Goal: Task Accomplishment & Management: Use online tool/utility

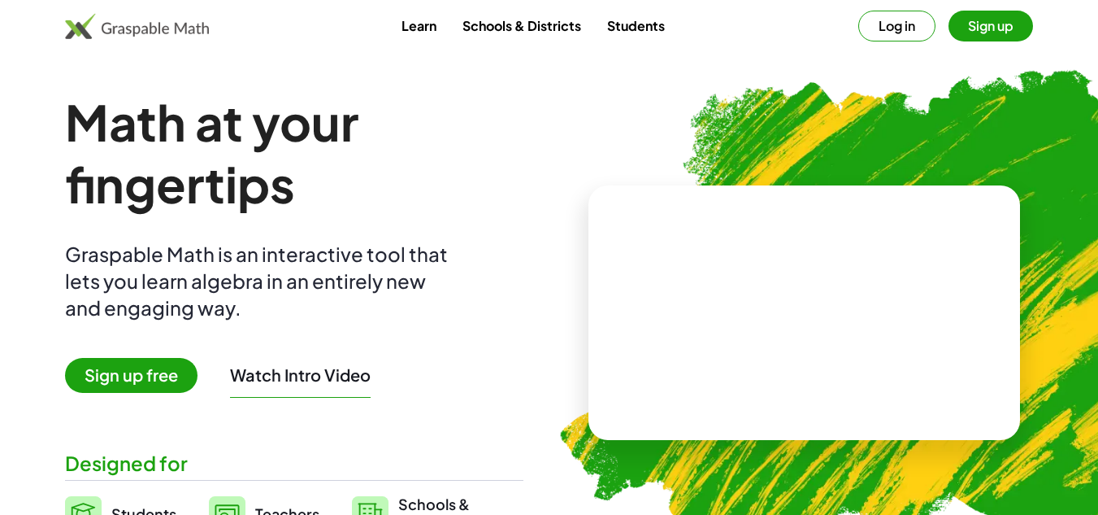
click at [495, 232] on div "Math at your fingertips Graspable Math is an interactive tool that lets you lea…" at bounding box center [294, 312] width 458 height 443
click at [1013, 28] on button "Sign up" at bounding box center [991, 26] width 85 height 31
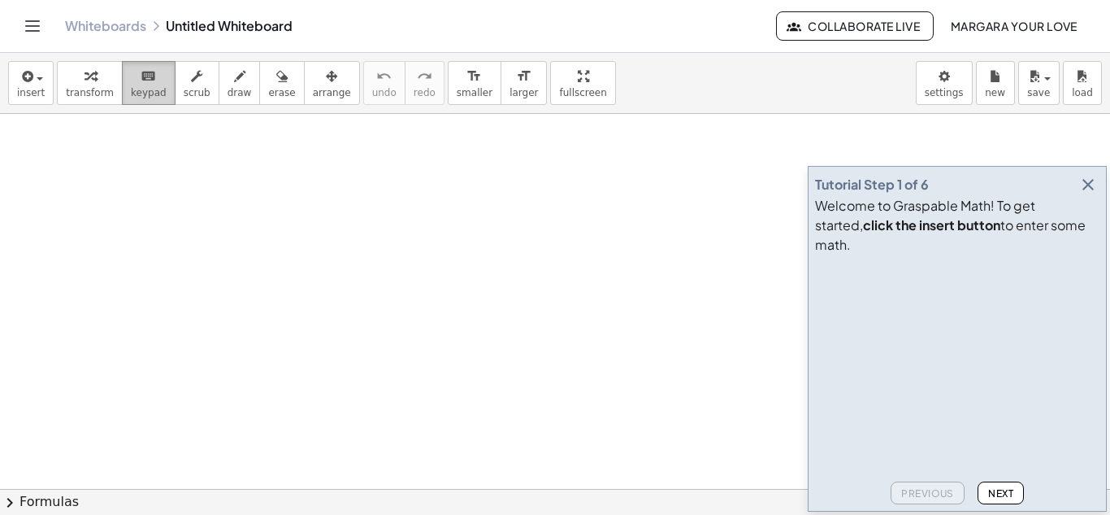
click at [146, 78] on div "keyboard" at bounding box center [149, 76] width 36 height 20
click at [122, 76] on button "keyboard keypad" at bounding box center [149, 83] width 54 height 44
click at [35, 87] on span "insert" at bounding box center [31, 92] width 28 height 11
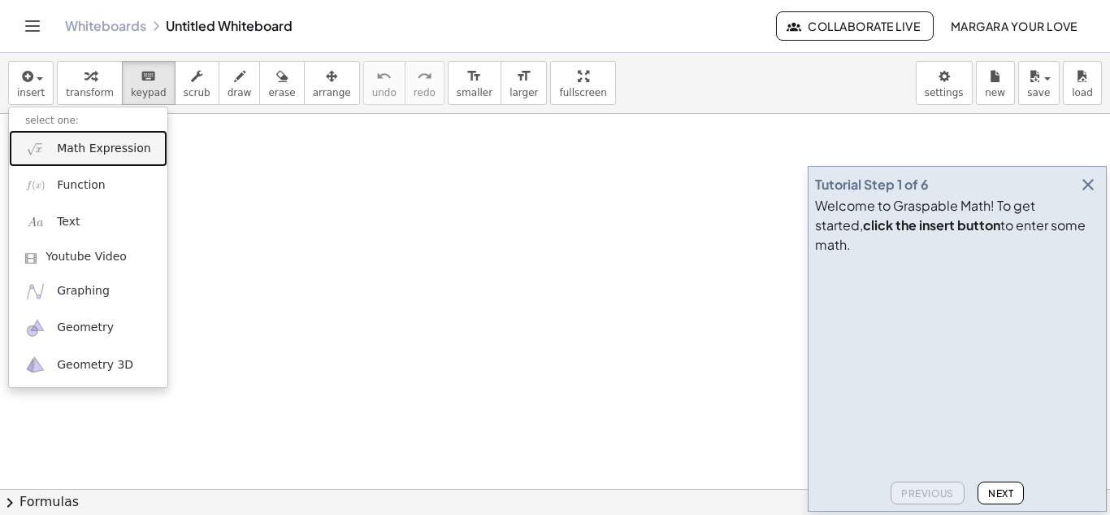
click at [92, 146] on span "Math Expression" at bounding box center [103, 149] width 93 height 16
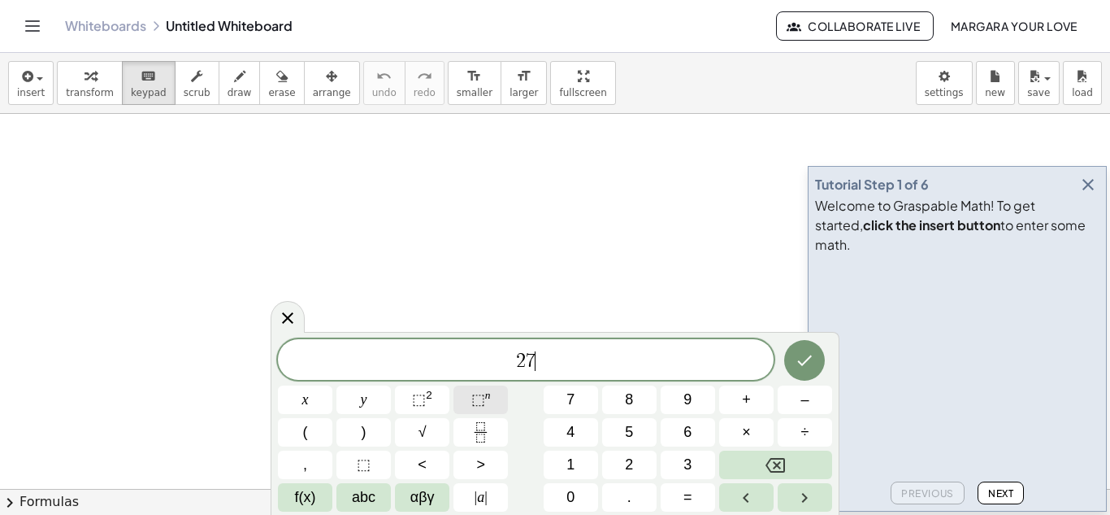
click at [479, 389] on span "⬚ n" at bounding box center [481, 400] width 20 height 22
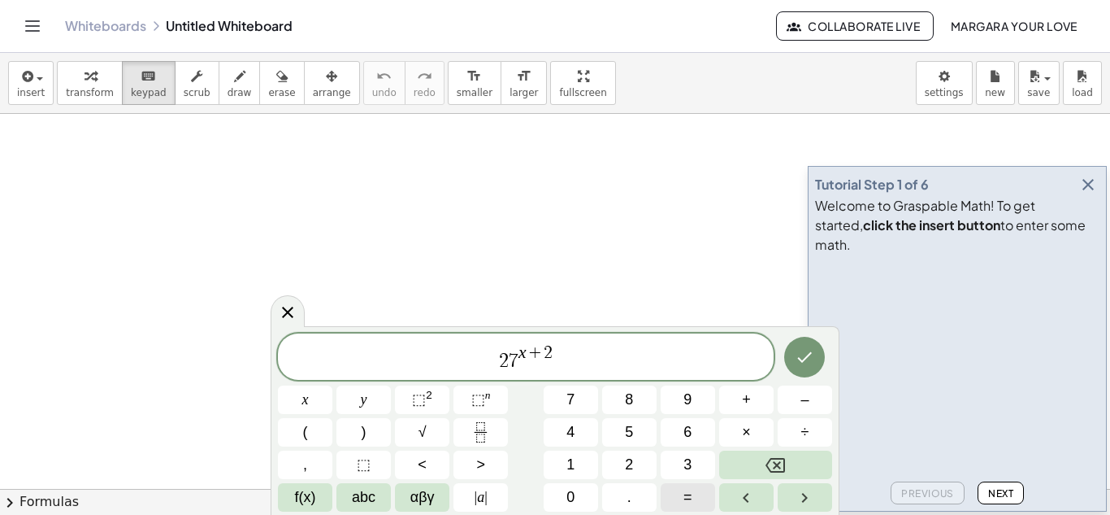
click at [677, 490] on button "=" at bounding box center [688, 497] width 54 height 28
click at [696, 508] on button "=" at bounding box center [688, 497] width 54 height 28
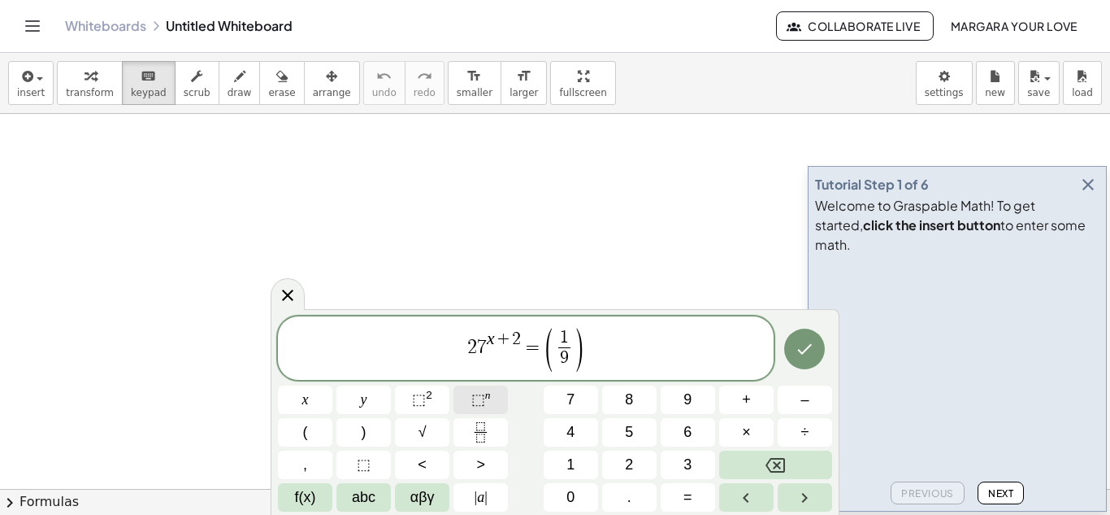
click at [480, 398] on span "⬚" at bounding box center [478, 399] width 14 height 16
click at [802, 341] on icon "Done" at bounding box center [805, 349] width 20 height 20
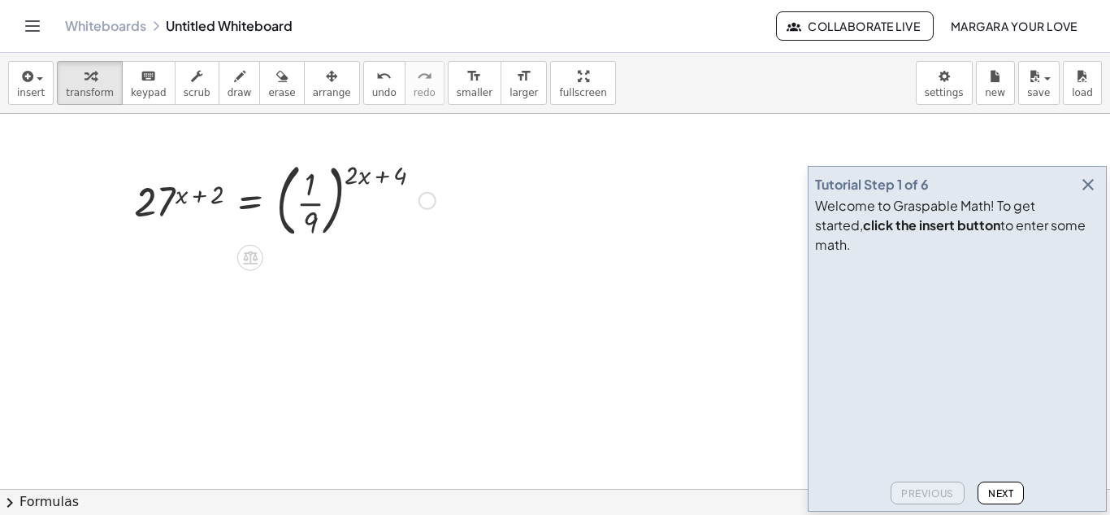
click at [159, 209] on div at bounding box center [285, 199] width 318 height 88
click at [197, 204] on div at bounding box center [285, 199] width 318 height 88
click at [163, 197] on div at bounding box center [285, 199] width 318 height 88
drag, startPoint x: 163, startPoint y: 197, endPoint x: 141, endPoint y: 202, distance: 23.5
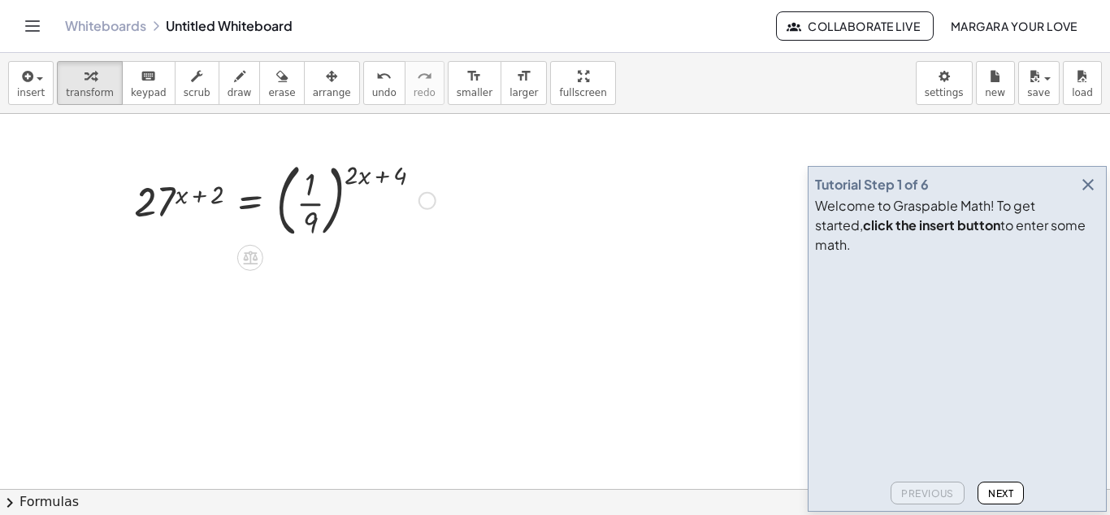
click at [141, 202] on div at bounding box center [285, 199] width 318 height 88
drag, startPoint x: 202, startPoint y: 183, endPoint x: 146, endPoint y: 201, distance: 58.9
click at [146, 201] on div at bounding box center [285, 199] width 318 height 88
click at [189, 92] on span "scrub" at bounding box center [197, 92] width 27 height 11
click at [180, 190] on div at bounding box center [285, 199] width 318 height 88
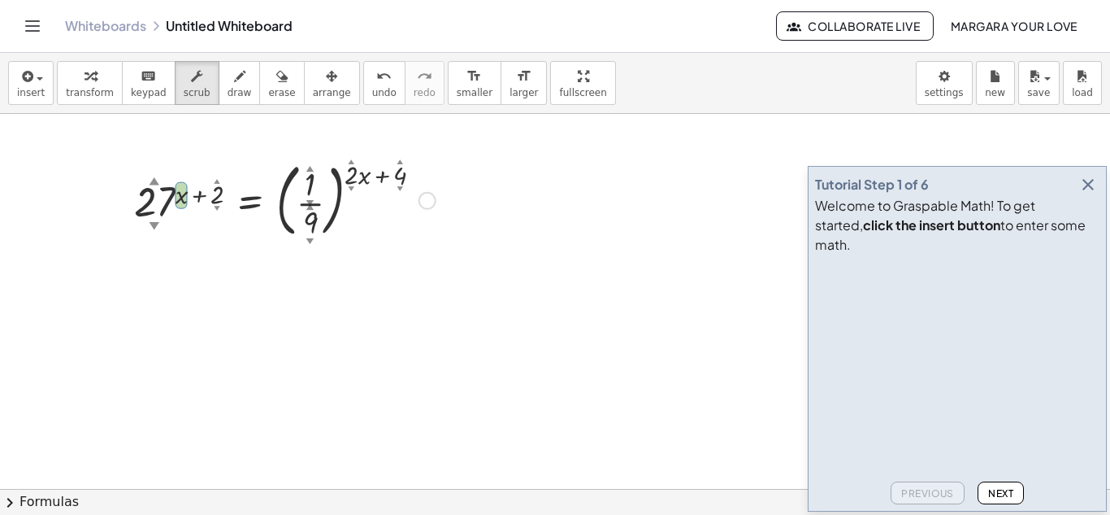
click at [157, 202] on div at bounding box center [285, 199] width 318 height 88
click at [191, 70] on icon "button" at bounding box center [196, 77] width 11 height 20
click at [93, 79] on div "button" at bounding box center [90, 76] width 48 height 20
click at [167, 194] on div at bounding box center [285, 199] width 318 height 88
click at [250, 258] on icon at bounding box center [250, 258] width 15 height 14
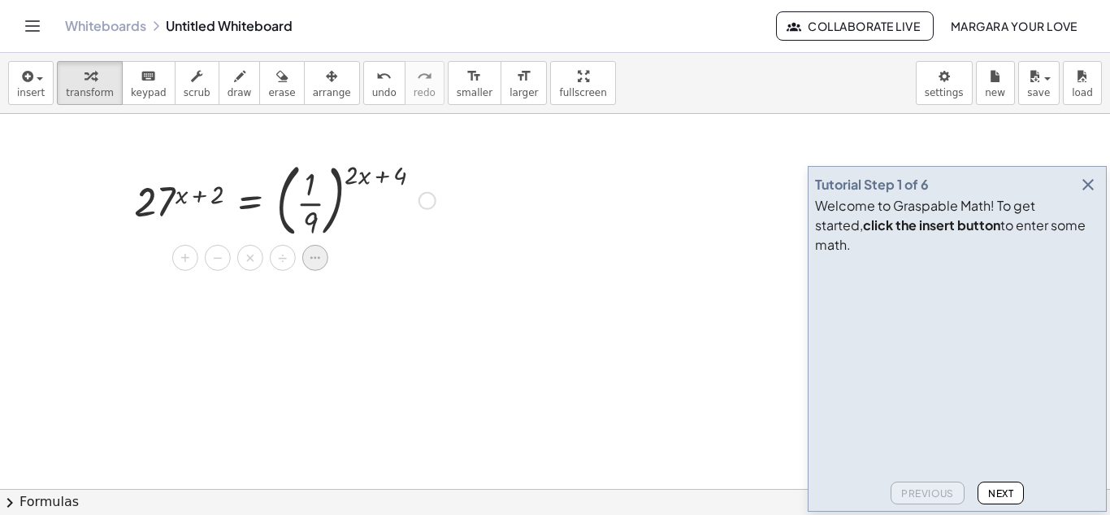
click at [311, 264] on icon at bounding box center [315, 257] width 15 height 15
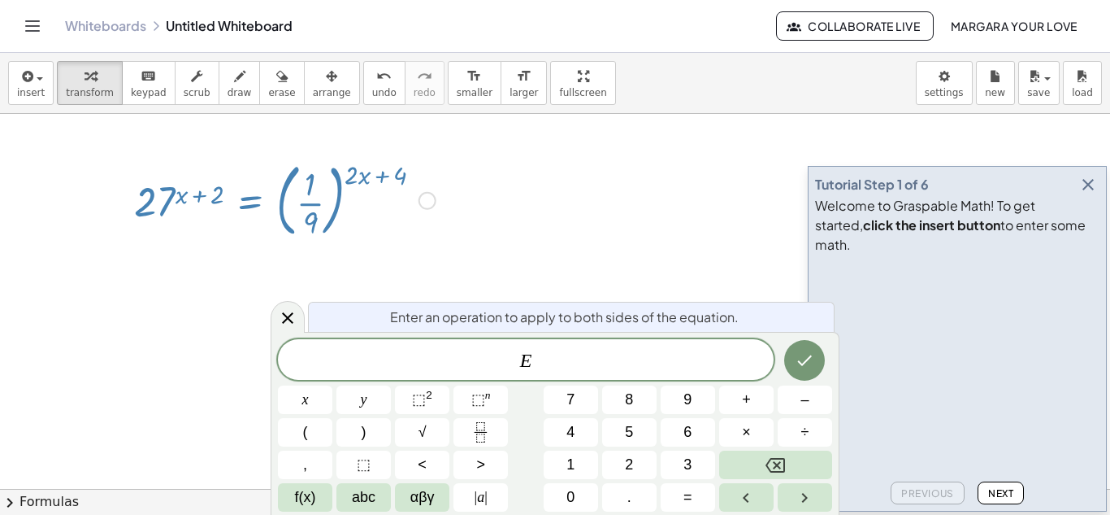
click at [198, 198] on div at bounding box center [285, 199] width 318 height 88
click at [144, 193] on div at bounding box center [285, 199] width 318 height 88
click at [283, 320] on icon at bounding box center [288, 318] width 20 height 20
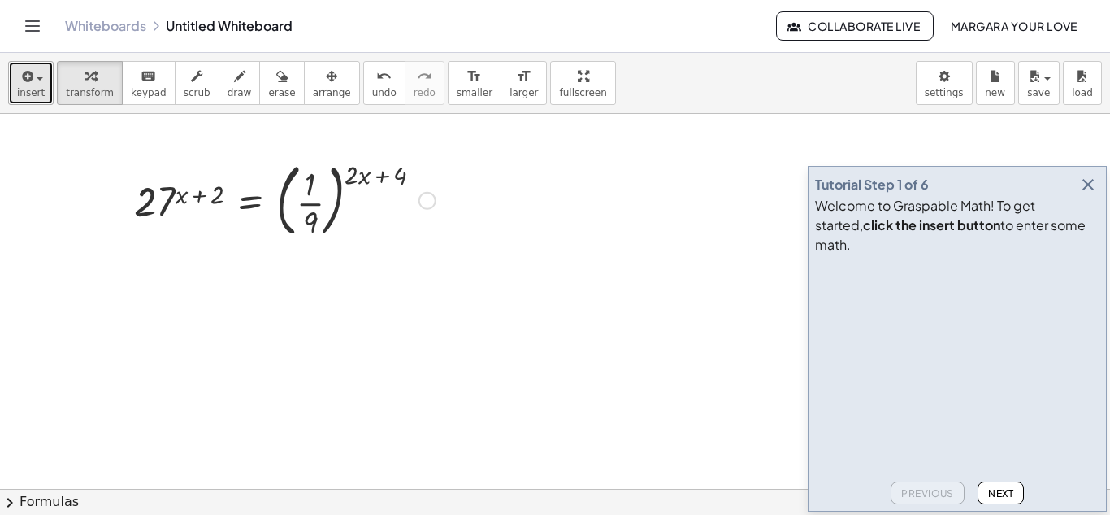
click at [24, 91] on span "insert" at bounding box center [31, 92] width 28 height 11
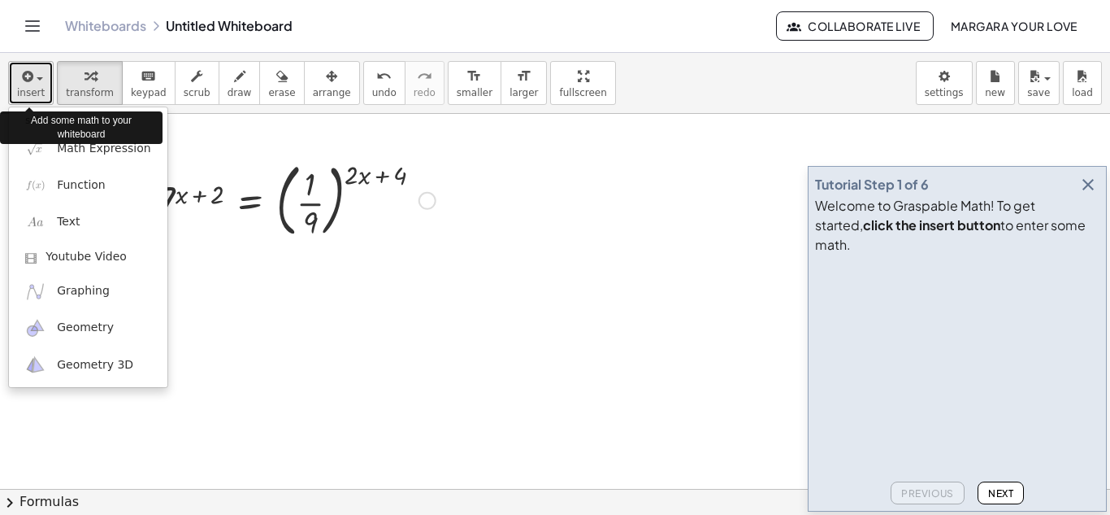
click at [24, 91] on span "insert" at bounding box center [31, 92] width 28 height 11
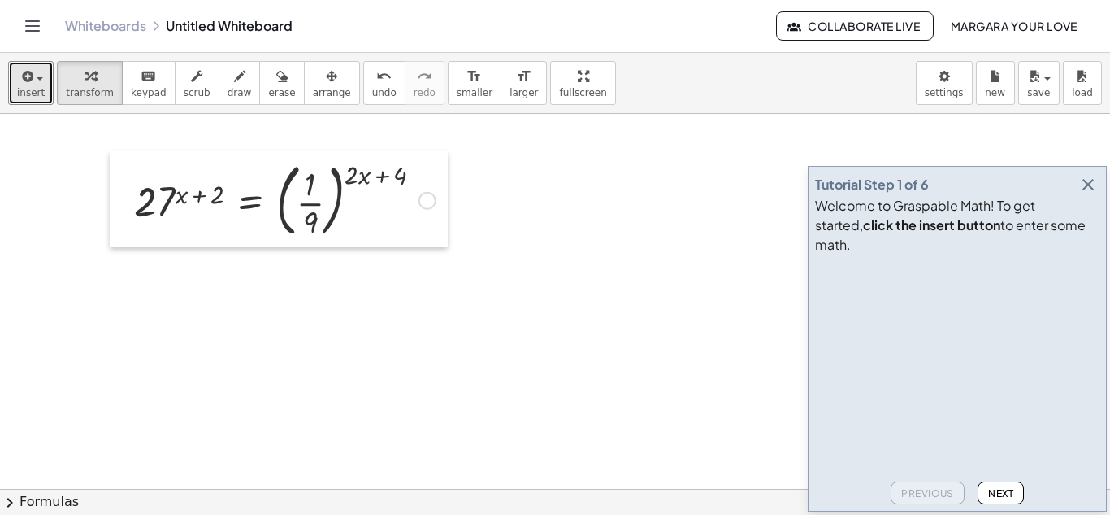
click at [133, 193] on div at bounding box center [122, 199] width 24 height 96
click at [166, 206] on div at bounding box center [285, 199] width 318 height 88
click at [1083, 194] on icon "button" at bounding box center [1089, 185] width 20 height 20
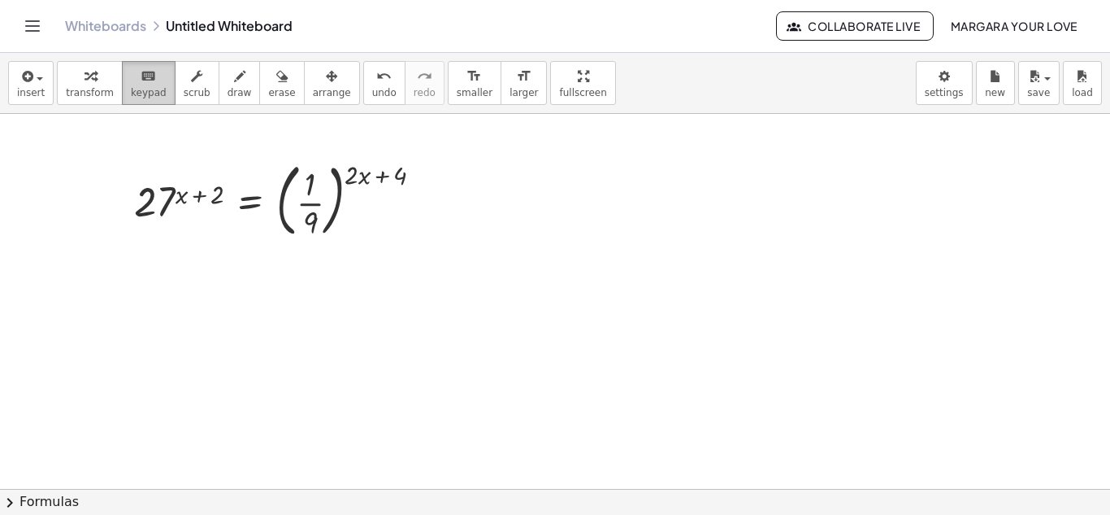
click at [148, 72] on div "keyboard" at bounding box center [149, 76] width 36 height 20
click at [176, 199] on div at bounding box center [182, 194] width 12 height 28
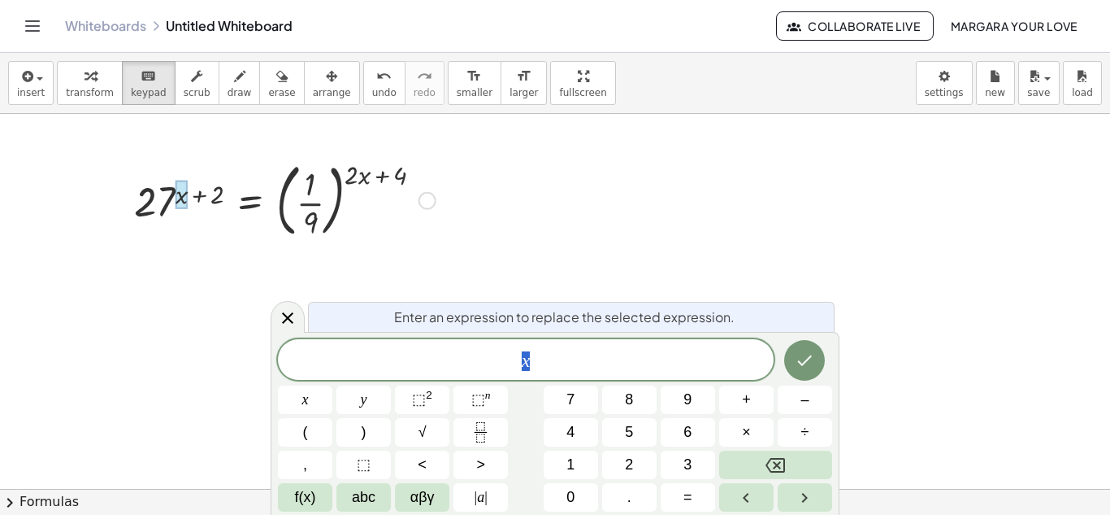
click at [154, 201] on div at bounding box center [285, 199] width 318 height 88
click at [160, 202] on div at bounding box center [285, 199] width 318 height 88
click at [150, 218] on div at bounding box center [285, 199] width 318 height 88
click at [280, 323] on icon at bounding box center [288, 318] width 20 height 20
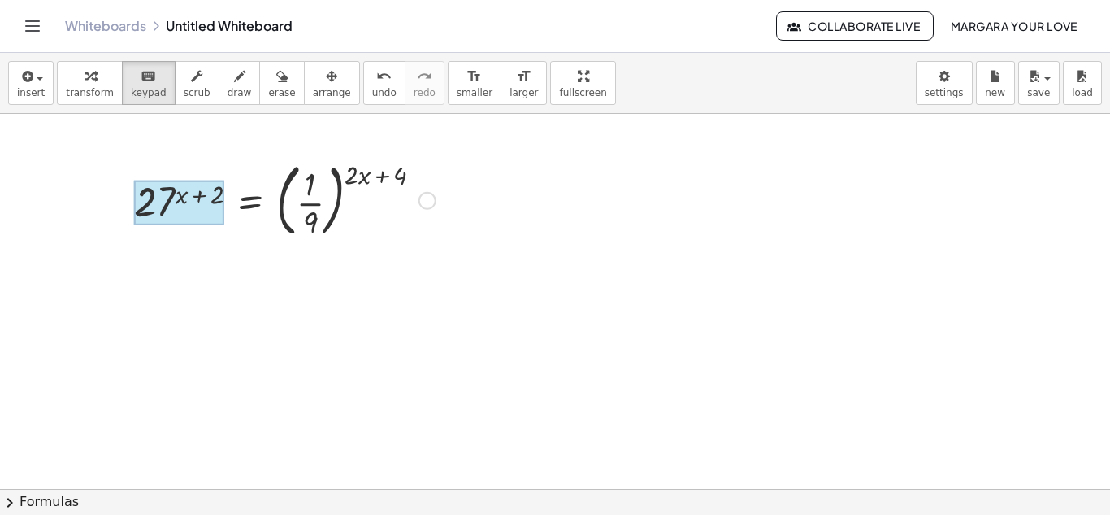
click at [158, 200] on div at bounding box center [178, 203] width 89 height 46
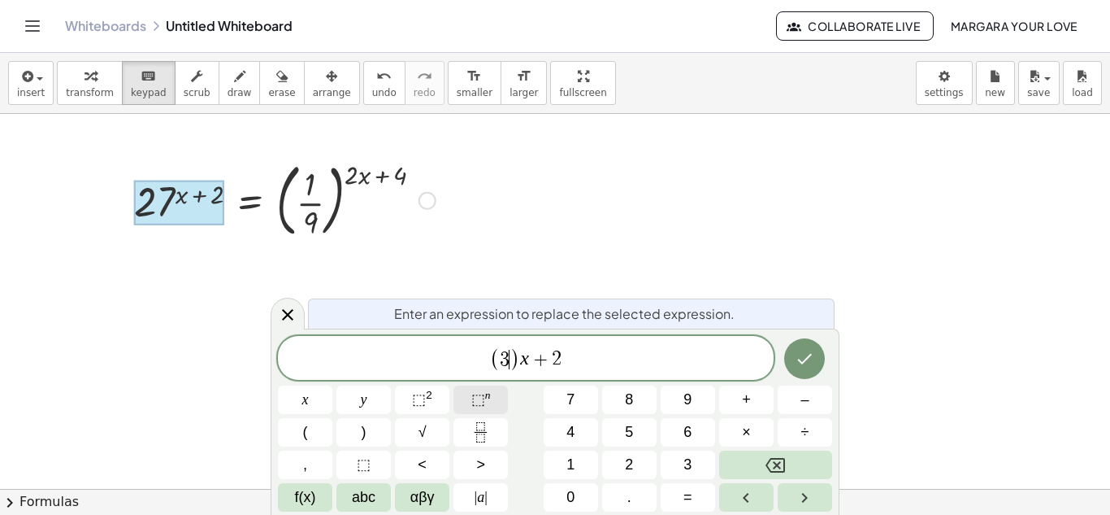
click at [466, 407] on button "⬚ n" at bounding box center [481, 399] width 54 height 28
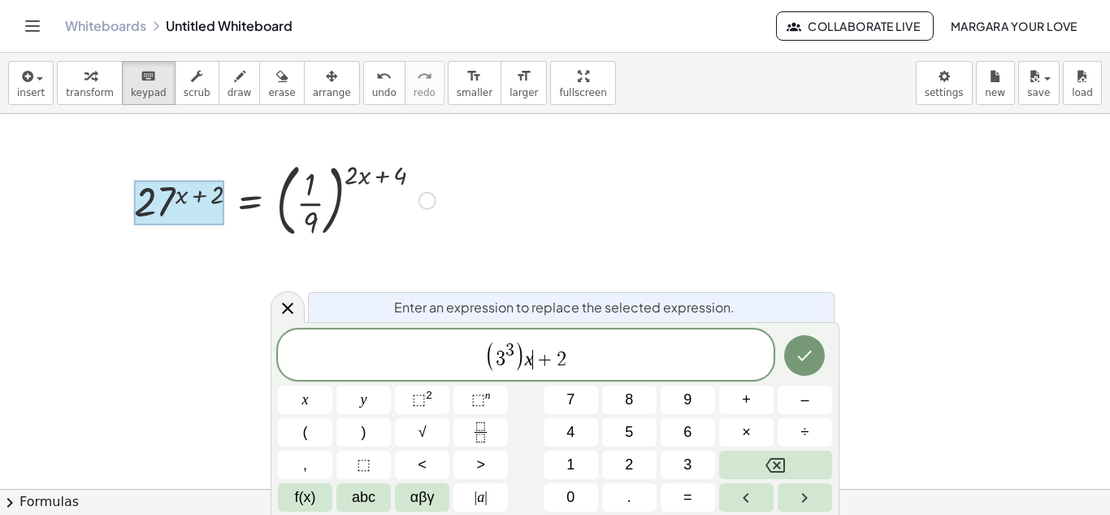
click at [535, 358] on span "+" at bounding box center [545, 360] width 24 height 20
click at [480, 401] on span "⬚" at bounding box center [478, 399] width 14 height 16
click at [793, 363] on button "Done" at bounding box center [804, 355] width 41 height 41
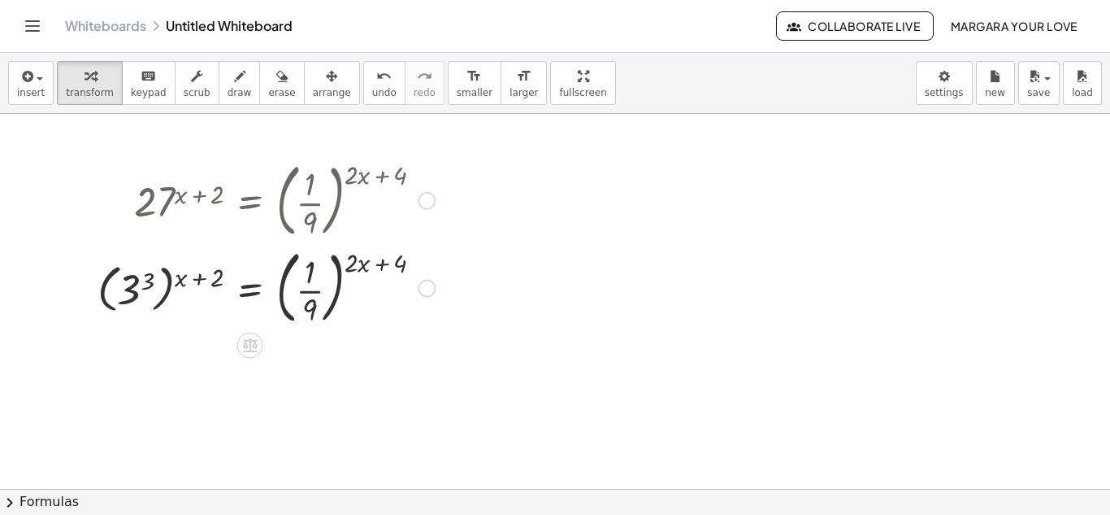
click at [304, 299] on div at bounding box center [266, 287] width 354 height 88
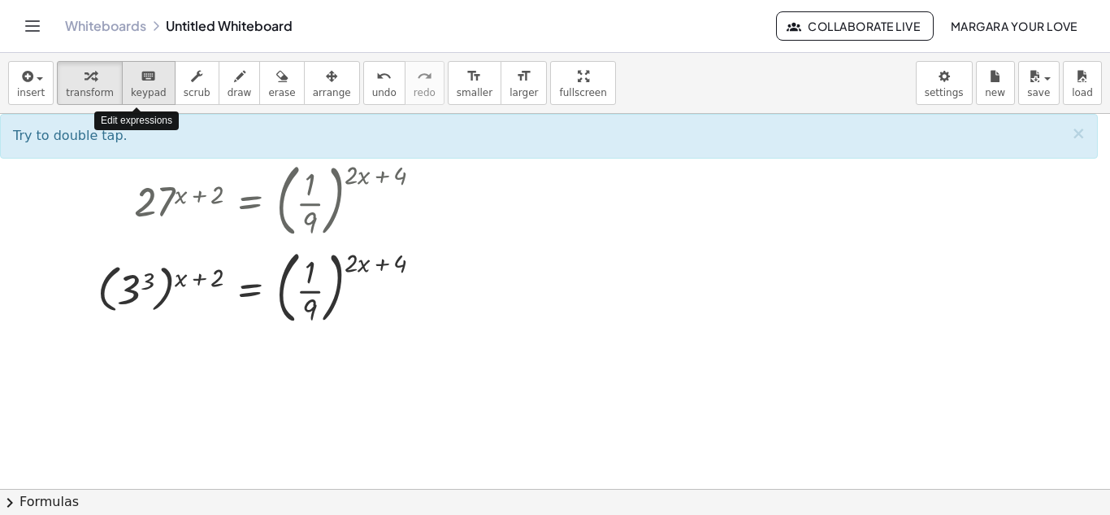
click at [157, 77] on button "keyboard keypad" at bounding box center [149, 83] width 54 height 44
click at [284, 276] on div at bounding box center [266, 287] width 354 height 88
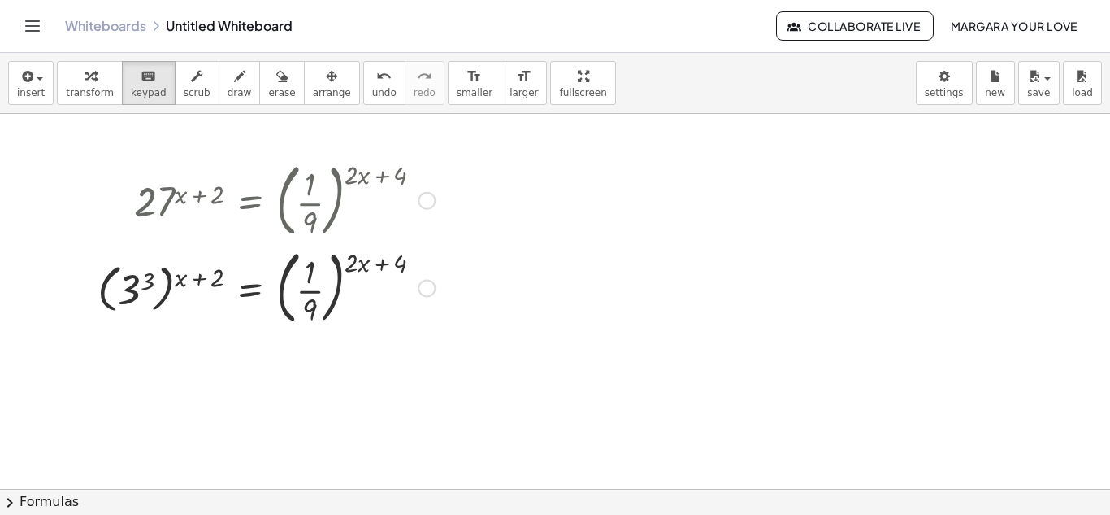
click at [332, 273] on div at bounding box center [266, 287] width 354 height 88
click at [311, 284] on div at bounding box center [310, 272] width 11 height 36
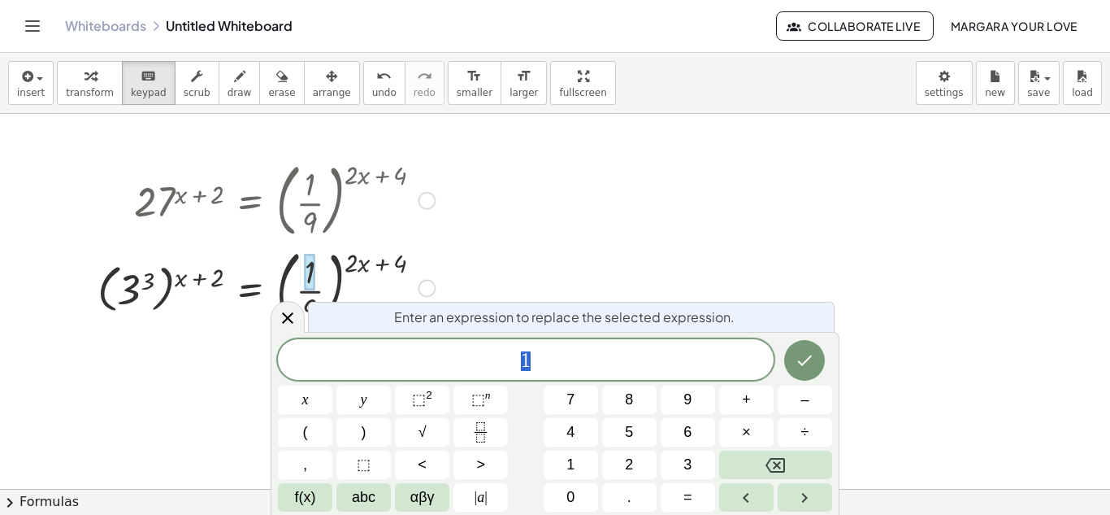
click at [286, 267] on div at bounding box center [266, 287] width 354 height 88
click at [288, 269] on div at bounding box center [266, 287] width 354 height 88
click at [296, 310] on icon at bounding box center [288, 318] width 20 height 20
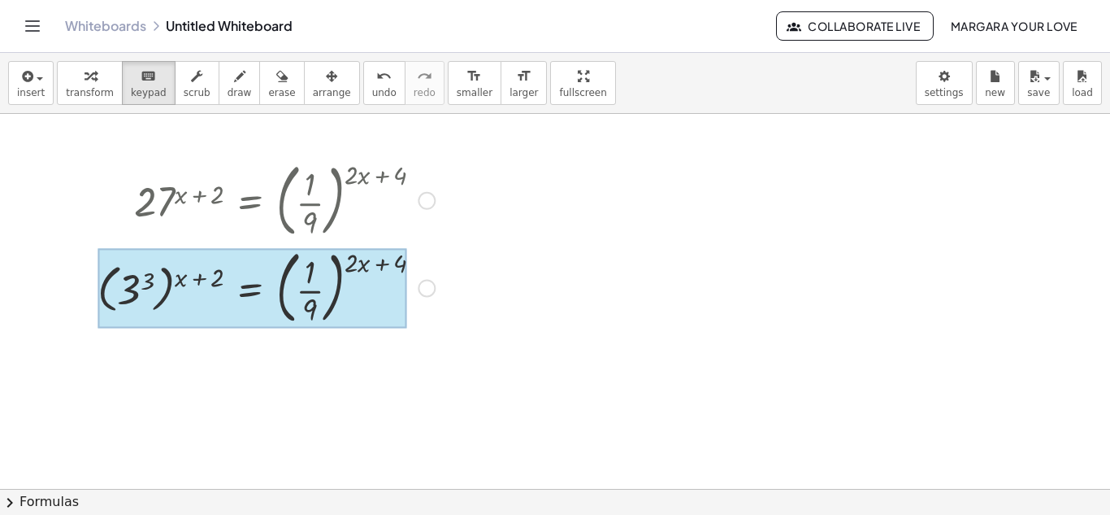
click at [276, 306] on div at bounding box center [252, 289] width 309 height 80
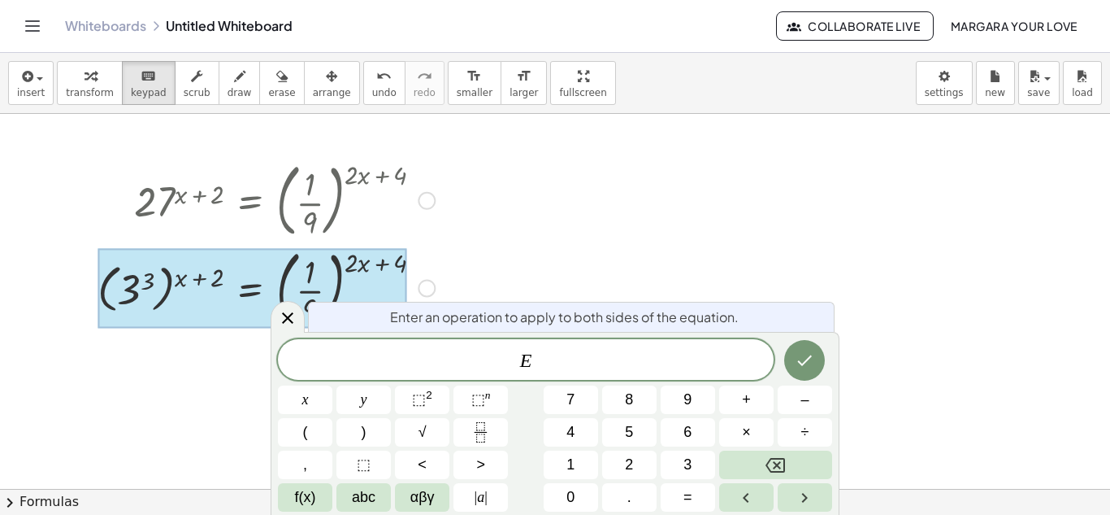
click at [272, 285] on div at bounding box center [252, 289] width 309 height 80
click at [72, 70] on div "button" at bounding box center [90, 76] width 48 height 20
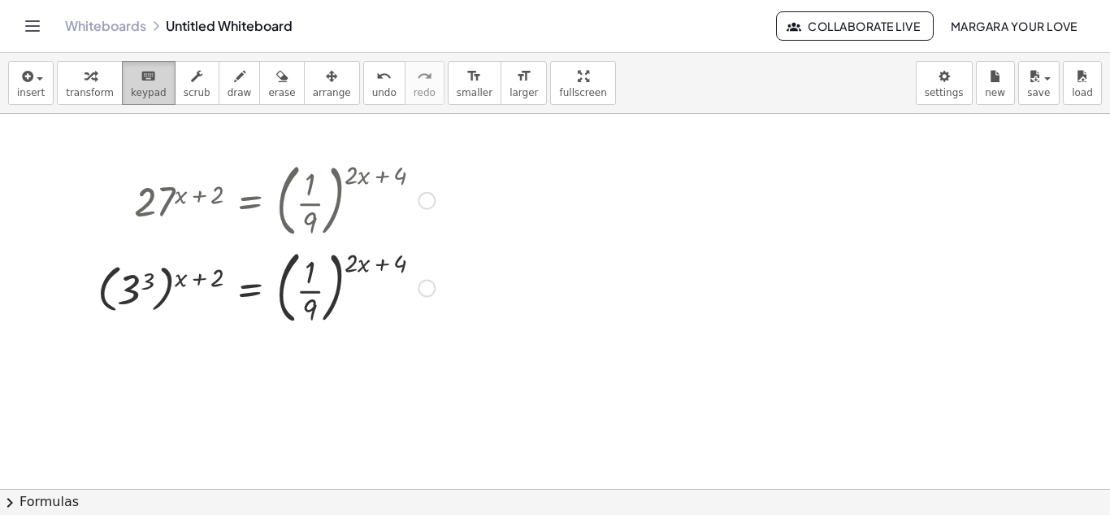
click at [141, 77] on icon "keyboard" at bounding box center [148, 77] width 15 height 20
click at [280, 285] on div at bounding box center [266, 287] width 354 height 88
click at [131, 81] on div "keyboard" at bounding box center [149, 76] width 36 height 20
click at [304, 206] on div at bounding box center [266, 199] width 354 height 88
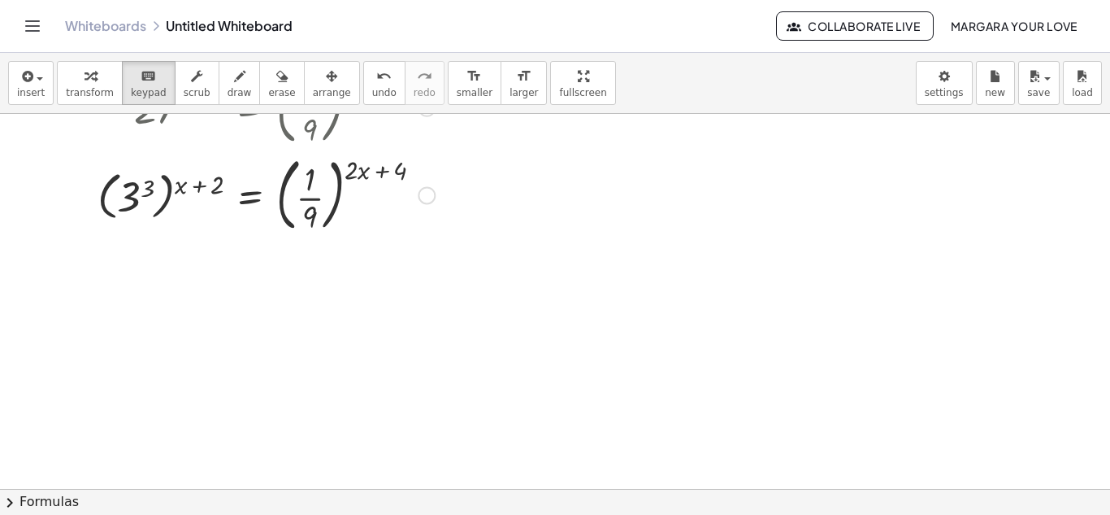
scroll to position [93, 0]
click at [292, 176] on div at bounding box center [266, 194] width 354 height 88
click at [425, 191] on div at bounding box center [427, 194] width 18 height 18
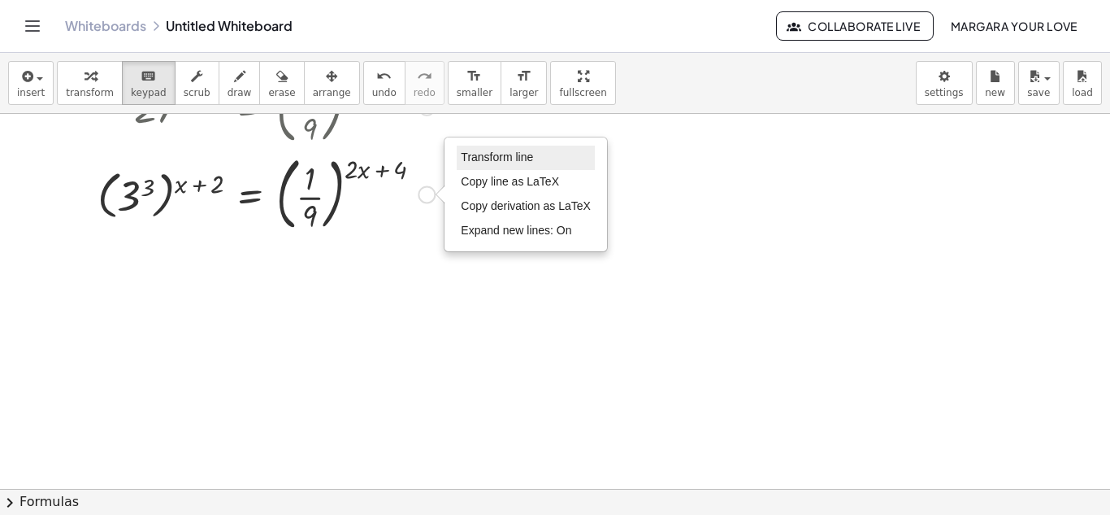
click at [459, 158] on li "Transform line" at bounding box center [526, 158] width 138 height 24
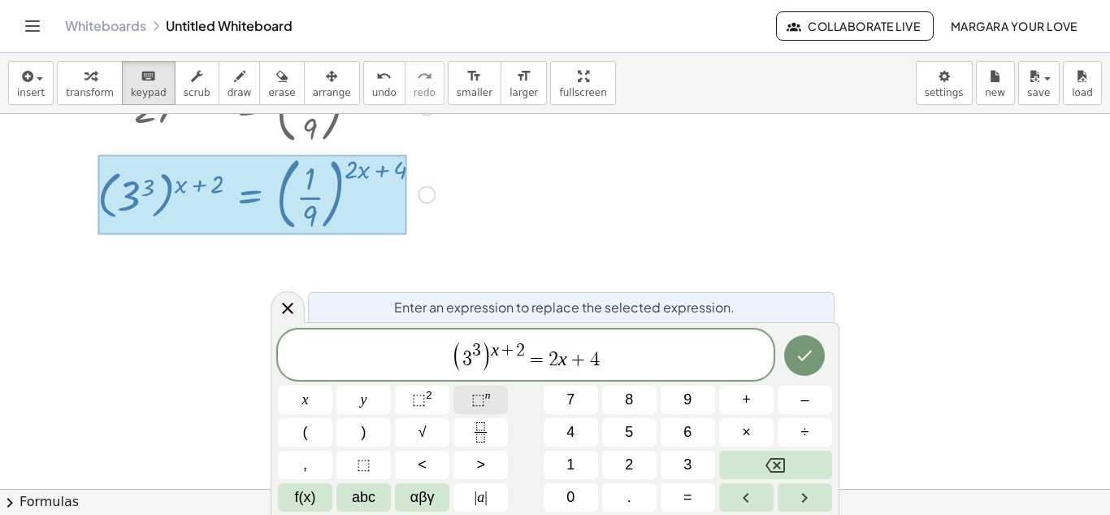
click at [485, 397] on sup "n" at bounding box center [488, 395] width 6 height 12
drag, startPoint x: 553, startPoint y: 357, endPoint x: 621, endPoint y: 350, distance: 68.7
click at [488, 391] on sup "n" at bounding box center [488, 395] width 6 height 12
click at [556, 354] on span "2" at bounding box center [557, 350] width 9 height 18
click at [555, 365] on span "( 3 3 ) x + 2 = ​ 2 x + 4" at bounding box center [526, 355] width 496 height 33
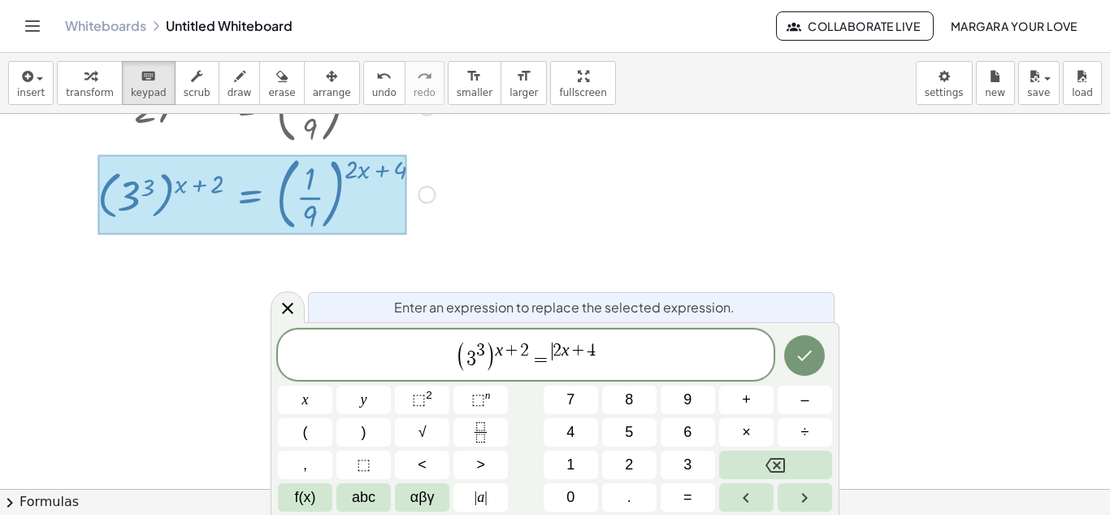
click at [555, 365] on span "( 3 3 ) x + 2 = ​ 2 x + 4" at bounding box center [526, 355] width 496 height 33
click at [553, 365] on span "( 3 3 ) x + 2 = ​ 2 x + 4" at bounding box center [526, 355] width 496 height 33
click at [476, 402] on span "⬚" at bounding box center [478, 399] width 14 height 16
click at [804, 351] on icon "Done" at bounding box center [805, 355] width 20 height 20
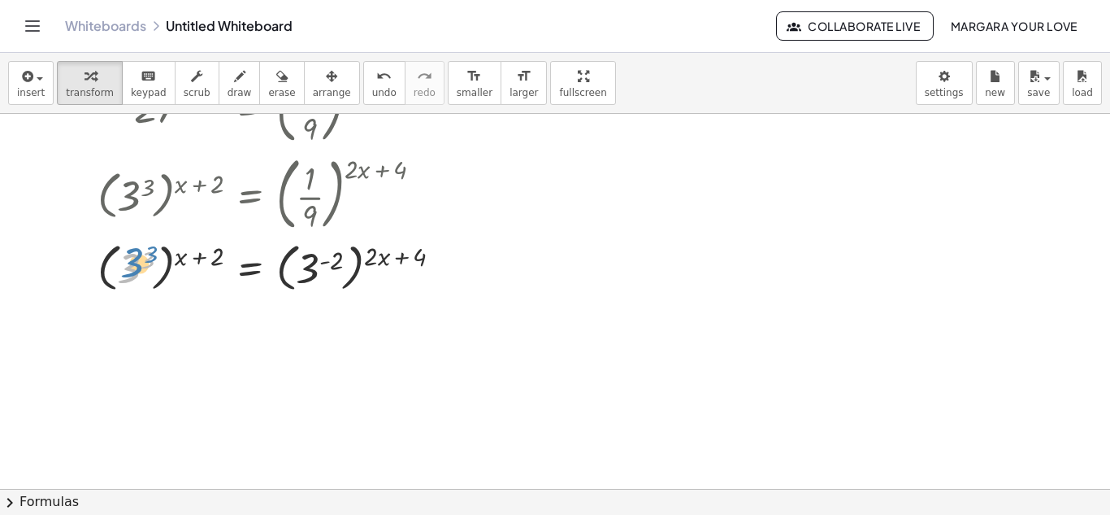
click at [132, 268] on div at bounding box center [276, 266] width 374 height 59
drag, startPoint x: 147, startPoint y: 261, endPoint x: 185, endPoint y: 259, distance: 37.5
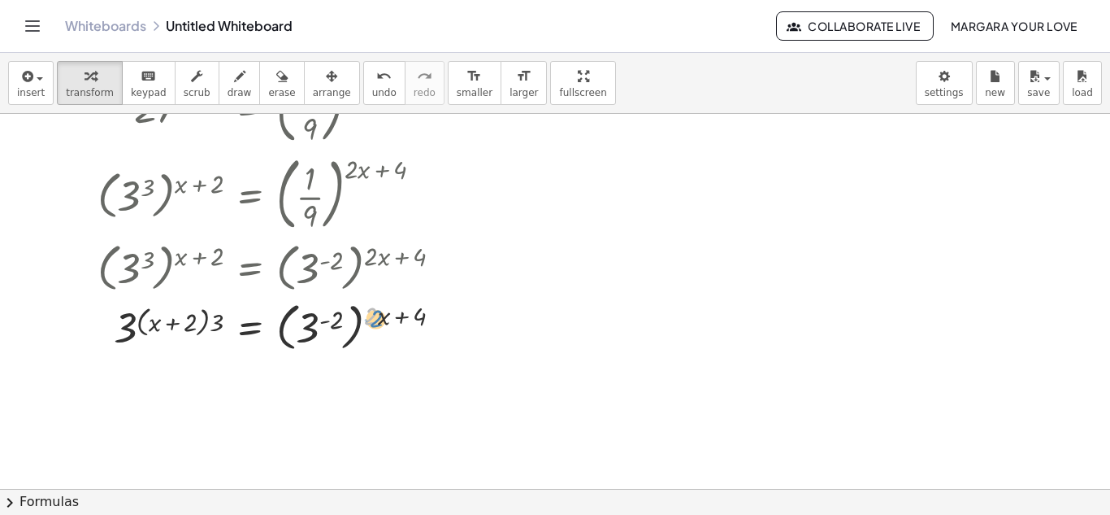
click at [380, 317] on div at bounding box center [276, 325] width 374 height 59
drag, startPoint x: 334, startPoint y: 319, endPoint x: 390, endPoint y: 317, distance: 56.1
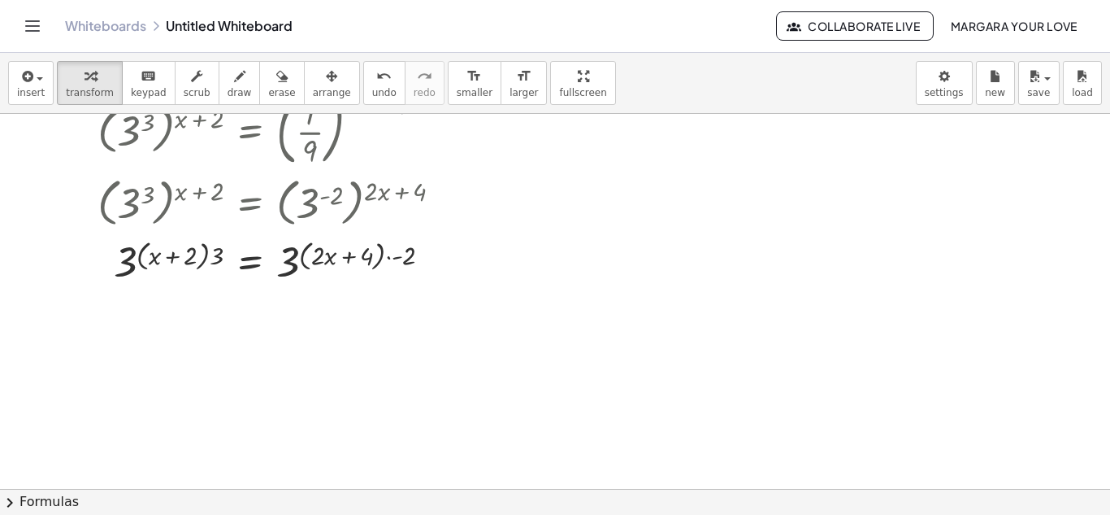
scroll to position [159, 0]
click at [177, 247] on div at bounding box center [276, 260] width 374 height 54
drag, startPoint x: 217, startPoint y: 255, endPoint x: 158, endPoint y: 255, distance: 59.3
click at [158, 255] on div at bounding box center [276, 260] width 374 height 54
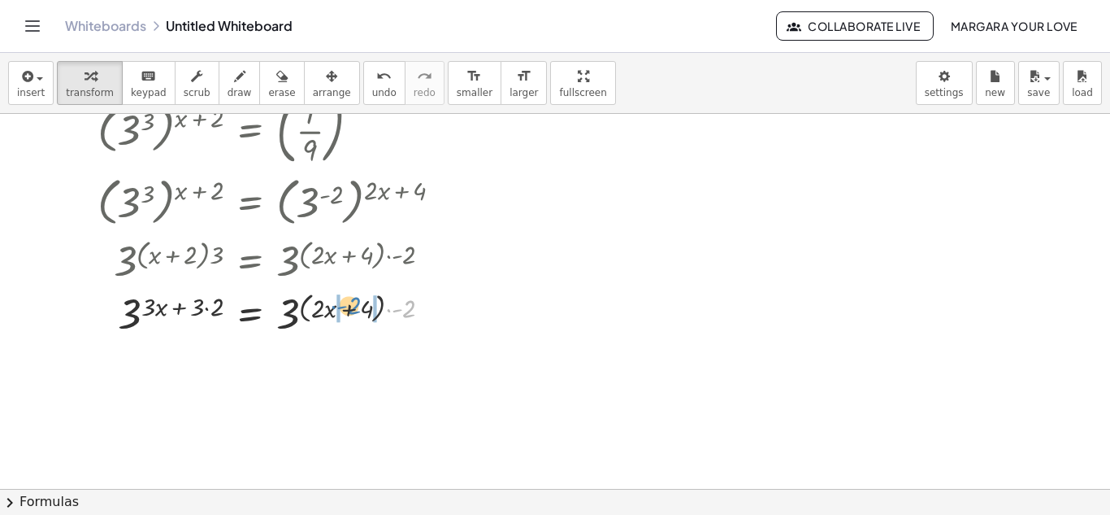
drag, startPoint x: 411, startPoint y: 307, endPoint x: 349, endPoint y: 304, distance: 62.7
click at [349, 304] on div at bounding box center [276, 314] width 374 height 54
drag, startPoint x: 219, startPoint y: 302, endPoint x: 202, endPoint y: 302, distance: 17.1
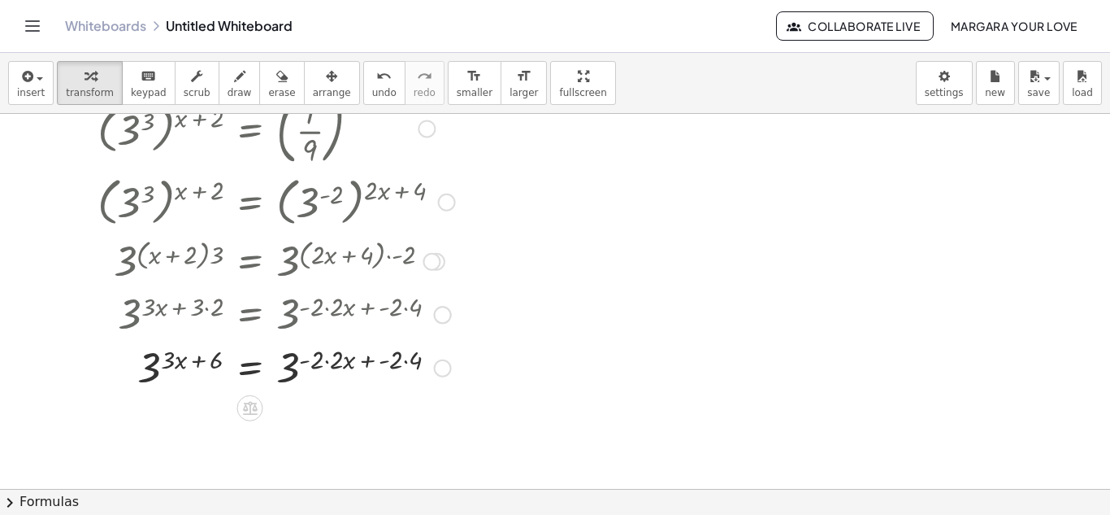
click at [321, 313] on div at bounding box center [266, 314] width 393 height 54
drag, startPoint x: 317, startPoint y: 355, endPoint x: 339, endPoint y: 358, distance: 22.2
drag, startPoint x: 399, startPoint y: 363, endPoint x: 385, endPoint y: 363, distance: 13.8
click at [385, 363] on div at bounding box center [276, 367] width 374 height 54
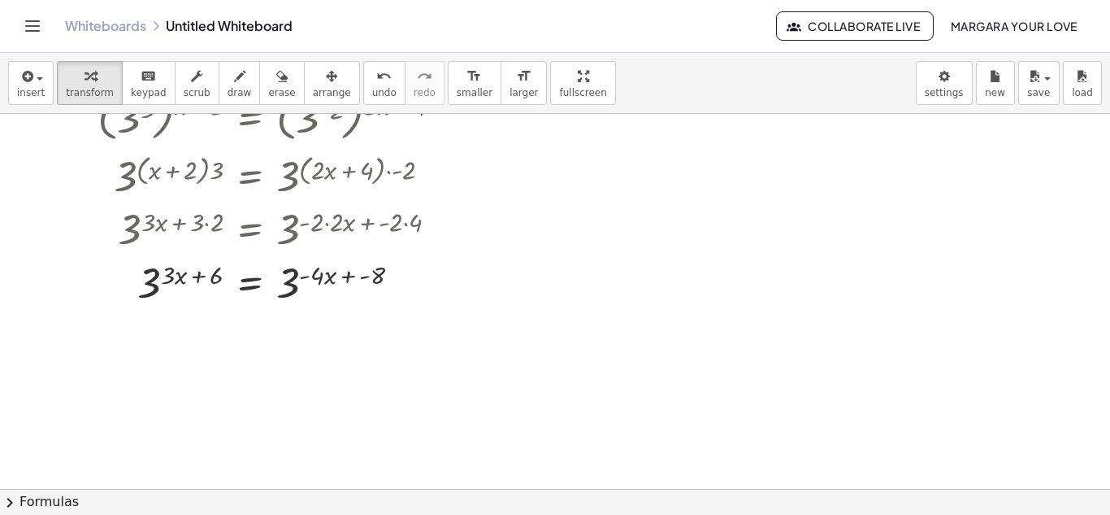
scroll to position [245, 0]
click at [158, 278] on div at bounding box center [276, 281] width 374 height 54
click at [158, 288] on div at bounding box center [276, 281] width 374 height 54
click at [180, 280] on div at bounding box center [276, 281] width 374 height 54
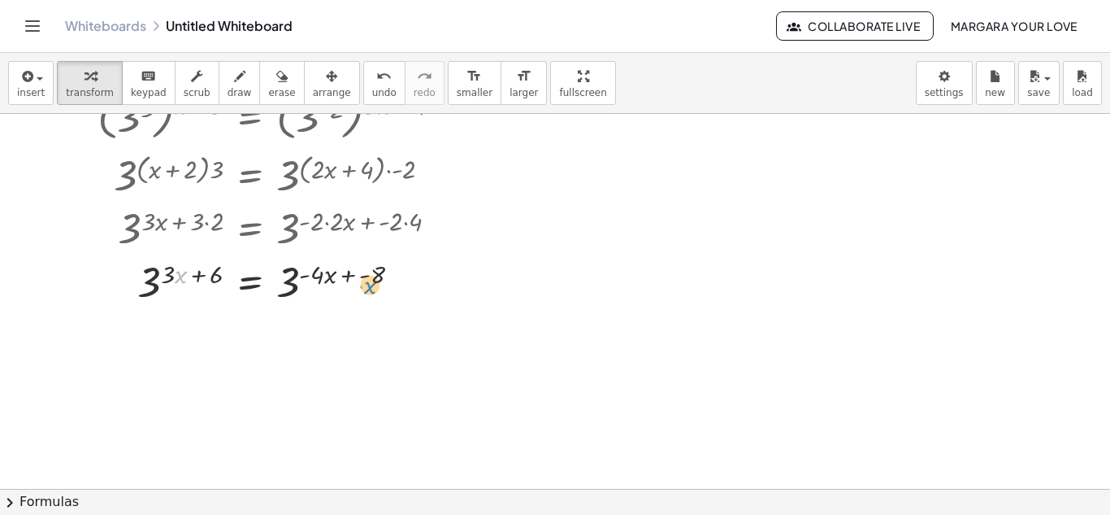
drag, startPoint x: 180, startPoint y: 280, endPoint x: 360, endPoint y: 285, distance: 179.7
click at [360, 285] on div at bounding box center [276, 281] width 374 height 54
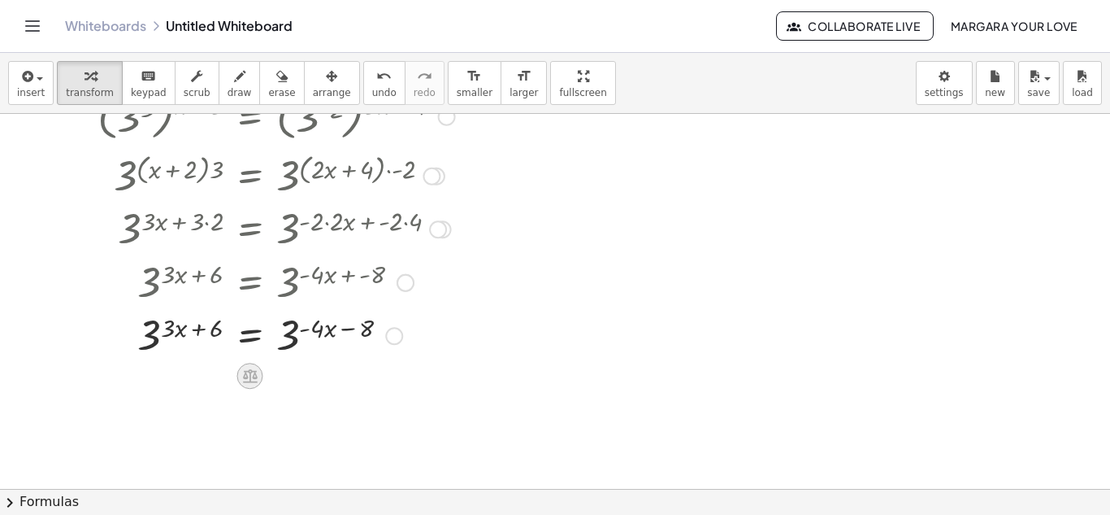
click at [250, 373] on icon at bounding box center [250, 376] width 15 height 14
click at [296, 334] on div at bounding box center [276, 335] width 374 height 54
click at [287, 337] on div at bounding box center [276, 335] width 374 height 54
click at [254, 376] on icon at bounding box center [250, 376] width 15 height 14
click at [215, 379] on span "−" at bounding box center [218, 376] width 10 height 24
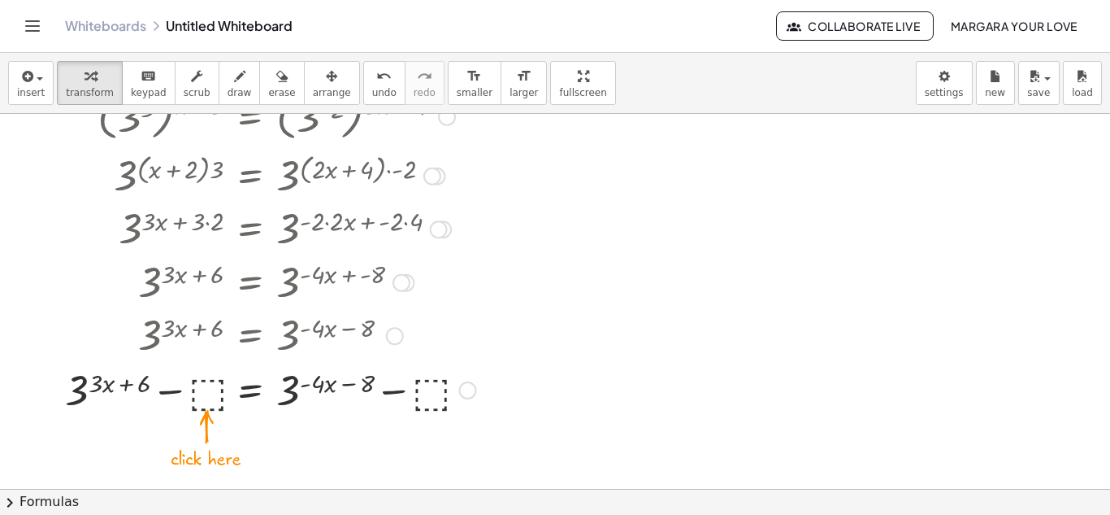
click at [202, 389] on div at bounding box center [270, 388] width 427 height 55
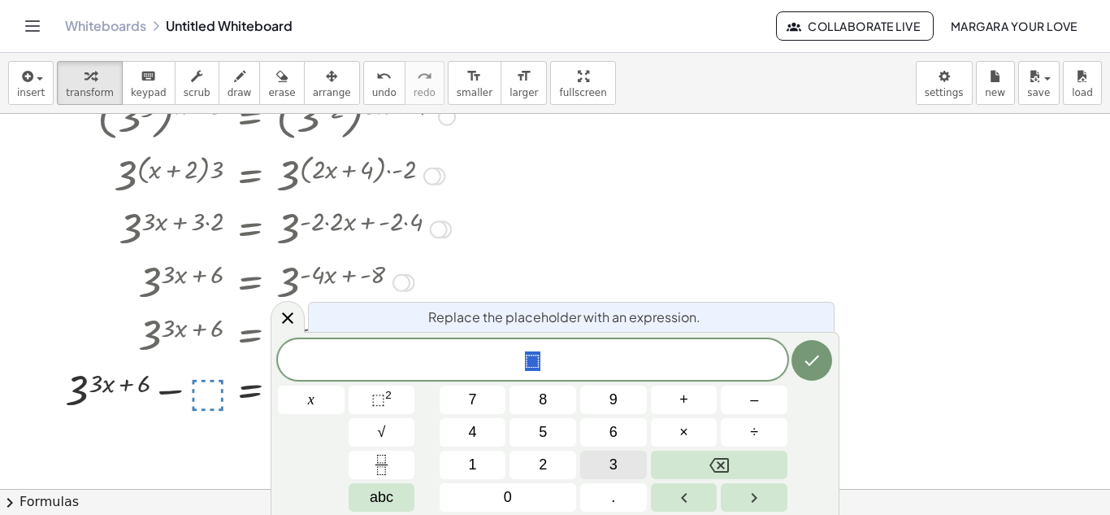
click at [597, 454] on button "3" at bounding box center [613, 464] width 67 height 28
click at [806, 369] on icon "Done" at bounding box center [812, 360] width 20 height 20
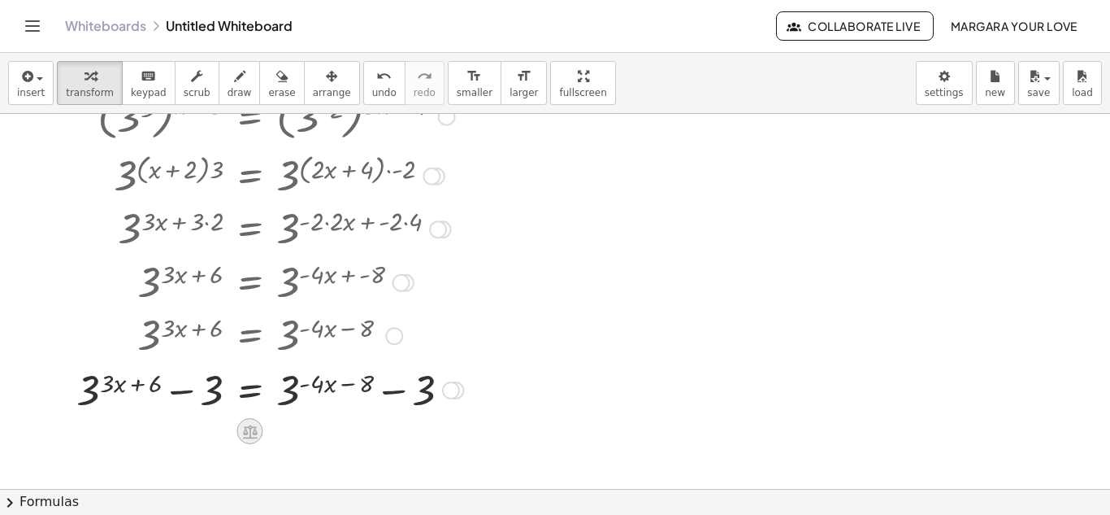
click at [252, 432] on icon at bounding box center [250, 431] width 15 height 14
click at [252, 432] on span "×" at bounding box center [250, 431] width 10 height 24
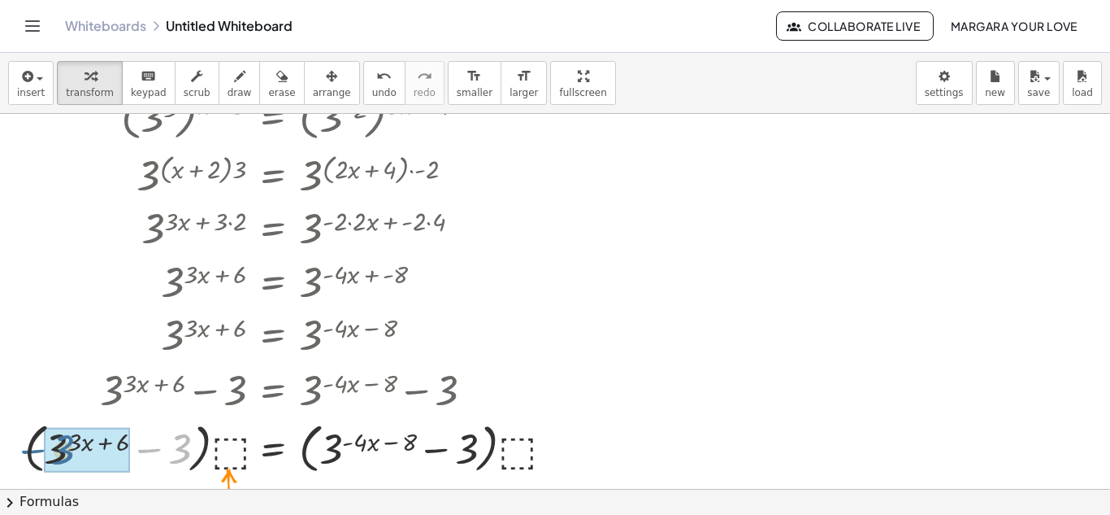
drag, startPoint x: 186, startPoint y: 442, endPoint x: 64, endPoint y: 442, distance: 121.9
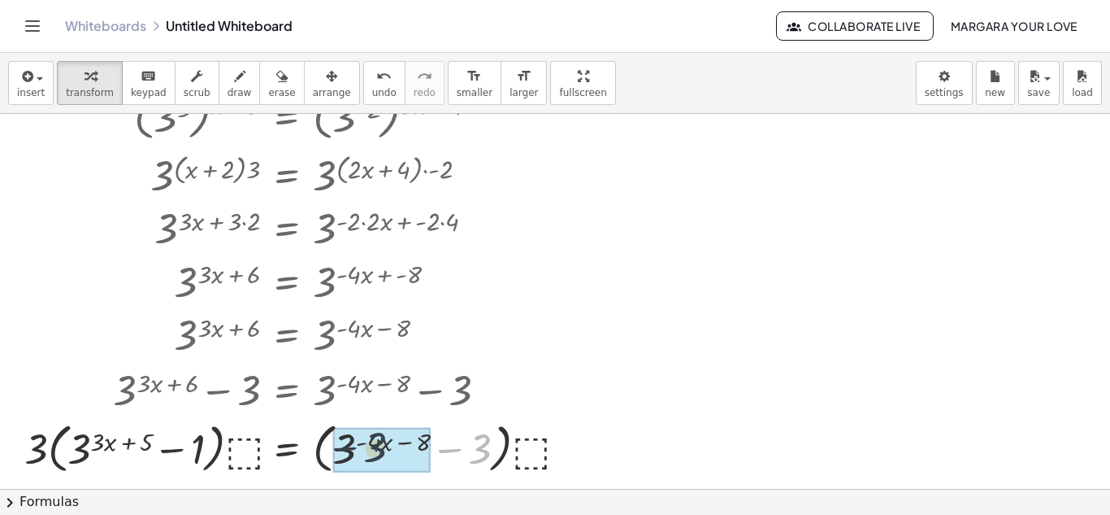
drag, startPoint x: 475, startPoint y: 452, endPoint x: 365, endPoint y: 450, distance: 109.8
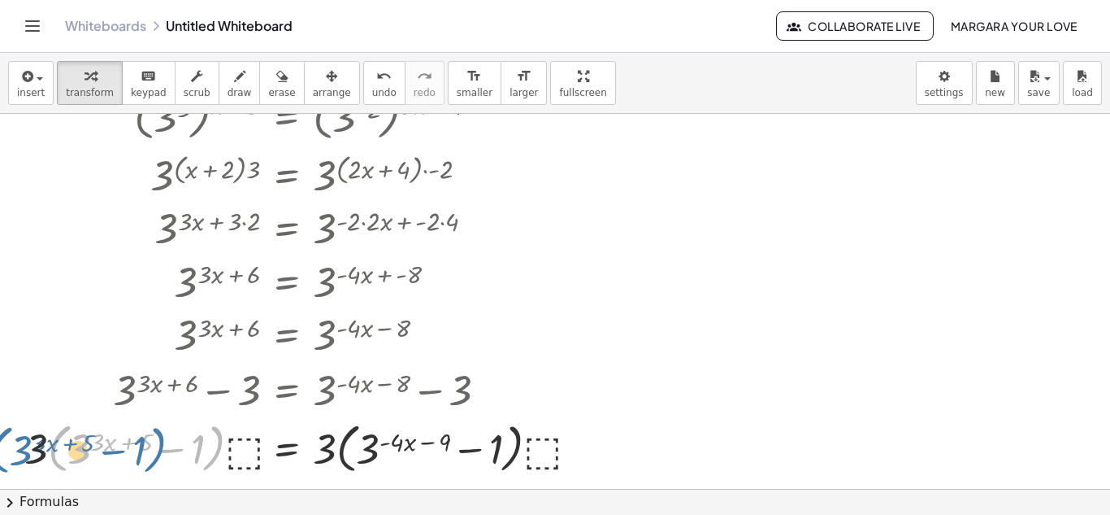
drag, startPoint x: 203, startPoint y: 453, endPoint x: 163, endPoint y: 456, distance: 40.8
click at [163, 456] on div at bounding box center [305, 447] width 579 height 62
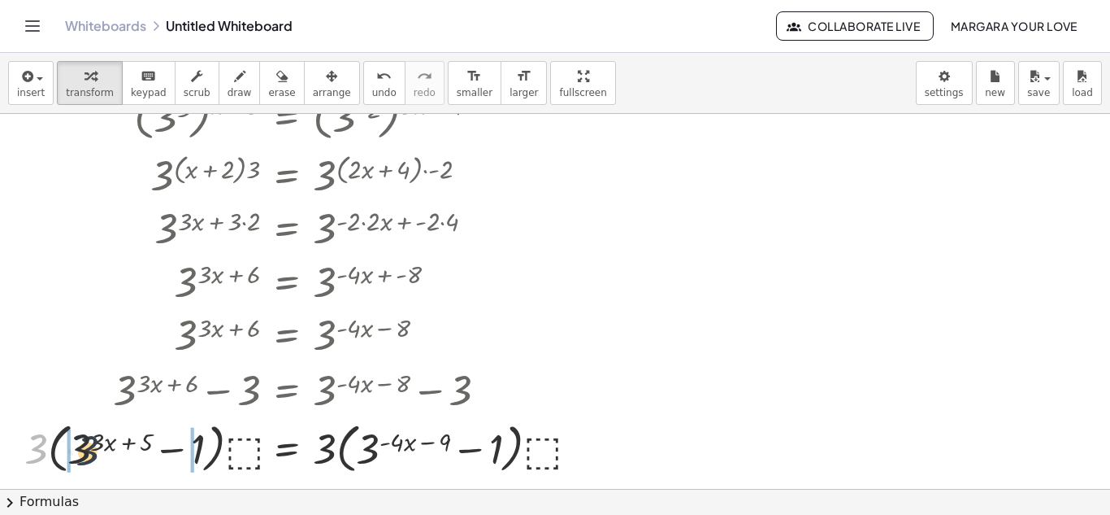
drag, startPoint x: 33, startPoint y: 446, endPoint x: 88, endPoint y: 449, distance: 54.5
click at [88, 449] on div at bounding box center [305, 447] width 579 height 62
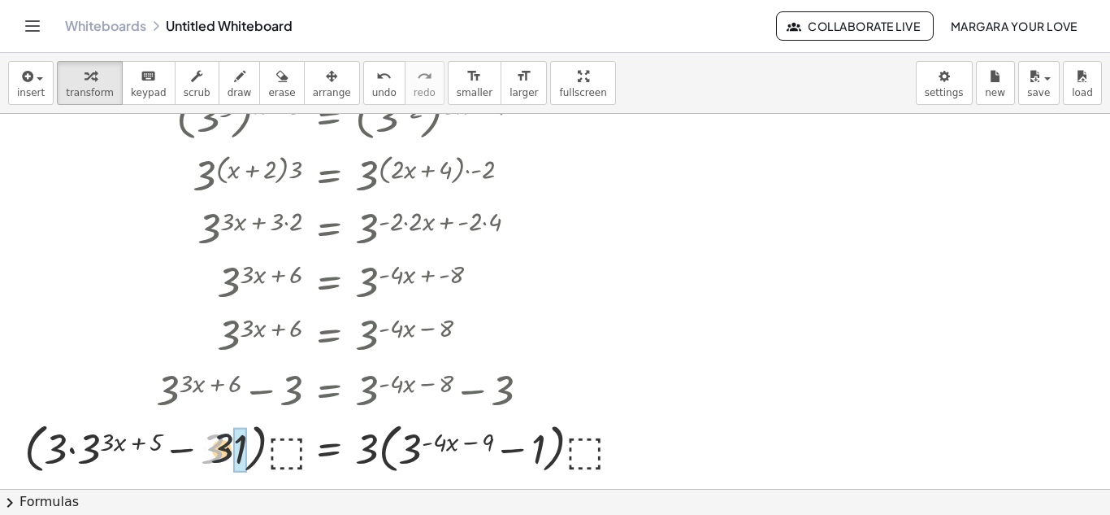
drag, startPoint x: 211, startPoint y: 450, endPoint x: 227, endPoint y: 450, distance: 16.3
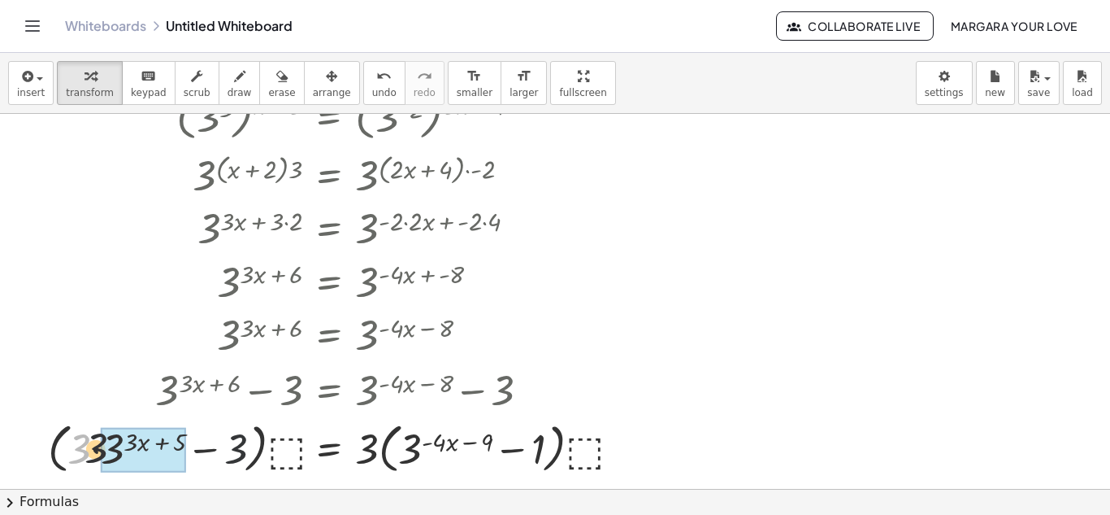
drag, startPoint x: 79, startPoint y: 447, endPoint x: 113, endPoint y: 446, distance: 34.2
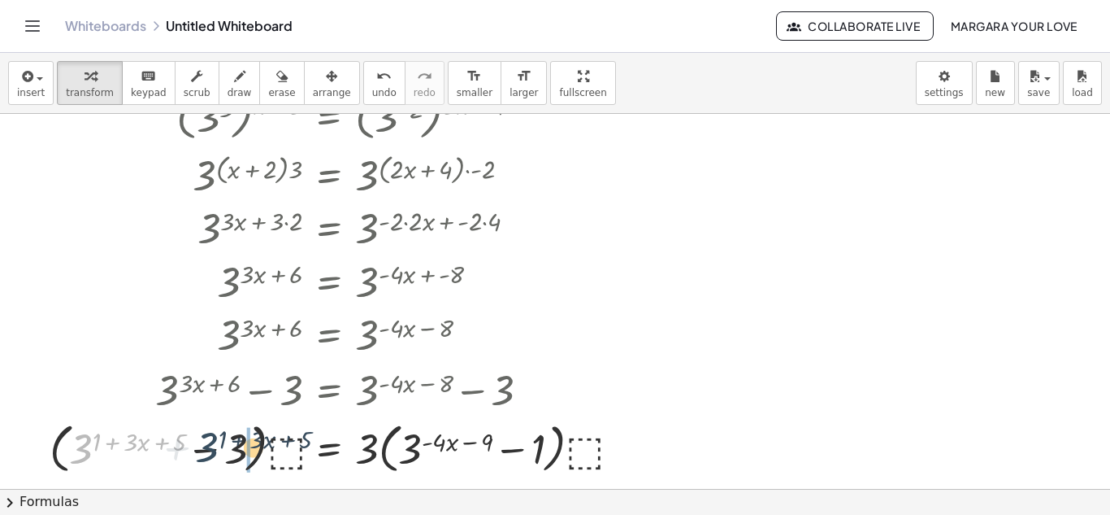
drag, startPoint x: 77, startPoint y: 454, endPoint x: 227, endPoint y: 454, distance: 149.6
click at [218, 454] on div at bounding box center [339, 447] width 596 height 62
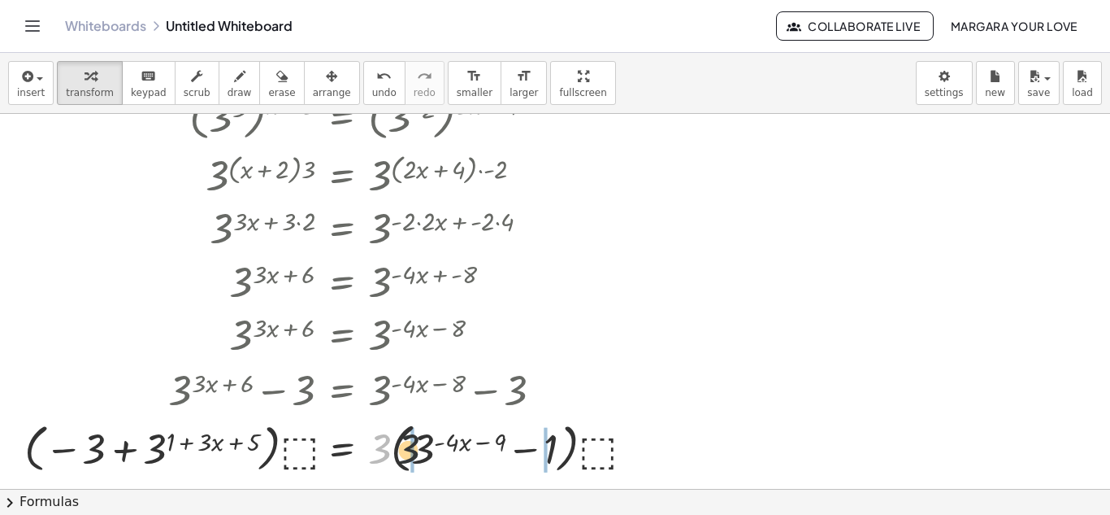
drag, startPoint x: 383, startPoint y: 446, endPoint x: 419, endPoint y: 446, distance: 36.6
click at [419, 446] on div at bounding box center [333, 447] width 634 height 62
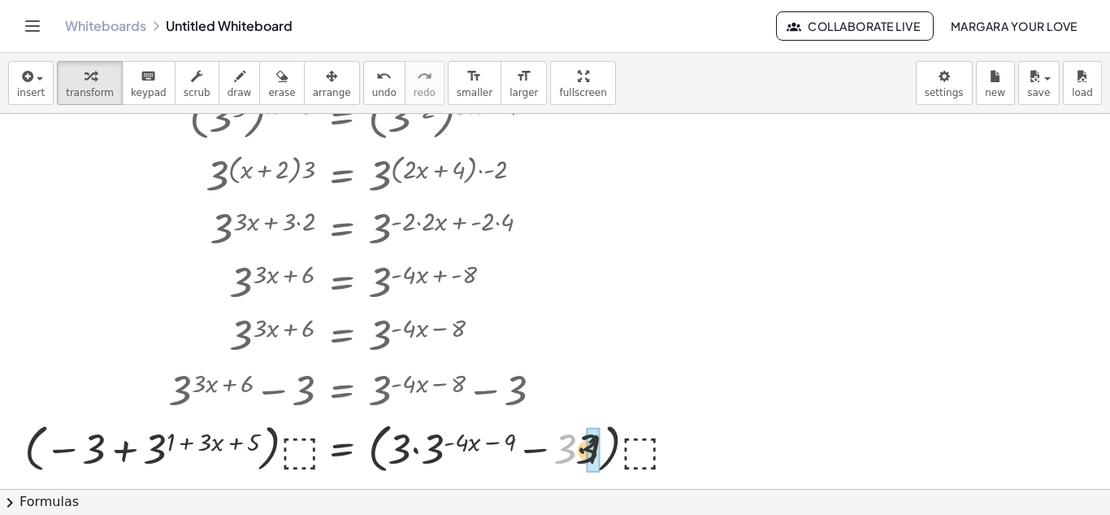
drag, startPoint x: 563, startPoint y: 446, endPoint x: 596, endPoint y: 446, distance: 33.3
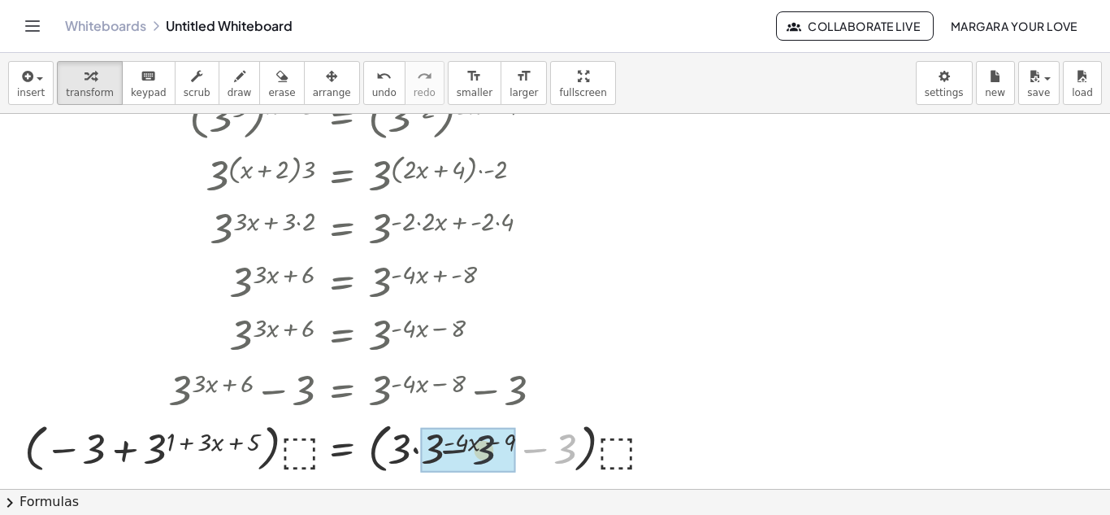
drag, startPoint x: 570, startPoint y: 448, endPoint x: 419, endPoint y: 440, distance: 151.4
click at [419, 440] on div at bounding box center [342, 447] width 653 height 62
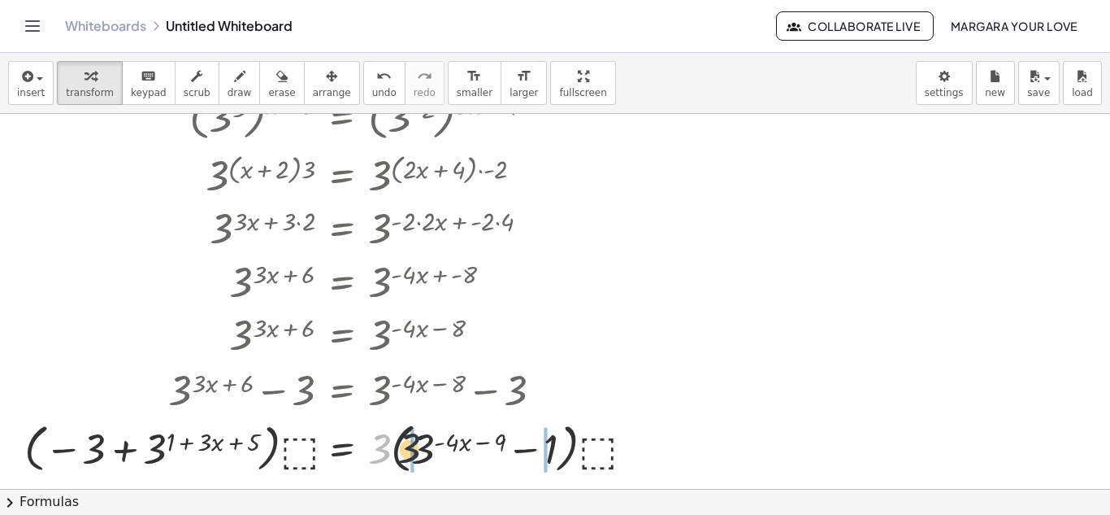
drag, startPoint x: 385, startPoint y: 445, endPoint x: 427, endPoint y: 445, distance: 41.5
click at [427, 445] on div at bounding box center [333, 447] width 634 height 62
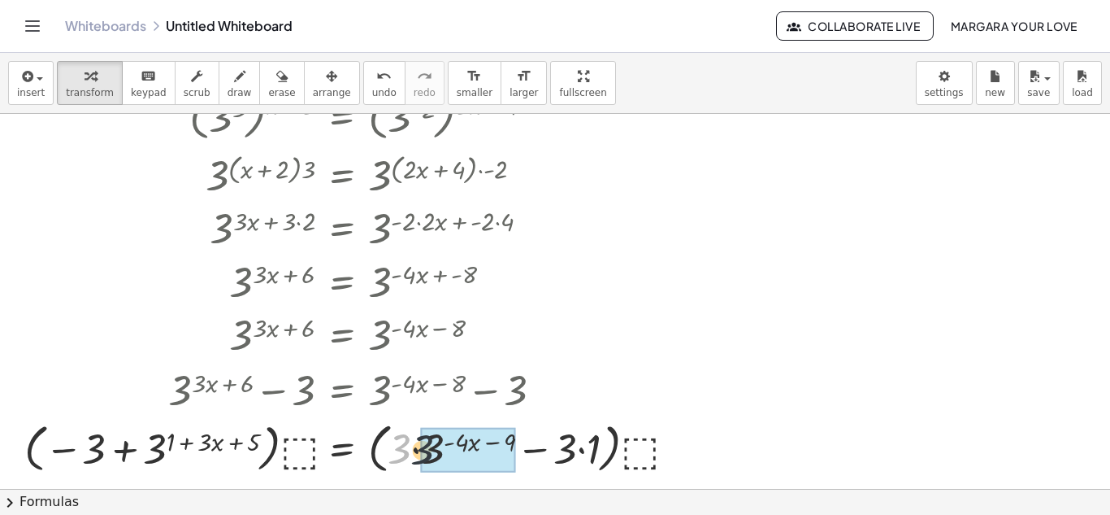
drag, startPoint x: 403, startPoint y: 446, endPoint x: 580, endPoint y: 457, distance: 176.7
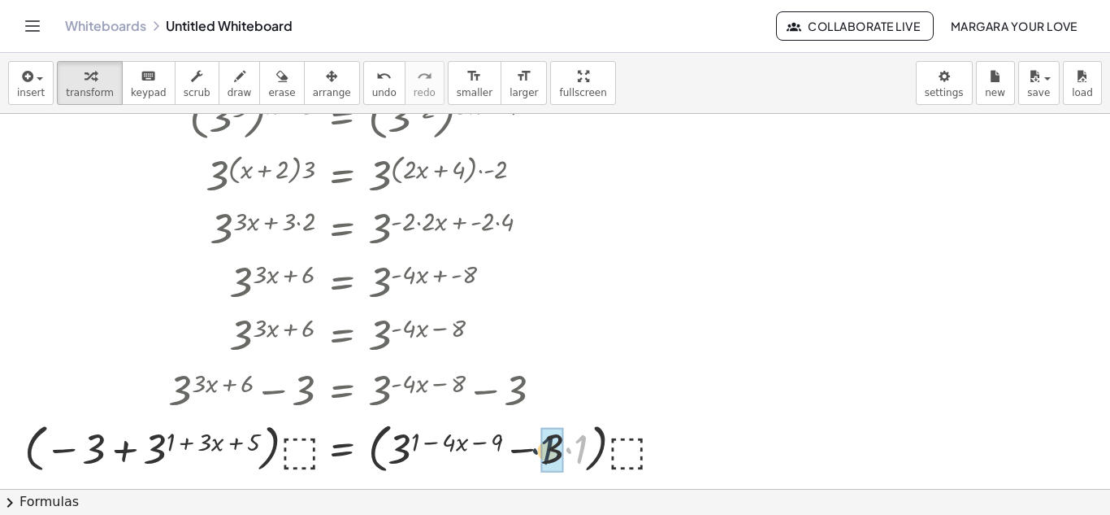
drag, startPoint x: 578, startPoint y: 447, endPoint x: 544, endPoint y: 448, distance: 34.2
click at [268, 91] on span "erase" at bounding box center [281, 92] width 27 height 11
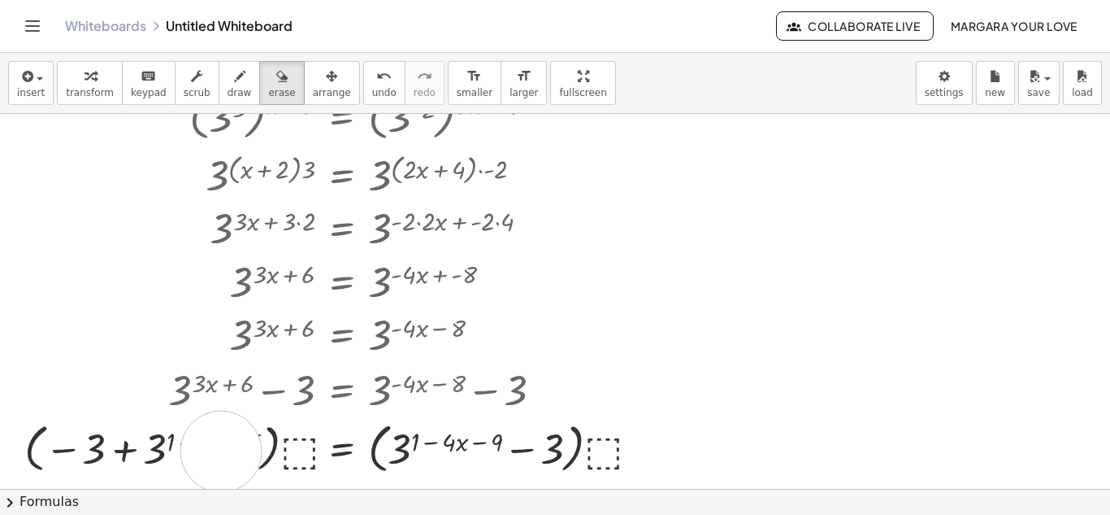
click at [221, 451] on div at bounding box center [555, 296] width 1110 height 855
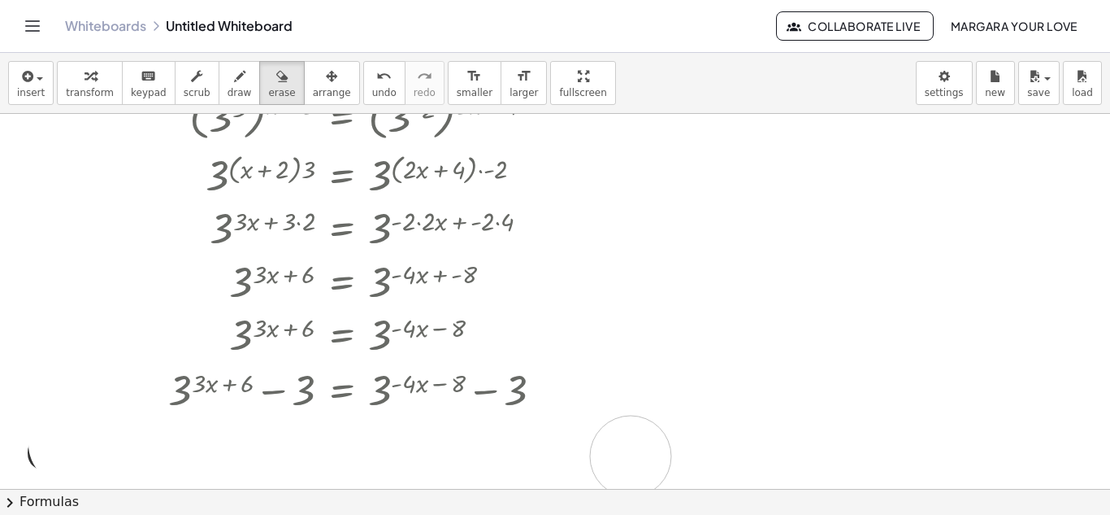
drag, startPoint x: 70, startPoint y: 444, endPoint x: 654, endPoint y: 458, distance: 583.8
click at [654, 458] on div at bounding box center [555, 296] width 1110 height 855
drag, startPoint x: 77, startPoint y: 391, endPoint x: 728, endPoint y: 441, distance: 653.1
click at [728, 441] on div at bounding box center [555, 296] width 1110 height 855
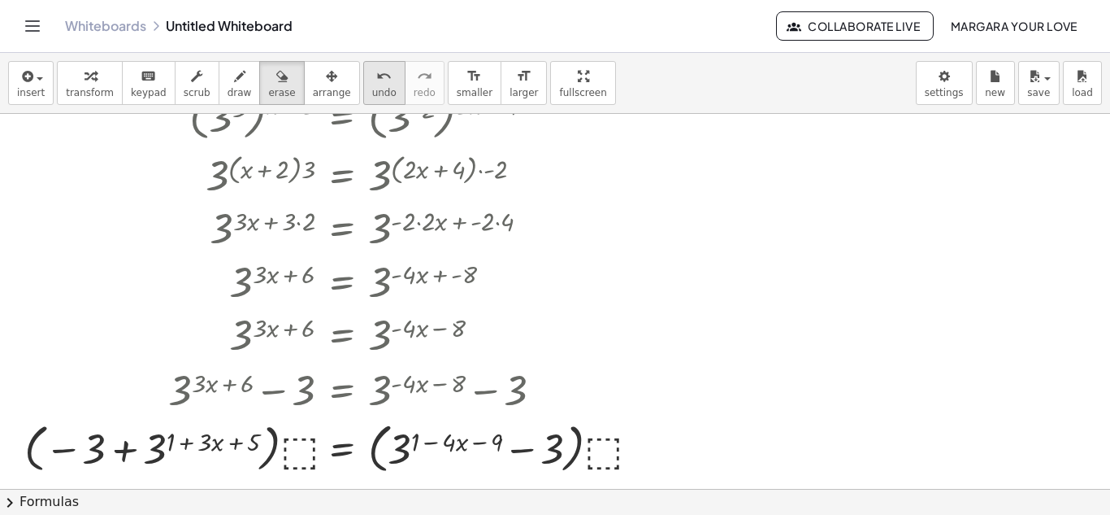
click at [376, 76] on icon "undo" at bounding box center [383, 77] width 15 height 20
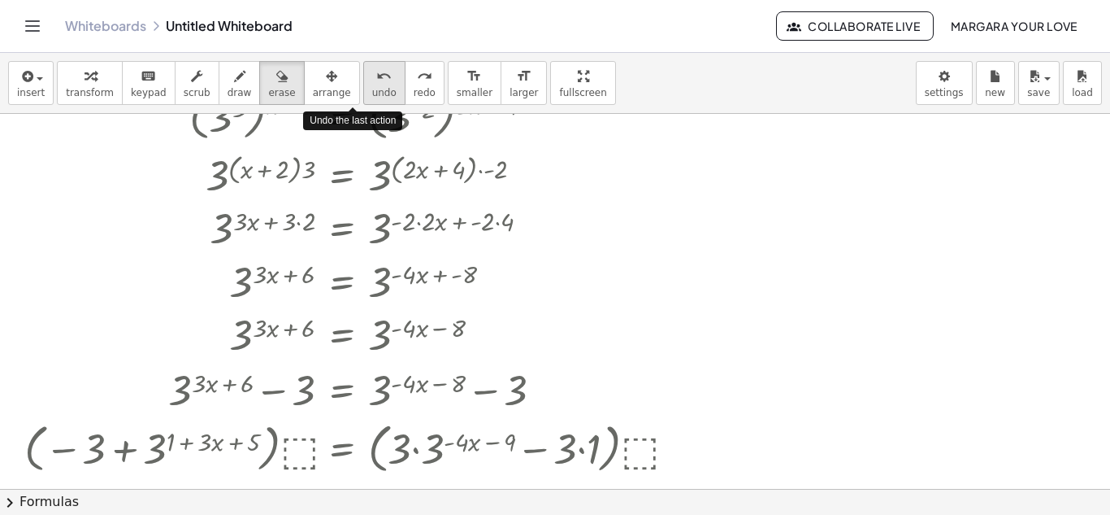
click at [376, 76] on icon "undo" at bounding box center [383, 77] width 15 height 20
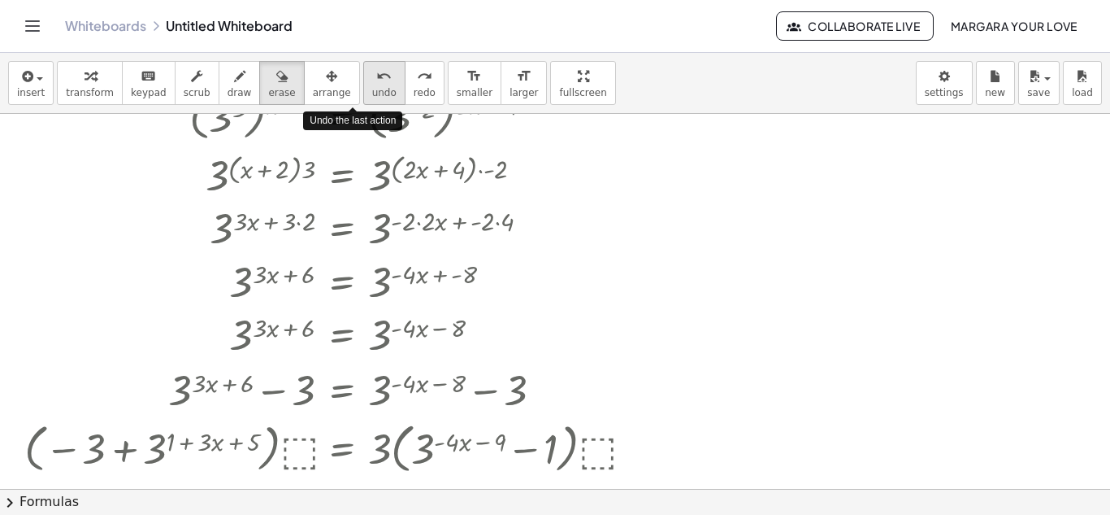
click at [376, 76] on icon "undo" at bounding box center [383, 77] width 15 height 20
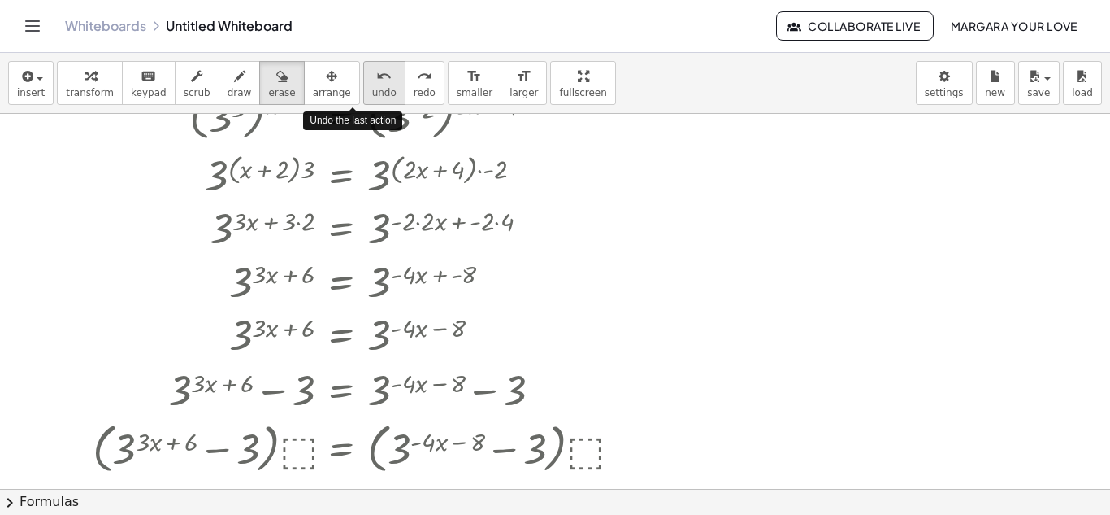
click at [376, 76] on icon "undo" at bounding box center [383, 77] width 15 height 20
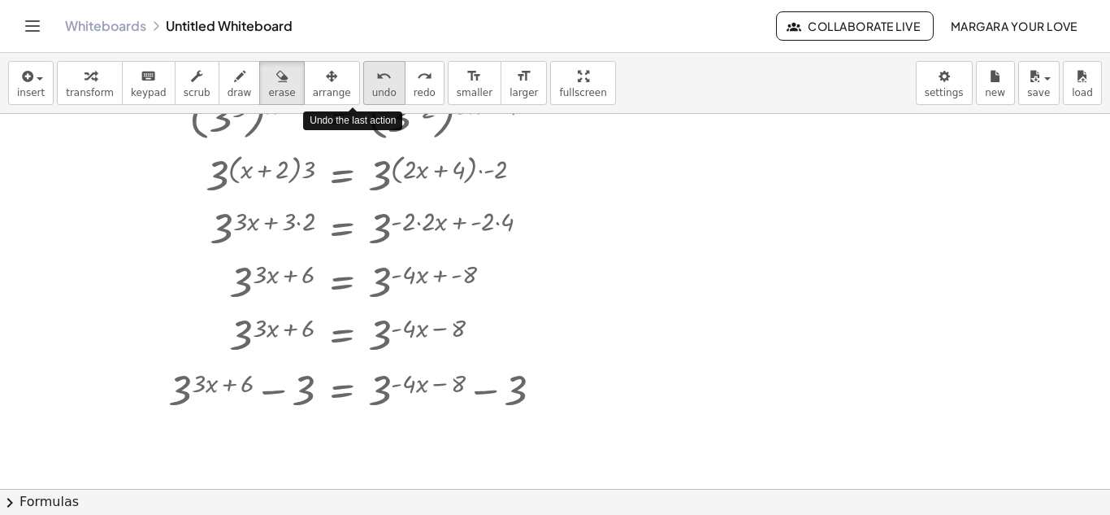
click at [376, 76] on icon "undo" at bounding box center [383, 77] width 15 height 20
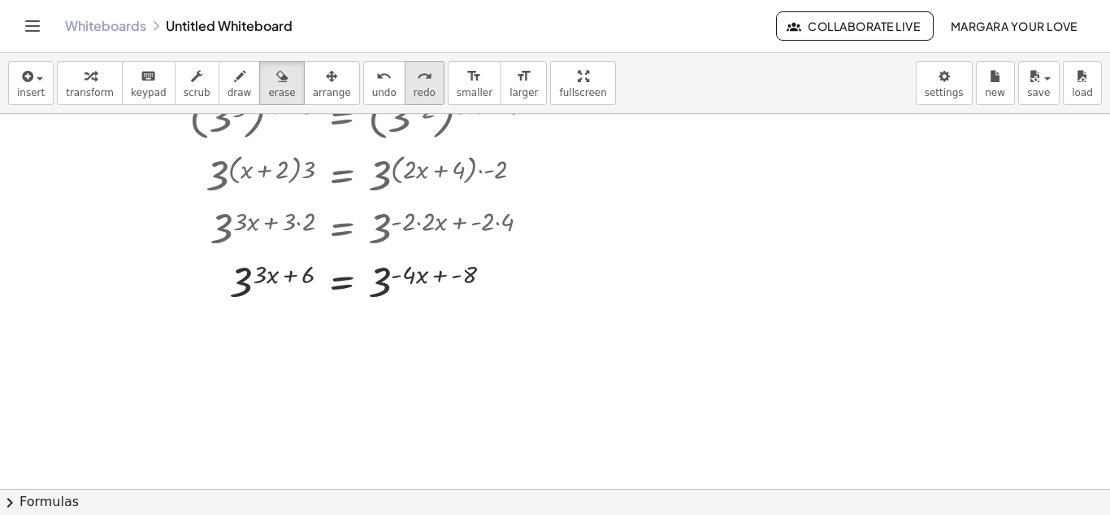
click at [417, 75] on icon "redo" at bounding box center [424, 77] width 15 height 20
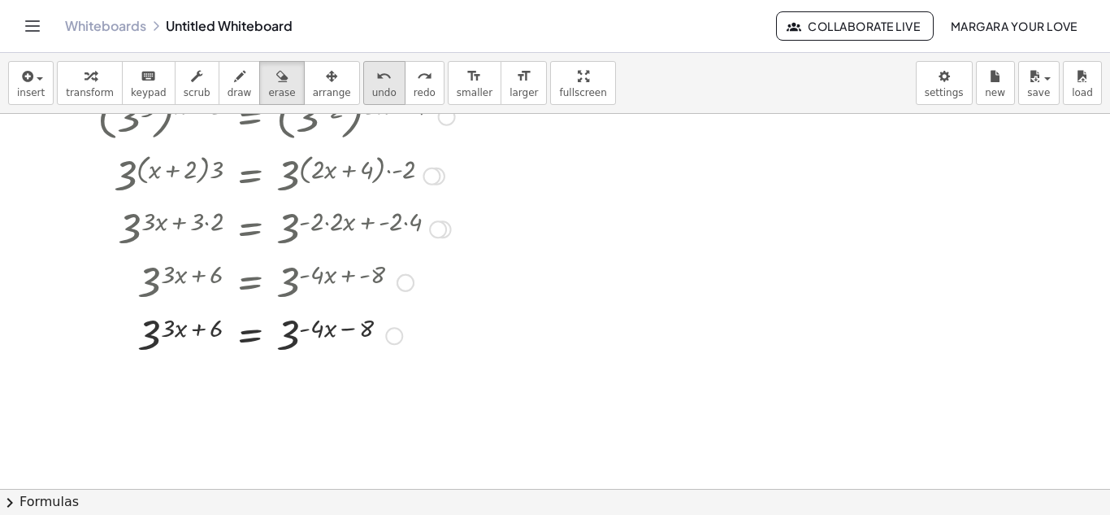
click at [372, 92] on span "undo" at bounding box center [384, 92] width 24 height 11
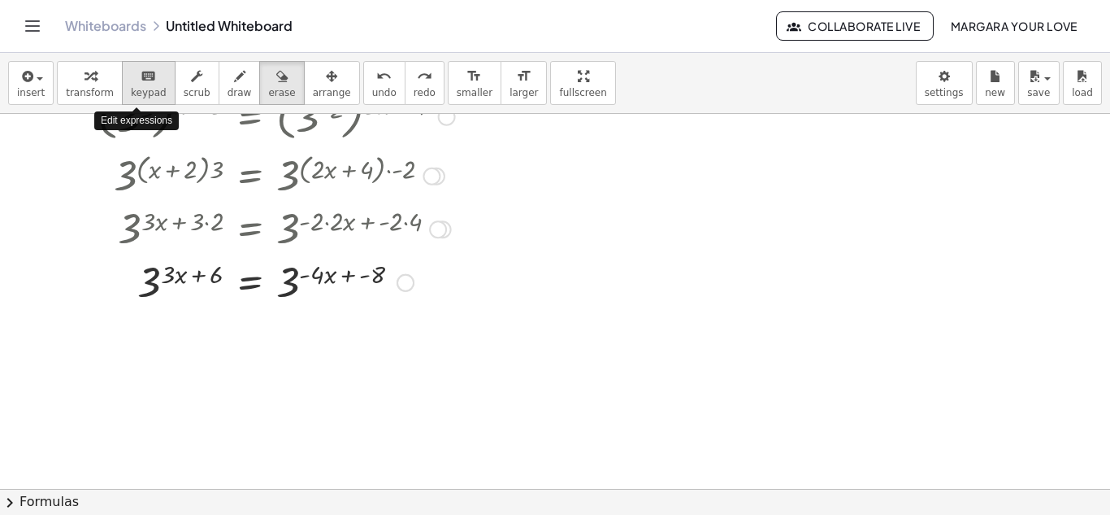
click at [131, 89] on span "keypad" at bounding box center [149, 92] width 36 height 11
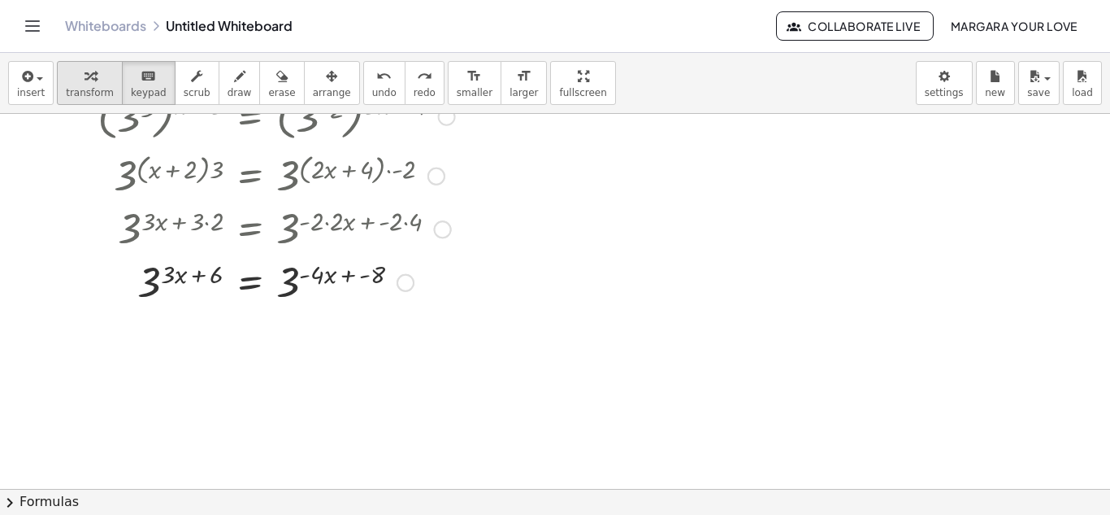
click at [85, 87] on span "transform" at bounding box center [90, 92] width 48 height 11
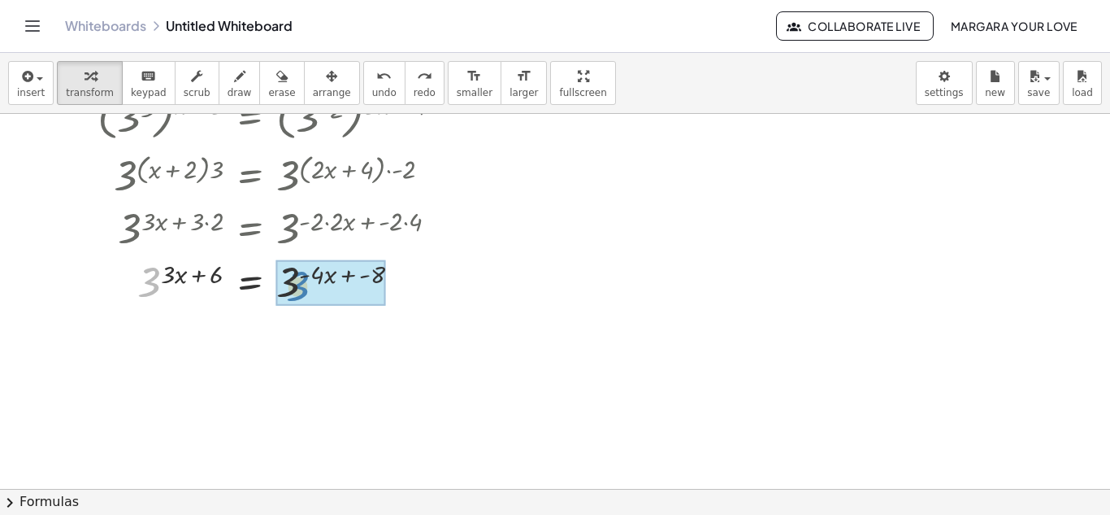
drag, startPoint x: 146, startPoint y: 279, endPoint x: 296, endPoint y: 282, distance: 150.4
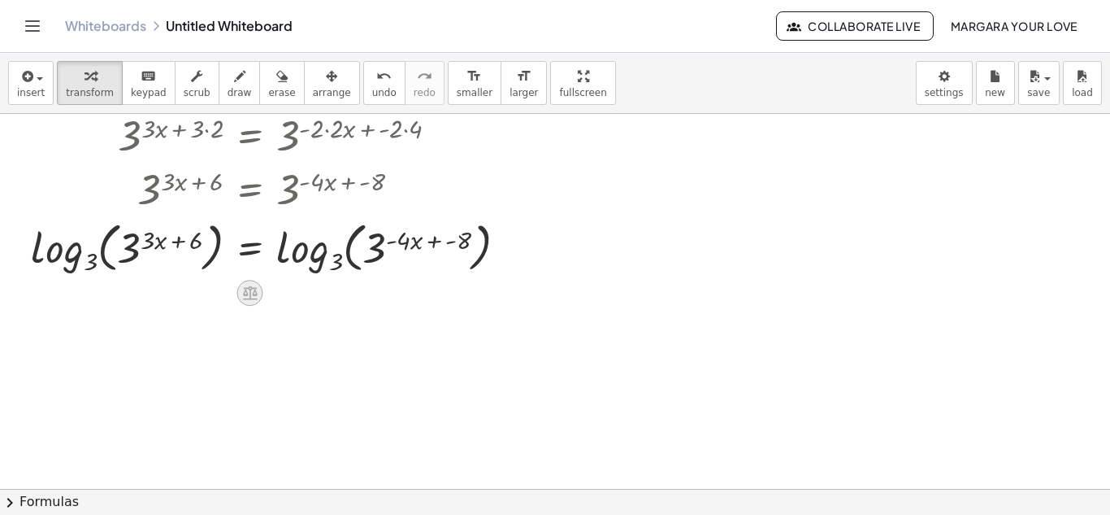
scroll to position [338, 0]
drag, startPoint x: 73, startPoint y: 254, endPoint x: 154, endPoint y: 249, distance: 81.4
click at [154, 249] on div at bounding box center [276, 246] width 506 height 63
drag, startPoint x: 135, startPoint y: 243, endPoint x: 150, endPoint y: 238, distance: 15.4
click at [150, 238] on div at bounding box center [276, 246] width 506 height 63
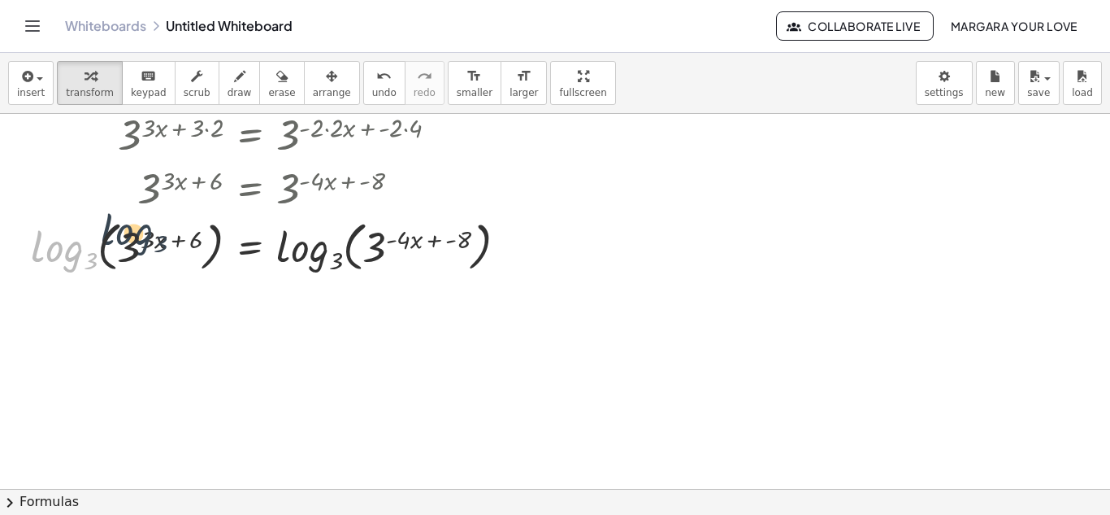
drag, startPoint x: 67, startPoint y: 256, endPoint x: 139, endPoint y: 237, distance: 73.9
click at [139, 237] on div at bounding box center [276, 246] width 506 height 63
drag, startPoint x: 150, startPoint y: 238, endPoint x: 92, endPoint y: 254, distance: 59.7
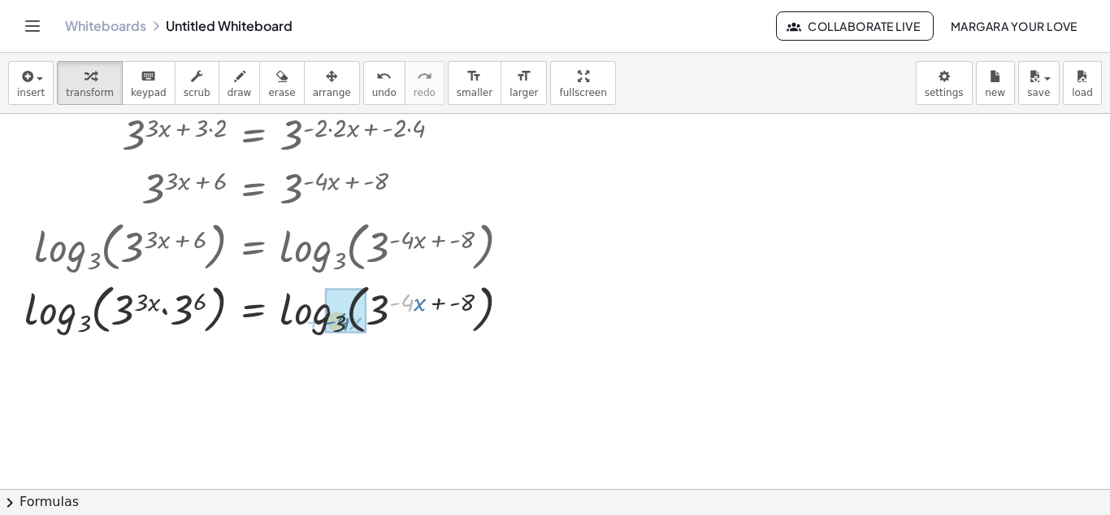
drag, startPoint x: 406, startPoint y: 302, endPoint x: 340, endPoint y: 320, distance: 68.4
drag, startPoint x: 374, startPoint y: 308, endPoint x: 316, endPoint y: 325, distance: 60.2
click at [316, 325] on div at bounding box center [279, 308] width 526 height 63
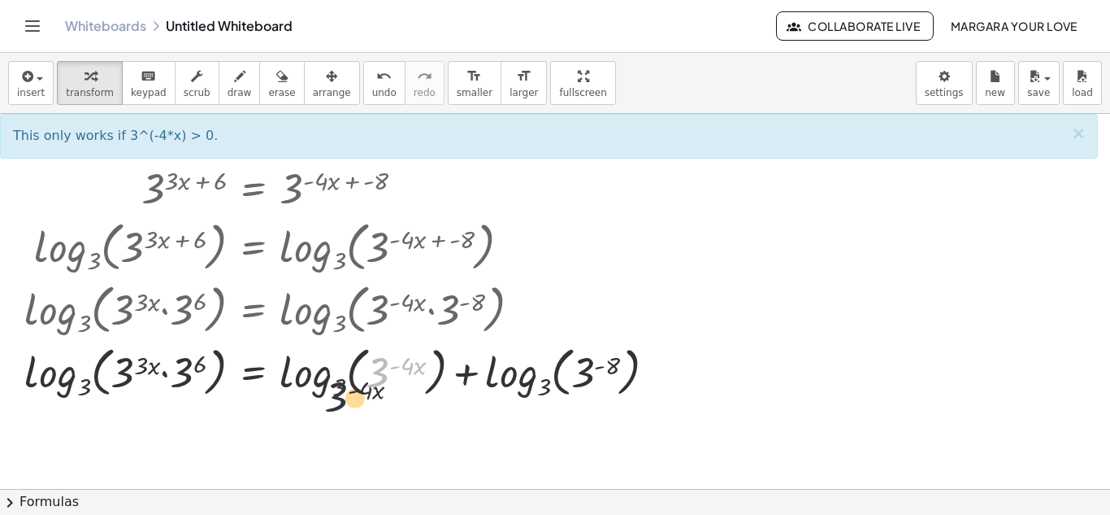
drag, startPoint x: 374, startPoint y: 358, endPoint x: 325, endPoint y: 386, distance: 56.1
click at [325, 386] on div at bounding box center [346, 371] width 661 height 63
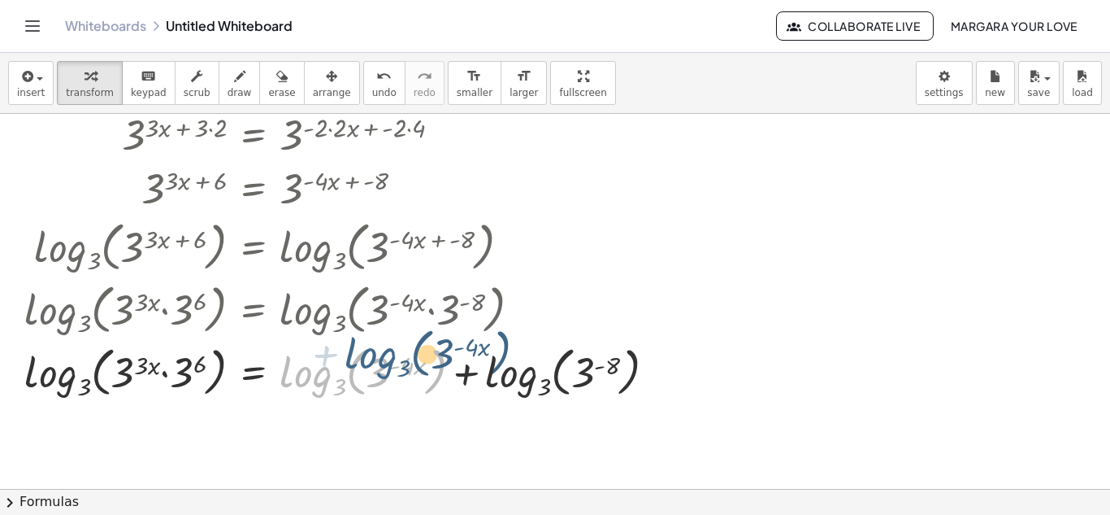
drag, startPoint x: 324, startPoint y: 386, endPoint x: 364, endPoint y: 378, distance: 41.4
click at [366, 378] on div at bounding box center [346, 371] width 661 height 63
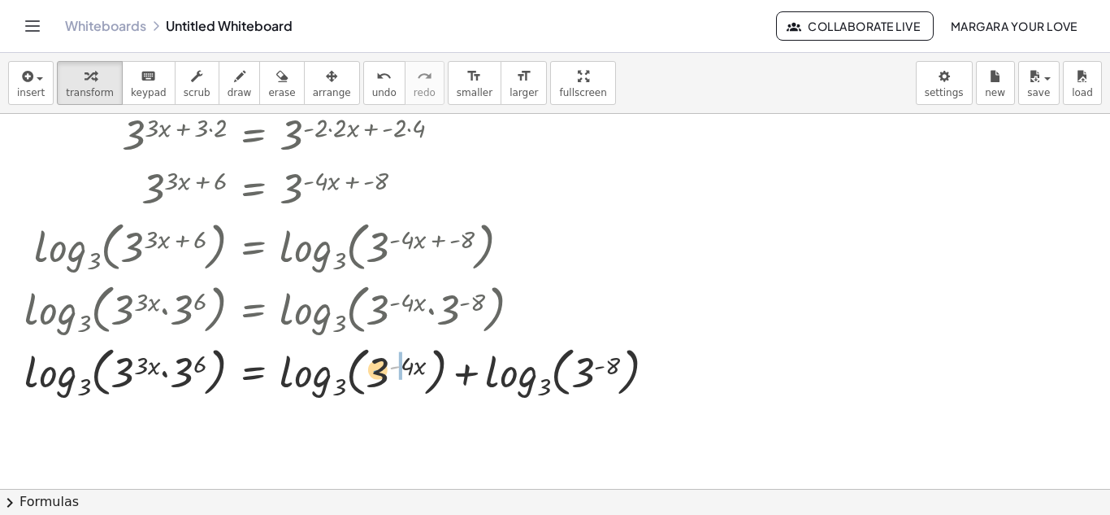
drag, startPoint x: 393, startPoint y: 370, endPoint x: 375, endPoint y: 373, distance: 18.2
click at [375, 373] on div at bounding box center [346, 371] width 661 height 63
click at [378, 375] on div at bounding box center [346, 371] width 661 height 63
click at [377, 361] on div at bounding box center [346, 371] width 661 height 63
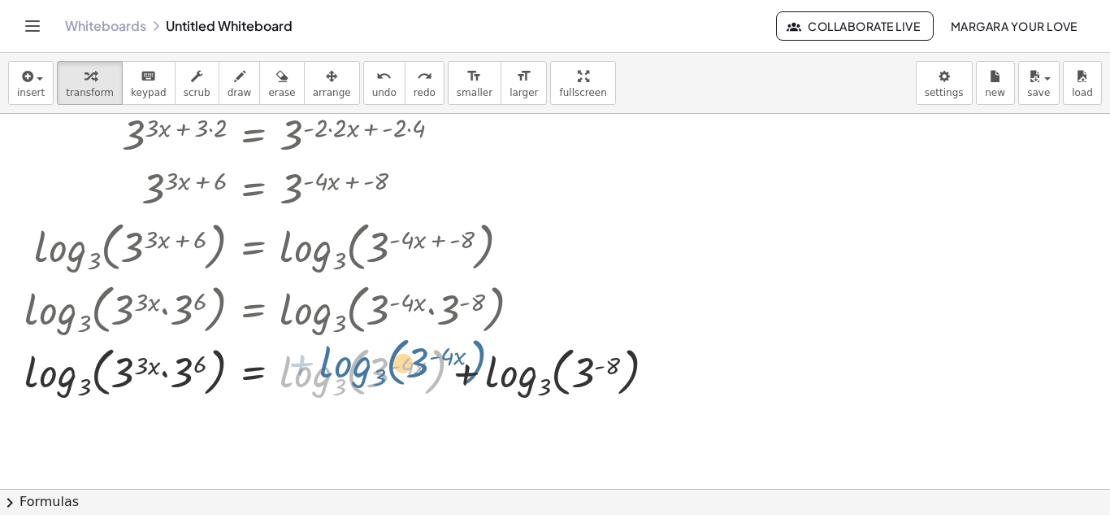
drag, startPoint x: 320, startPoint y: 379, endPoint x: 345, endPoint y: 371, distance: 25.5
click at [345, 371] on div at bounding box center [346, 371] width 661 height 63
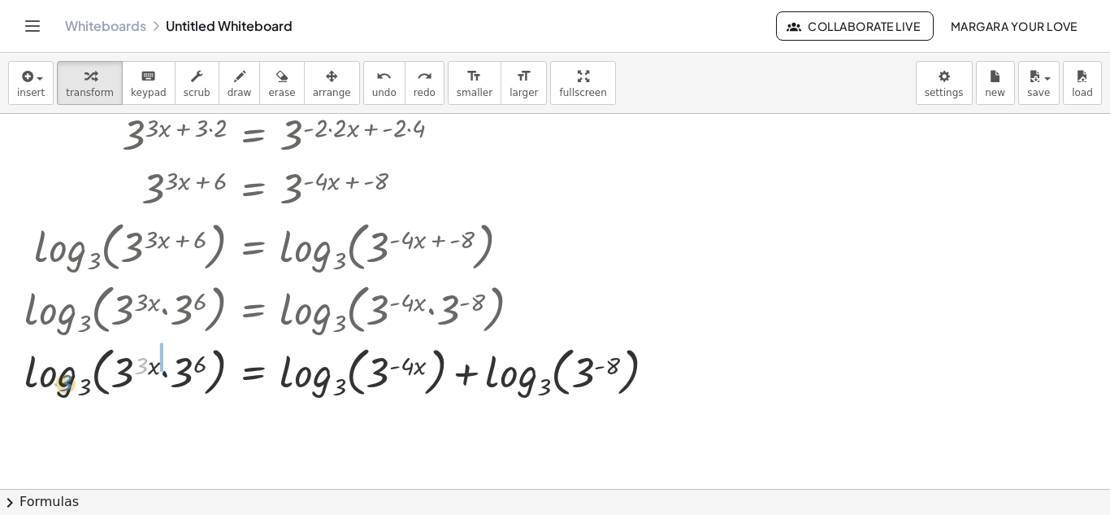
drag, startPoint x: 140, startPoint y: 367, endPoint x: 66, endPoint y: 386, distance: 76.3
click at [64, 386] on div at bounding box center [346, 371] width 661 height 63
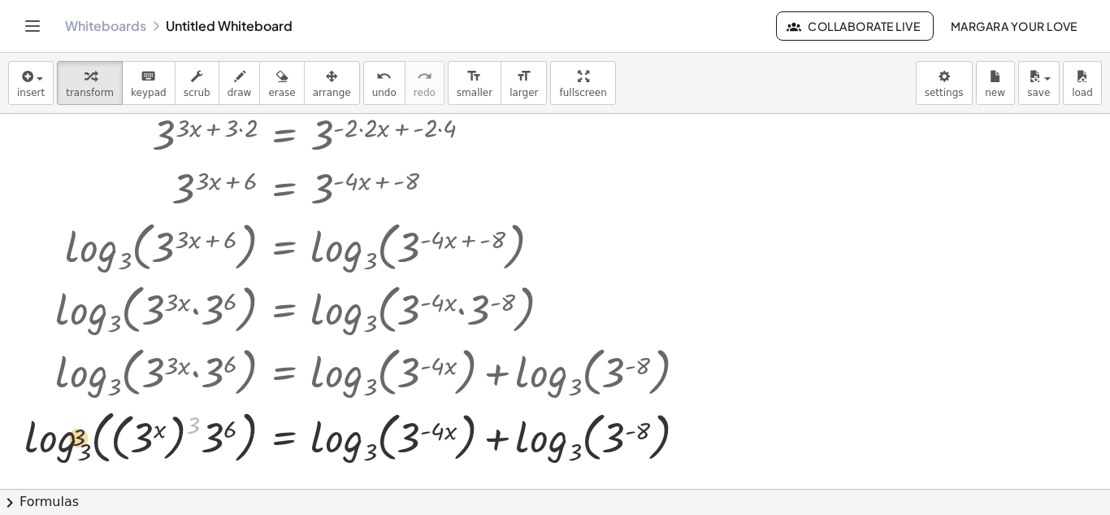
drag, startPoint x: 190, startPoint y: 423, endPoint x: 71, endPoint y: 436, distance: 120.2
click at [71, 436] on div at bounding box center [362, 435] width 692 height 66
drag, startPoint x: 137, startPoint y: 434, endPoint x: 86, endPoint y: 452, distance: 54.2
click at [86, 452] on div at bounding box center [362, 435] width 692 height 66
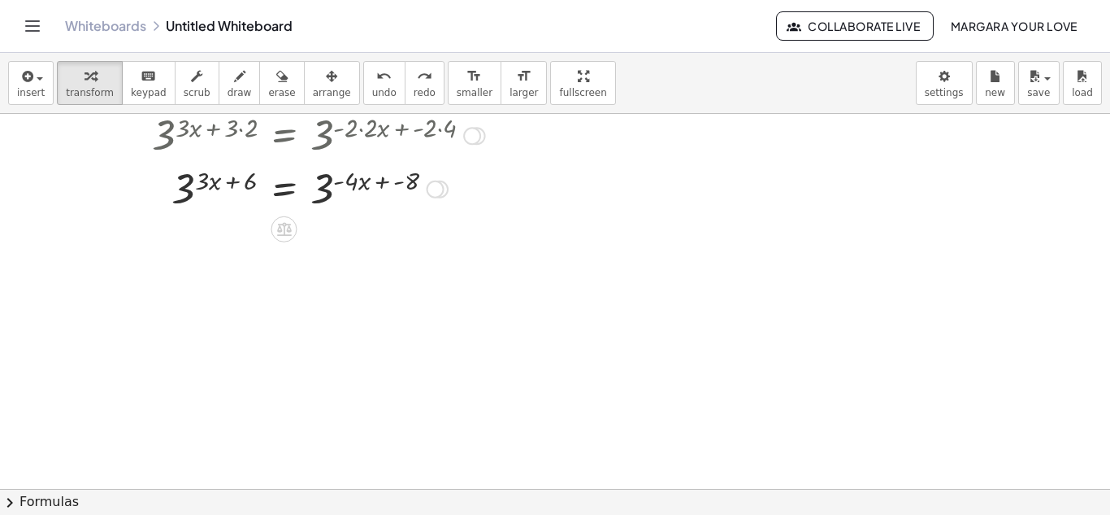
click at [436, 190] on div at bounding box center [436, 189] width 18 height 18
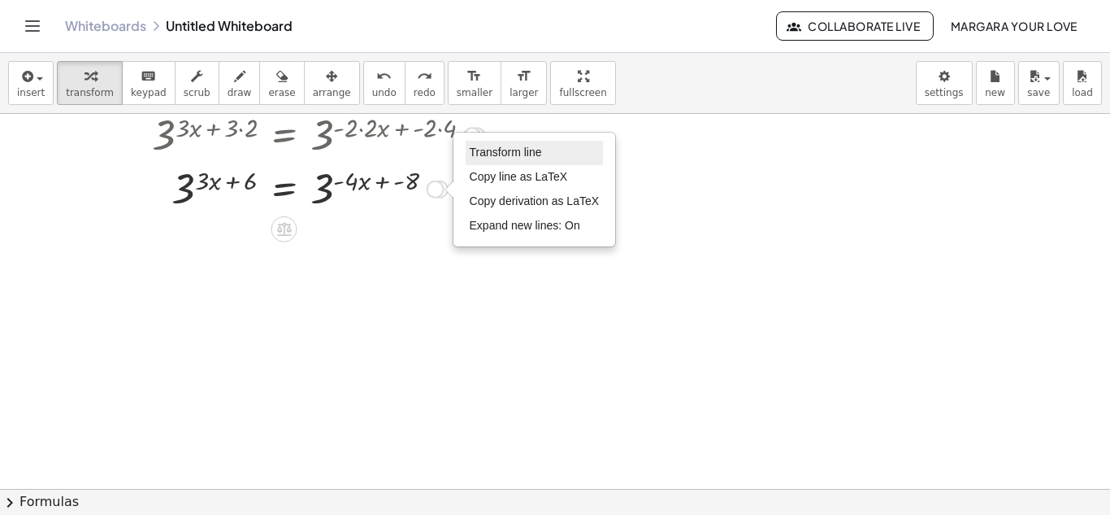
click at [511, 152] on span "Transform line" at bounding box center [506, 152] width 72 height 13
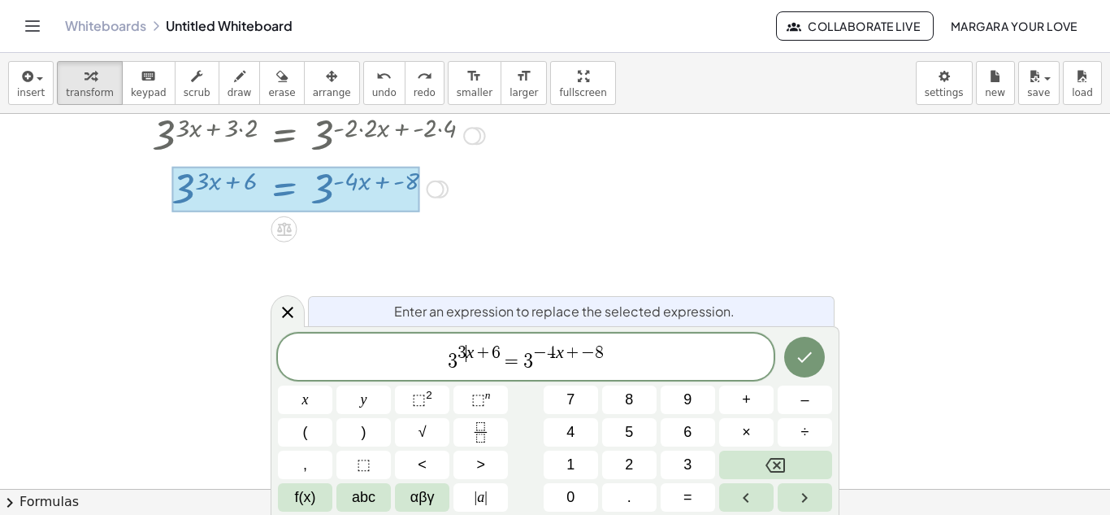
click at [463, 358] on span "3" at bounding box center [462, 353] width 9 height 18
click at [536, 359] on span "−" at bounding box center [539, 353] width 14 height 18
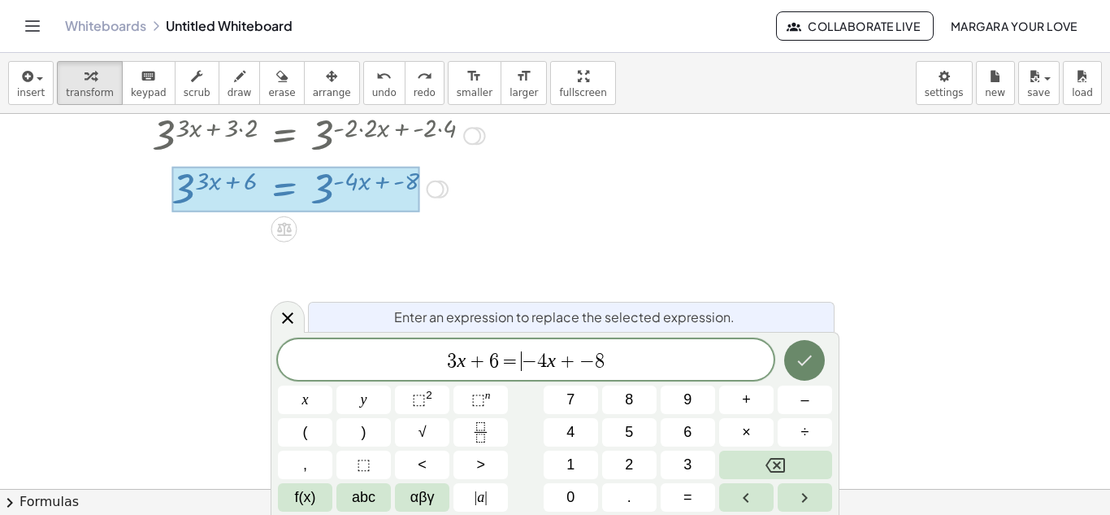
click at [798, 351] on icon "Done" at bounding box center [805, 360] width 20 height 20
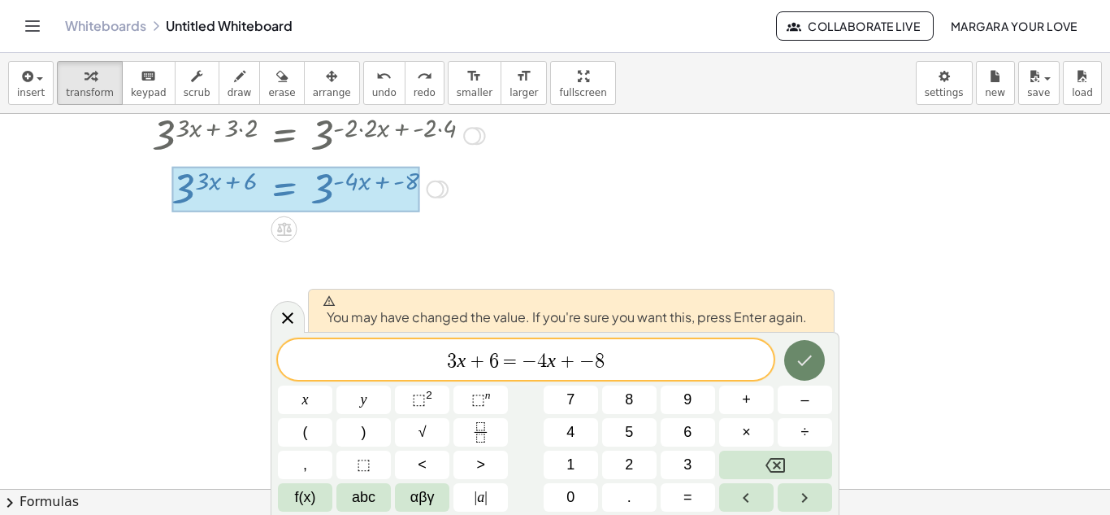
click at [802, 363] on icon "Done" at bounding box center [805, 360] width 15 height 11
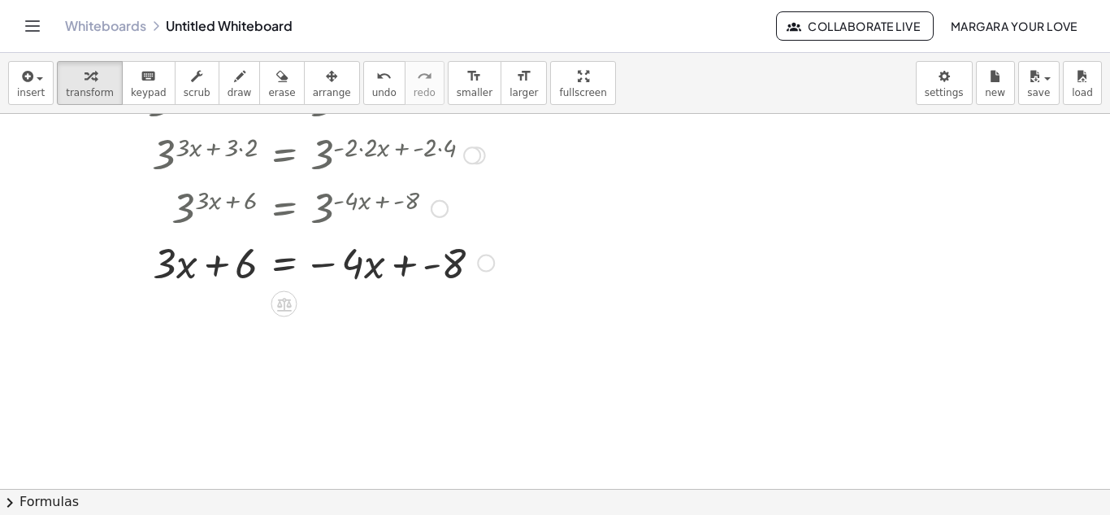
scroll to position [318, 0]
drag, startPoint x: 441, startPoint y: 267, endPoint x: 254, endPoint y: 266, distance: 187.0
click at [254, 266] on div at bounding box center [313, 262] width 379 height 55
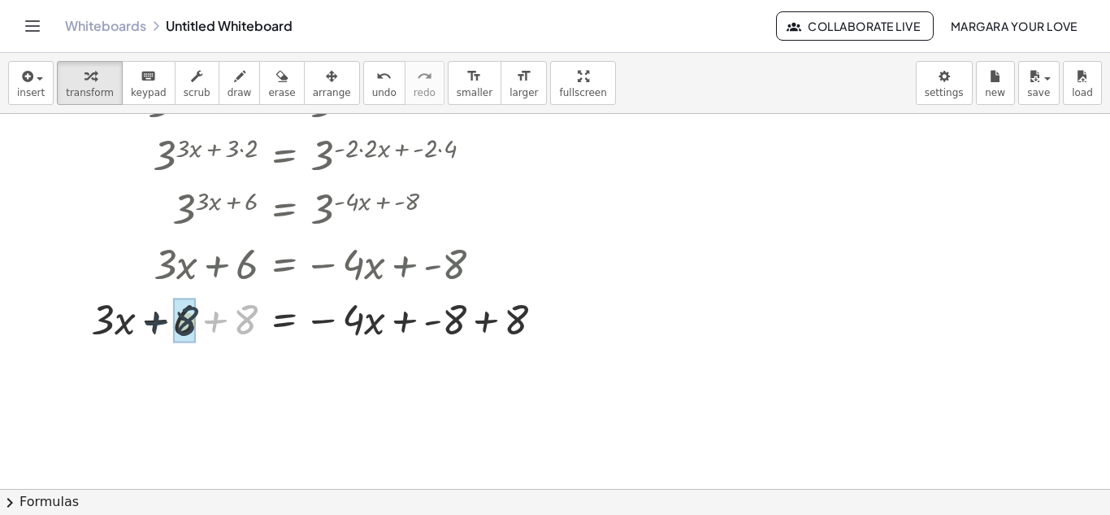
drag, startPoint x: 239, startPoint y: 328, endPoint x: 173, endPoint y: 331, distance: 65.9
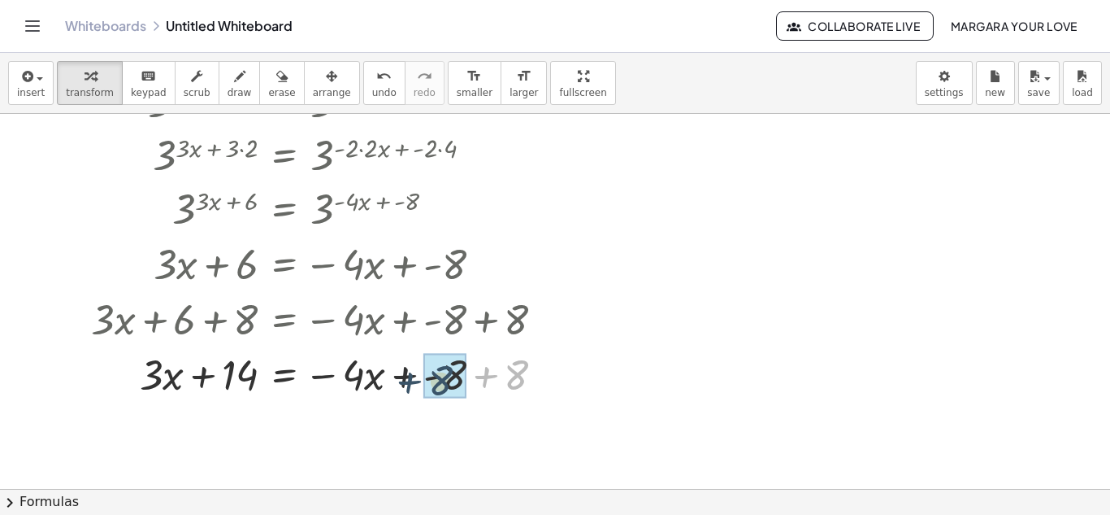
drag, startPoint x: 514, startPoint y: 366, endPoint x: 428, endPoint y: 372, distance: 85.6
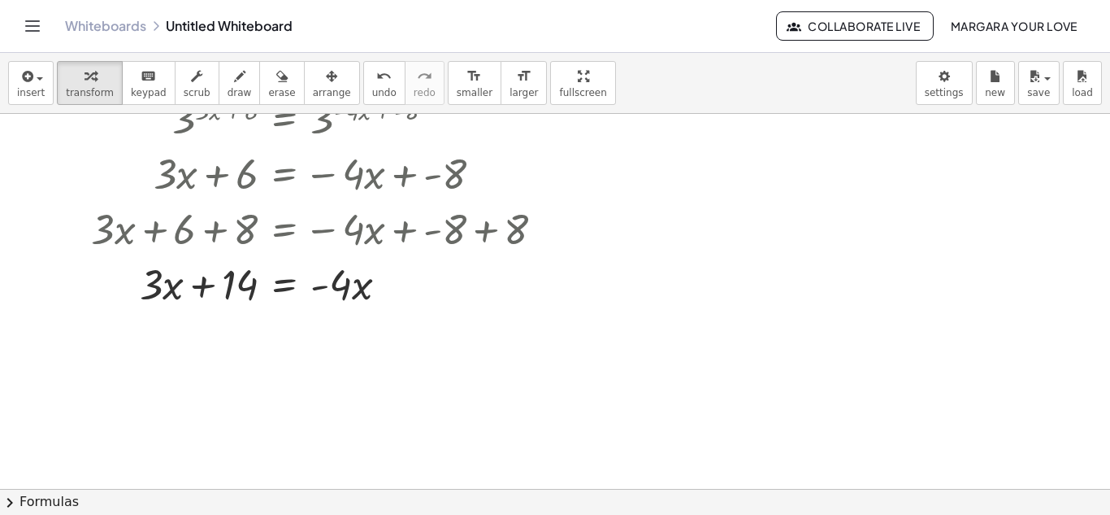
scroll to position [424, 0]
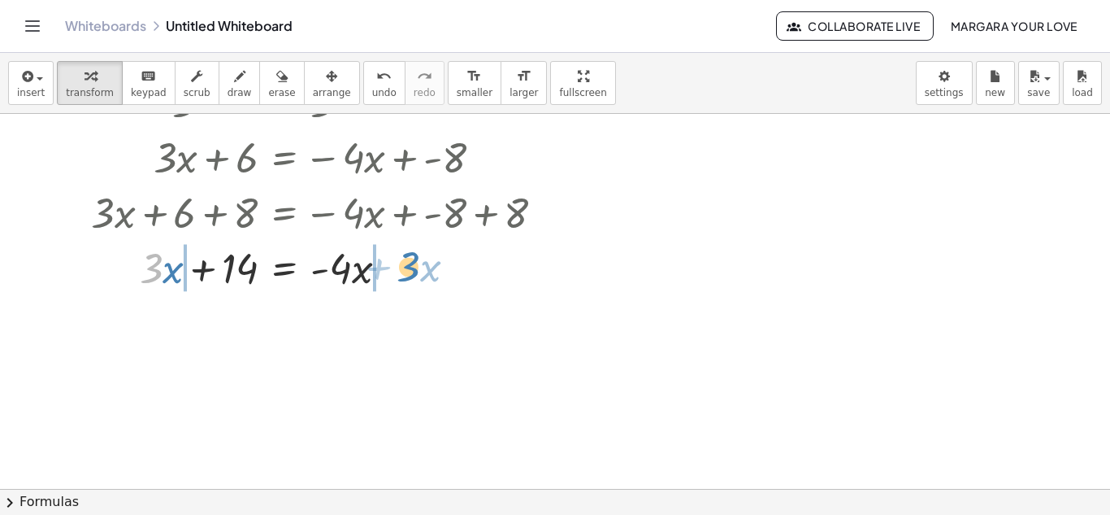
drag, startPoint x: 161, startPoint y: 271, endPoint x: 419, endPoint y: 269, distance: 257.7
click at [419, 269] on div at bounding box center [324, 266] width 482 height 55
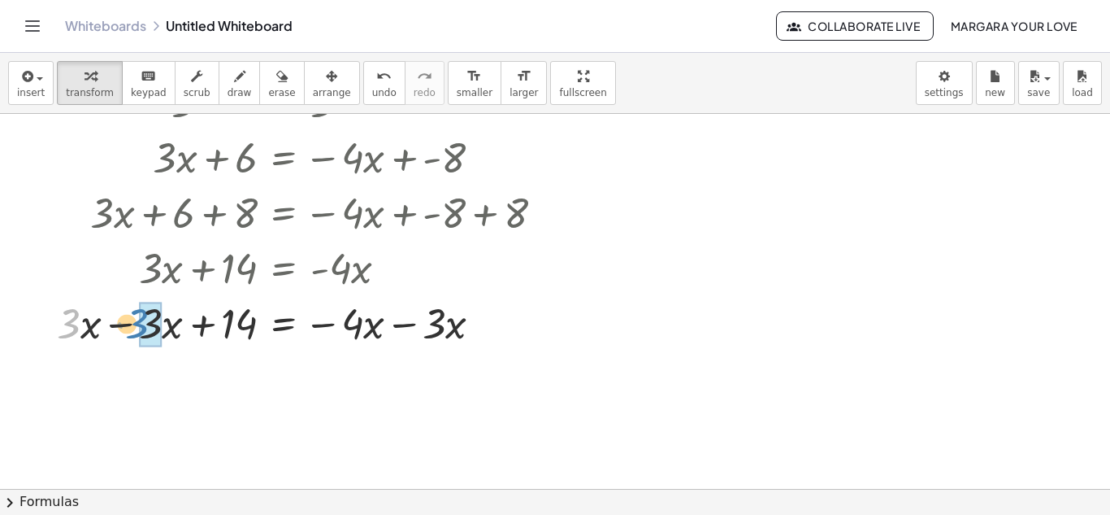
drag, startPoint x: 76, startPoint y: 323, endPoint x: 159, endPoint y: 321, distance: 82.9
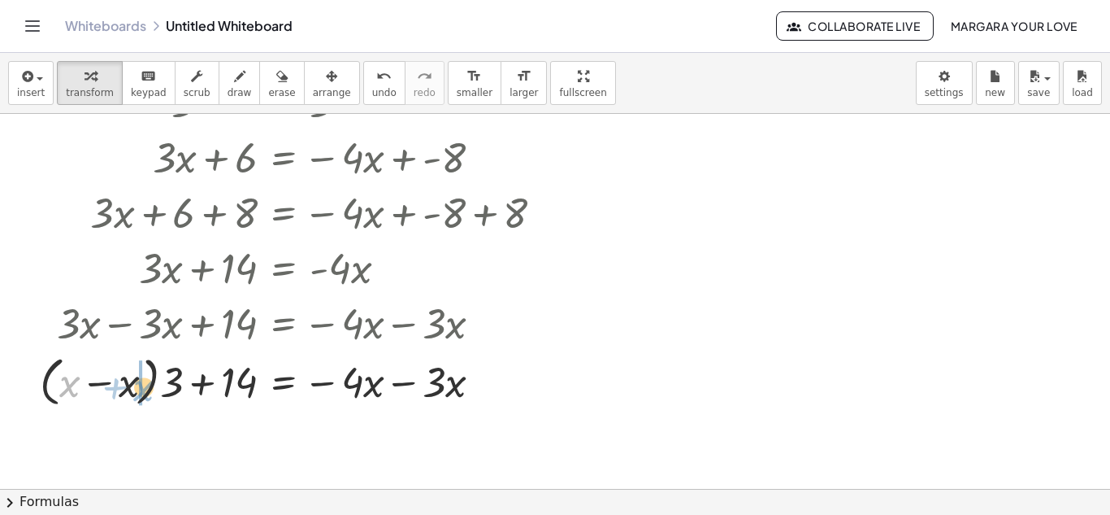
drag, startPoint x: 69, startPoint y: 385, endPoint x: 142, endPoint y: 389, distance: 73.3
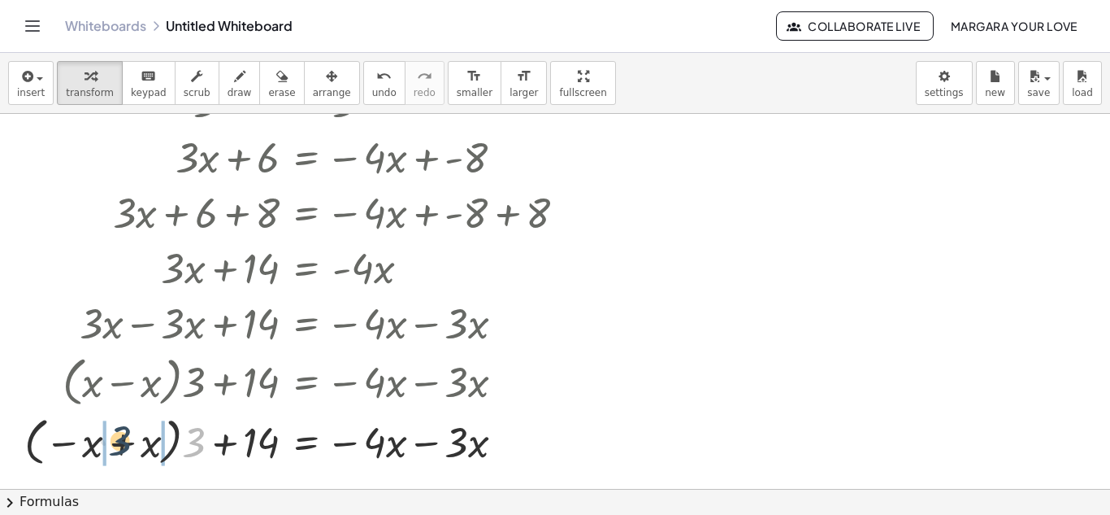
drag, startPoint x: 195, startPoint y: 438, endPoint x: 119, endPoint y: 436, distance: 75.6
click at [119, 436] on div at bounding box center [301, 440] width 571 height 59
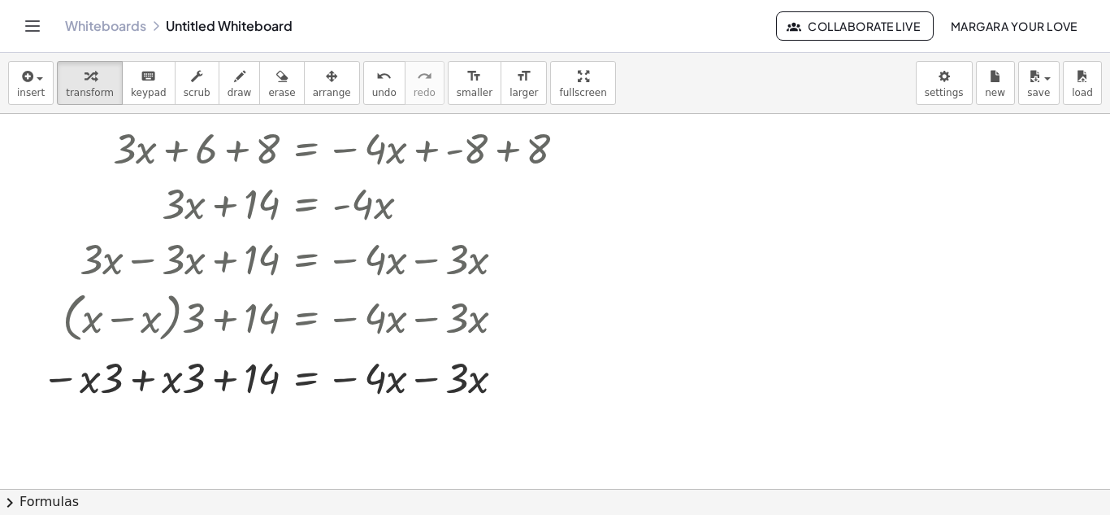
scroll to position [493, 0]
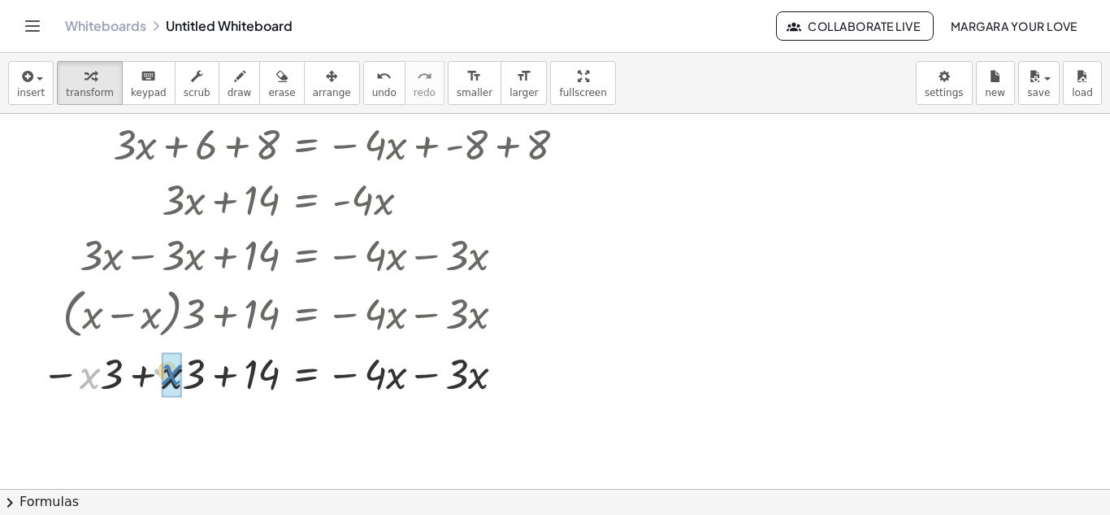
drag, startPoint x: 97, startPoint y: 386, endPoint x: 196, endPoint y: 381, distance: 99.3
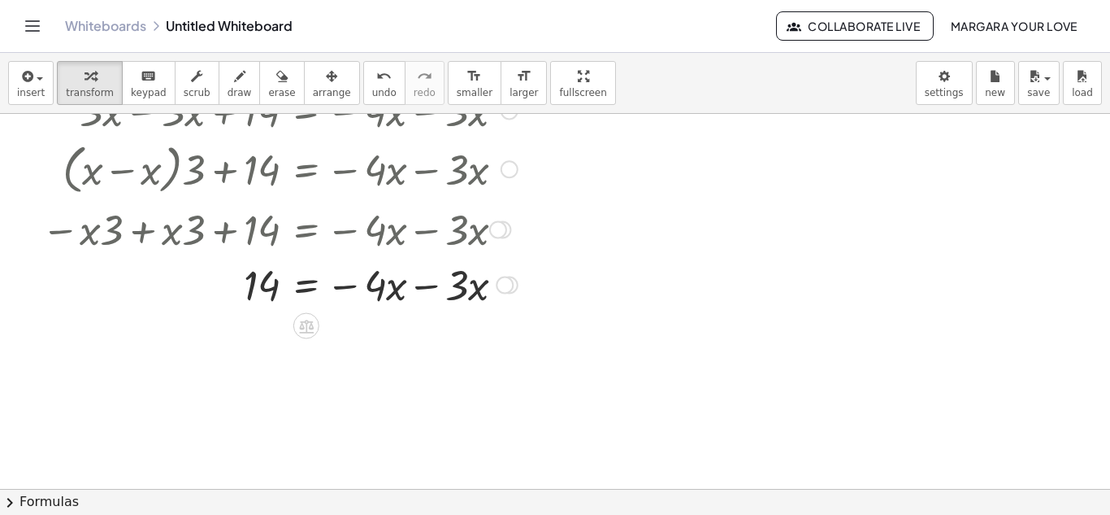
scroll to position [639, 0]
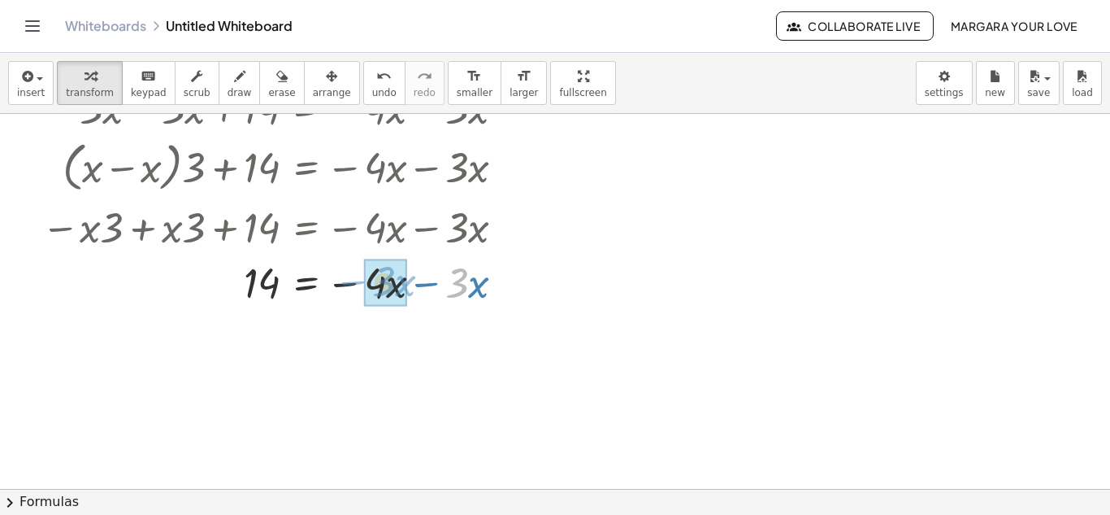
drag, startPoint x: 467, startPoint y: 279, endPoint x: 412, endPoint y: 278, distance: 54.5
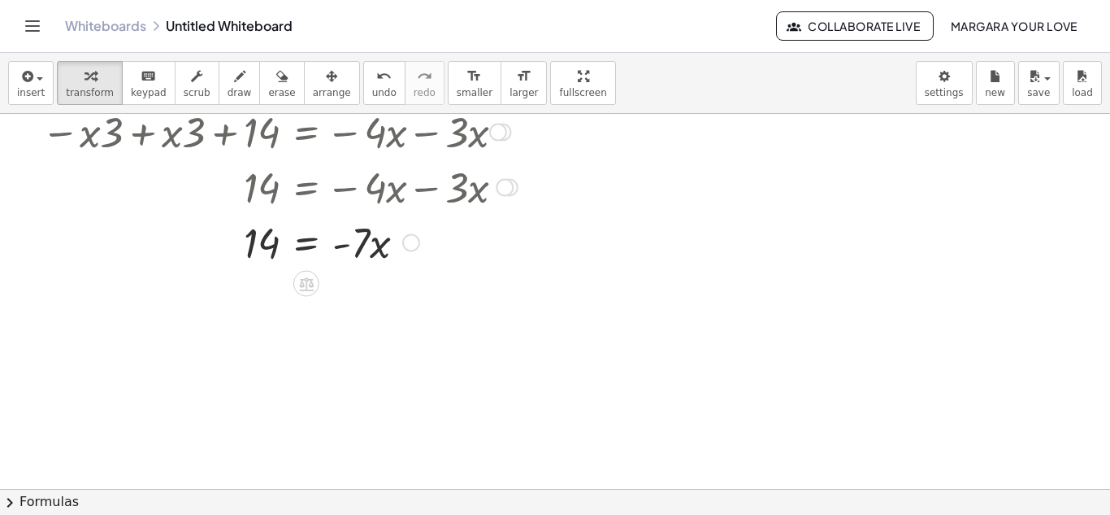
scroll to position [740, 0]
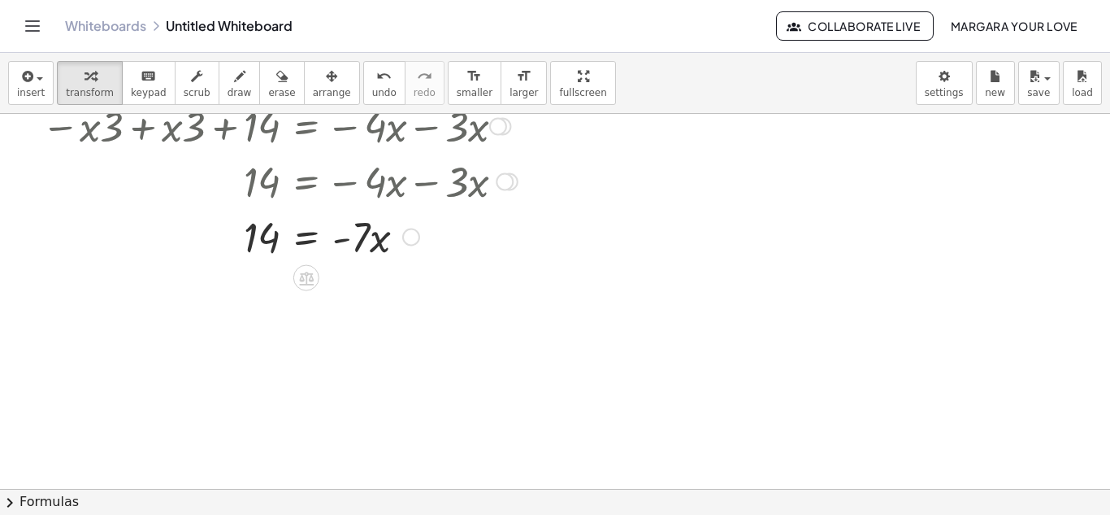
click at [364, 237] on div at bounding box center [310, 235] width 554 height 55
drag, startPoint x: 357, startPoint y: 235, endPoint x: 265, endPoint y: 237, distance: 91.9
click at [265, 237] on div at bounding box center [310, 235] width 554 height 55
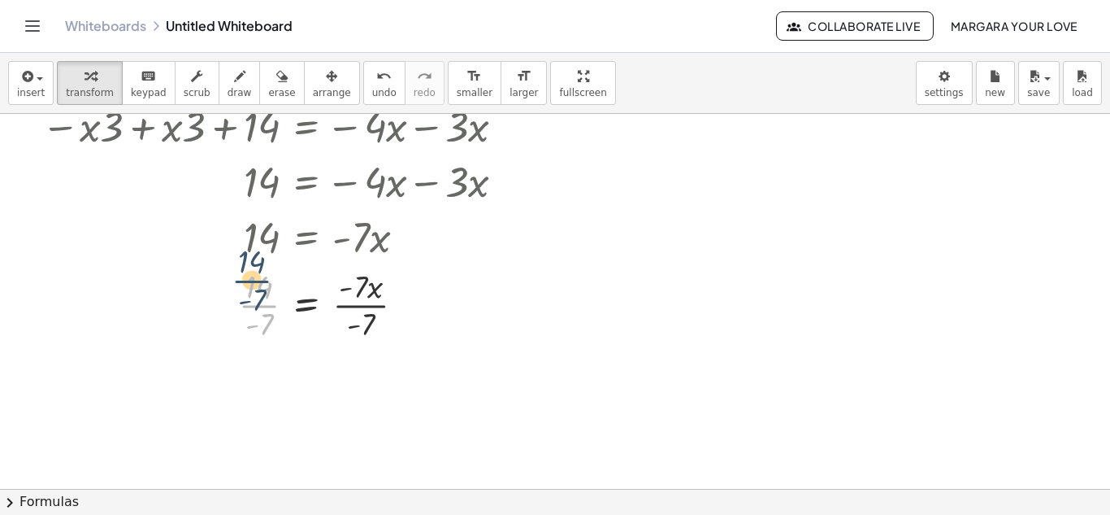
drag, startPoint x: 260, startPoint y: 310, endPoint x: 253, endPoint y: 285, distance: 26.2
click at [253, 285] on div at bounding box center [310, 303] width 554 height 81
drag, startPoint x: 261, startPoint y: 291, endPoint x: 260, endPoint y: 316, distance: 25.2
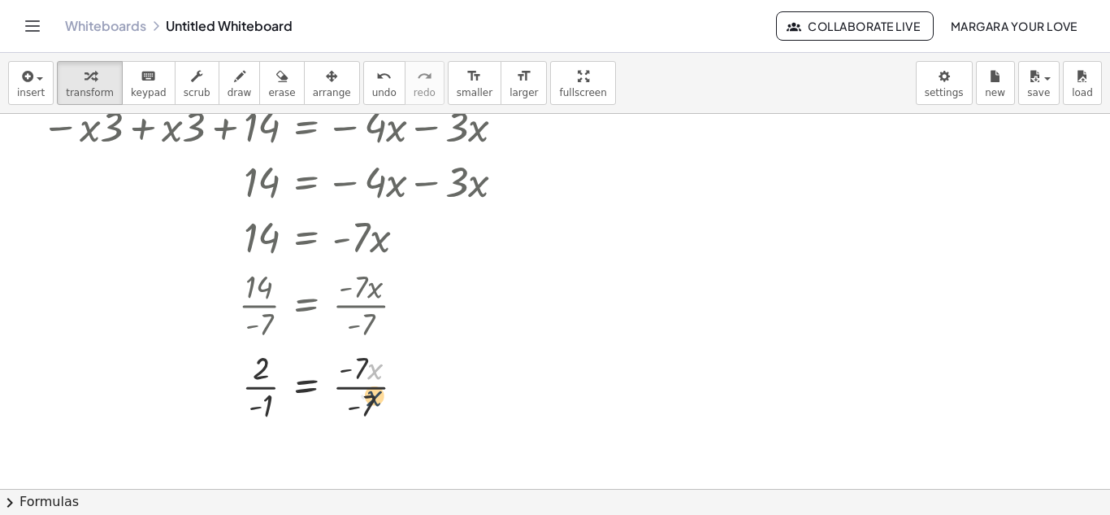
drag, startPoint x: 370, startPoint y: 285, endPoint x: 370, endPoint y: 315, distance: 29.3
drag, startPoint x: 358, startPoint y: 359, endPoint x: 360, endPoint y: 398, distance: 39.1
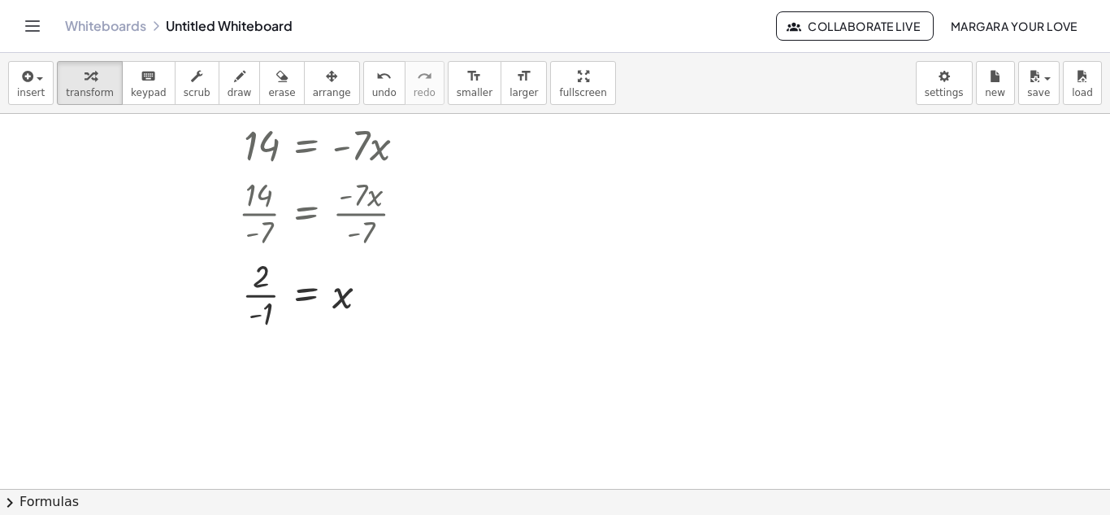
scroll to position [847, 0]
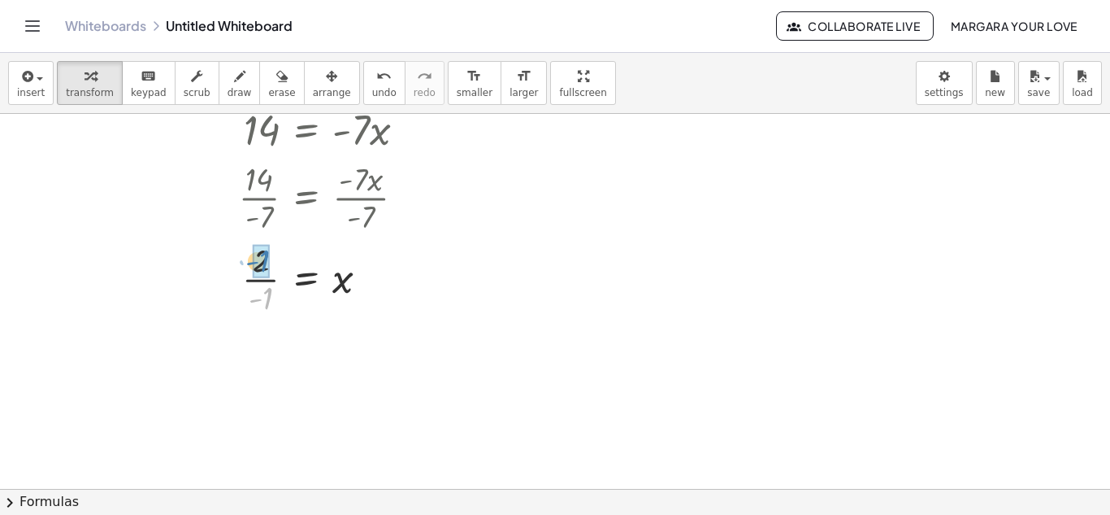
drag, startPoint x: 266, startPoint y: 298, endPoint x: 263, endPoint y: 261, distance: 37.5
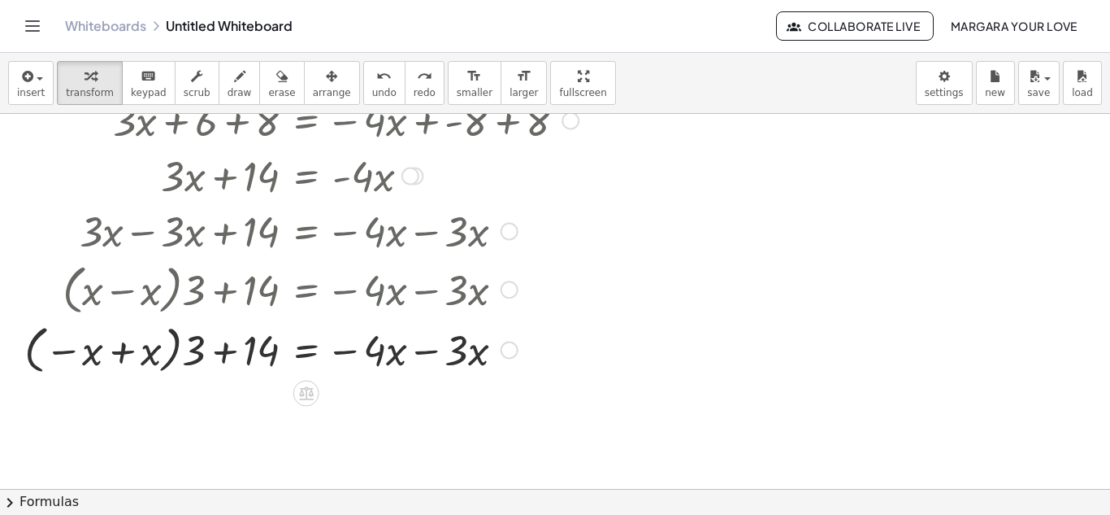
scroll to position [498, 0]
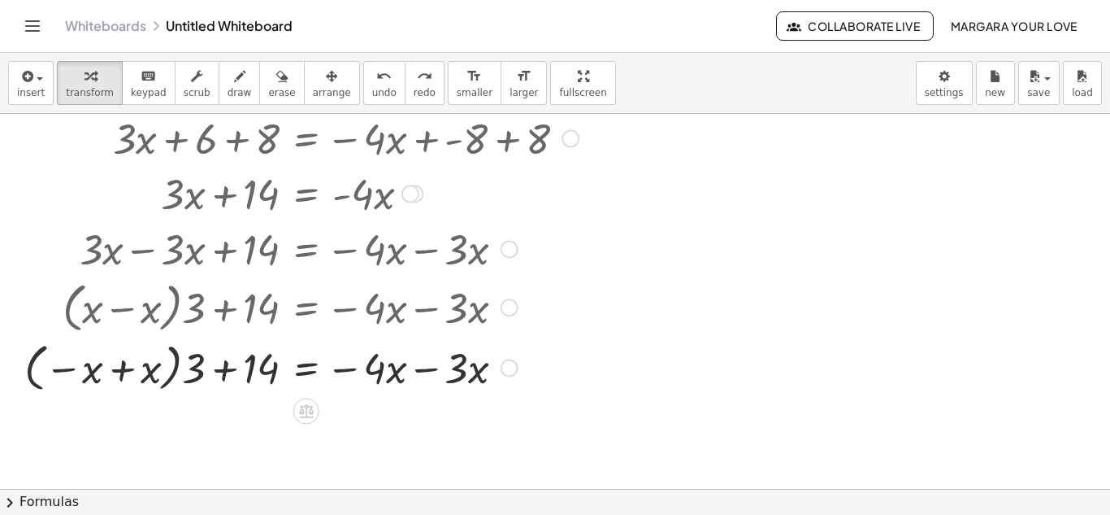
click at [505, 371] on div at bounding box center [510, 368] width 18 height 18
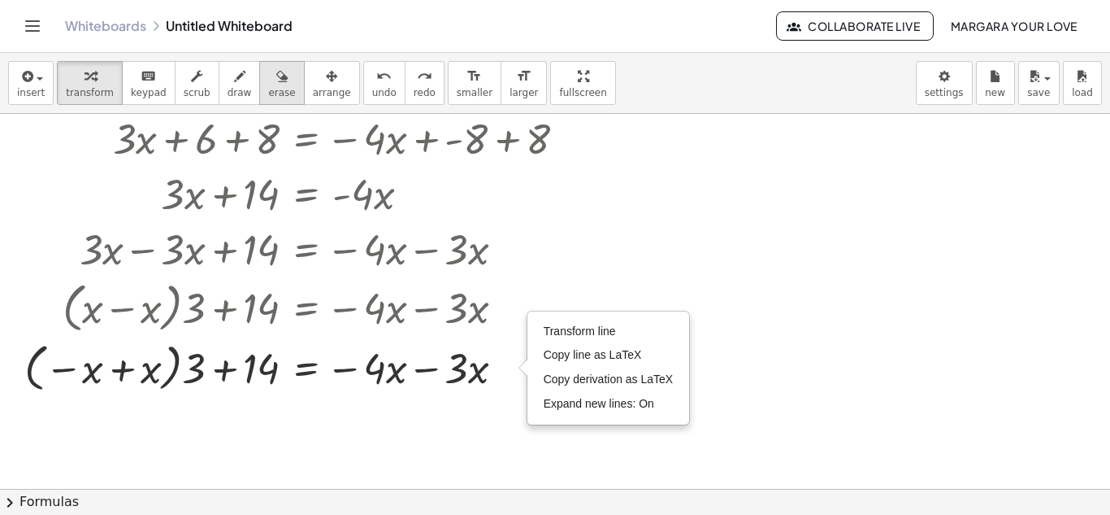
click at [268, 92] on span "erase" at bounding box center [281, 92] width 27 height 11
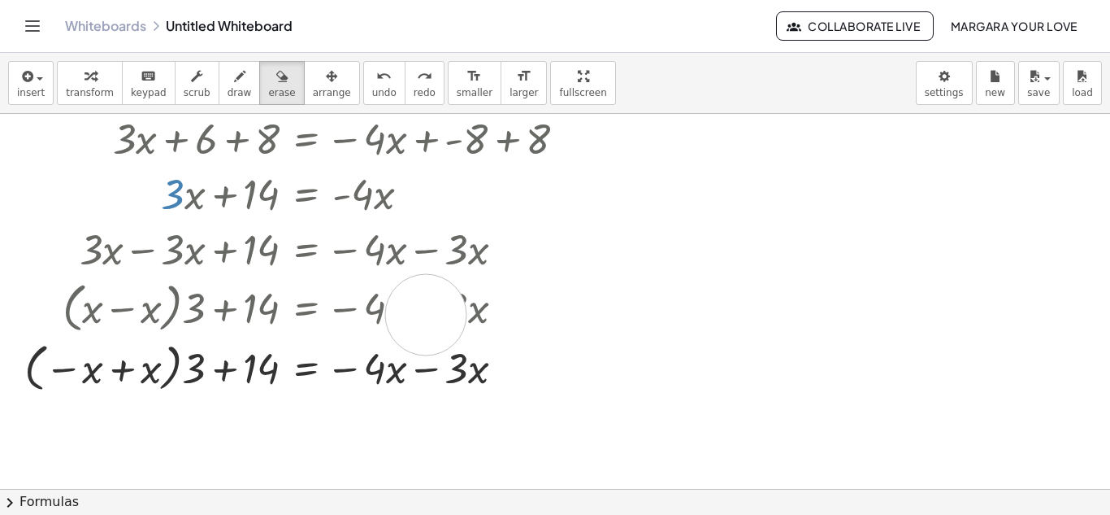
click at [426, 315] on div at bounding box center [555, 177] width 1110 height 1124
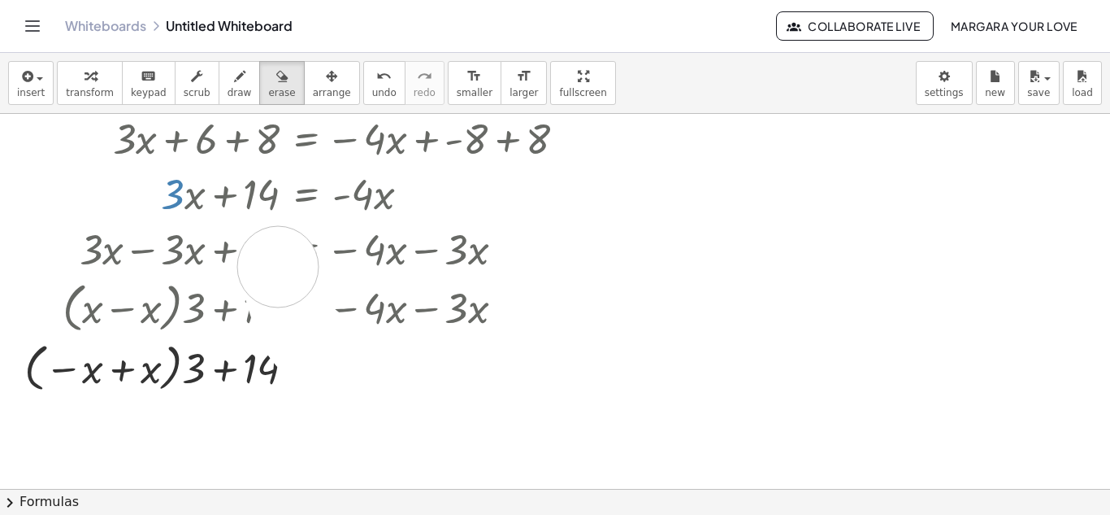
drag, startPoint x: 497, startPoint y: 370, endPoint x: 305, endPoint y: 215, distance: 246.9
click at [305, 215] on div at bounding box center [555, 177] width 1110 height 1124
click at [296, 376] on div at bounding box center [555, 177] width 1110 height 1124
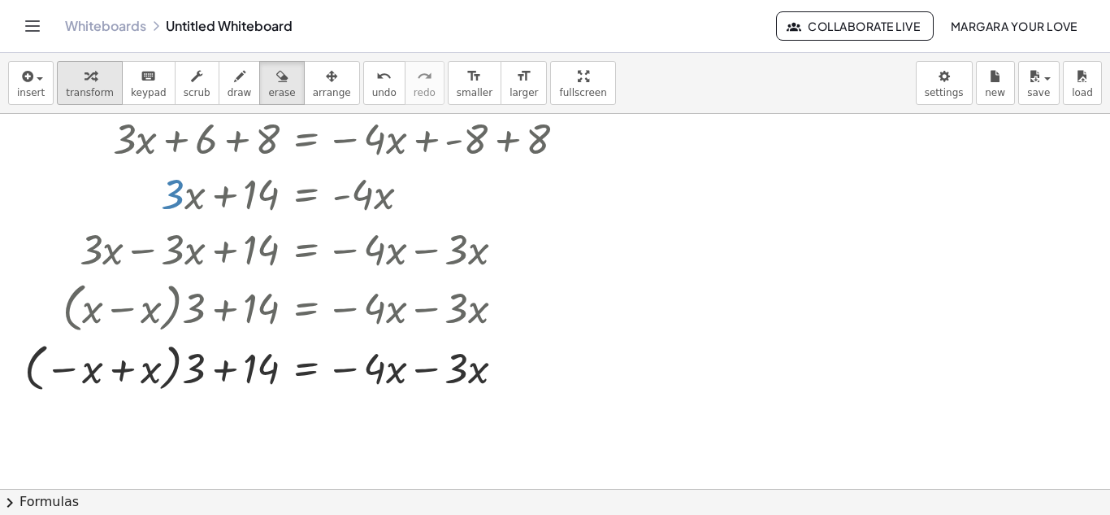
click at [97, 82] on div "button" at bounding box center [90, 76] width 48 height 20
click at [313, 84] on div "button" at bounding box center [332, 76] width 38 height 20
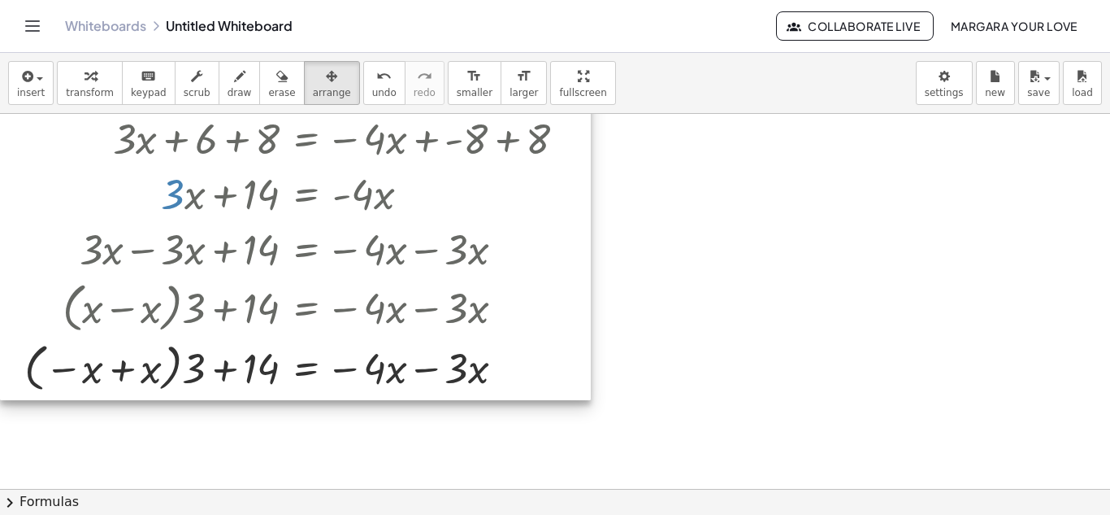
click at [254, 335] on div at bounding box center [295, 26] width 591 height 747
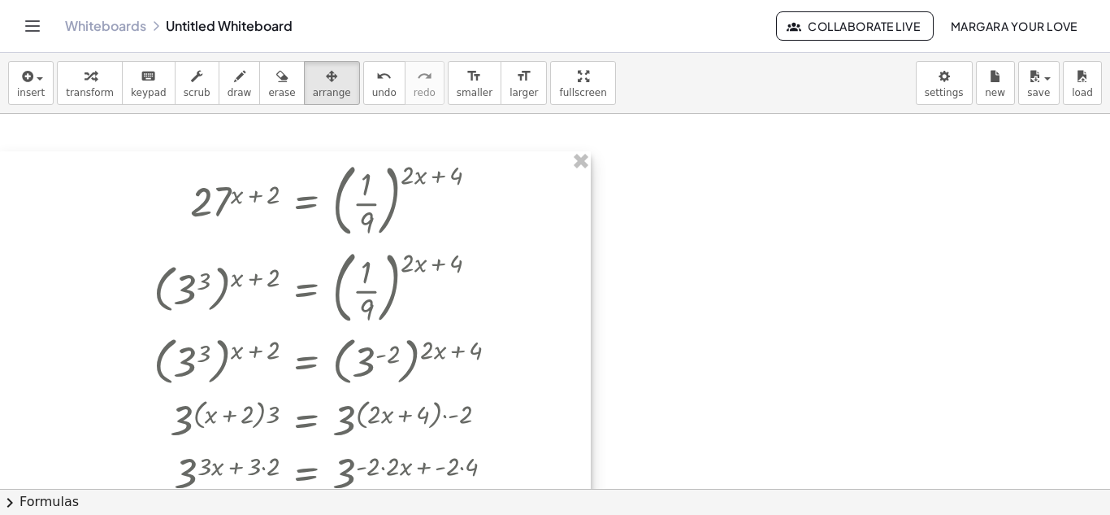
scroll to position [6, 0]
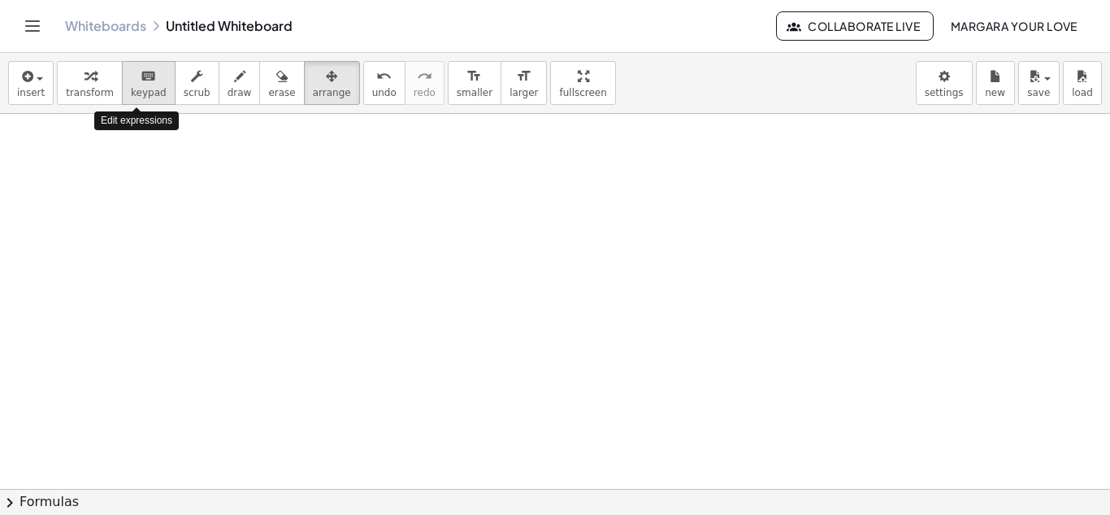
click at [142, 80] on icon "keyboard" at bounding box center [148, 77] width 15 height 20
click at [152, 164] on div at bounding box center [555, 482] width 1110 height 749
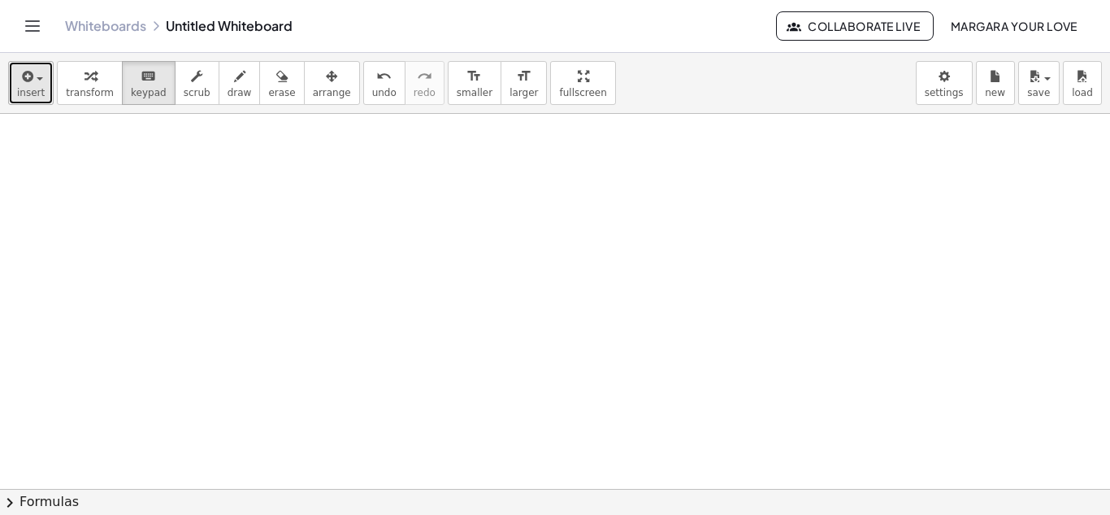
click at [28, 89] on span "insert" at bounding box center [31, 92] width 28 height 11
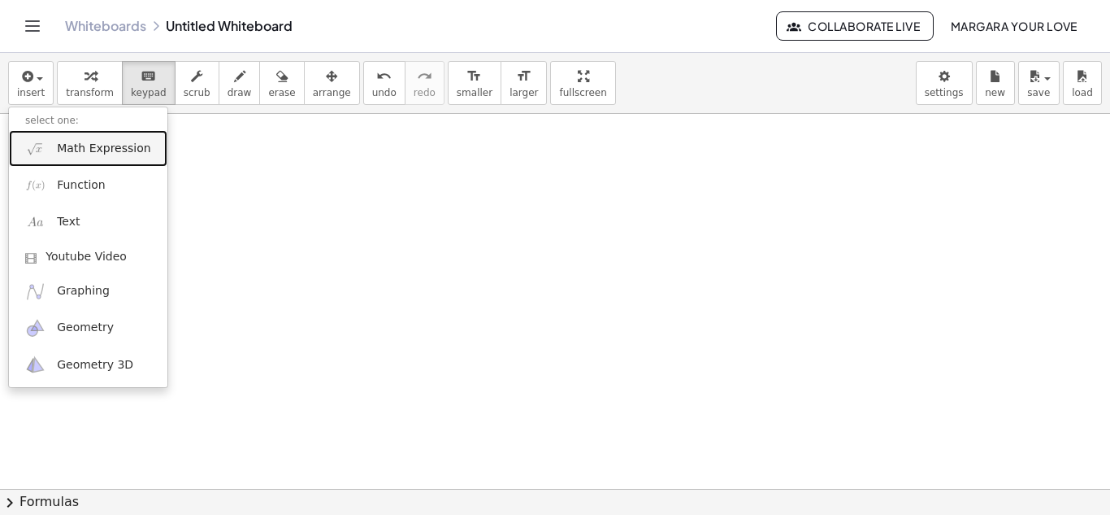
click at [51, 154] on link "Math Expression" at bounding box center [88, 148] width 159 height 37
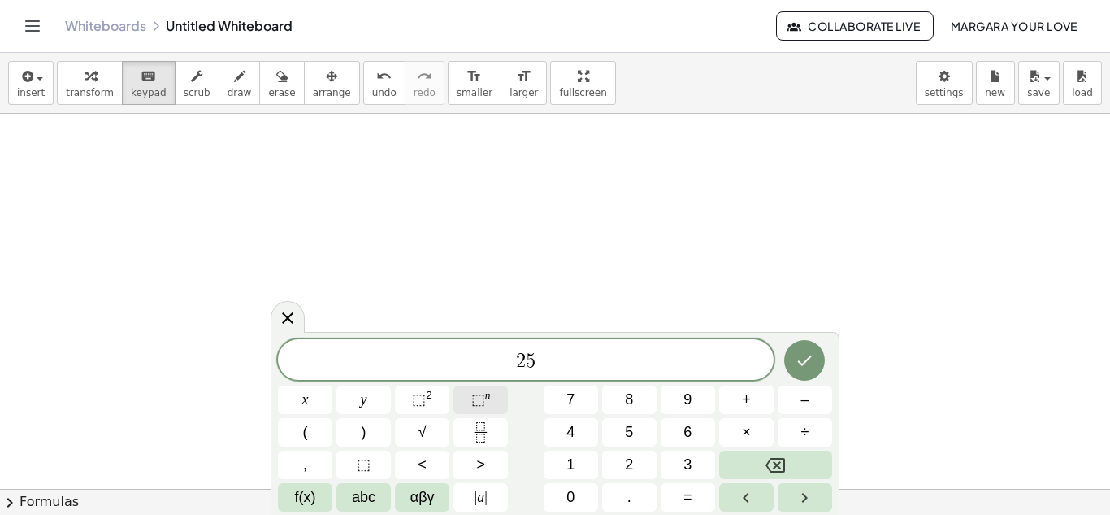
click at [469, 401] on button "⬚ n" at bounding box center [481, 399] width 54 height 28
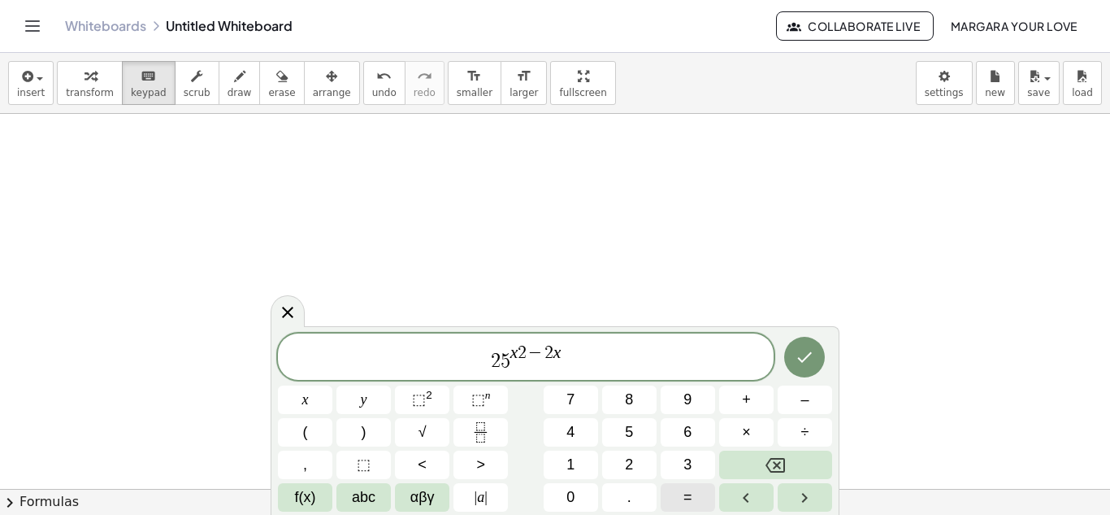
click at [696, 488] on button "=" at bounding box center [688, 497] width 54 height 28
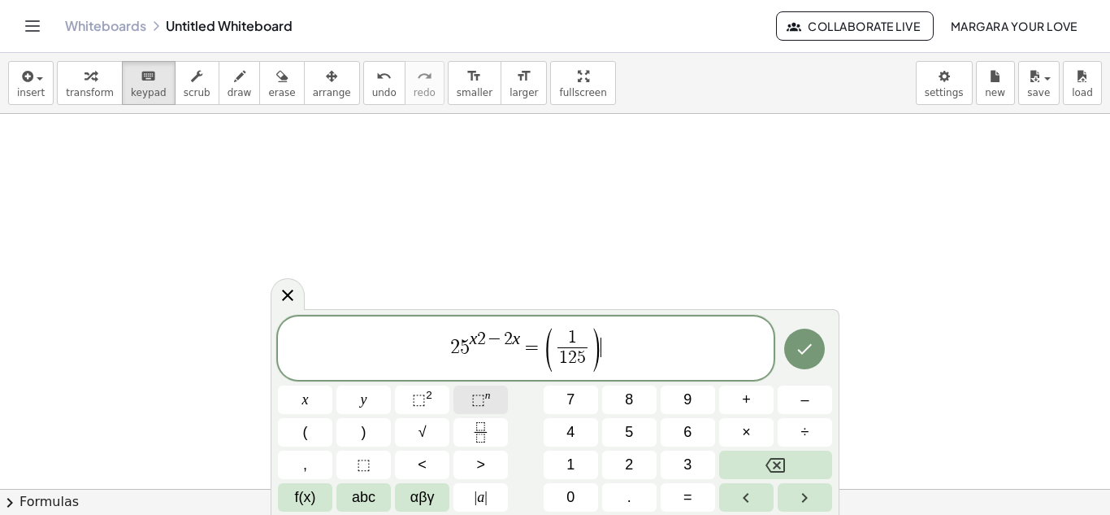
click at [493, 405] on button "⬚ n" at bounding box center [481, 399] width 54 height 28
click at [810, 350] on icon "Done" at bounding box center [805, 349] width 20 height 20
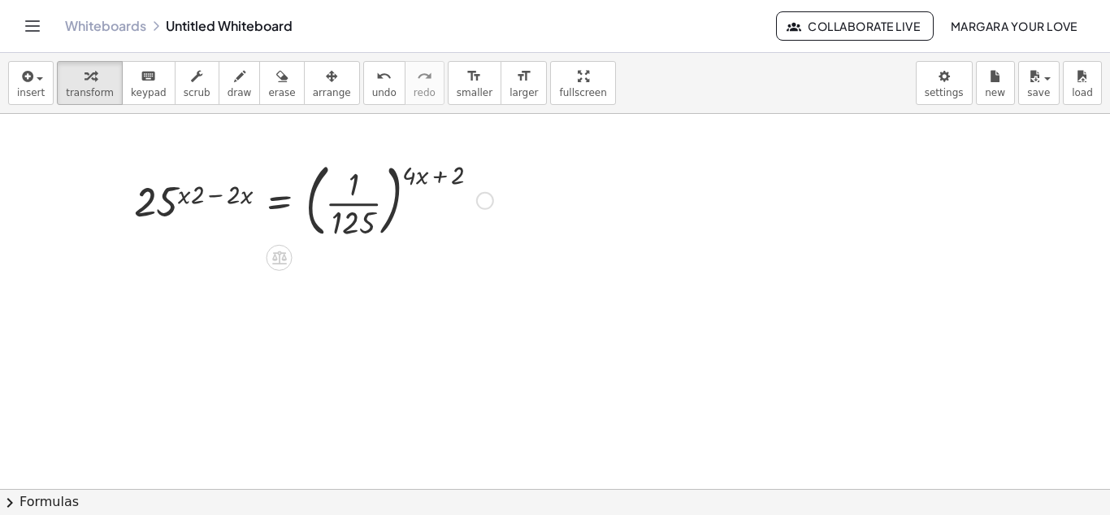
click at [164, 185] on div at bounding box center [314, 199] width 376 height 88
click at [486, 194] on div at bounding box center [485, 201] width 18 height 18
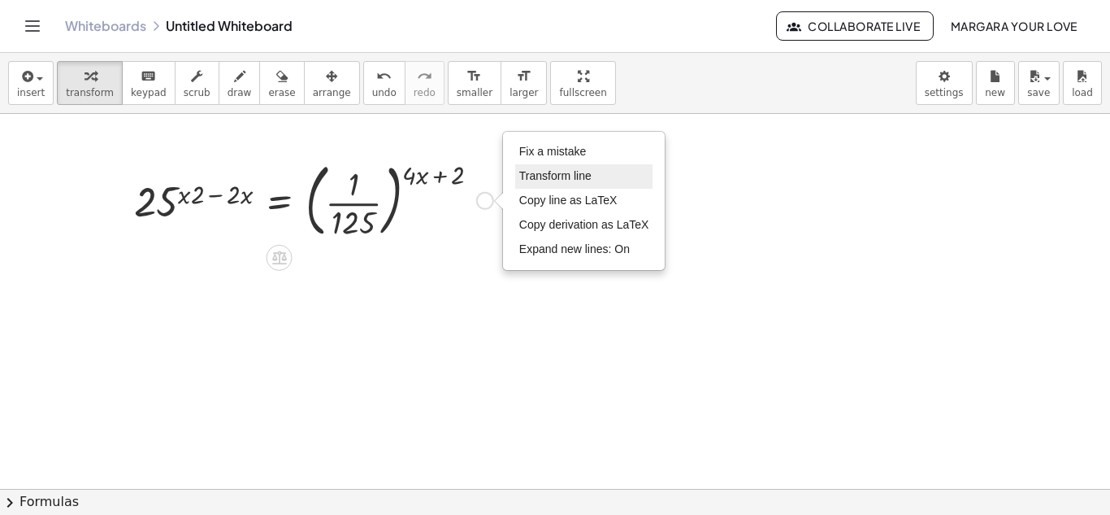
click at [567, 185] on li "Transform line" at bounding box center [584, 176] width 138 height 24
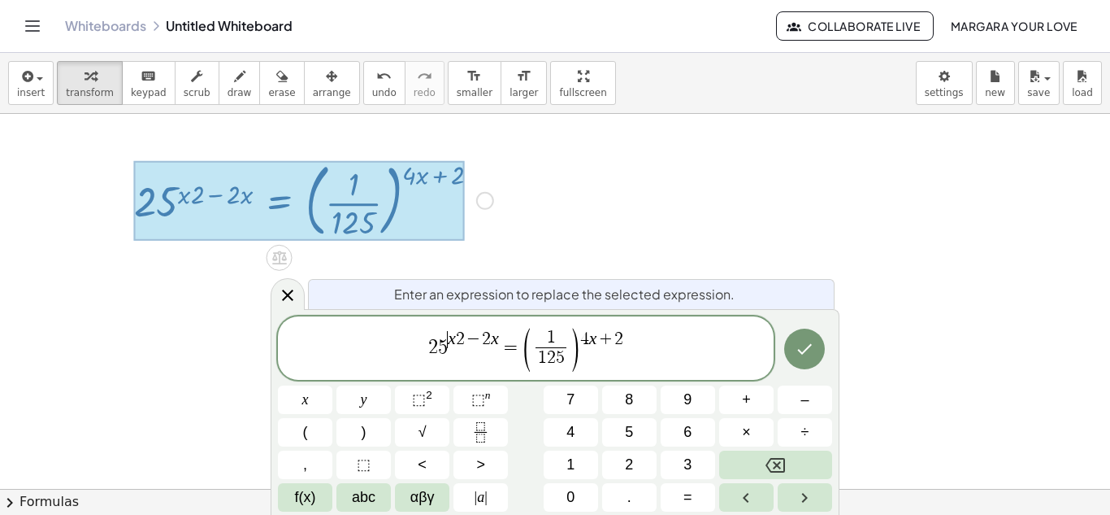
click at [450, 347] on var "x" at bounding box center [452, 338] width 8 height 20
click at [479, 399] on span "⬚" at bounding box center [478, 399] width 14 height 16
drag, startPoint x: 489, startPoint y: 352, endPoint x: 480, endPoint y: 348, distance: 9.8
click at [476, 348] on span "x 2 − 2 ​ x = ( 1 1 2 5 ​ ) 4 x + 2" at bounding box center [526, 349] width 496 height 46
click at [493, 347] on span "x 2 − 2 x = ( 1 1 2 5 ​ ) 4 x + 2" at bounding box center [526, 349] width 496 height 46
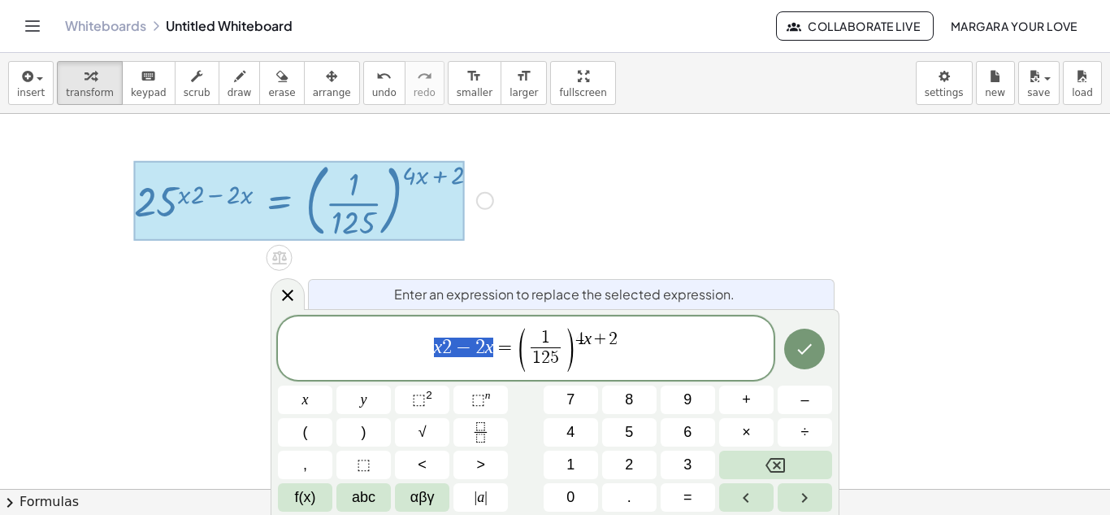
drag, startPoint x: 494, startPoint y: 347, endPoint x: 430, endPoint y: 345, distance: 64.2
click at [430, 345] on span "x 2 − 2 x = ( 1 1 2 5 ​ ) 4 x + 2" at bounding box center [526, 349] width 496 height 46
click at [482, 401] on span "⬚" at bounding box center [478, 399] width 14 height 16
click at [437, 345] on span "x 2 − 2 x ​ = ( 1 1 2 5 ​ ) 4 x + 2" at bounding box center [526, 349] width 496 height 46
click at [471, 397] on span "⬚" at bounding box center [478, 399] width 14 height 16
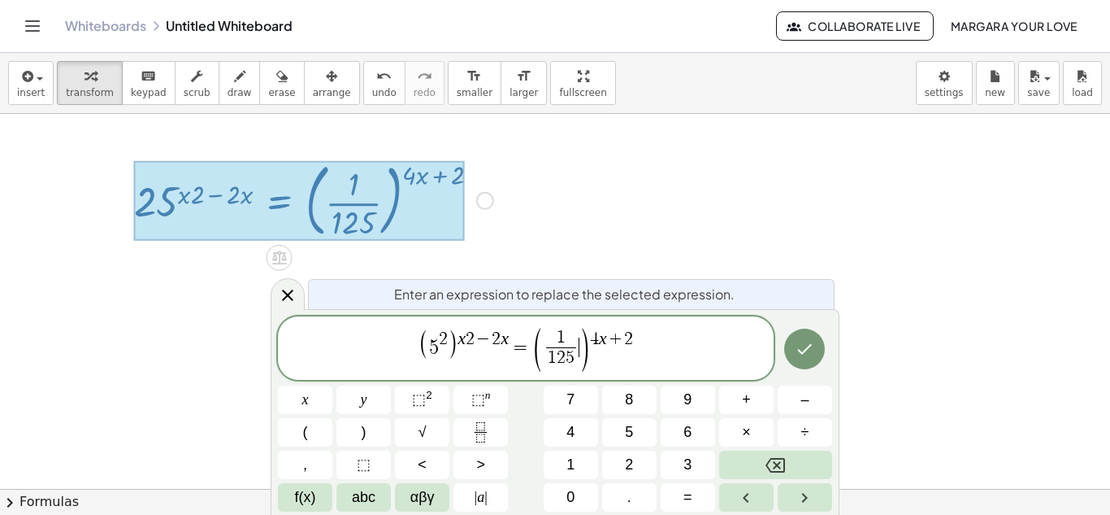
click at [581, 357] on span ")" at bounding box center [585, 350] width 12 height 48
click at [573, 358] on span "1 2 5 ​" at bounding box center [561, 358] width 30 height 22
drag, startPoint x: 576, startPoint y: 357, endPoint x: 554, endPoint y: 341, distance: 26.7
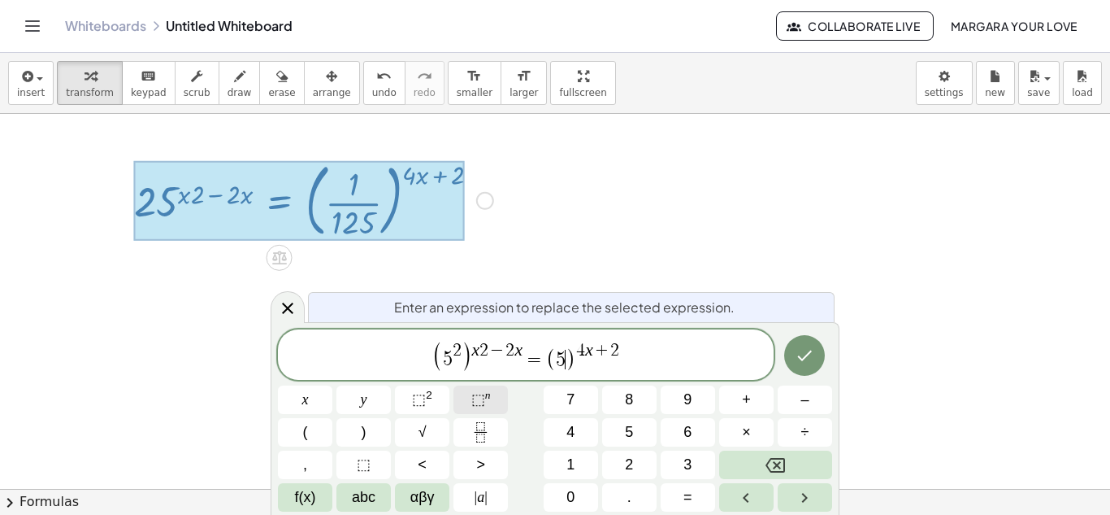
click at [477, 397] on span "⬚" at bounding box center [478, 399] width 14 height 16
click at [799, 363] on icon "Done" at bounding box center [805, 355] width 20 height 20
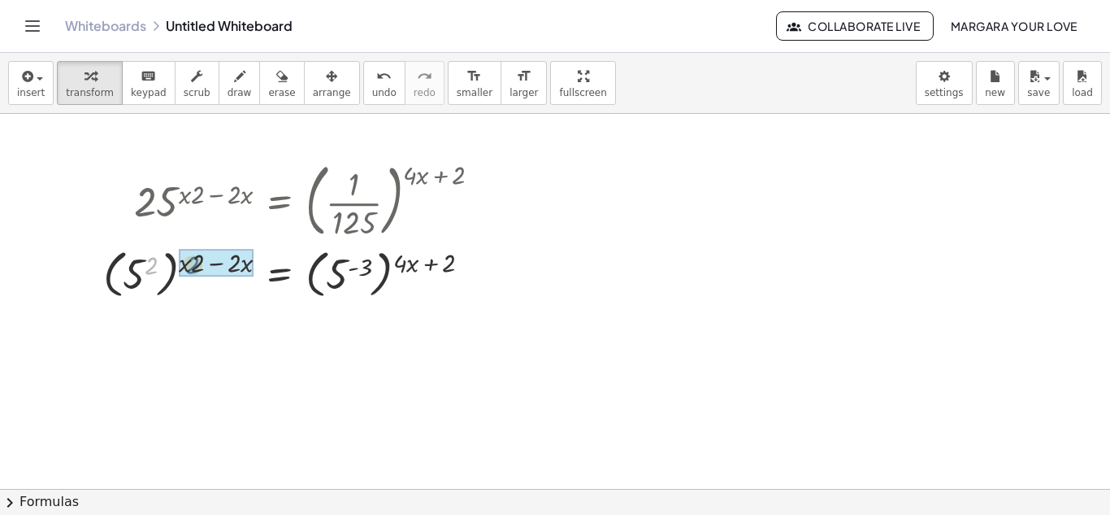
drag, startPoint x: 147, startPoint y: 269, endPoint x: 192, endPoint y: 267, distance: 44.7
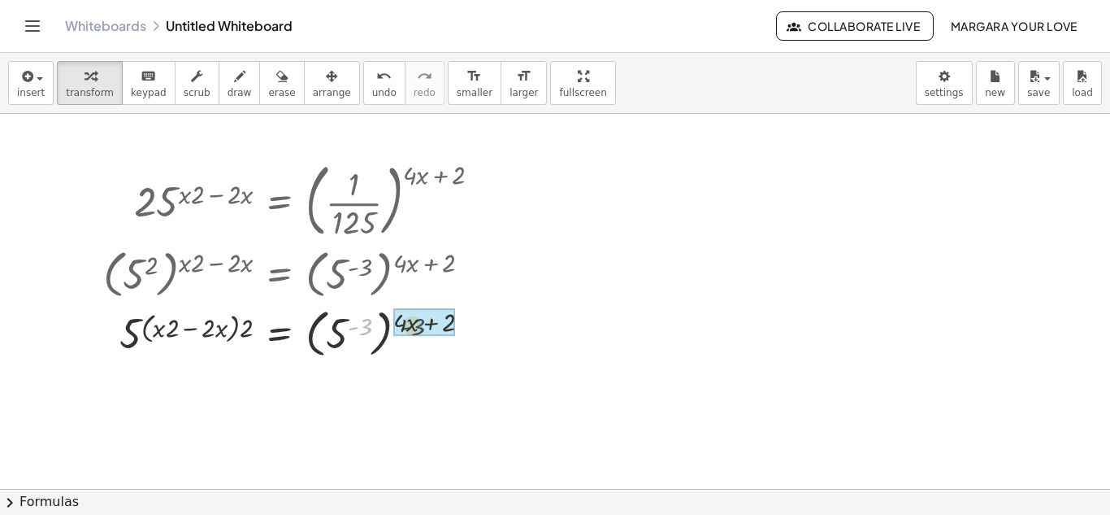
drag, startPoint x: 367, startPoint y: 325, endPoint x: 421, endPoint y: 325, distance: 53.7
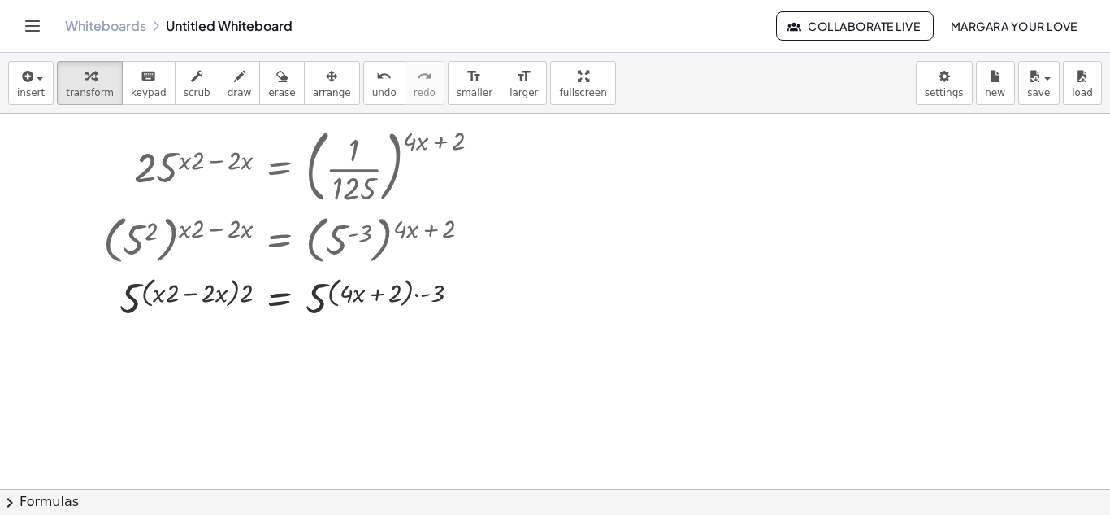
scroll to position [56, 0]
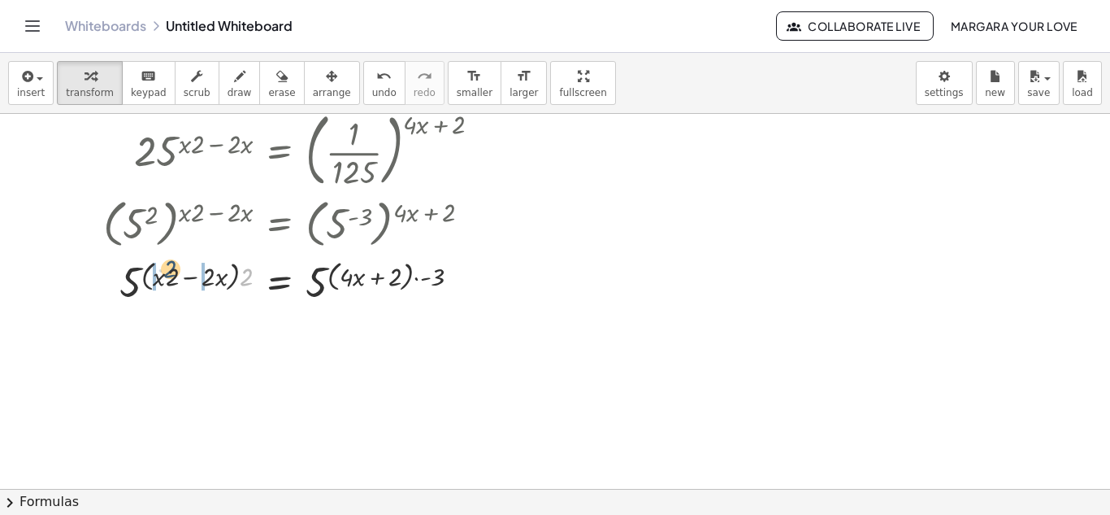
drag, startPoint x: 245, startPoint y: 280, endPoint x: 165, endPoint y: 274, distance: 80.7
click at [163, 274] on div at bounding box center [298, 281] width 406 height 54
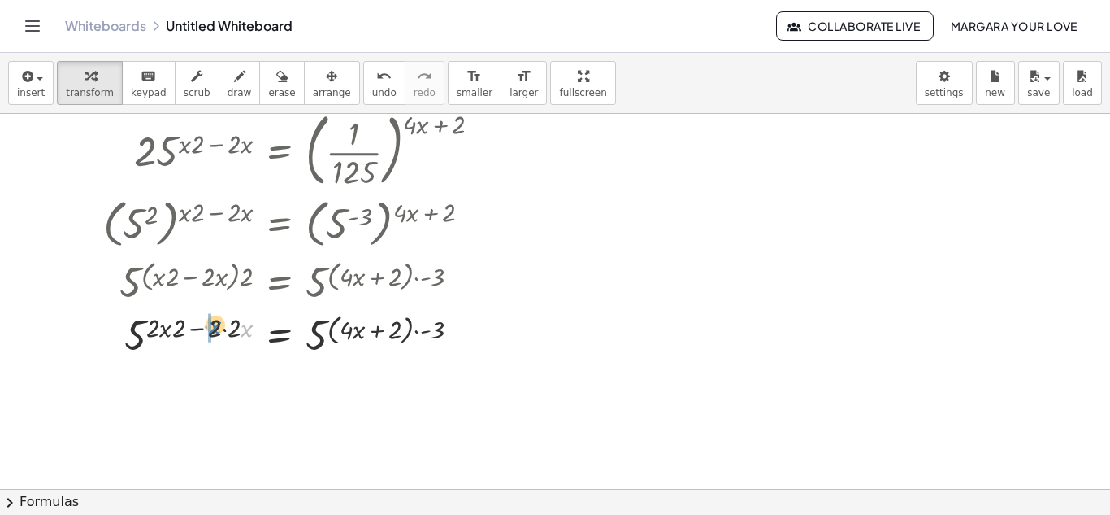
drag, startPoint x: 245, startPoint y: 335, endPoint x: 212, endPoint y: 332, distance: 33.5
click at [212, 332] on div at bounding box center [298, 335] width 406 height 54
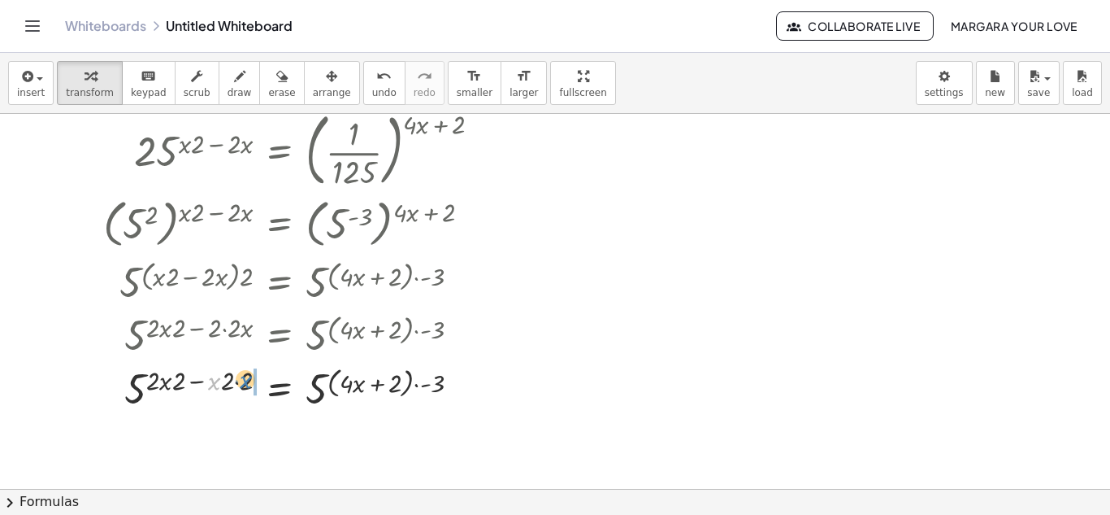
drag, startPoint x: 218, startPoint y: 386, endPoint x: 254, endPoint y: 384, distance: 36.7
drag, startPoint x: 212, startPoint y: 384, endPoint x: 237, endPoint y: 384, distance: 24.4
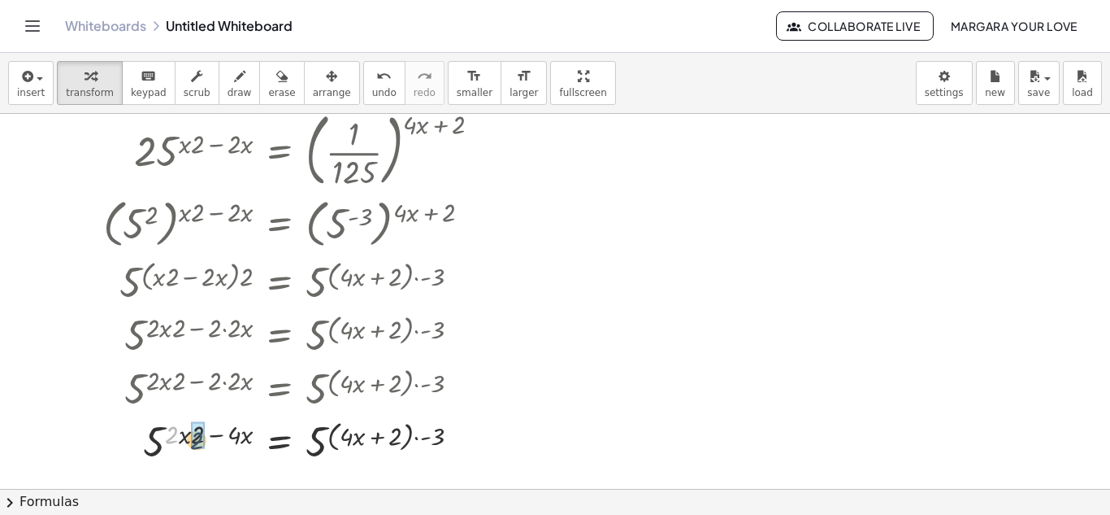
drag, startPoint x: 174, startPoint y: 428, endPoint x: 199, endPoint y: 432, distance: 25.7
click at [425, 441] on div at bounding box center [298, 442] width 406 height 54
drag, startPoint x: 428, startPoint y: 440, endPoint x: 437, endPoint y: 441, distance: 8.3
click at [437, 441] on div at bounding box center [298, 442] width 406 height 54
drag, startPoint x: 441, startPoint y: 437, endPoint x: 383, endPoint y: 433, distance: 57.8
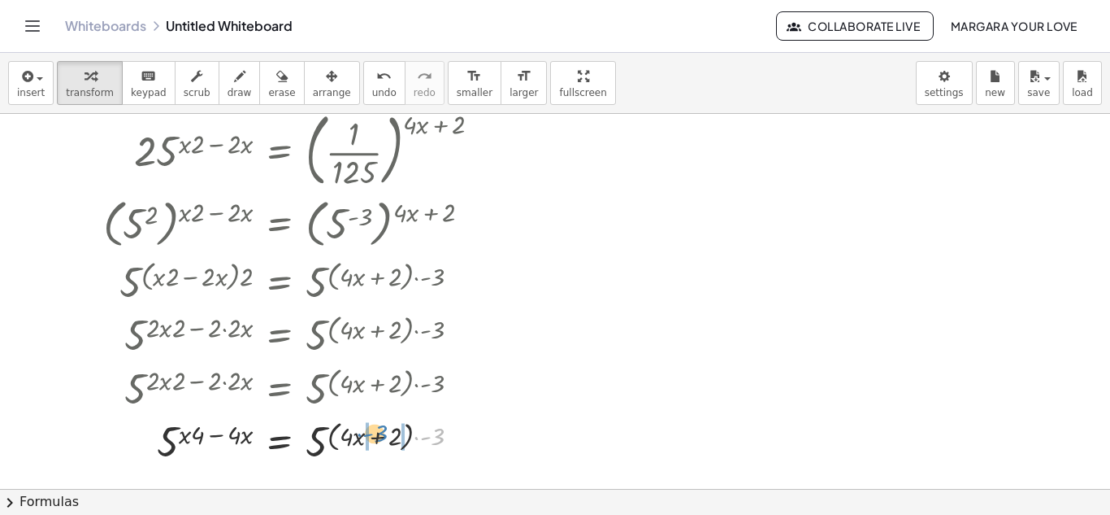
click at [383, 433] on div at bounding box center [298, 442] width 406 height 54
drag, startPoint x: 378, startPoint y: 435, endPoint x: 347, endPoint y: 435, distance: 30.9
click at [347, 435] on div at bounding box center [298, 442] width 406 height 54
drag, startPoint x: 430, startPoint y: 434, endPoint x: 400, endPoint y: 441, distance: 30.8
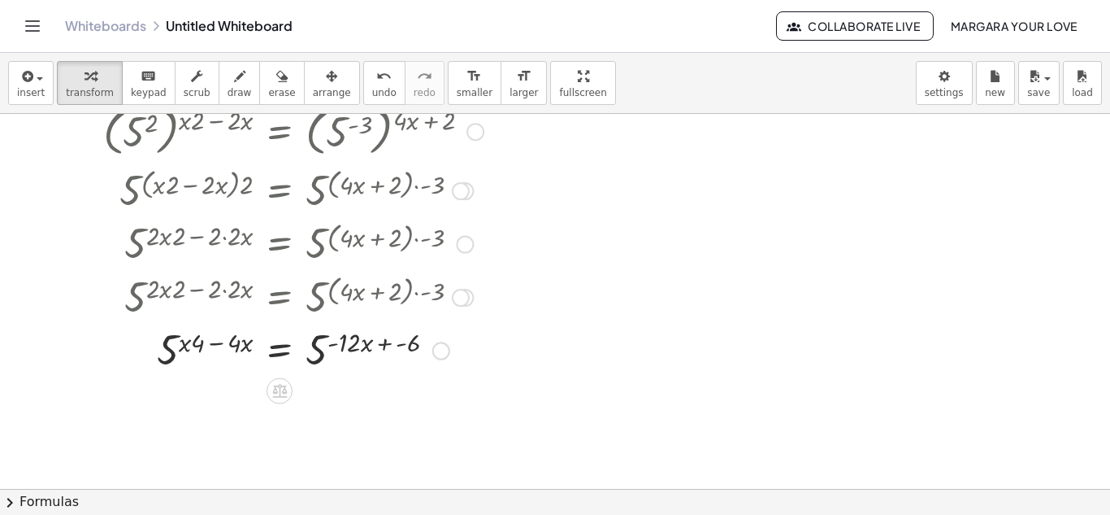
scroll to position [150, 0]
click at [241, 341] on div at bounding box center [298, 347] width 406 height 54
click at [434, 345] on div at bounding box center [437, 349] width 18 height 18
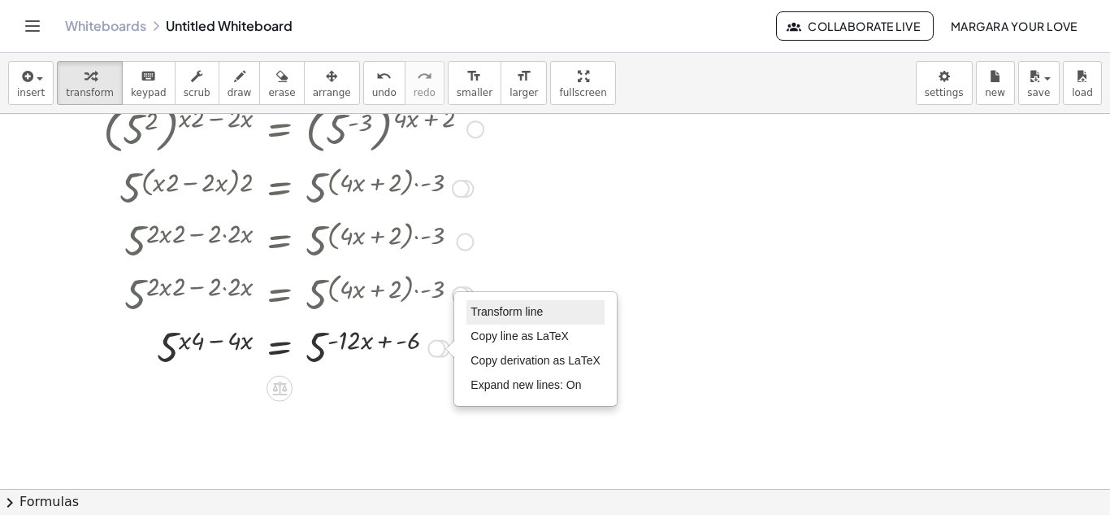
click at [499, 318] on span "Transform line" at bounding box center [507, 311] width 72 height 13
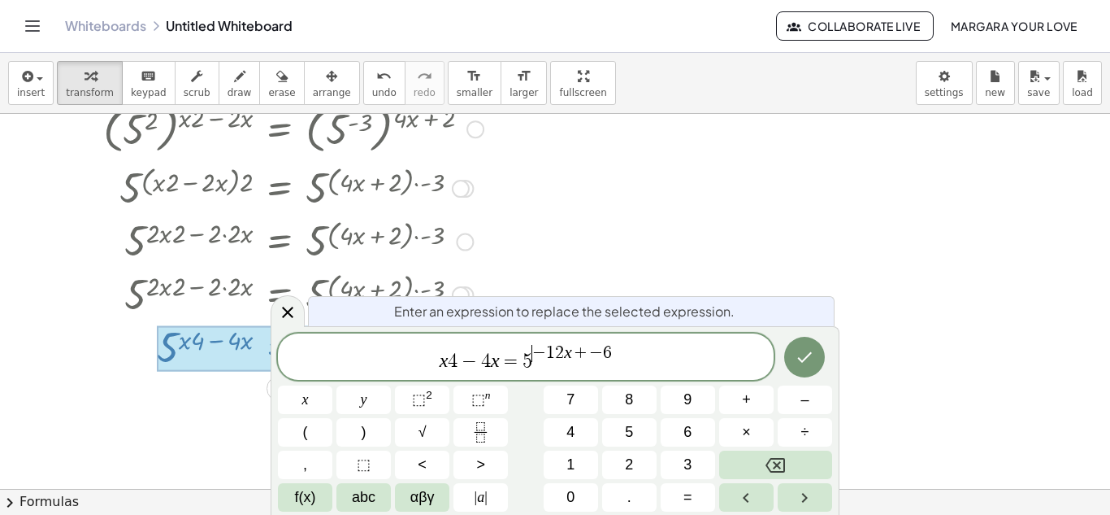
click at [536, 356] on span "−" at bounding box center [539, 353] width 14 height 18
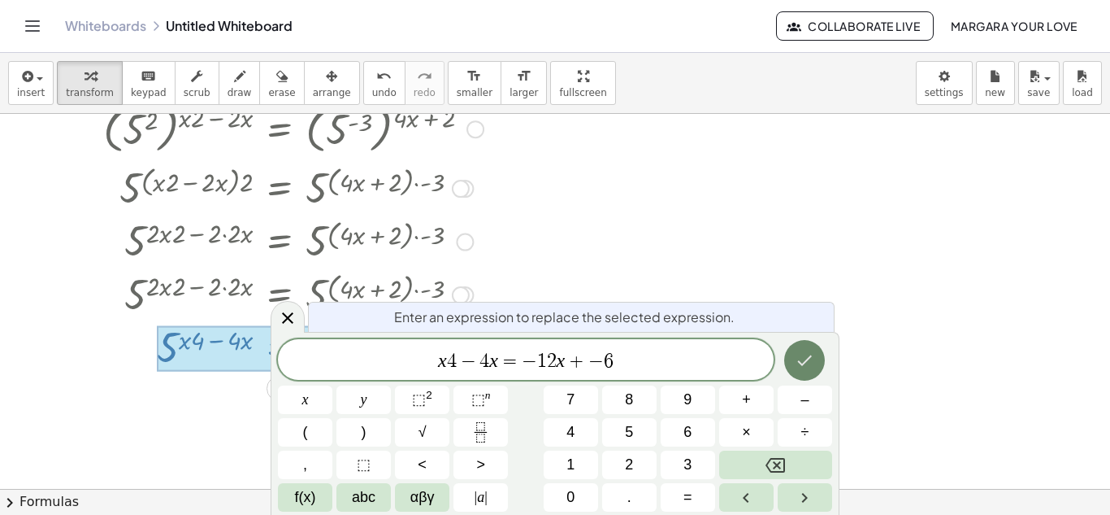
click at [820, 371] on button "Done" at bounding box center [804, 360] width 41 height 41
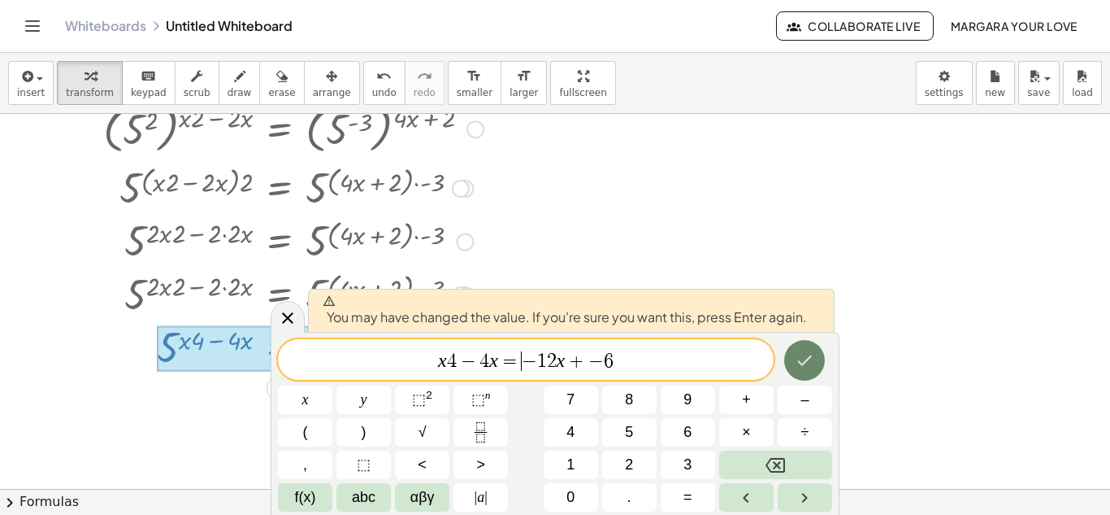
click at [811, 362] on icon "Done" at bounding box center [805, 360] width 20 height 20
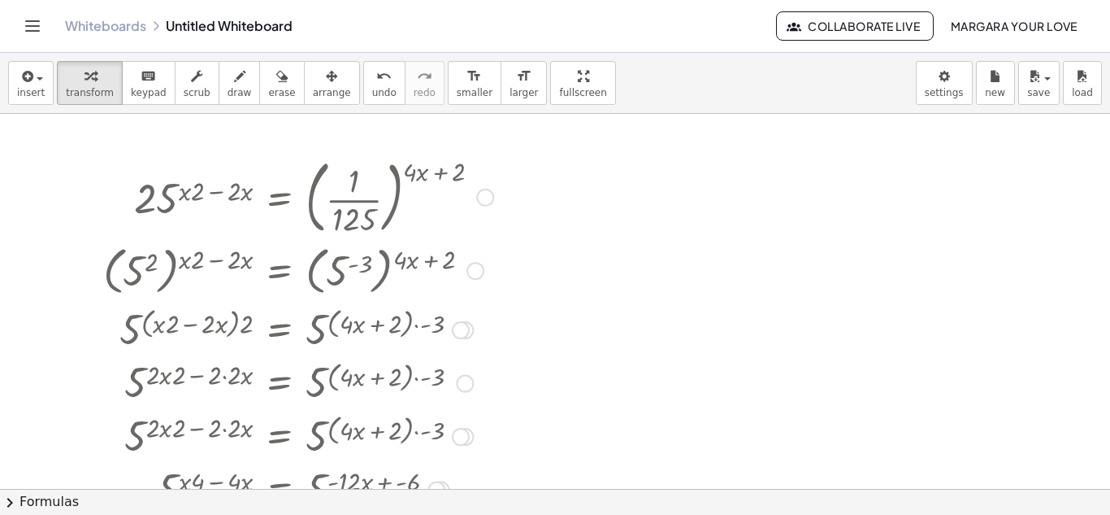
scroll to position [10, 0]
click at [206, 194] on div at bounding box center [302, 195] width 415 height 88
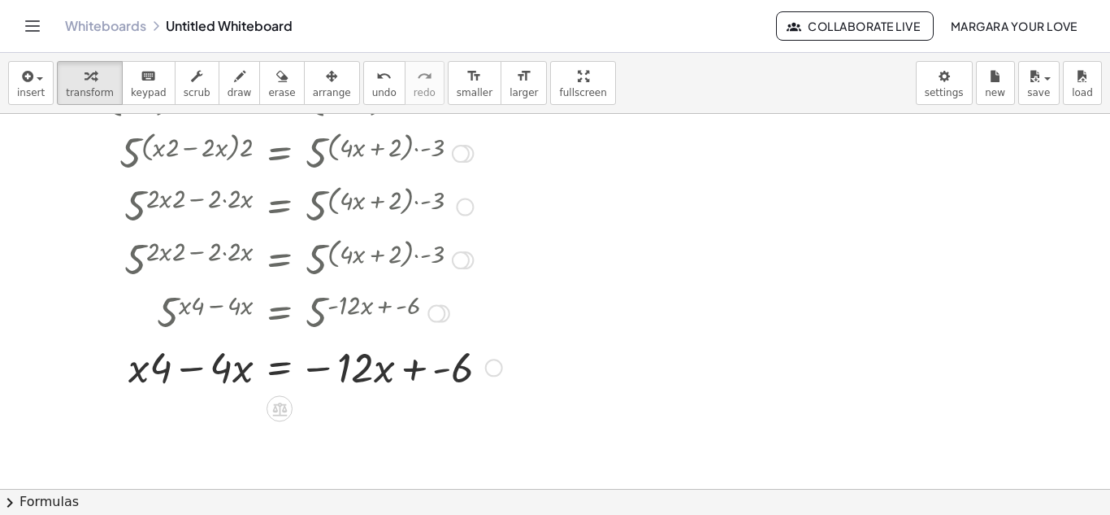
click at [198, 313] on div at bounding box center [302, 312] width 415 height 54
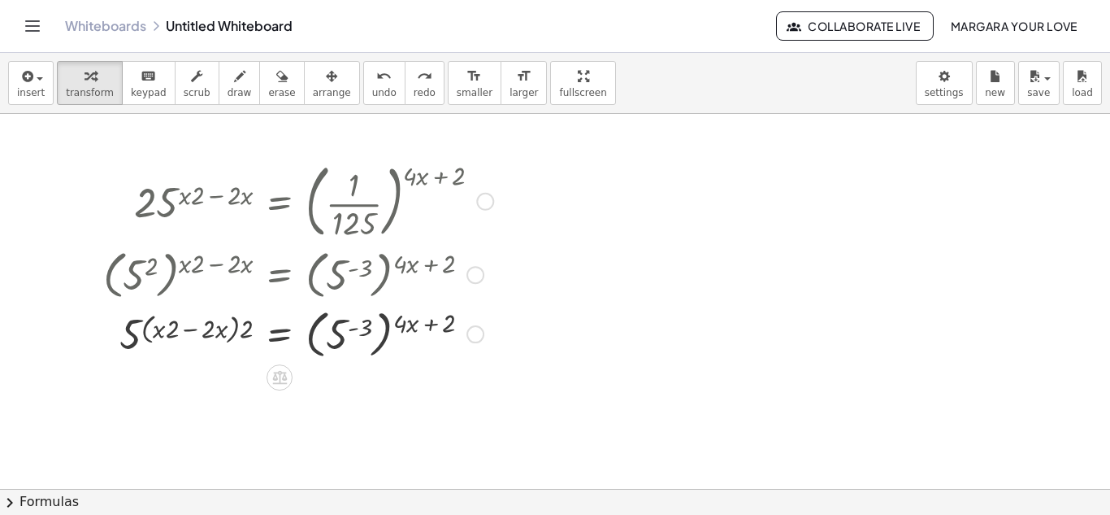
scroll to position [0, 0]
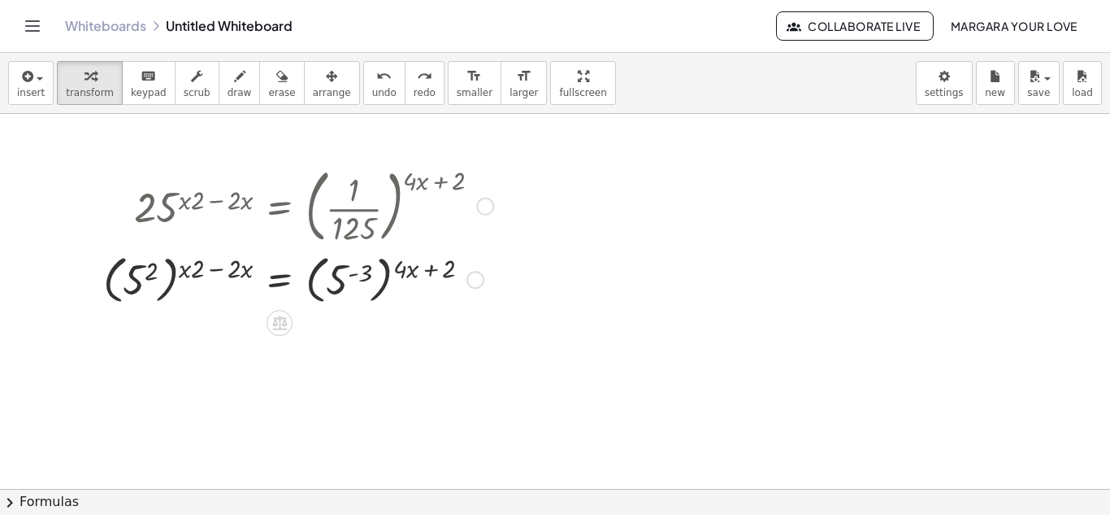
click at [208, 270] on div at bounding box center [298, 278] width 406 height 59
click at [208, 270] on div at bounding box center [314, 278] width 376 height 59
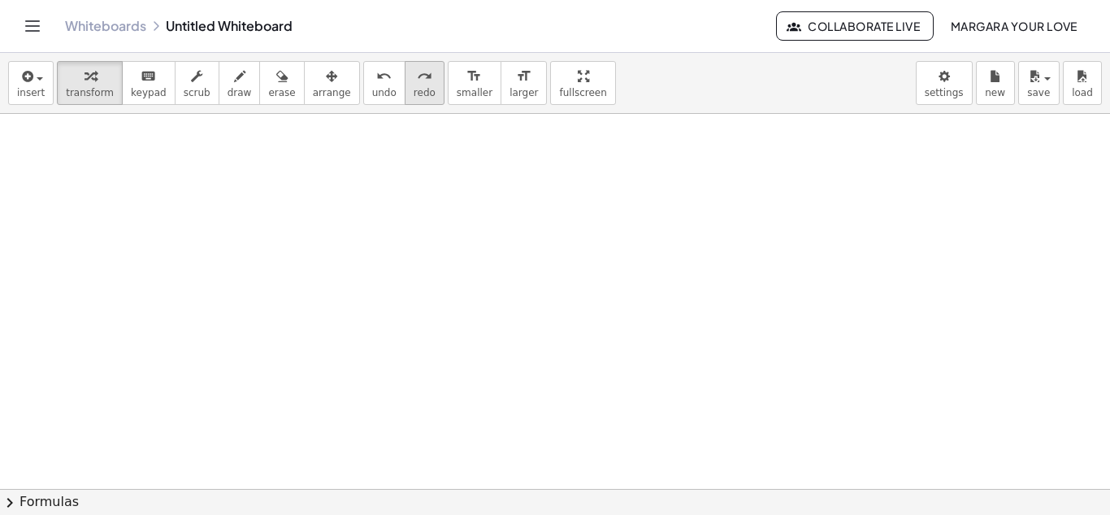
click at [414, 89] on span "redo" at bounding box center [425, 92] width 22 height 11
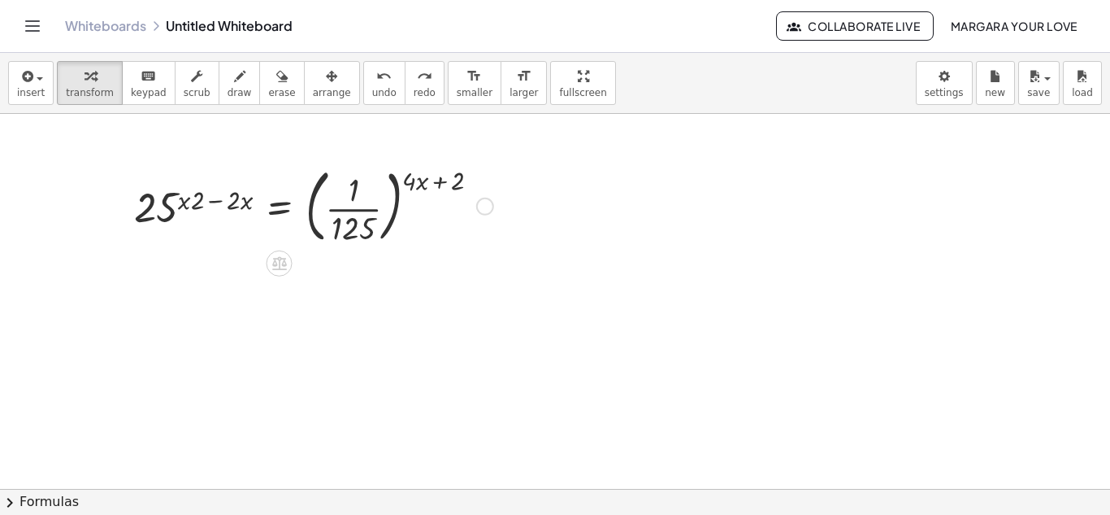
click at [483, 203] on div at bounding box center [485, 207] width 18 height 18
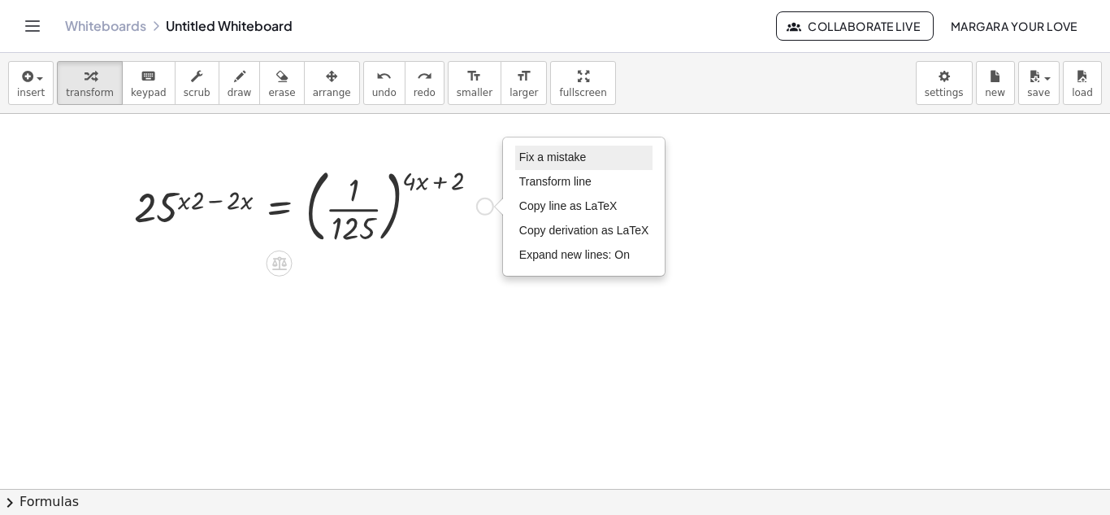
click at [558, 164] on li "Fix a mistake" at bounding box center [584, 158] width 138 height 24
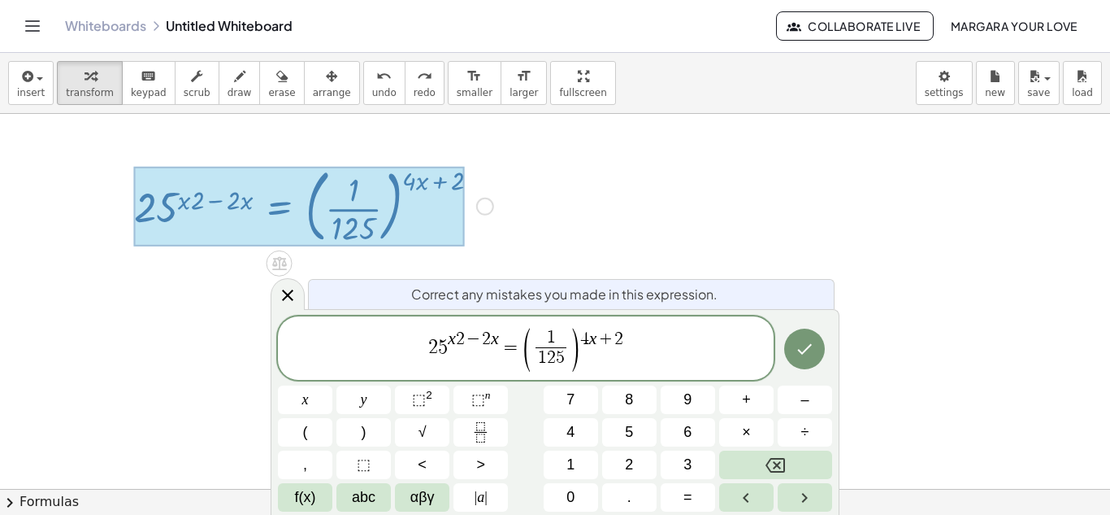
click at [465, 342] on span "x 2 − 2 x" at bounding box center [473, 340] width 51 height 18
click at [479, 400] on span "⬚" at bounding box center [478, 399] width 14 height 16
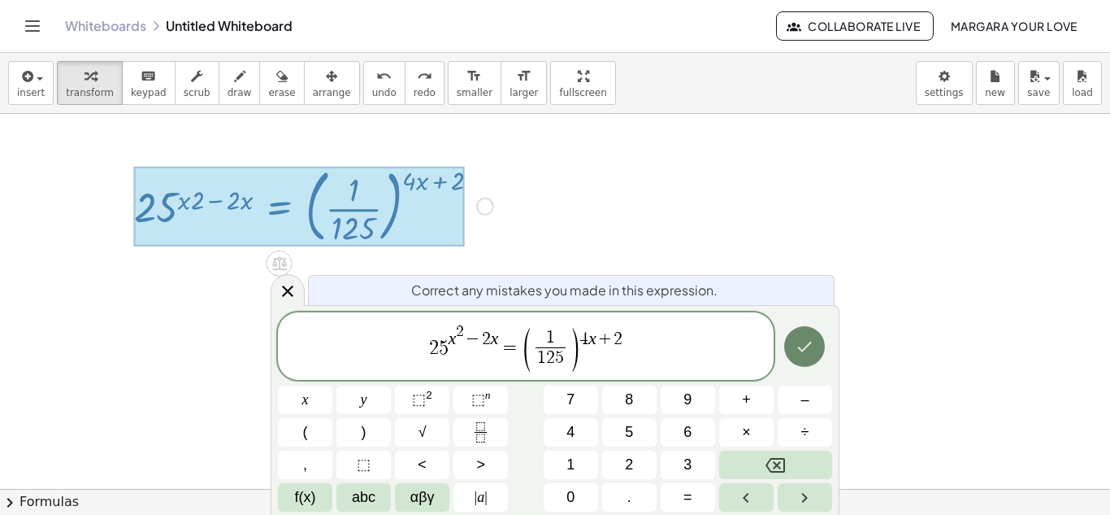
click at [811, 337] on icon "Done" at bounding box center [805, 347] width 20 height 20
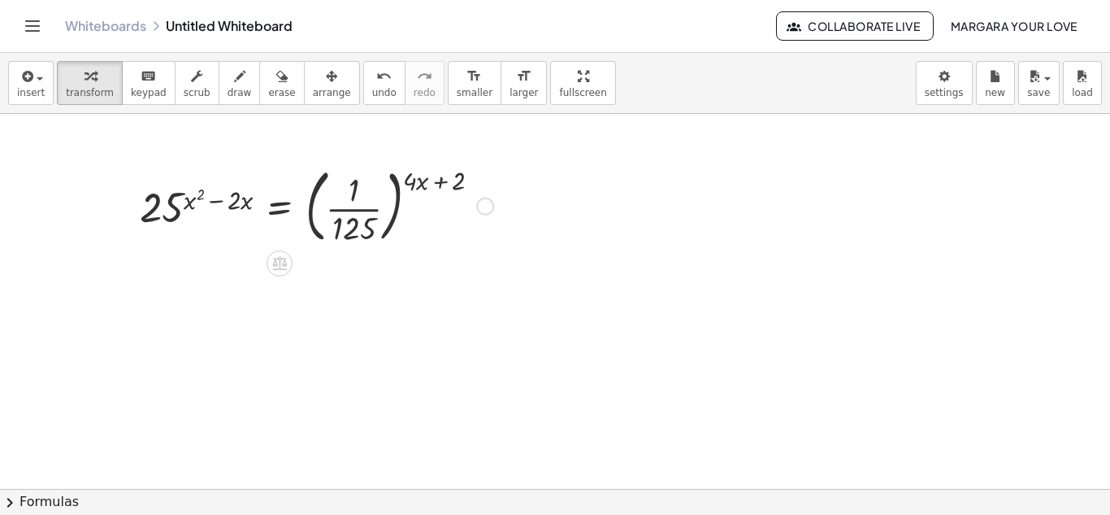
click at [483, 200] on div "Fix a mistake Transform line Copy line as LaTeX Copy derivation as LaTeX Expand…" at bounding box center [485, 207] width 18 height 18
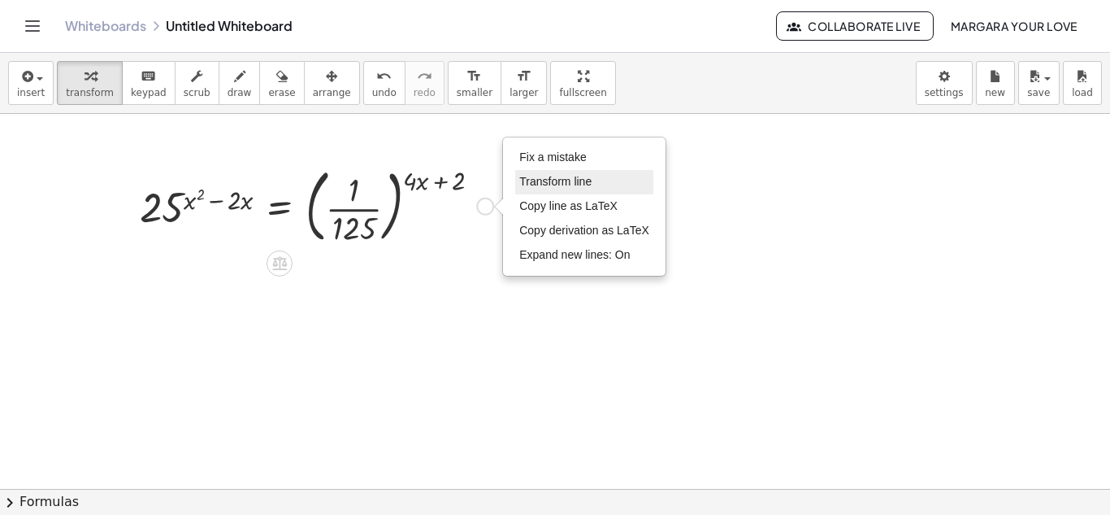
click at [580, 185] on span "Transform line" at bounding box center [555, 181] width 72 height 13
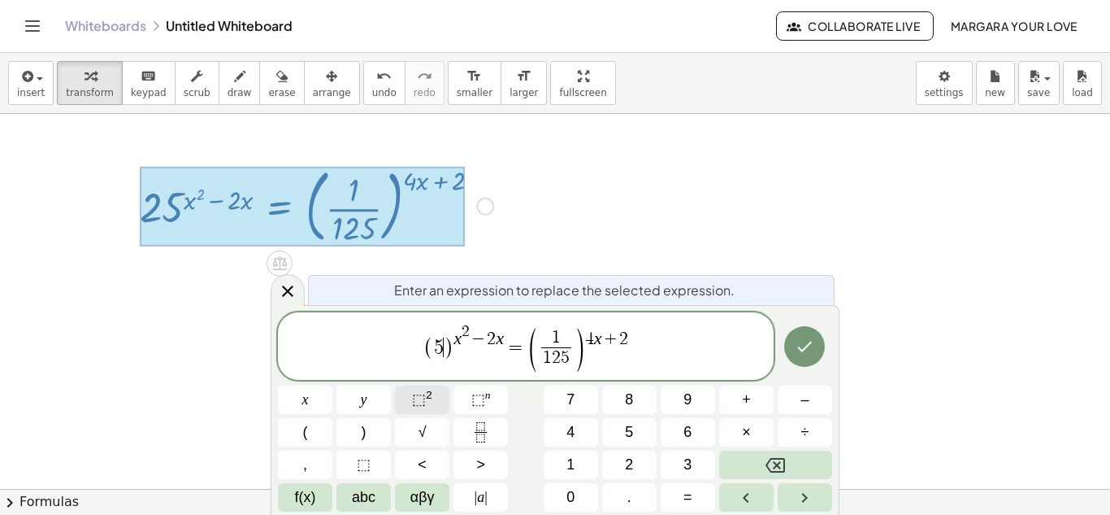
click at [428, 401] on sup "2" at bounding box center [429, 395] width 7 height 12
click at [578, 353] on span "( 1 1 2 5 ​ )" at bounding box center [561, 349] width 59 height 43
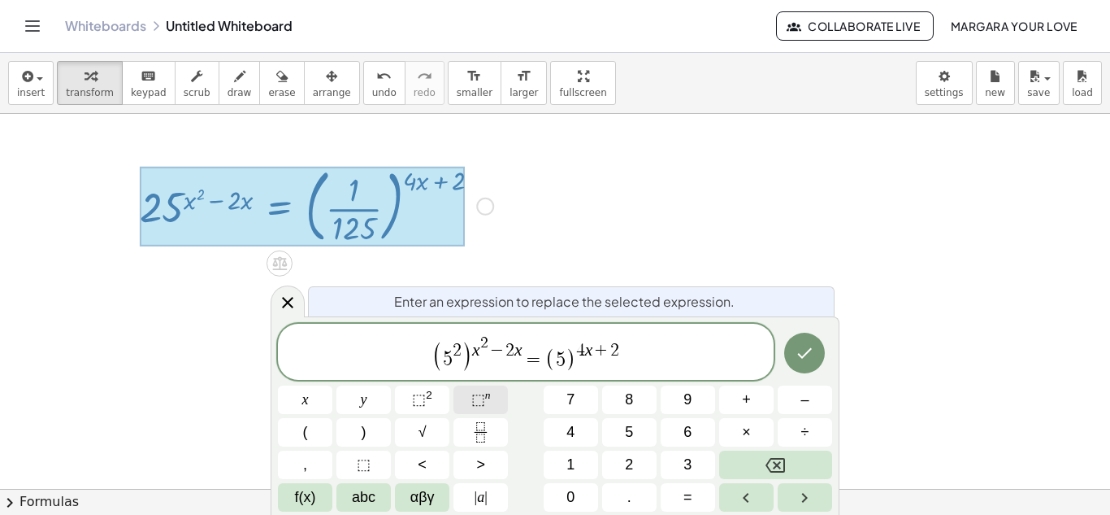
click at [475, 398] on span "⬚" at bounding box center [478, 399] width 14 height 16
click at [798, 346] on icon "Done" at bounding box center [805, 353] width 20 height 20
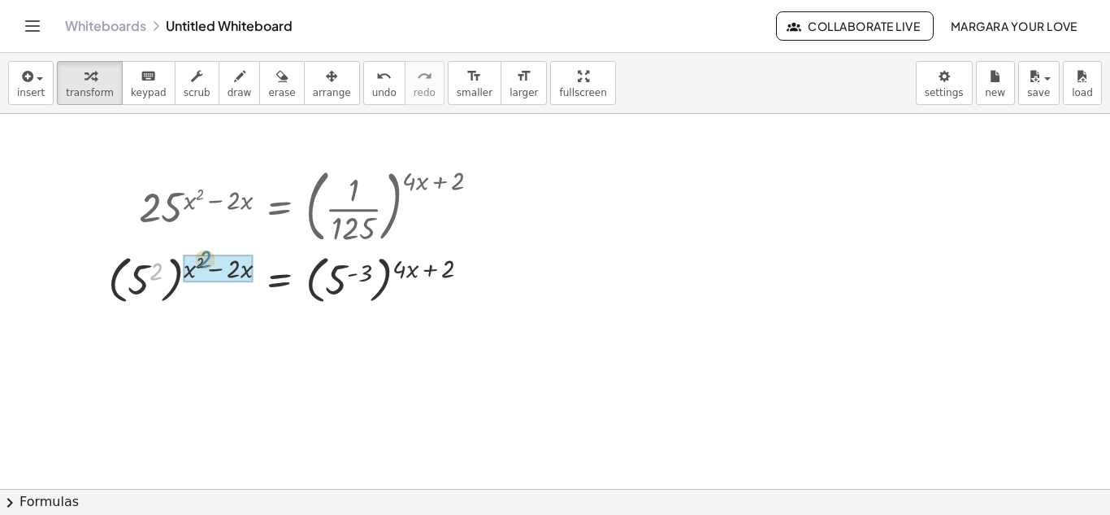
drag, startPoint x: 159, startPoint y: 274, endPoint x: 206, endPoint y: 263, distance: 49.1
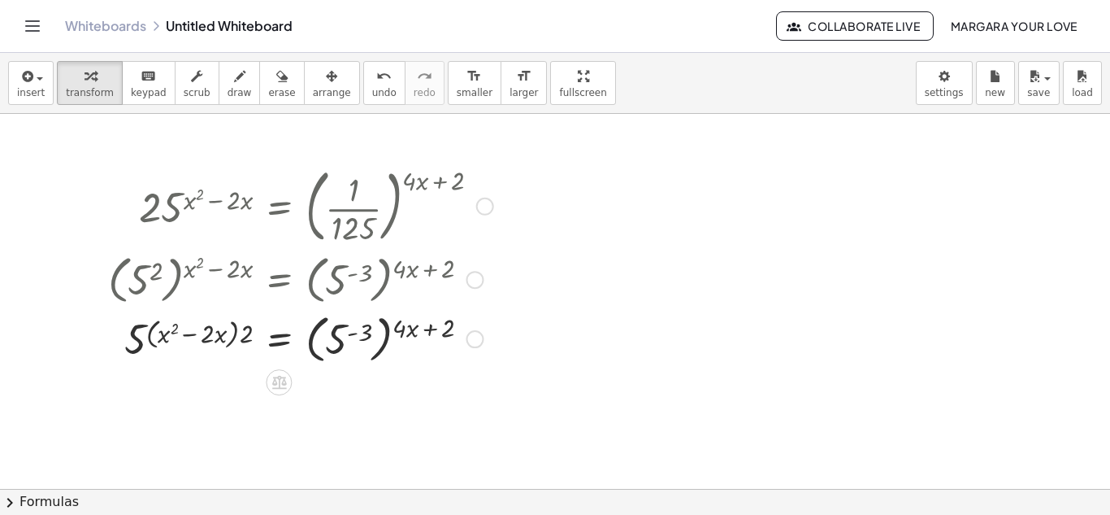
click at [363, 276] on div at bounding box center [301, 278] width 402 height 59
drag, startPoint x: 361, startPoint y: 329, endPoint x: 408, endPoint y: 325, distance: 47.3
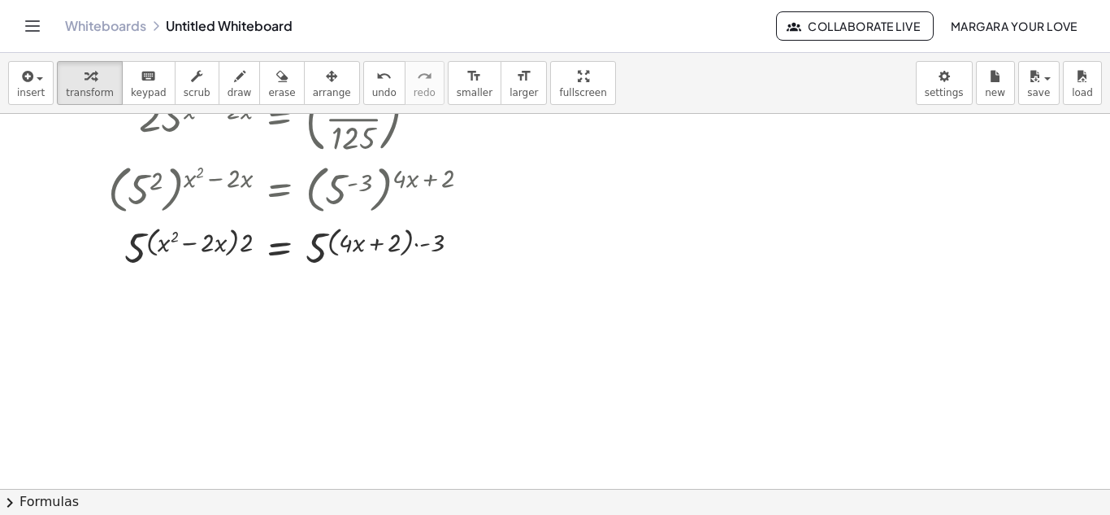
scroll to position [174, 0]
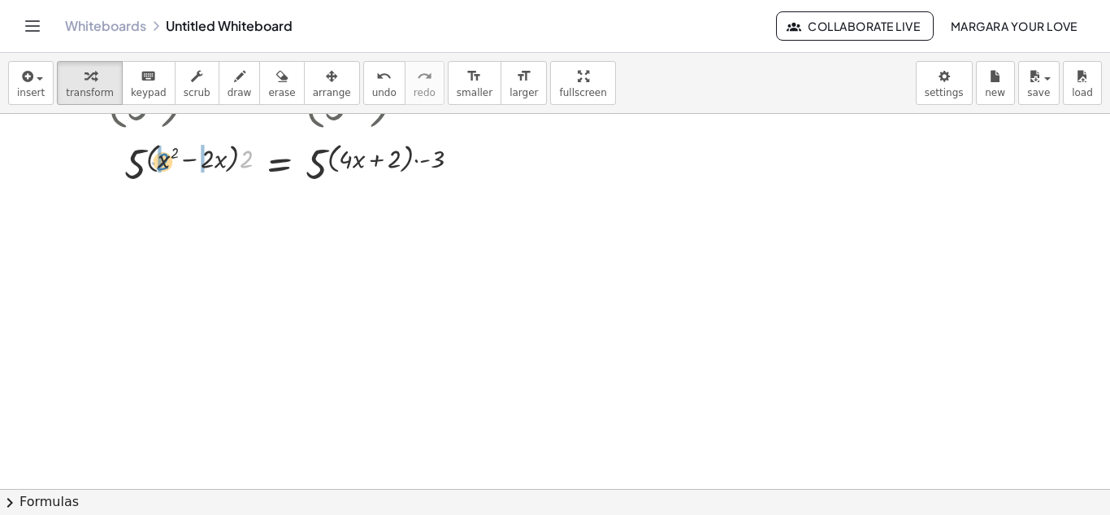
drag, startPoint x: 247, startPoint y: 159, endPoint x: 164, endPoint y: 160, distance: 82.9
click at [163, 160] on div at bounding box center [301, 164] width 402 height 54
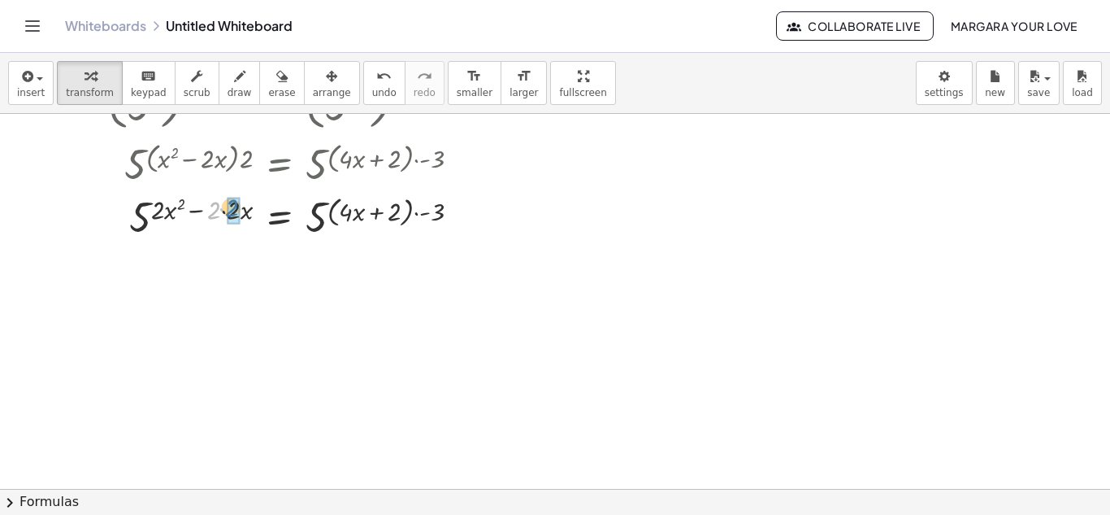
drag, startPoint x: 211, startPoint y: 215, endPoint x: 228, endPoint y: 213, distance: 17.2
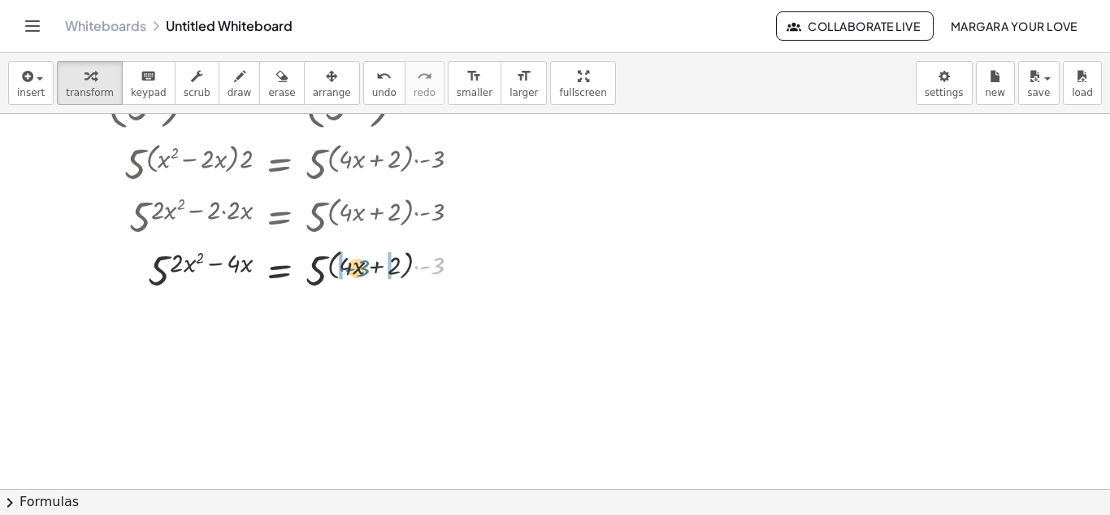
drag, startPoint x: 440, startPoint y: 267, endPoint x: 367, endPoint y: 270, distance: 73.2
click at [367, 270] on div at bounding box center [301, 270] width 402 height 54
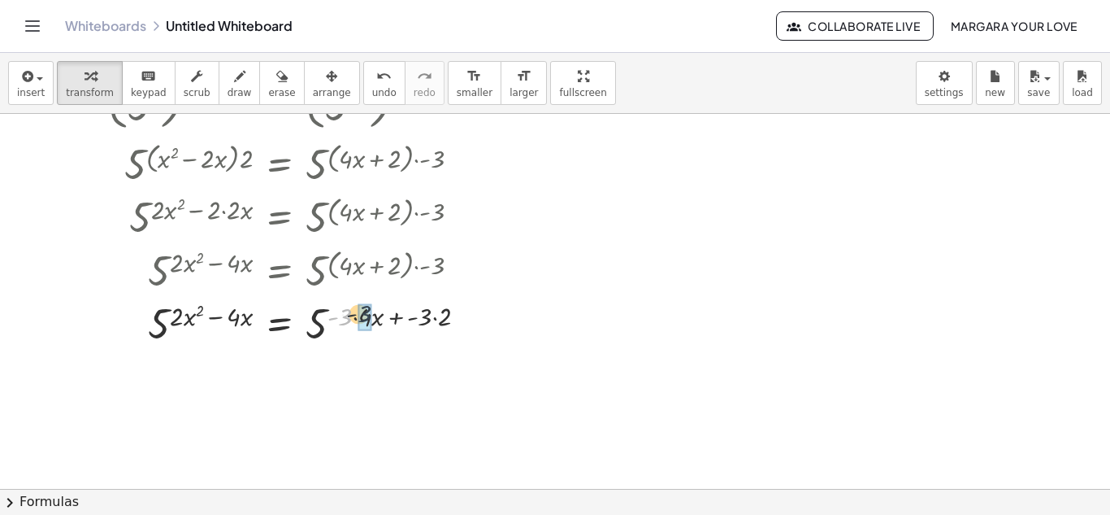
drag, startPoint x: 341, startPoint y: 323, endPoint x: 366, endPoint y: 322, distance: 24.4
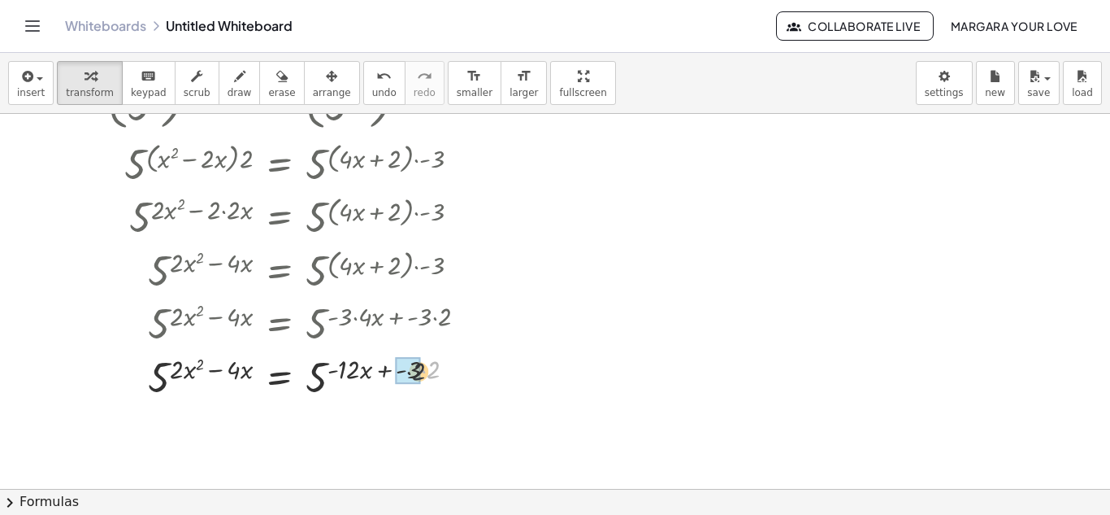
drag, startPoint x: 432, startPoint y: 371, endPoint x: 410, endPoint y: 373, distance: 22.8
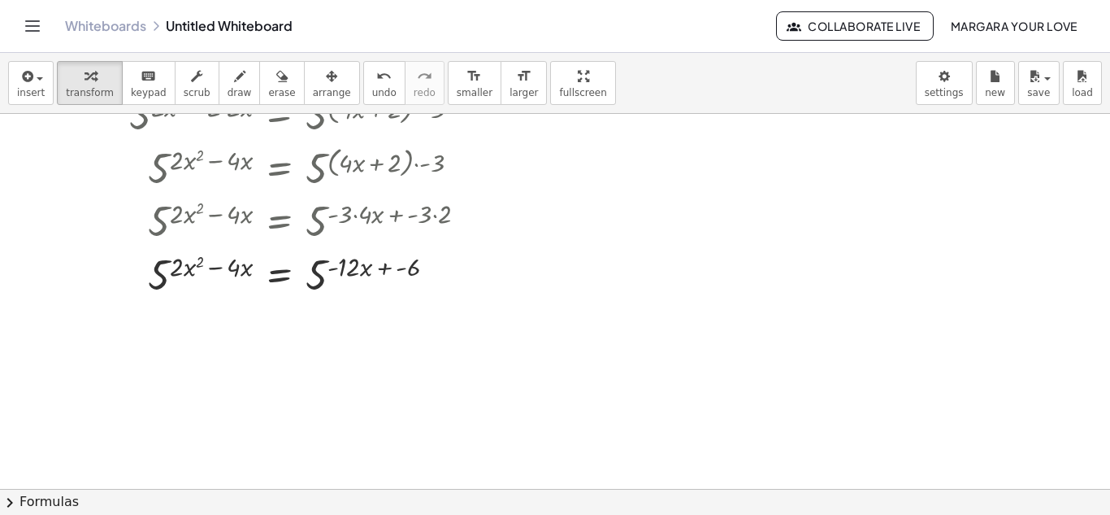
scroll to position [278, 0]
click at [172, 275] on div at bounding box center [301, 272] width 402 height 54
click at [437, 272] on div at bounding box center [437, 274] width 18 height 18
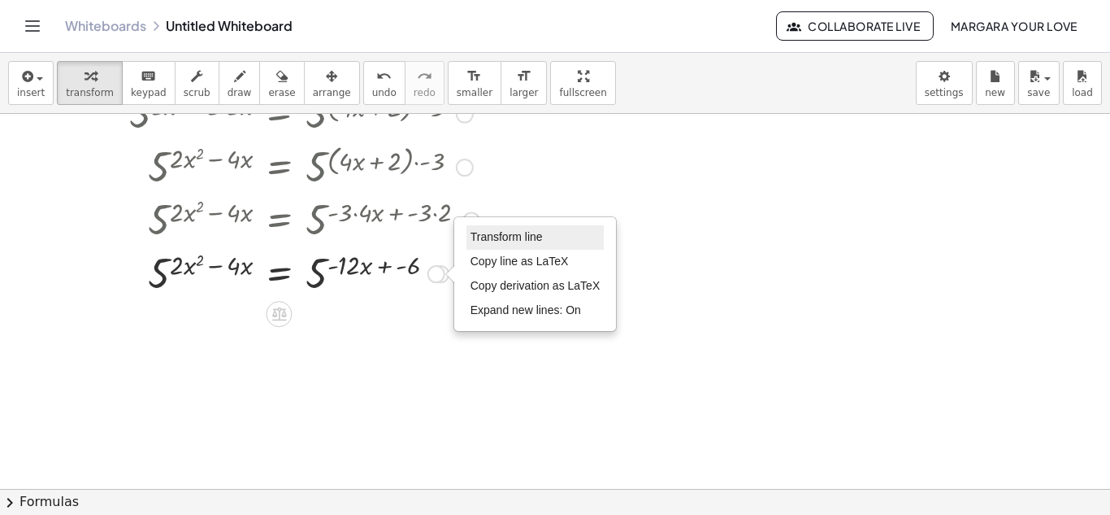
click at [524, 239] on span "Transform line" at bounding box center [507, 236] width 72 height 13
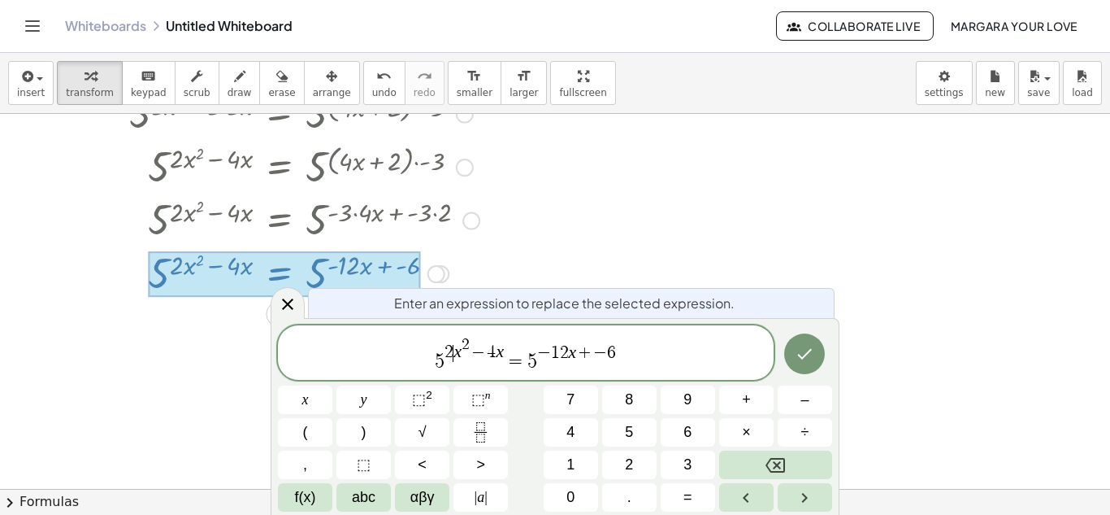
click at [447, 358] on span "2" at bounding box center [449, 353] width 9 height 18
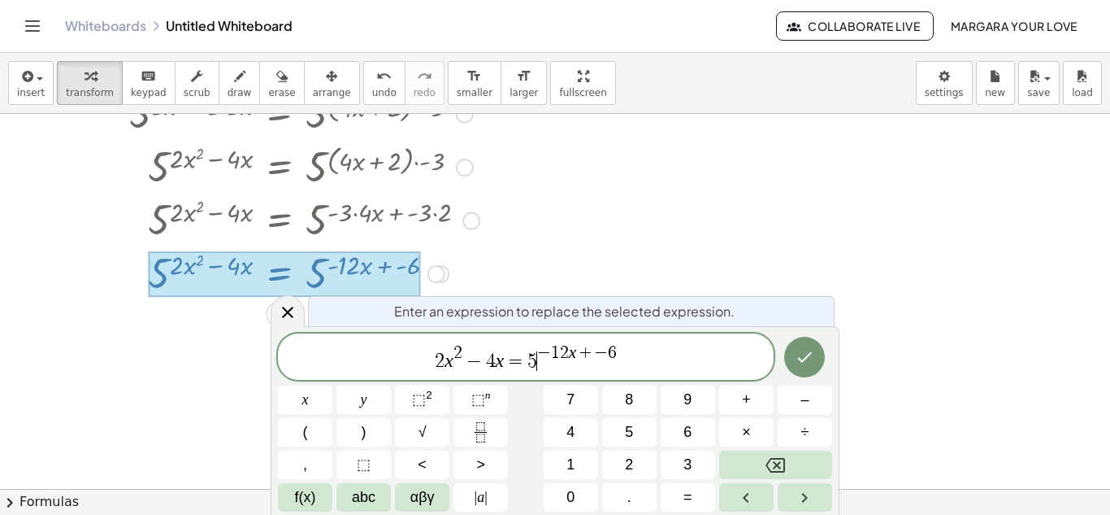
click at [537, 365] on span "2 x 2 − 4 x = 5 ​ − 1 2 x + − 6" at bounding box center [526, 357] width 496 height 29
click at [682, 503] on button "=" at bounding box center [688, 497] width 54 height 28
click at [800, 358] on icon "Done" at bounding box center [805, 357] width 20 height 20
click at [805, 352] on icon "Done" at bounding box center [805, 357] width 20 height 20
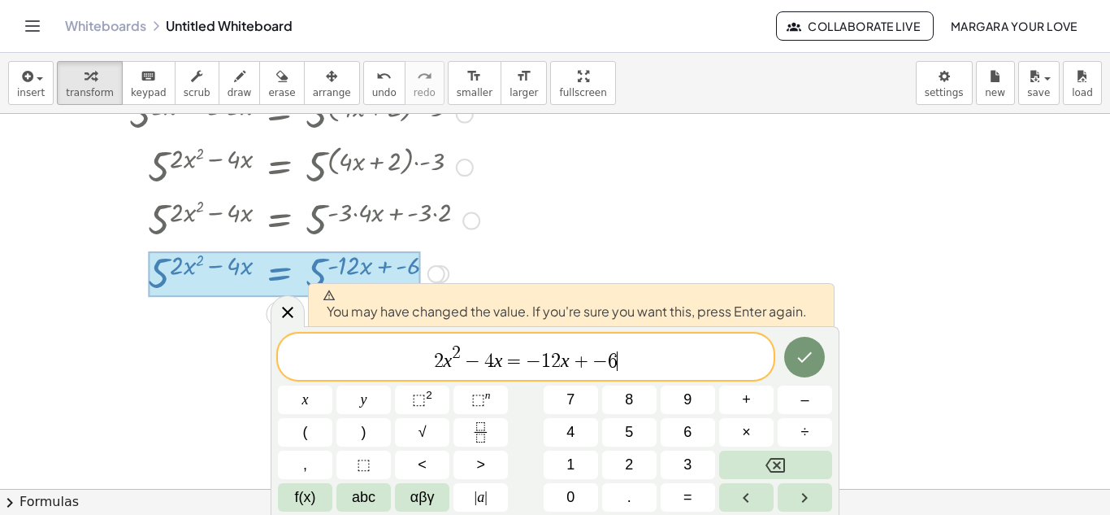
click at [614, 361] on span "6" at bounding box center [613, 361] width 10 height 20
click at [801, 347] on icon "Done" at bounding box center [805, 357] width 20 height 20
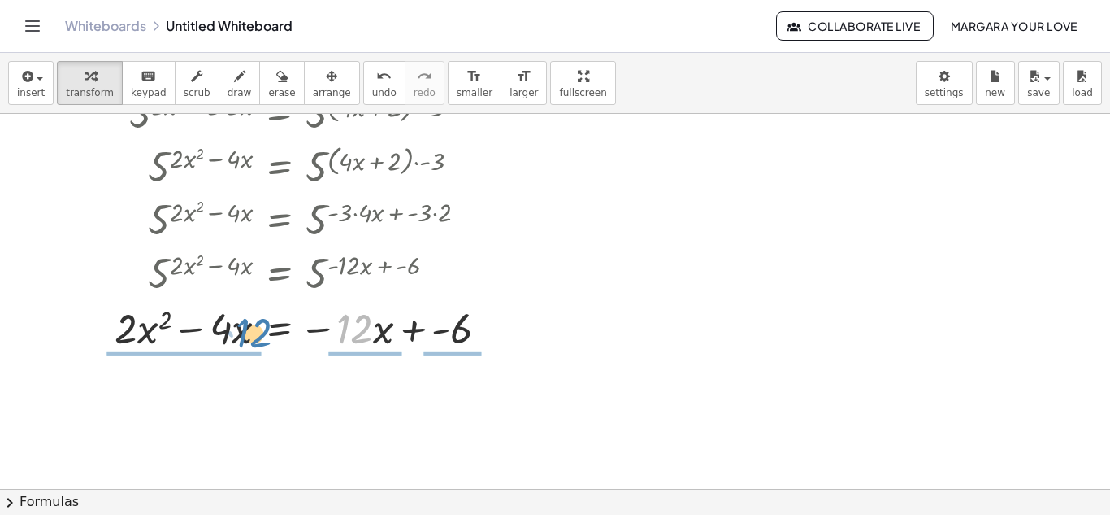
drag, startPoint x: 358, startPoint y: 327, endPoint x: 256, endPoint y: 332, distance: 102.5
click at [256, 332] on div at bounding box center [305, 326] width 410 height 55
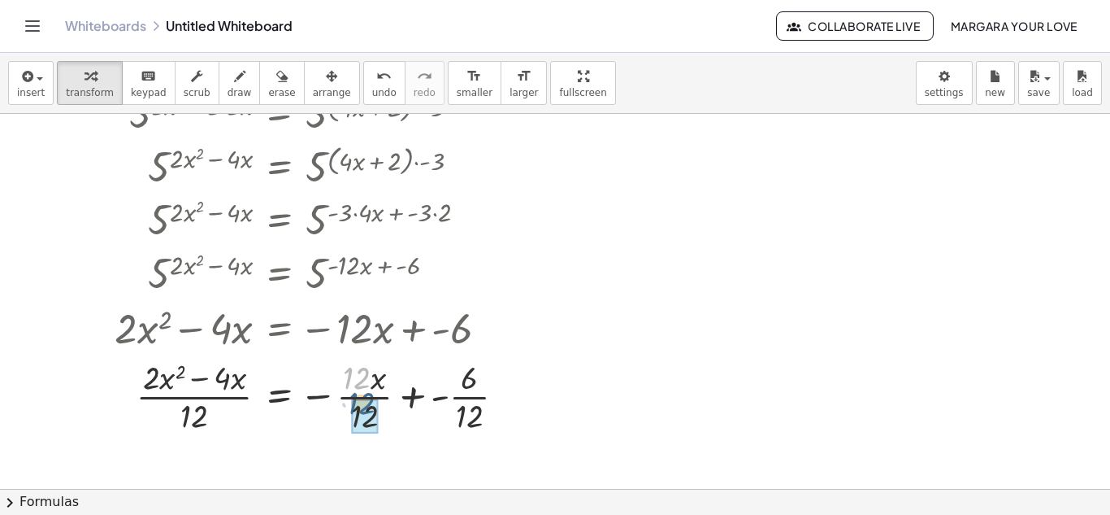
drag, startPoint x: 360, startPoint y: 385, endPoint x: 364, endPoint y: 411, distance: 26.3
click at [348, 394] on div at bounding box center [305, 394] width 410 height 81
drag, startPoint x: 439, startPoint y: 409, endPoint x: 438, endPoint y: 376, distance: 32.5
drag, startPoint x: 435, startPoint y: 415, endPoint x: 433, endPoint y: 381, distance: 34.2
click at [433, 381] on div at bounding box center [305, 394] width 410 height 81
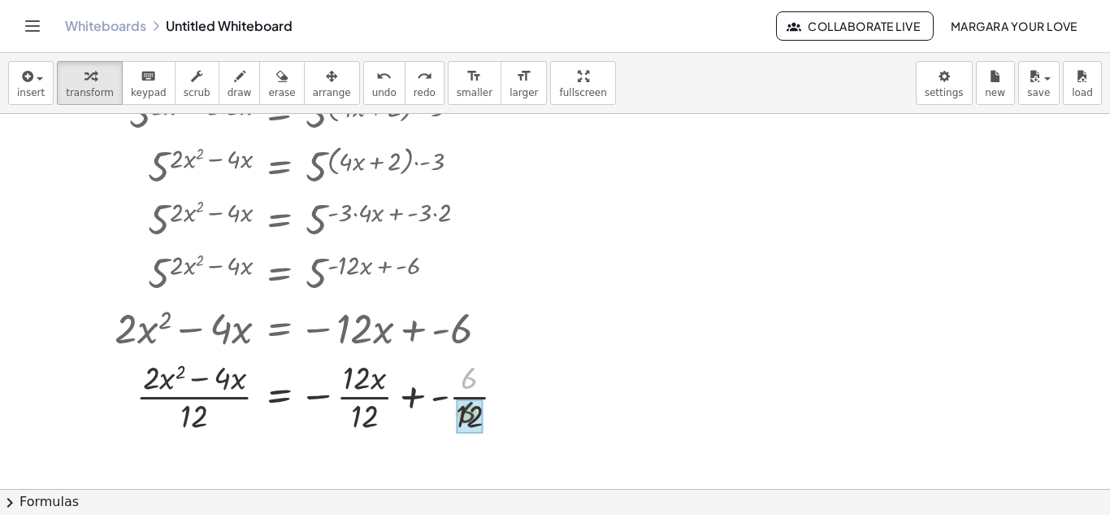
drag, startPoint x: 467, startPoint y: 382, endPoint x: 465, endPoint y: 417, distance: 35.0
drag, startPoint x: 463, startPoint y: 387, endPoint x: 466, endPoint y: 418, distance: 31.1
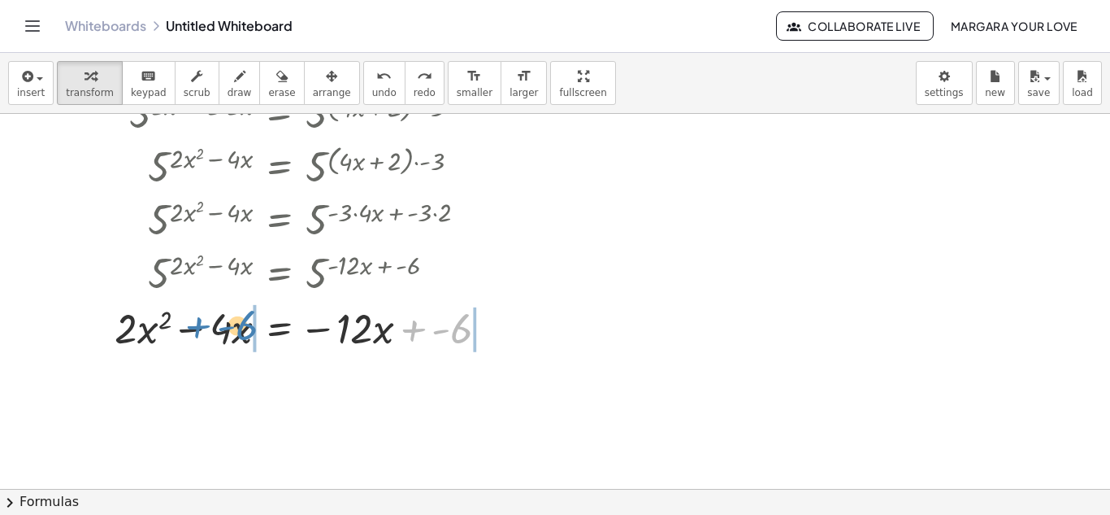
drag, startPoint x: 463, startPoint y: 330, endPoint x: 255, endPoint y: 329, distance: 208.1
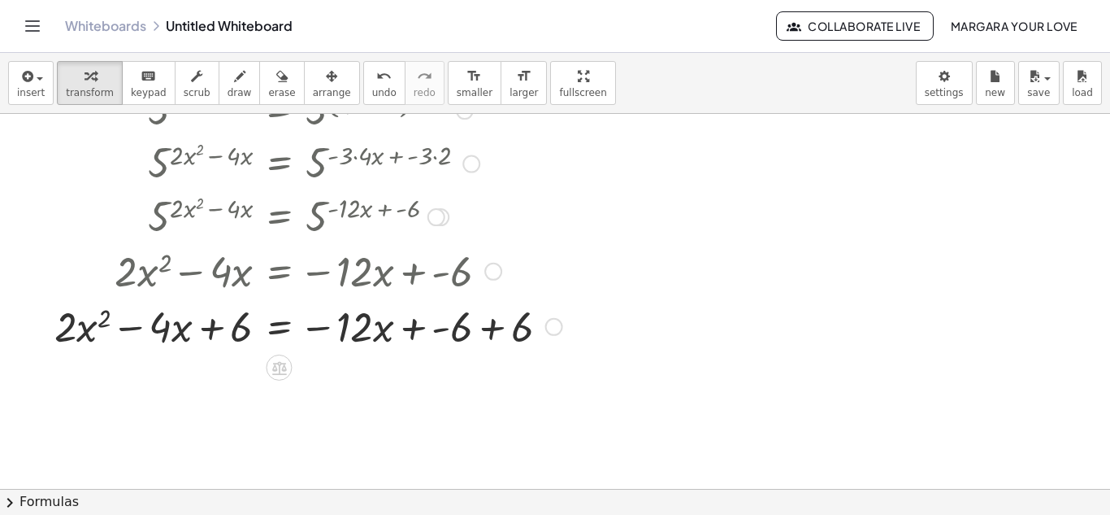
scroll to position [336, 0]
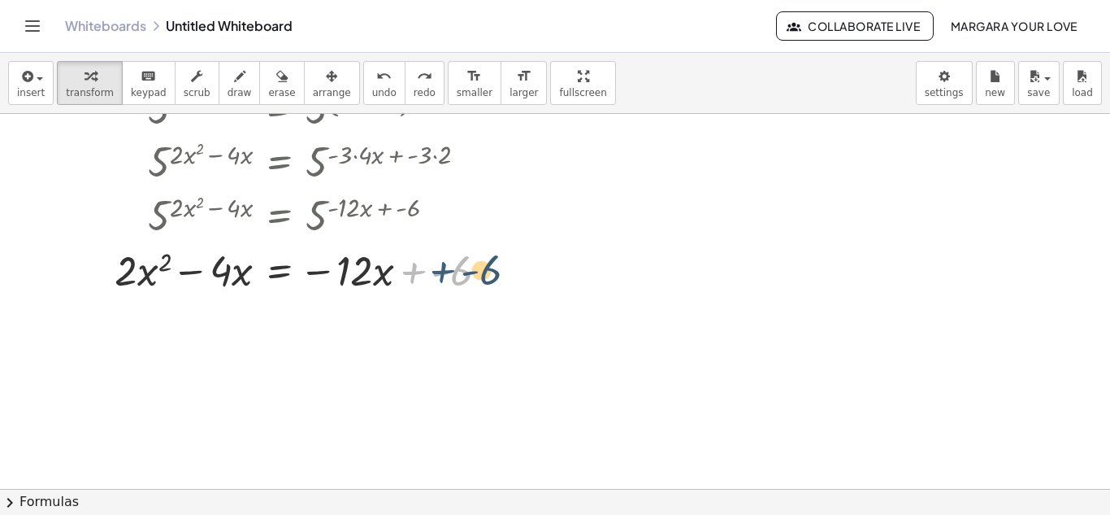
drag, startPoint x: 413, startPoint y: 276, endPoint x: 425, endPoint y: 276, distance: 12.2
click at [426, 276] on div at bounding box center [305, 268] width 410 height 55
drag, startPoint x: 457, startPoint y: 276, endPoint x: 440, endPoint y: 277, distance: 17.1
click at [440, 277] on div at bounding box center [305, 268] width 410 height 55
drag, startPoint x: 410, startPoint y: 271, endPoint x: 424, endPoint y: 282, distance: 17.9
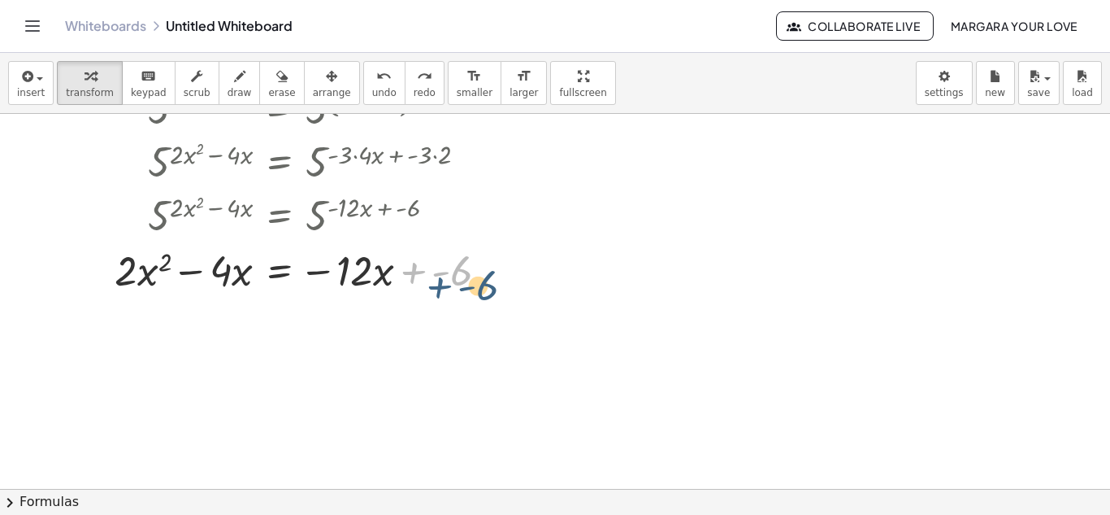
click at [424, 282] on div at bounding box center [305, 268] width 410 height 55
drag, startPoint x: 451, startPoint y: 272, endPoint x: 255, endPoint y: 280, distance: 196.0
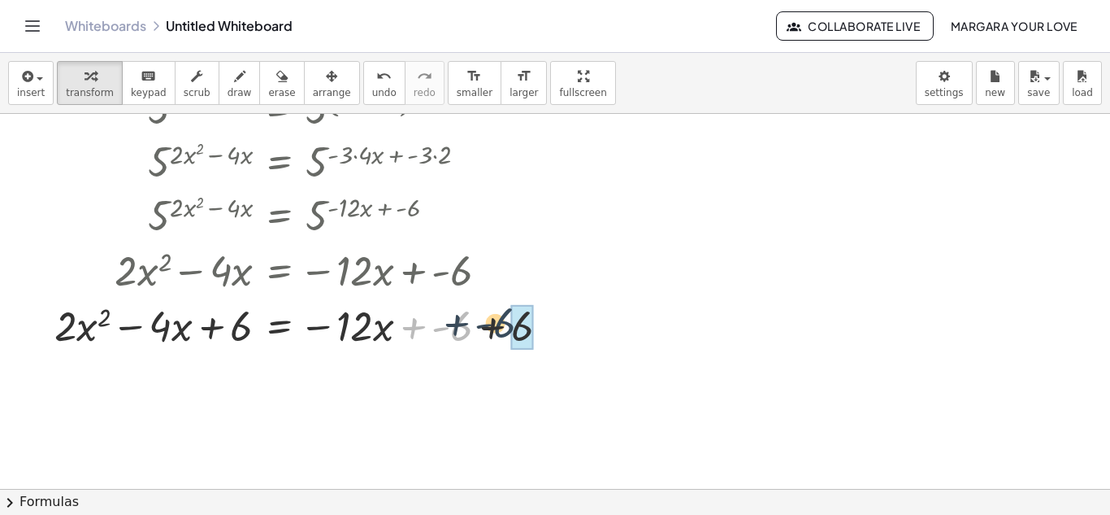
drag, startPoint x: 451, startPoint y: 326, endPoint x: 501, endPoint y: 323, distance: 49.7
click at [501, 323] on div at bounding box center [308, 324] width 524 height 55
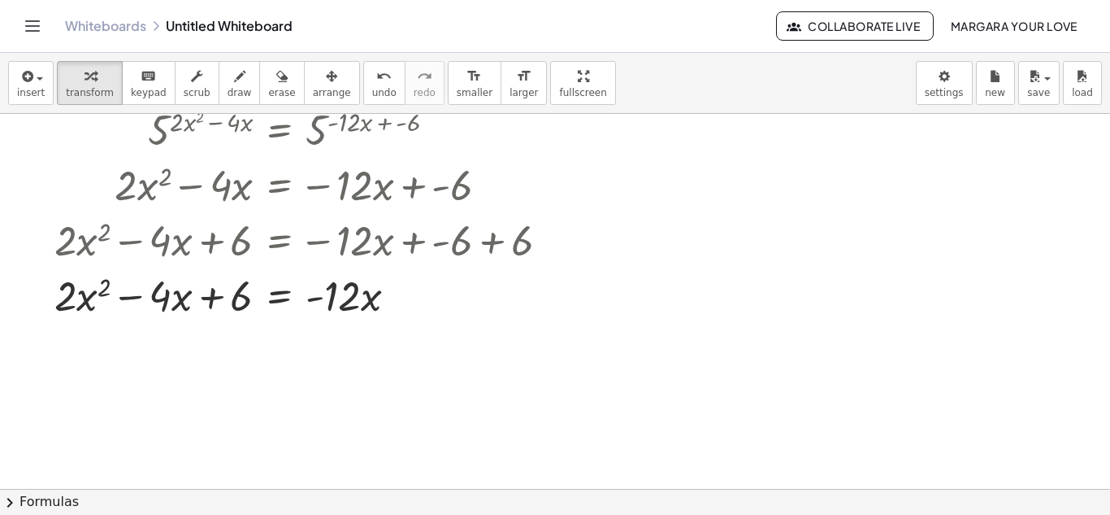
scroll to position [422, 0]
drag, startPoint x: 343, startPoint y: 303, endPoint x: 210, endPoint y: 324, distance: 135.0
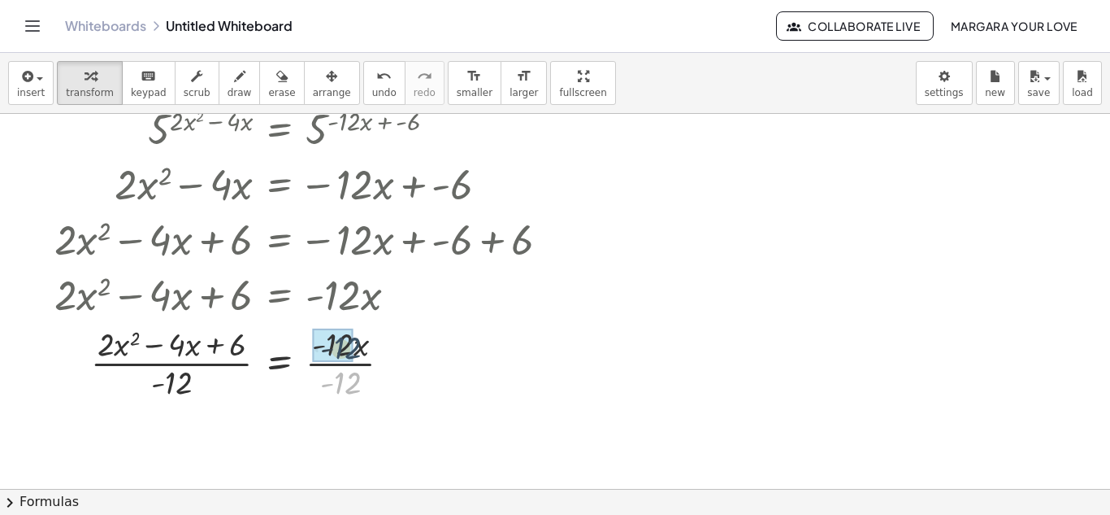
drag, startPoint x: 348, startPoint y: 380, endPoint x: 348, endPoint y: 345, distance: 35.0
drag, startPoint x: 343, startPoint y: 344, endPoint x: 352, endPoint y: 347, distance: 9.5
click at [351, 348] on div at bounding box center [332, 361] width 573 height 81
click at [356, 352] on div at bounding box center [332, 361] width 573 height 81
drag, startPoint x: 341, startPoint y: 347, endPoint x: 342, endPoint y: 380, distance: 32.5
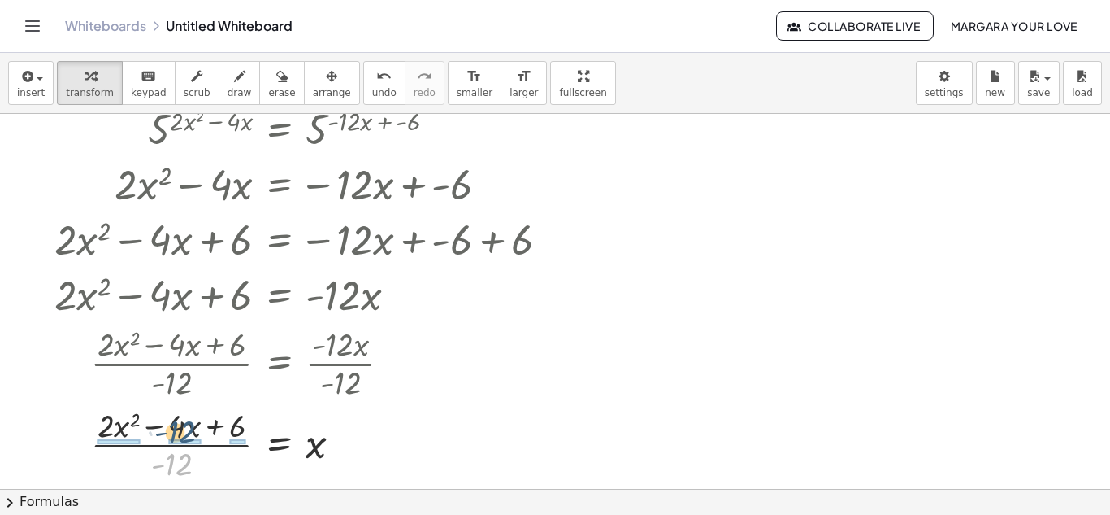
drag, startPoint x: 176, startPoint y: 467, endPoint x: 180, endPoint y: 435, distance: 32.7
click at [180, 435] on div at bounding box center [308, 442] width 524 height 81
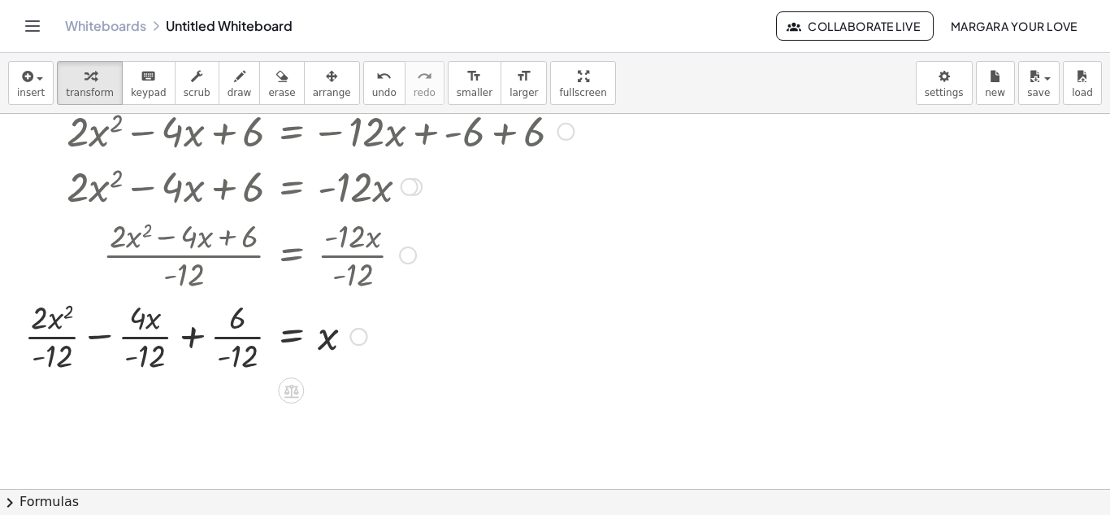
scroll to position [533, 0]
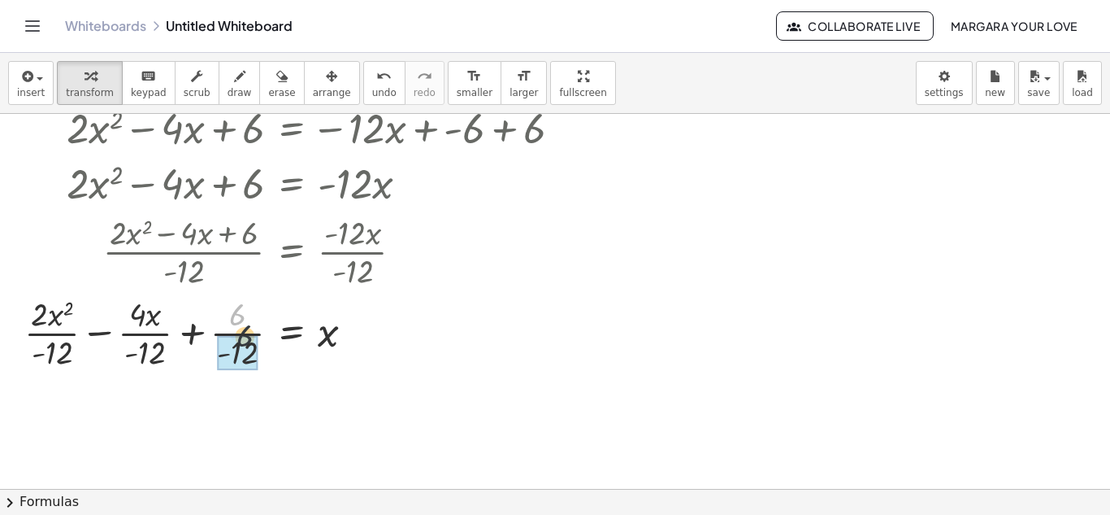
drag, startPoint x: 232, startPoint y: 315, endPoint x: 240, endPoint y: 339, distance: 25.5
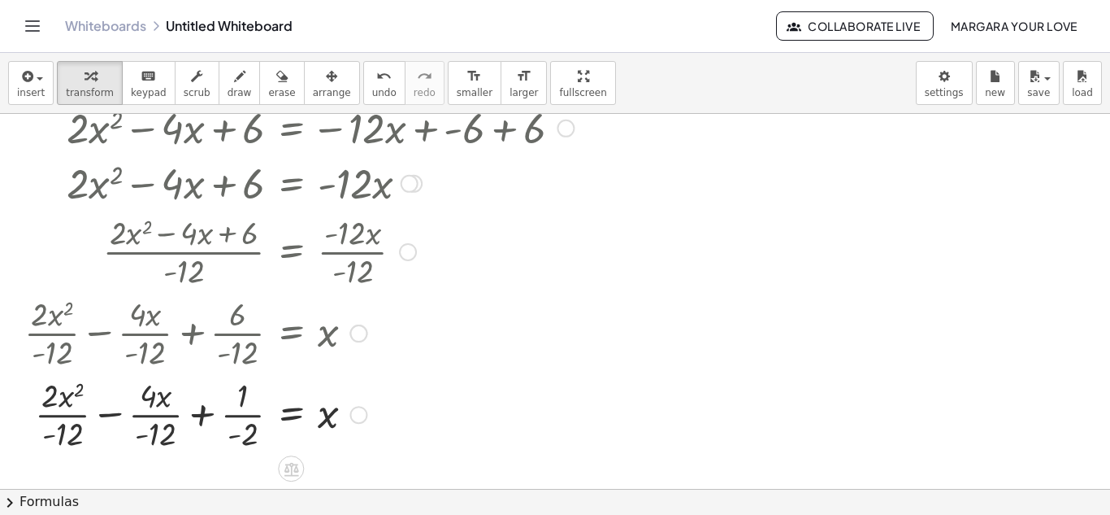
drag, startPoint x: 149, startPoint y: 313, endPoint x: 152, endPoint y: 352, distance: 39.2
click at [152, 352] on div at bounding box center [299, 331] width 566 height 81
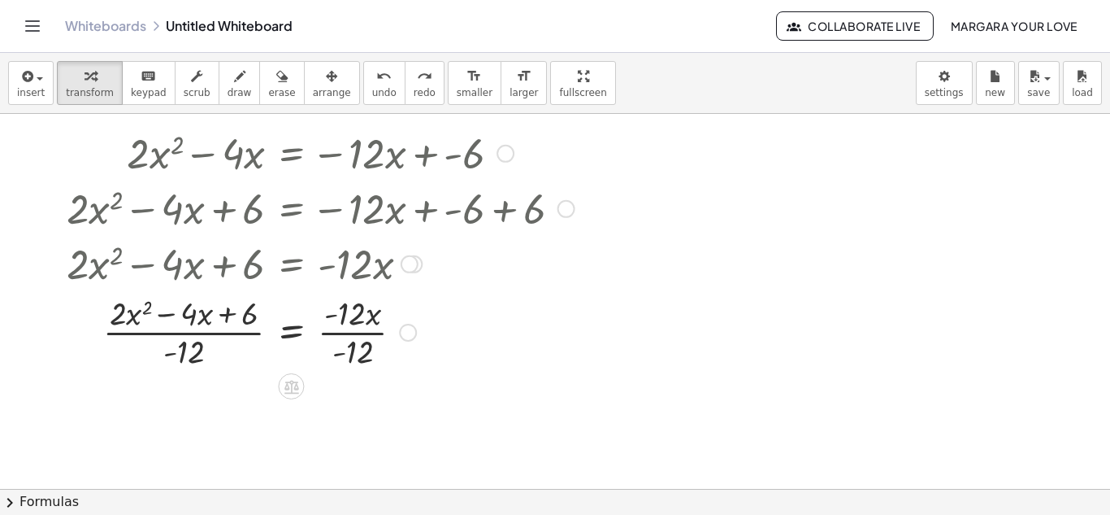
scroll to position [452, 0]
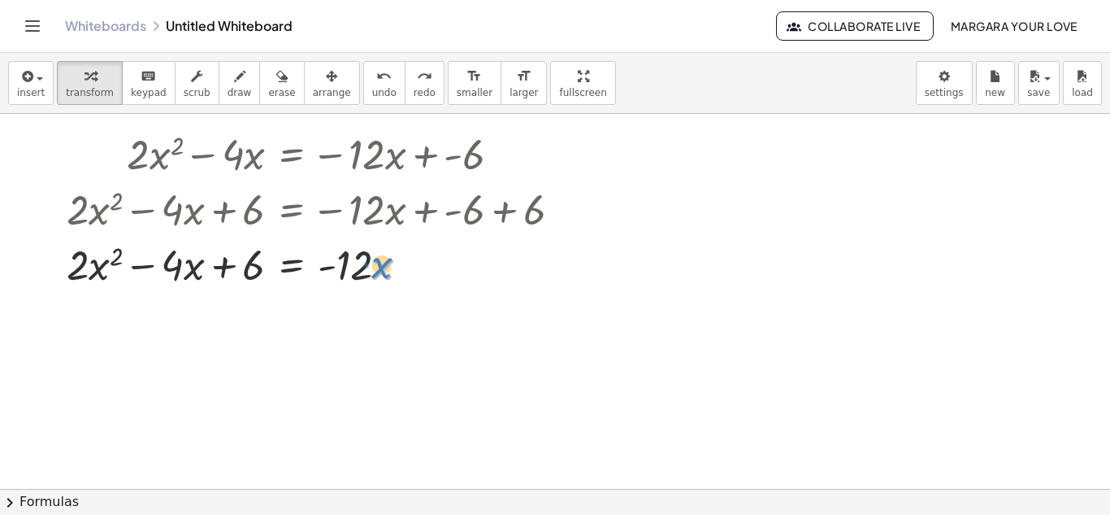
click at [381, 267] on div at bounding box center [321, 263] width 524 height 55
drag, startPoint x: 358, startPoint y: 261, endPoint x: 387, endPoint y: 266, distance: 29.7
click at [387, 266] on div at bounding box center [321, 263] width 524 height 55
click at [378, 267] on div at bounding box center [321, 263] width 524 height 55
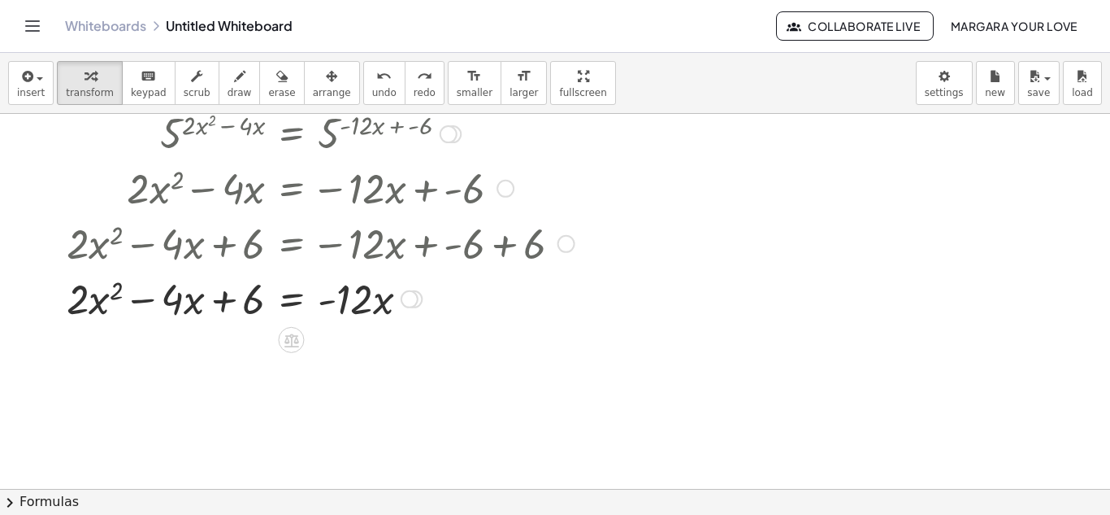
scroll to position [418, 0]
click at [402, 295] on div at bounding box center [410, 299] width 18 height 18
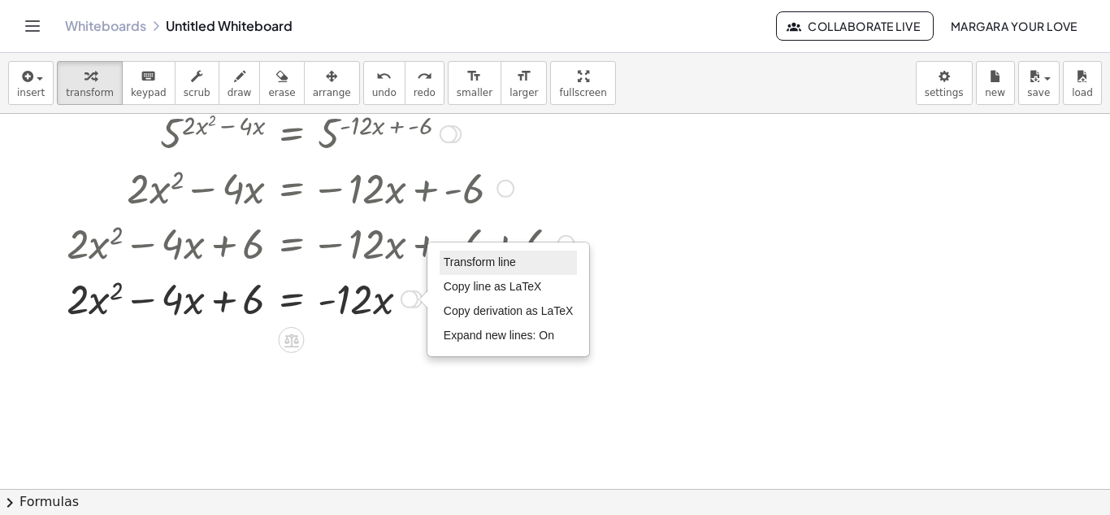
click at [452, 258] on span "Transform line" at bounding box center [480, 261] width 72 height 13
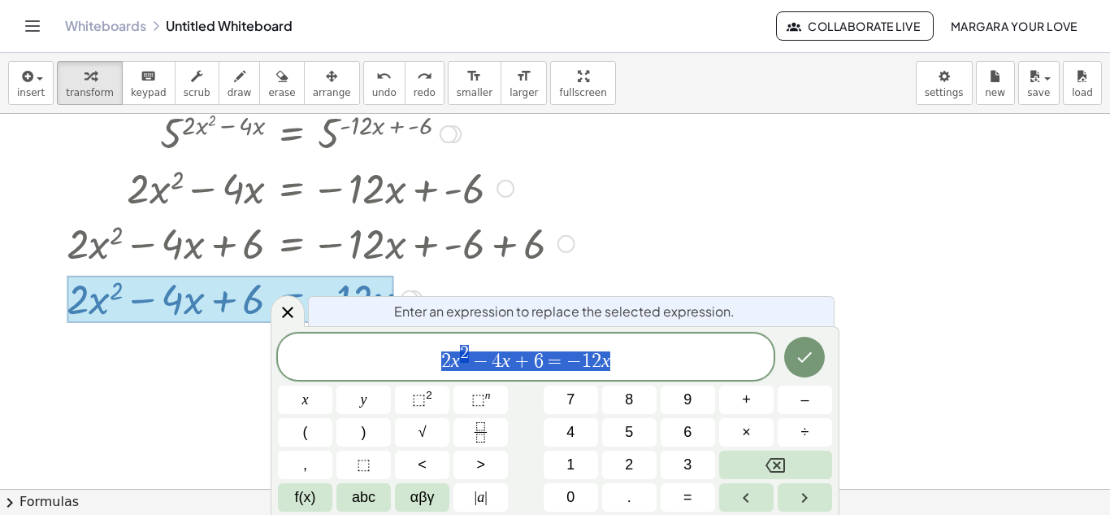
click at [641, 355] on span "2 x 2 − 4 x + 6 = − 1 2 x" at bounding box center [526, 357] width 496 height 29
click at [531, 361] on span "+" at bounding box center [540, 361] width 24 height 20
click at [741, 401] on button "+" at bounding box center [746, 399] width 54 height 28
click at [571, 460] on span "1" at bounding box center [571, 465] width 8 height 22
click at [614, 463] on button "2" at bounding box center [629, 464] width 54 height 28
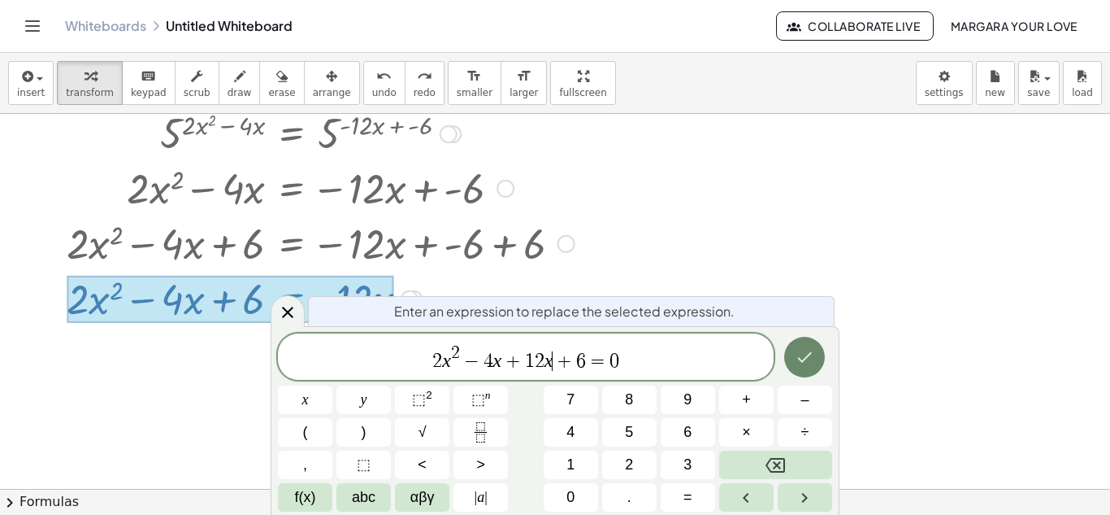
click at [803, 357] on icon "Done" at bounding box center [805, 357] width 20 height 20
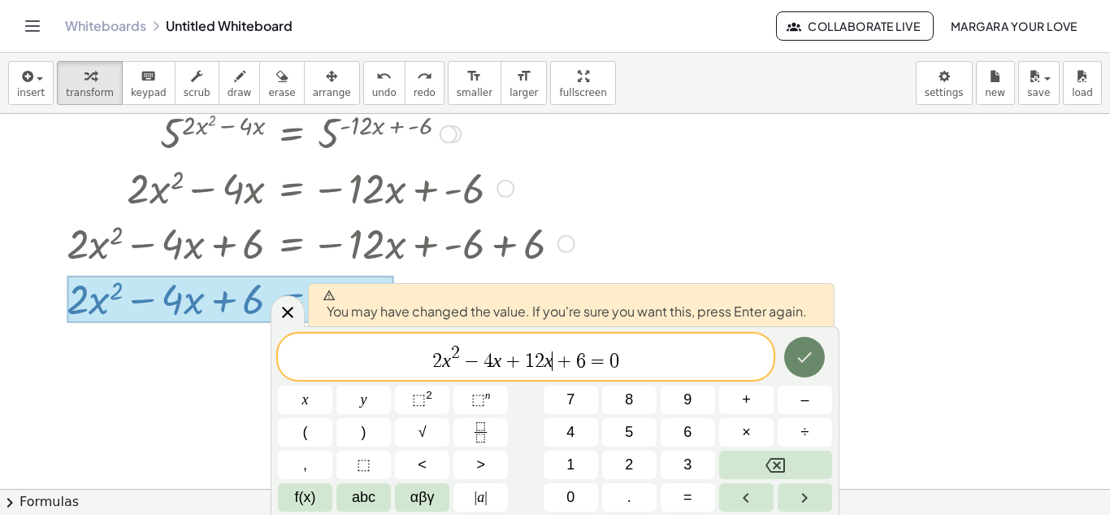
click at [802, 354] on icon "Done" at bounding box center [805, 357] width 20 height 20
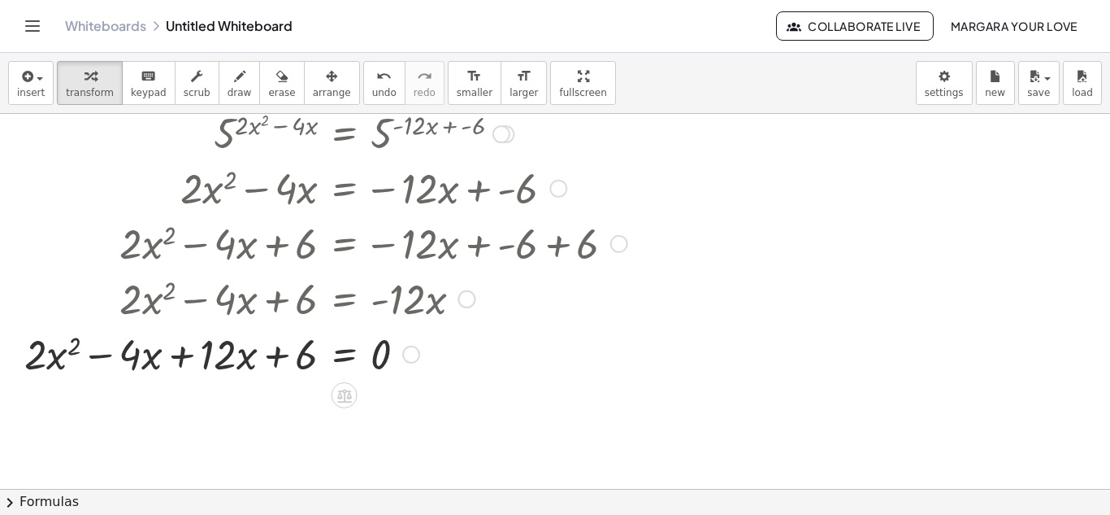
scroll to position [440, 0]
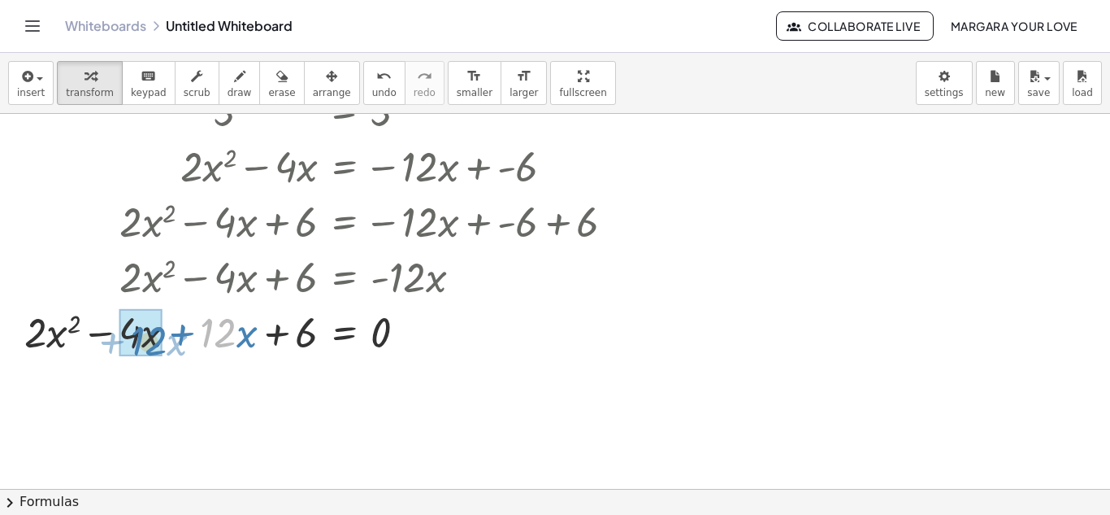
drag, startPoint x: 215, startPoint y: 332, endPoint x: 143, endPoint y: 339, distance: 71.9
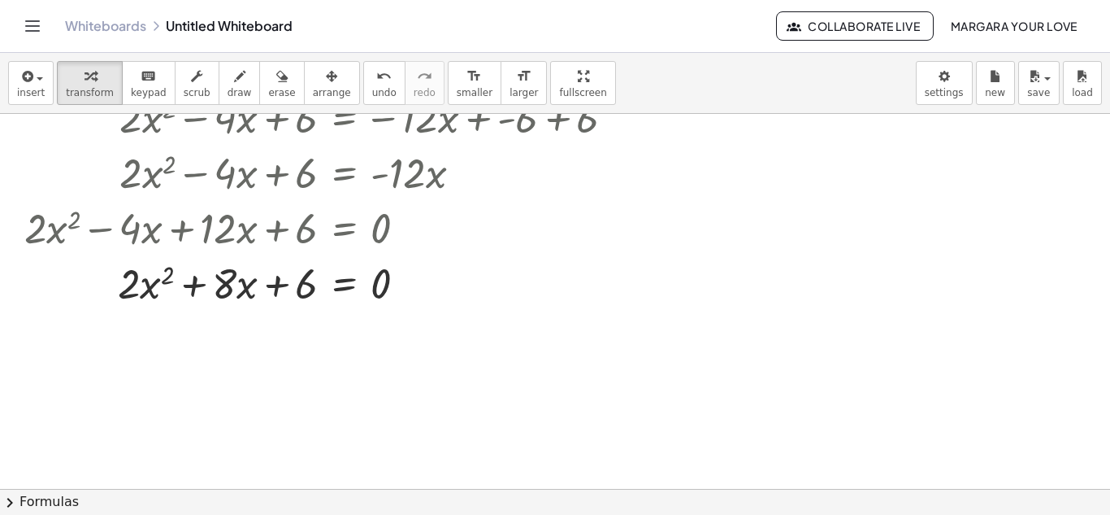
scroll to position [585, 0]
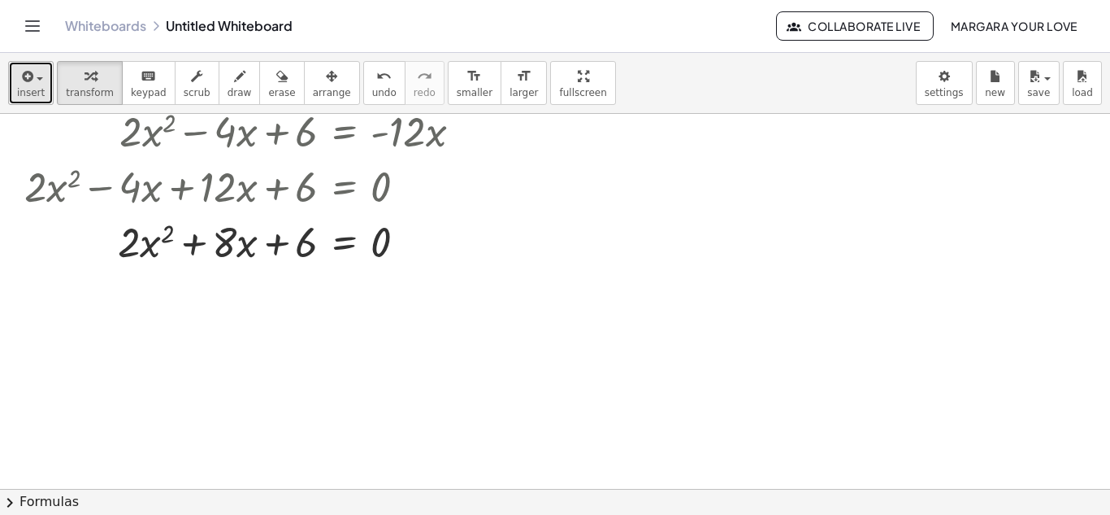
click at [13, 87] on button "insert" at bounding box center [31, 83] width 46 height 44
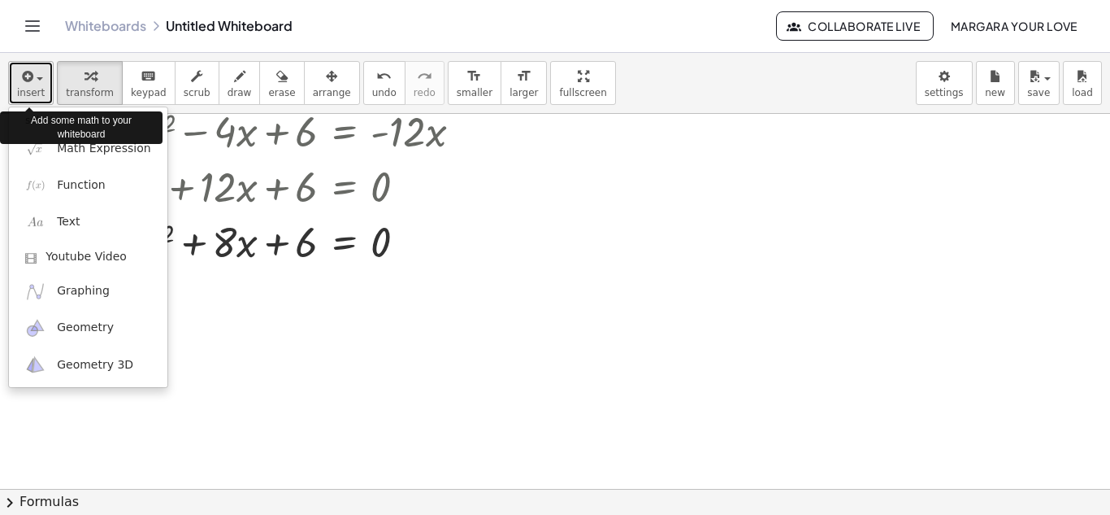
click at [14, 86] on button "insert" at bounding box center [31, 83] width 46 height 44
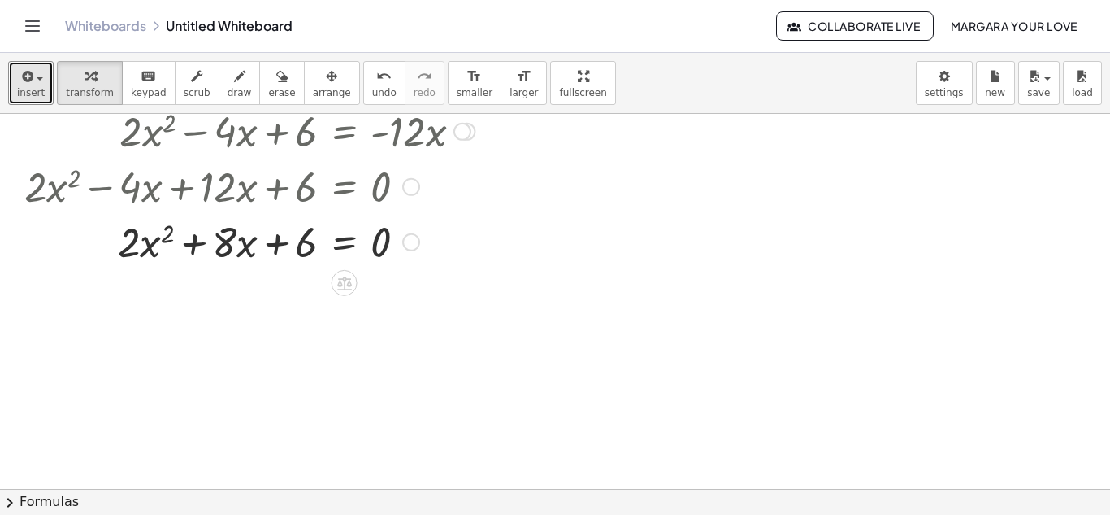
click at [210, 255] on div at bounding box center [325, 240] width 619 height 55
click at [414, 246] on div at bounding box center [411, 242] width 18 height 18
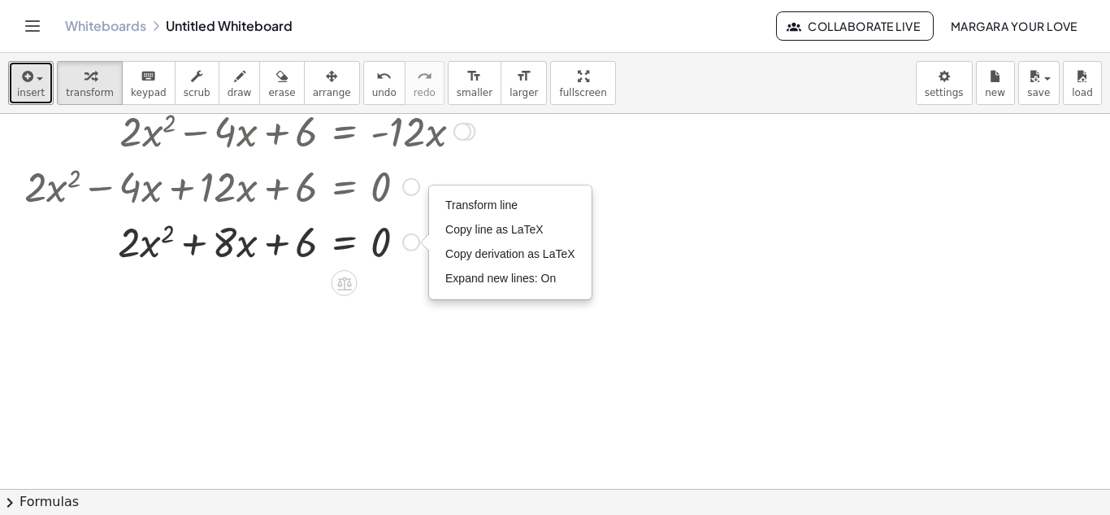
click at [414, 246] on div "Transform line Copy line as LaTeX Copy derivation as LaTeX Expand new lines: On" at bounding box center [411, 242] width 18 height 18
click at [163, 239] on div at bounding box center [325, 240] width 619 height 55
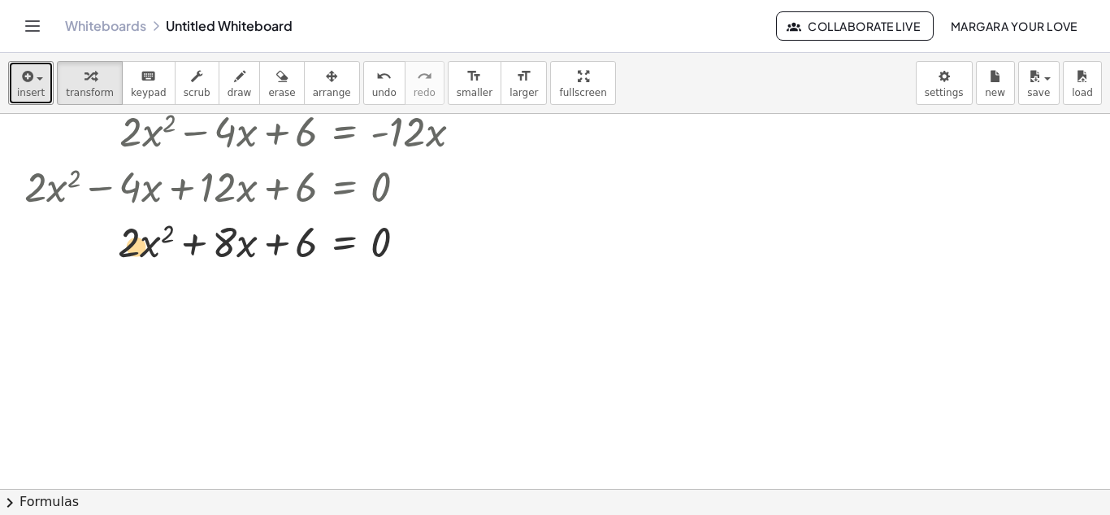
click at [133, 245] on div at bounding box center [325, 240] width 619 height 55
drag, startPoint x: 226, startPoint y: 243, endPoint x: 245, endPoint y: 239, distance: 19.1
click at [245, 239] on div at bounding box center [325, 240] width 619 height 55
click at [47, 78] on button "insert" at bounding box center [31, 83] width 46 height 44
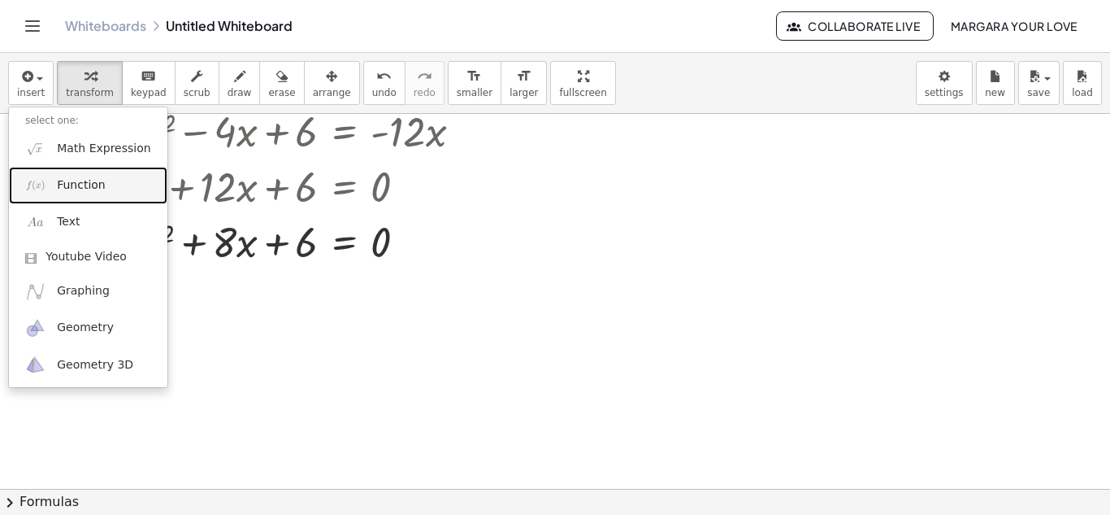
click at [65, 177] on span "Function" at bounding box center [81, 185] width 49 height 16
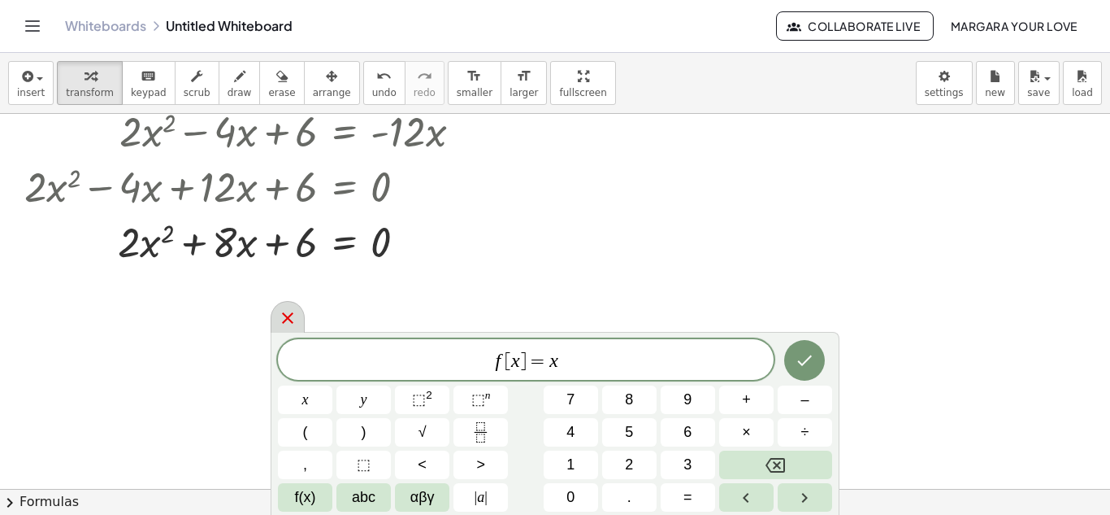
click at [293, 313] on icon at bounding box center [287, 317] width 11 height 11
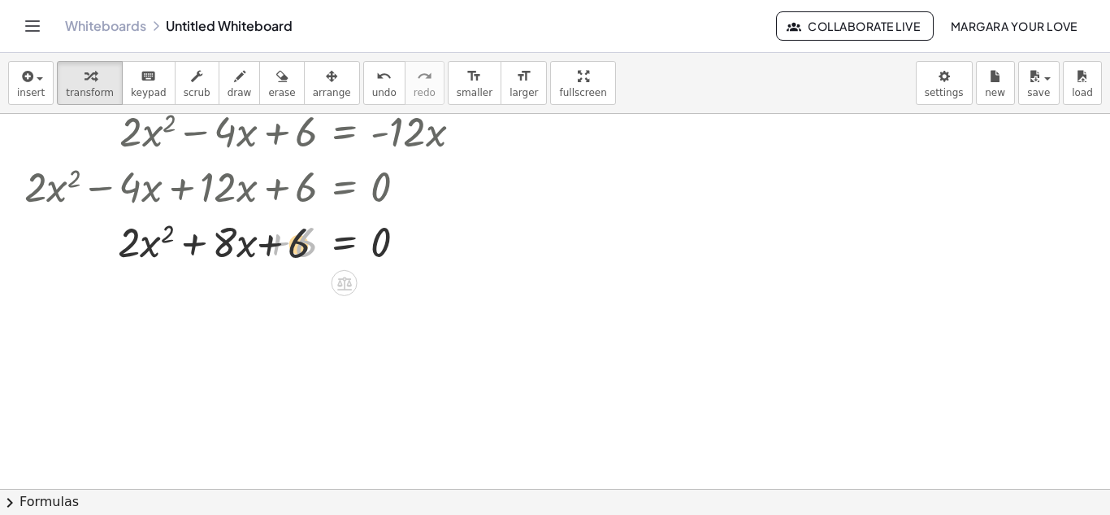
drag, startPoint x: 307, startPoint y: 248, endPoint x: 204, endPoint y: 252, distance: 103.3
click at [204, 253] on div at bounding box center [325, 240] width 619 height 55
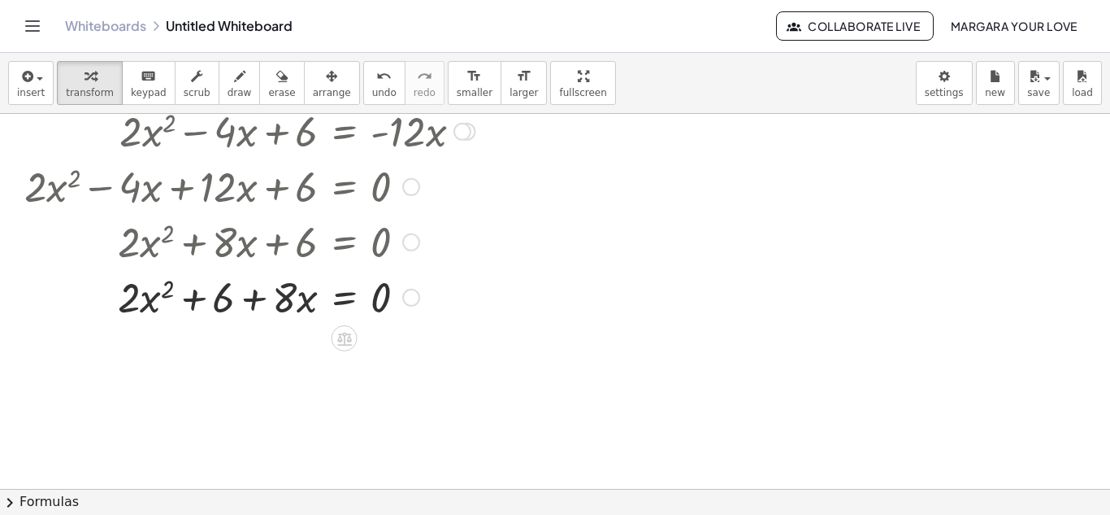
drag, startPoint x: 211, startPoint y: 250, endPoint x: 254, endPoint y: 297, distance: 63.8
drag, startPoint x: 283, startPoint y: 310, endPoint x: 319, endPoint y: 311, distance: 35.8
click at [322, 309] on div at bounding box center [325, 295] width 619 height 55
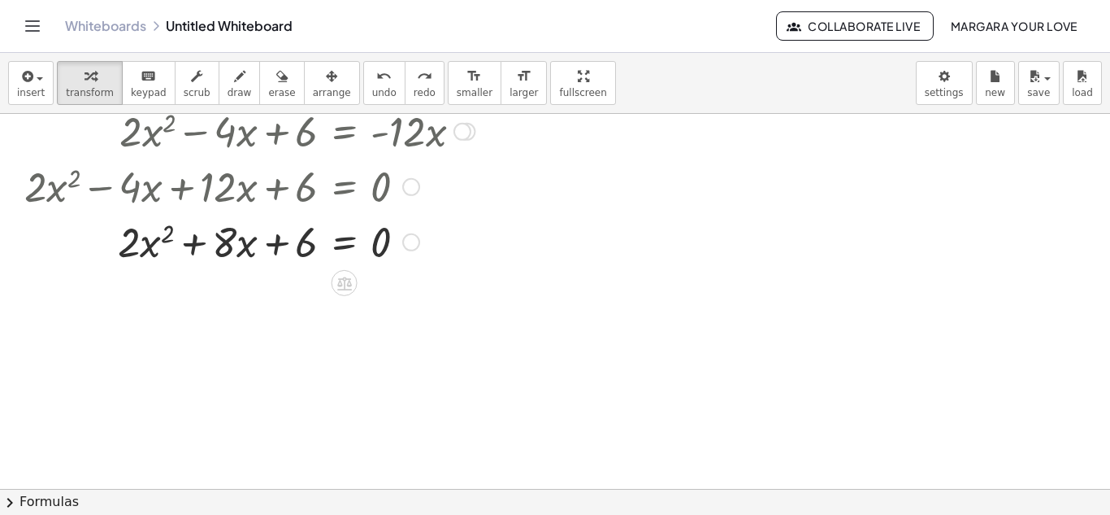
click at [307, 253] on div at bounding box center [325, 240] width 619 height 55
click at [352, 281] on icon at bounding box center [344, 282] width 17 height 17
click at [406, 281] on icon at bounding box center [409, 283] width 15 height 15
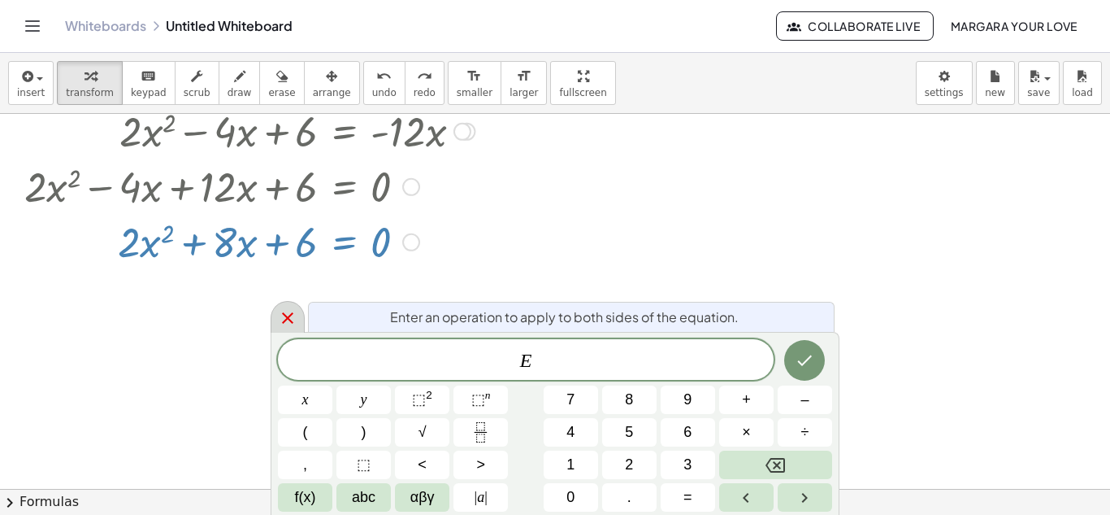
click at [289, 307] on div at bounding box center [288, 317] width 34 height 32
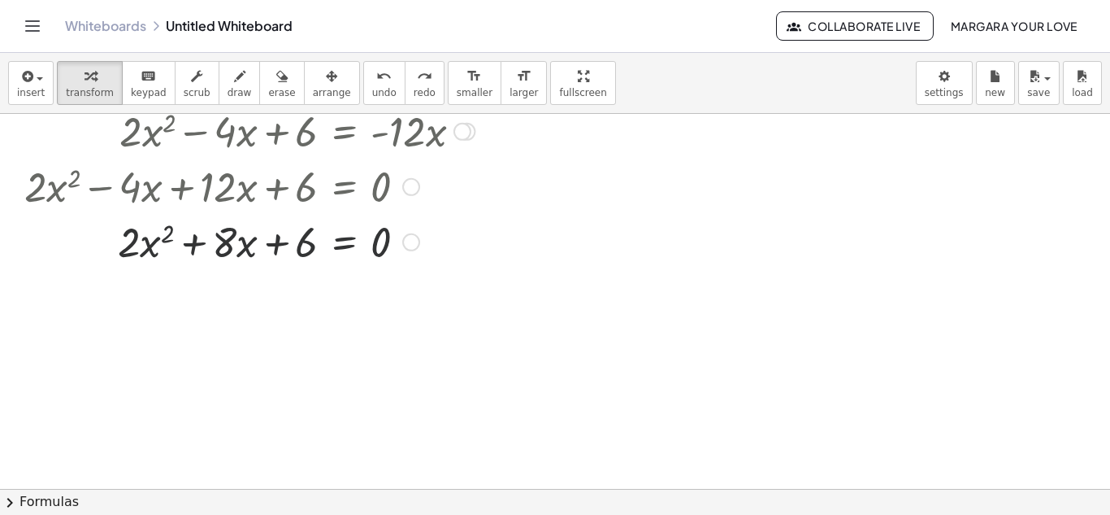
click at [282, 242] on div at bounding box center [325, 240] width 619 height 55
click at [415, 241] on div at bounding box center [411, 242] width 18 height 18
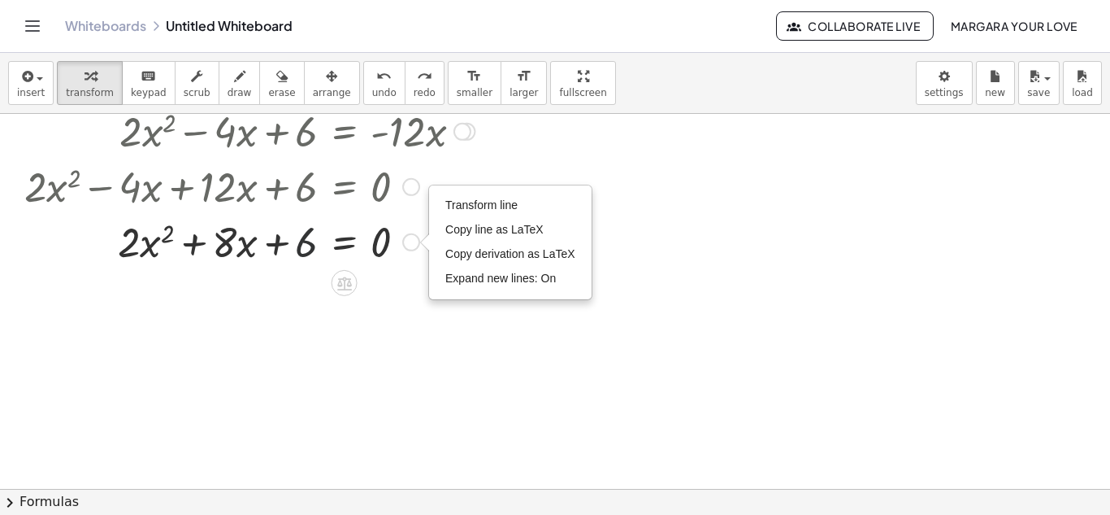
click at [298, 233] on div at bounding box center [325, 240] width 619 height 55
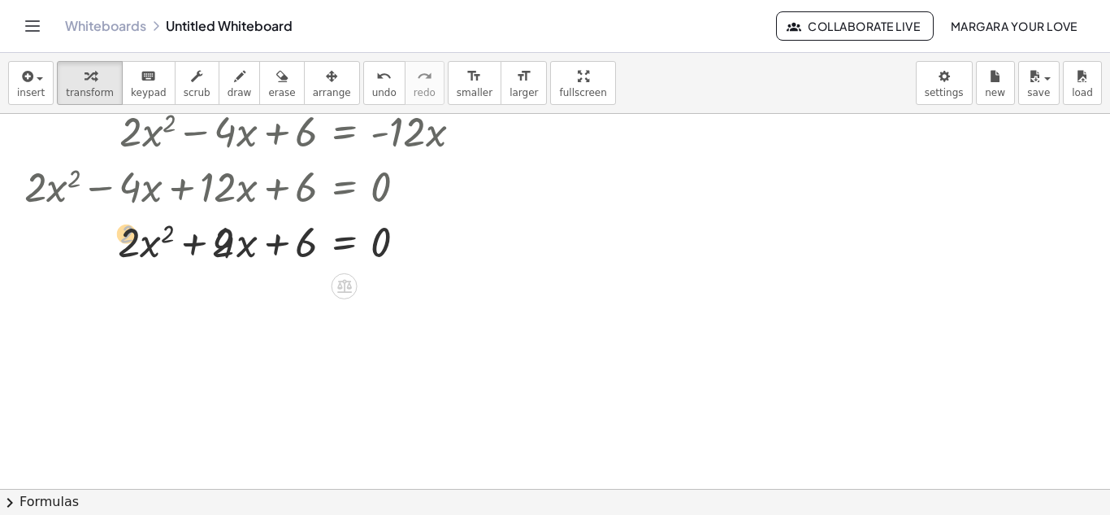
click at [247, 249] on div at bounding box center [325, 241] width 619 height 62
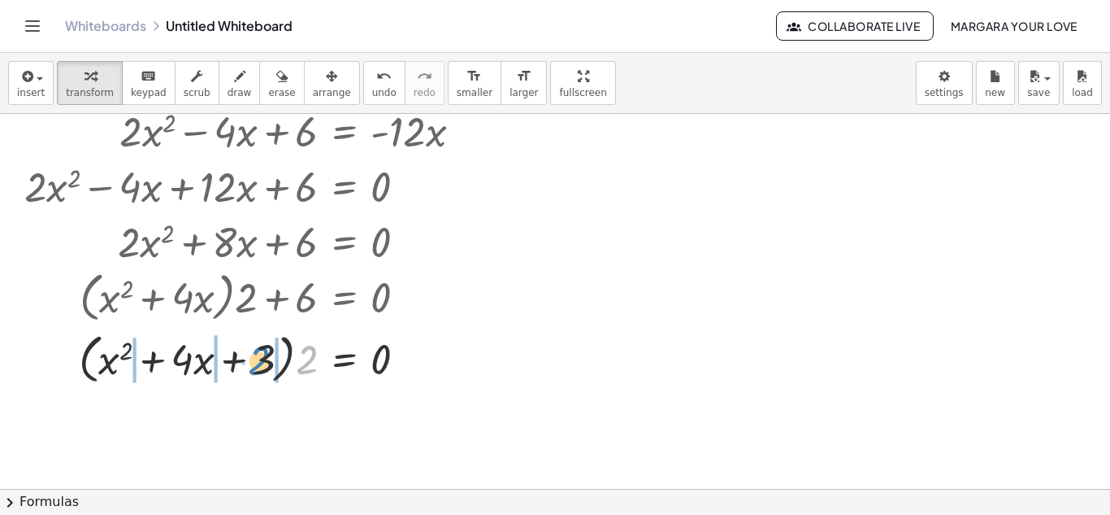
drag, startPoint x: 309, startPoint y: 359, endPoint x: 247, endPoint y: 361, distance: 61.8
click at [247, 361] on div at bounding box center [325, 358] width 619 height 62
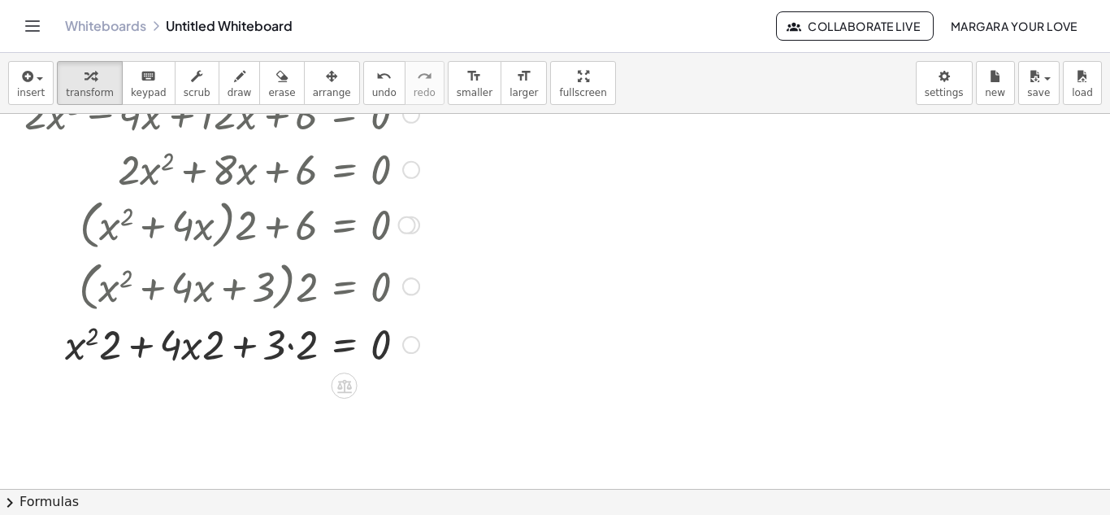
scroll to position [658, 0]
drag, startPoint x: 116, startPoint y: 343, endPoint x: 85, endPoint y: 346, distance: 31.1
click at [85, 346] on div at bounding box center [325, 342] width 619 height 55
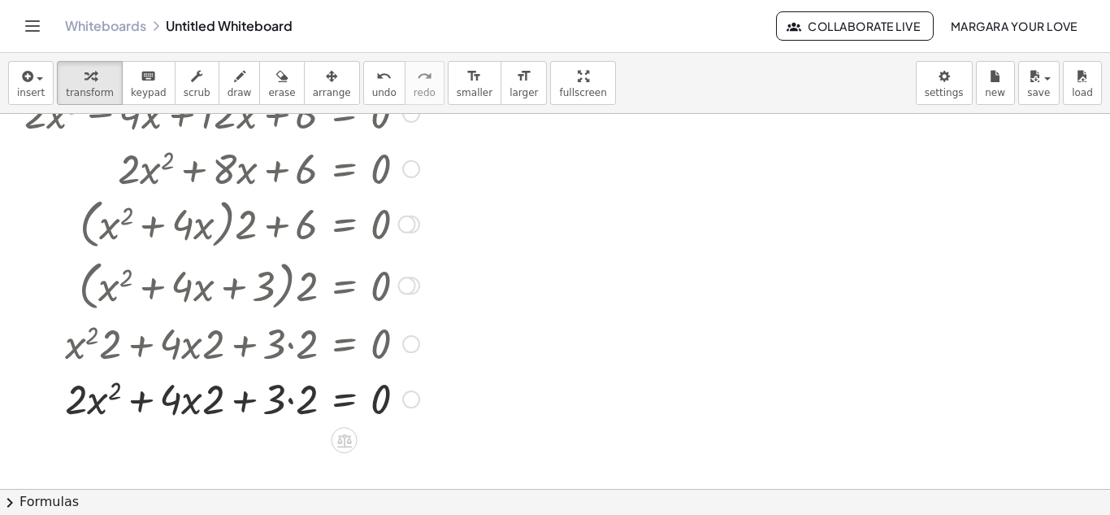
click at [211, 351] on div at bounding box center [325, 342] width 619 height 55
drag, startPoint x: 208, startPoint y: 398, endPoint x: 186, endPoint y: 401, distance: 22.2
click at [186, 401] on div at bounding box center [325, 397] width 619 height 55
drag, startPoint x: 189, startPoint y: 402, endPoint x: 165, endPoint y: 401, distance: 24.4
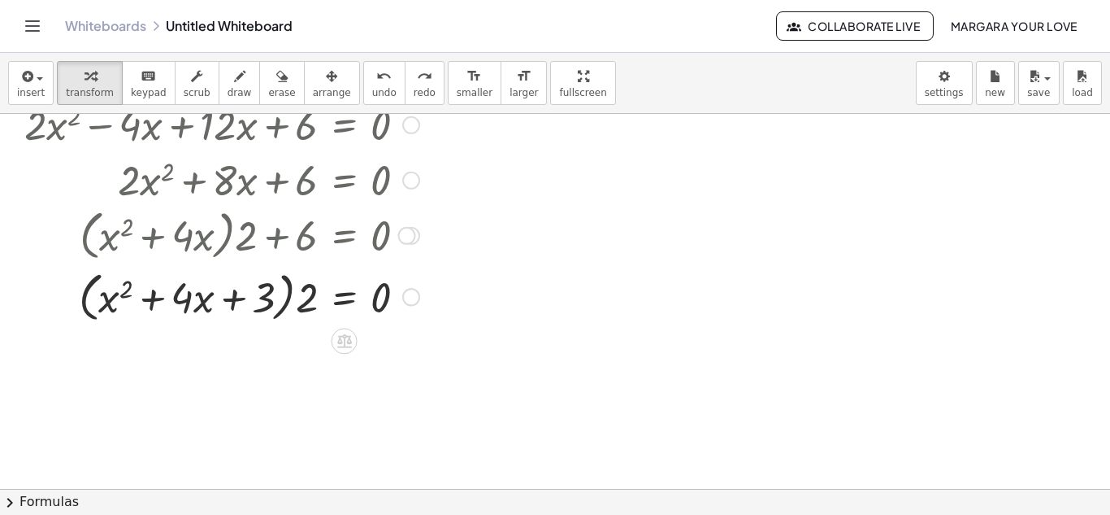
scroll to position [631, 0]
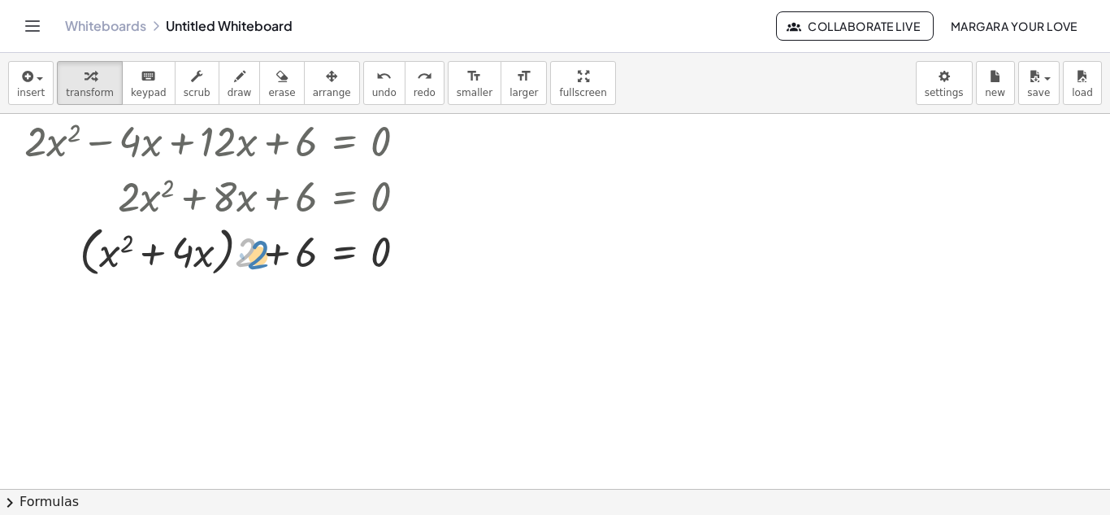
drag, startPoint x: 242, startPoint y: 257, endPoint x: 253, endPoint y: 259, distance: 10.8
click at [253, 259] on div at bounding box center [342, 250] width 587 height 62
drag, startPoint x: 254, startPoint y: 259, endPoint x: 314, endPoint y: 258, distance: 60.2
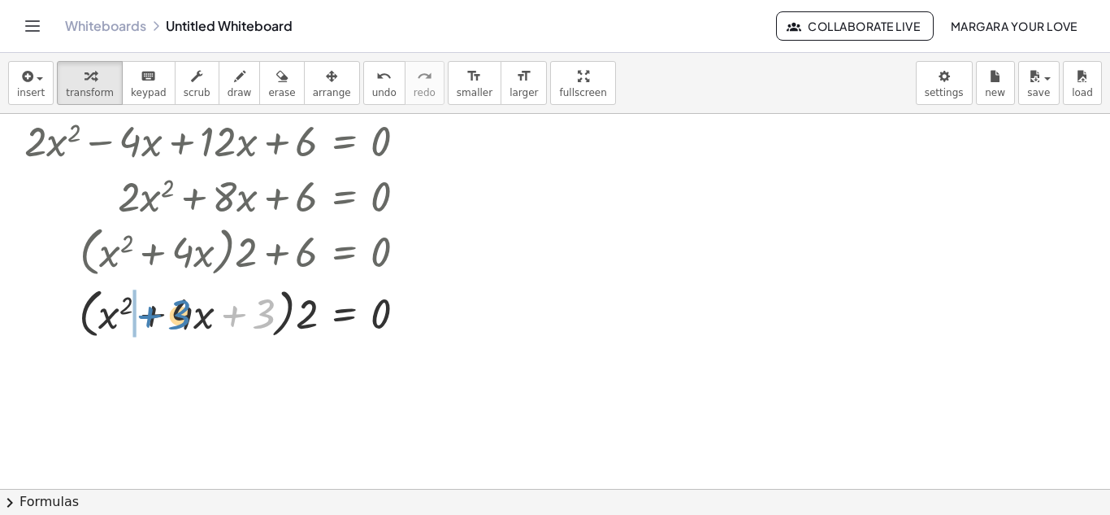
drag, startPoint x: 267, startPoint y: 315, endPoint x: 182, endPoint y: 316, distance: 84.5
click at [182, 316] on div at bounding box center [325, 312] width 619 height 62
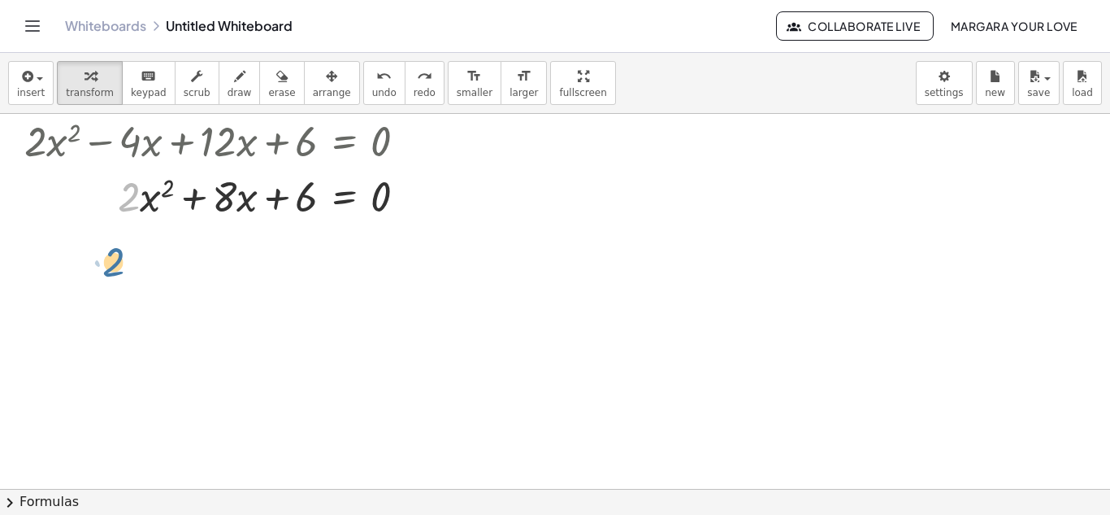
drag, startPoint x: 135, startPoint y: 199, endPoint x: 123, endPoint y: 283, distance: 84.6
drag, startPoint x: 124, startPoint y: 206, endPoint x: 249, endPoint y: 214, distance: 124.6
click at [249, 214] on div at bounding box center [340, 194] width 589 height 55
drag, startPoint x: 164, startPoint y: 184, endPoint x: 199, endPoint y: 186, distance: 35.0
click at [199, 186] on div at bounding box center [340, 194] width 589 height 55
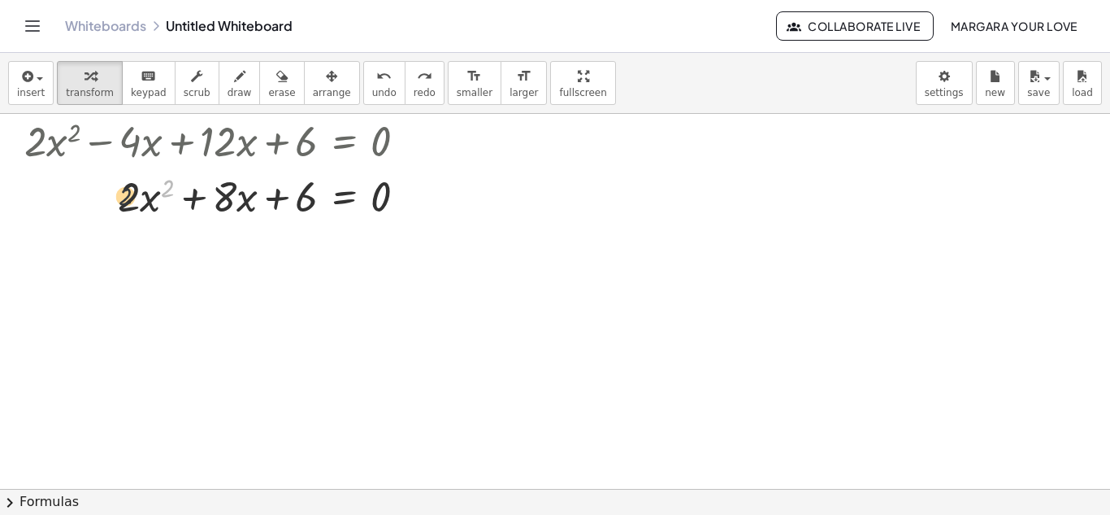
drag, startPoint x: 169, startPoint y: 183, endPoint x: 123, endPoint y: 191, distance: 47.0
click at [123, 191] on div at bounding box center [340, 194] width 589 height 55
drag, startPoint x: 170, startPoint y: 189, endPoint x: 250, endPoint y: 206, distance: 81.6
click at [317, 209] on div at bounding box center [340, 194] width 589 height 55
drag, startPoint x: 298, startPoint y: 200, endPoint x: 119, endPoint y: 211, distance: 179.2
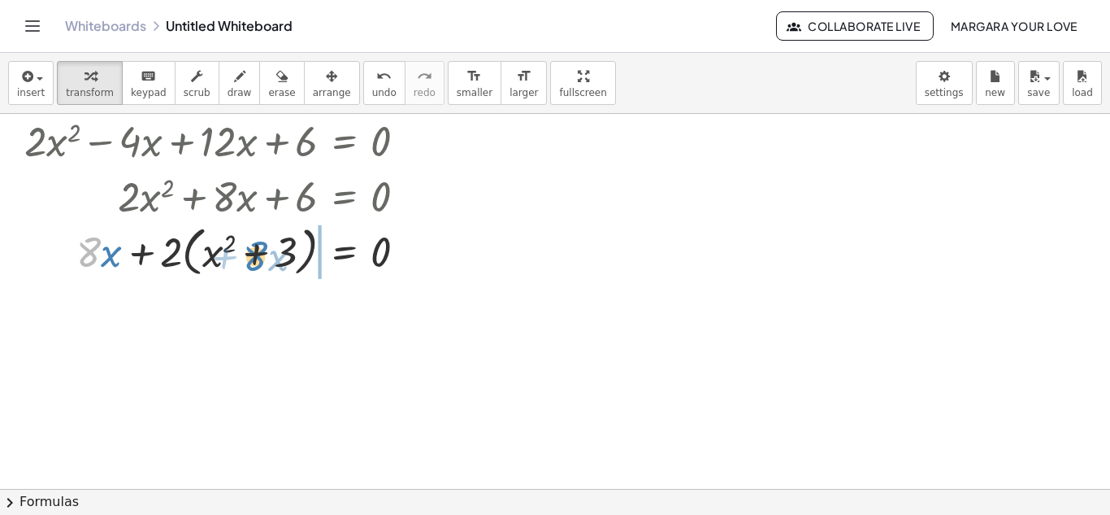
drag, startPoint x: 99, startPoint y: 250, endPoint x: 263, endPoint y: 254, distance: 164.3
click at [263, 254] on div at bounding box center [325, 250] width 619 height 62
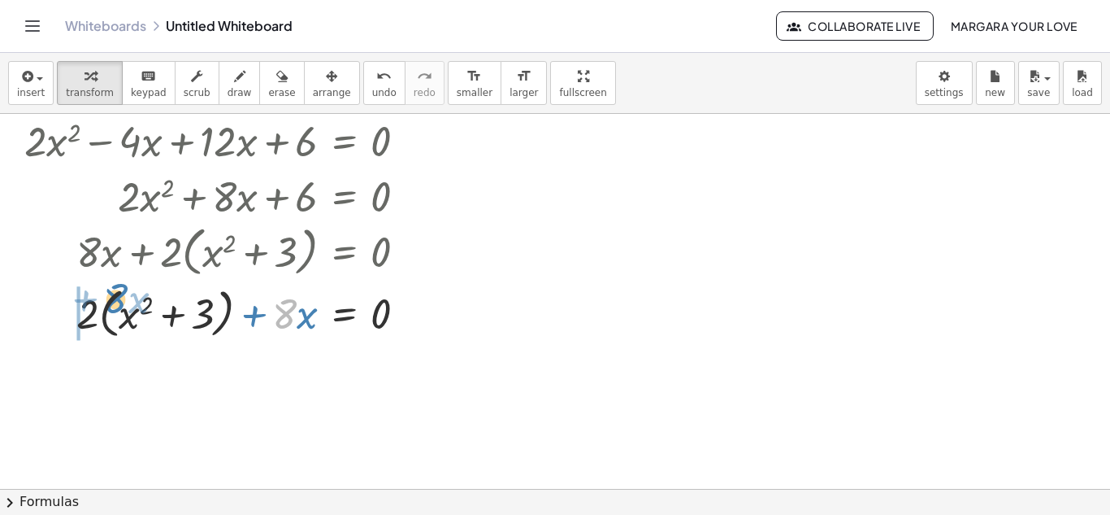
drag, startPoint x: 291, startPoint y: 322, endPoint x: 124, endPoint y: 309, distance: 167.2
click at [124, 309] on div at bounding box center [325, 312] width 619 height 62
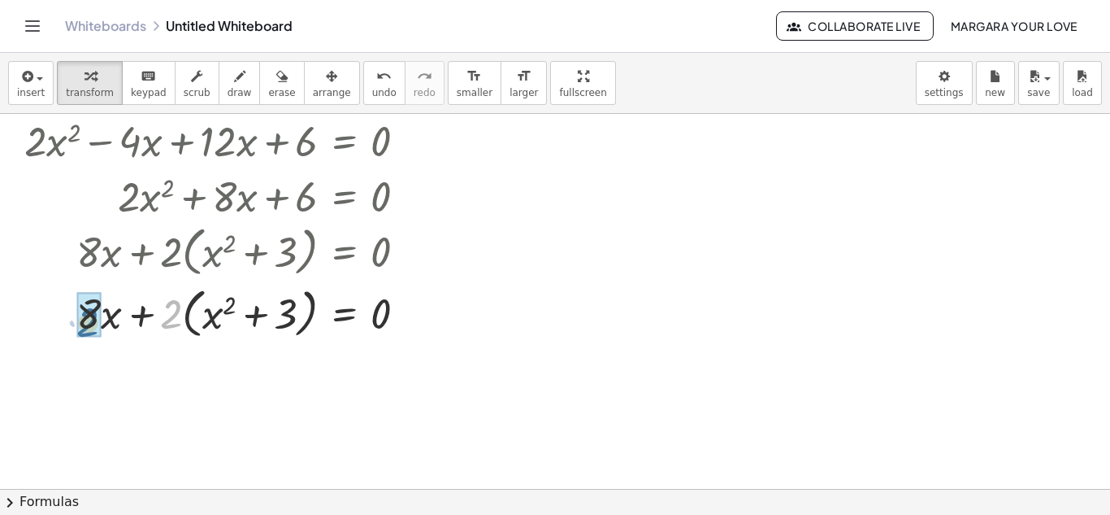
drag, startPoint x: 167, startPoint y: 310, endPoint x: 80, endPoint y: 316, distance: 86.4
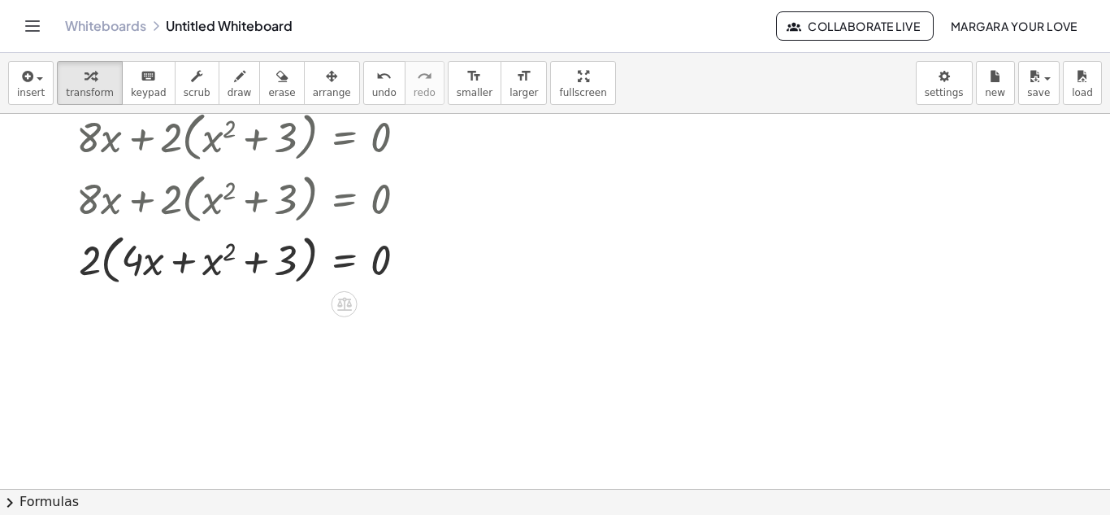
scroll to position [749, 0]
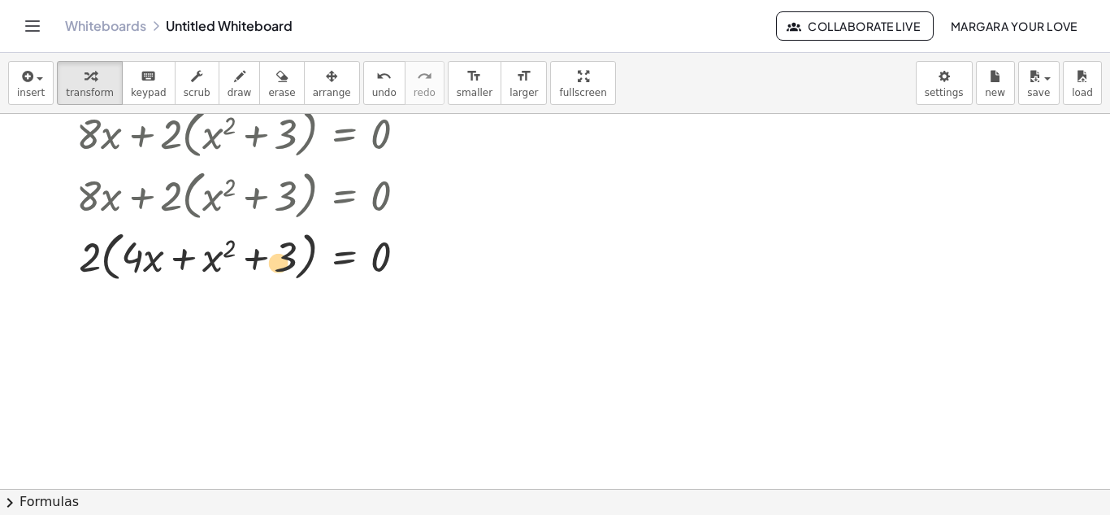
drag, startPoint x: 285, startPoint y: 265, endPoint x: 278, endPoint y: 270, distance: 8.8
click at [278, 270] on div at bounding box center [325, 255] width 619 height 62
drag, startPoint x: 383, startPoint y: 262, endPoint x: 396, endPoint y: 269, distance: 14.9
click at [396, 269] on div at bounding box center [325, 255] width 619 height 62
drag, startPoint x: 85, startPoint y: 252, endPoint x: 113, endPoint y: 245, distance: 29.2
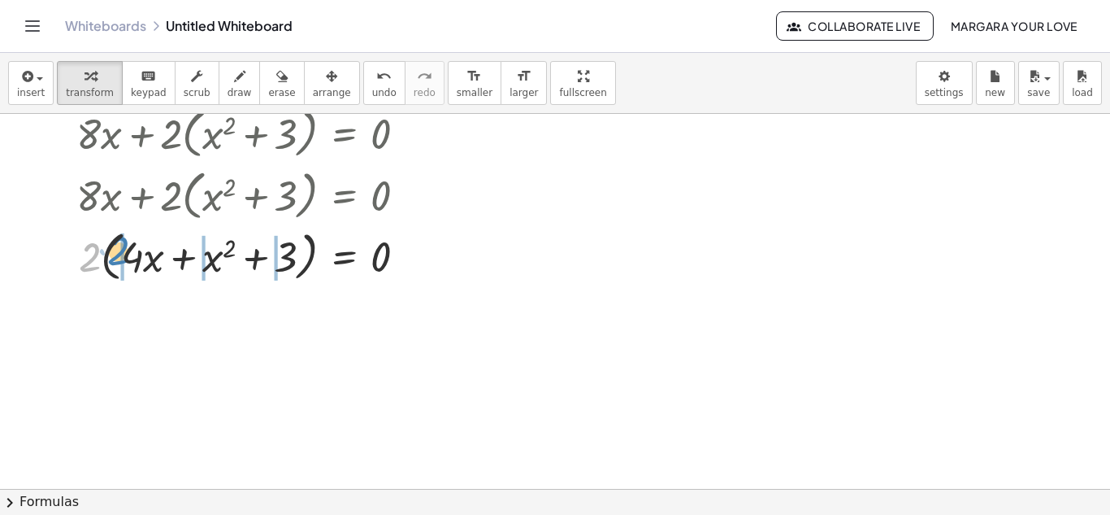
click at [113, 245] on div at bounding box center [325, 255] width 619 height 62
drag, startPoint x: 140, startPoint y: 254, endPoint x: 172, endPoint y: 263, distance: 32.9
click at [172, 263] on div at bounding box center [338, 255] width 596 height 62
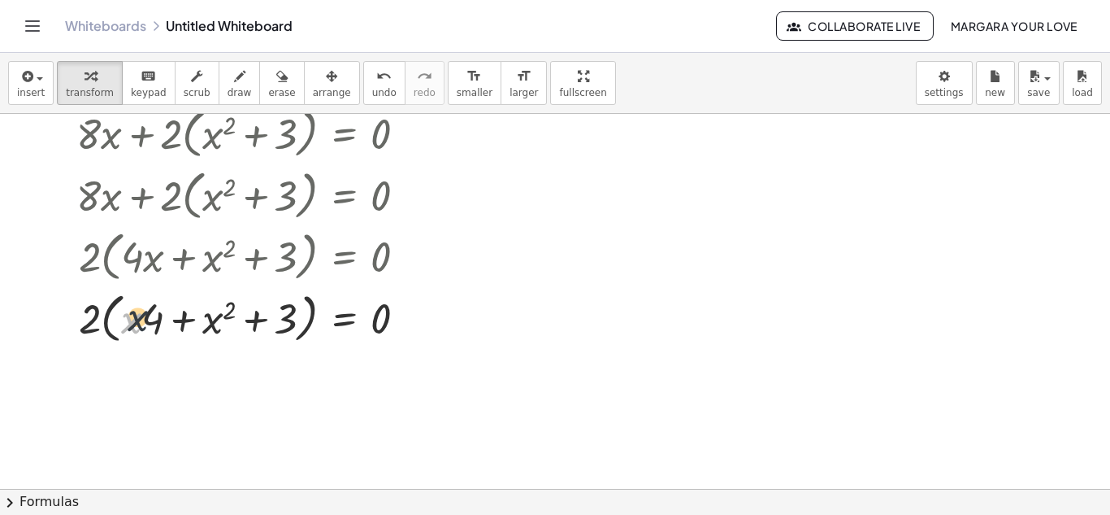
drag, startPoint x: 135, startPoint y: 327, endPoint x: 159, endPoint y: 321, distance: 25.0
click at [159, 321] on div at bounding box center [325, 317] width 619 height 62
drag, startPoint x: 224, startPoint y: 314, endPoint x: 289, endPoint y: 323, distance: 66.4
click at [291, 328] on div at bounding box center [325, 317] width 619 height 62
drag, startPoint x: 287, startPoint y: 319, endPoint x: 301, endPoint y: 320, distance: 13.8
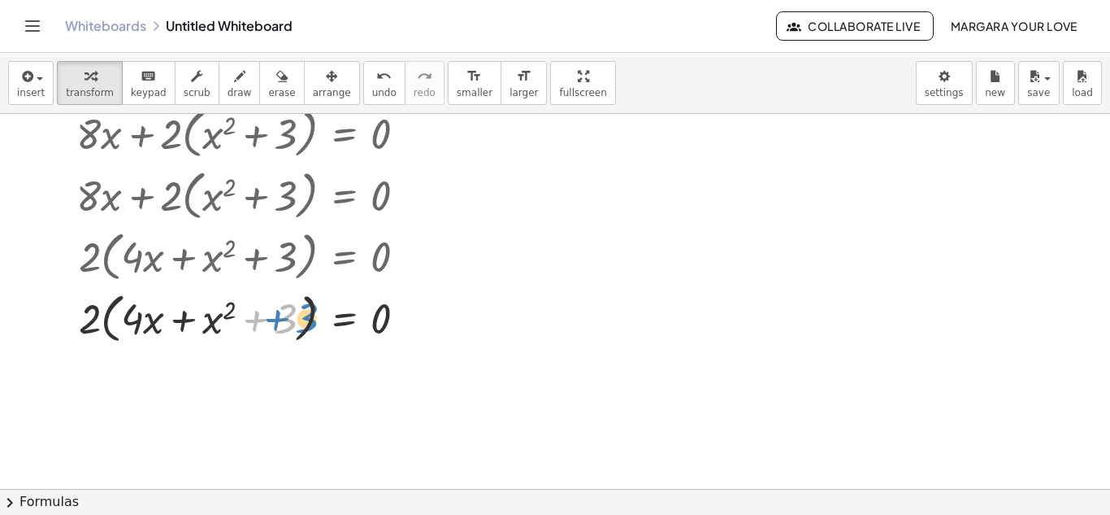
click at [301, 320] on div at bounding box center [325, 317] width 619 height 62
click at [415, 306] on div at bounding box center [325, 317] width 619 height 62
click at [412, 315] on div at bounding box center [407, 318] width 18 height 18
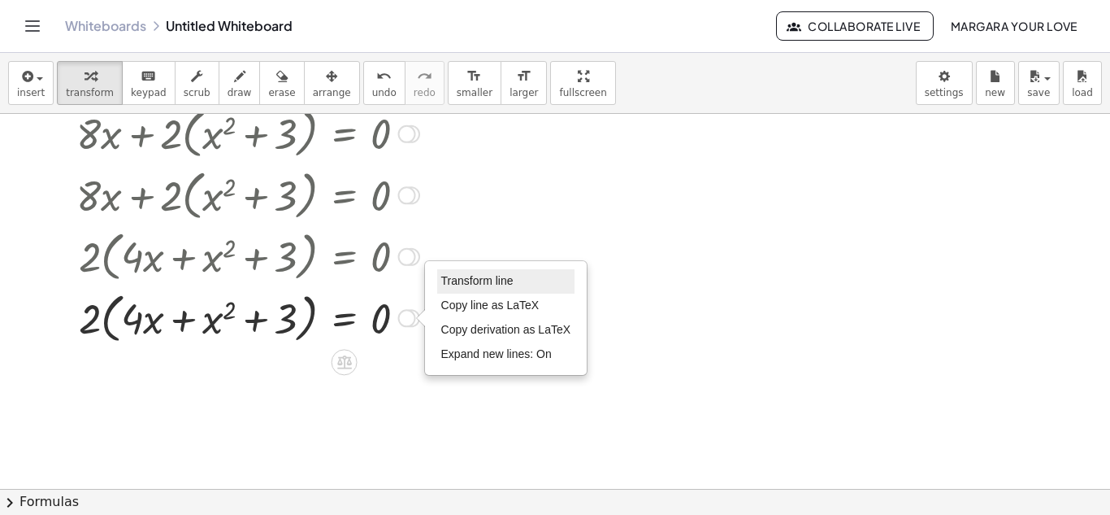
click at [460, 285] on span "Transform line" at bounding box center [477, 280] width 72 height 13
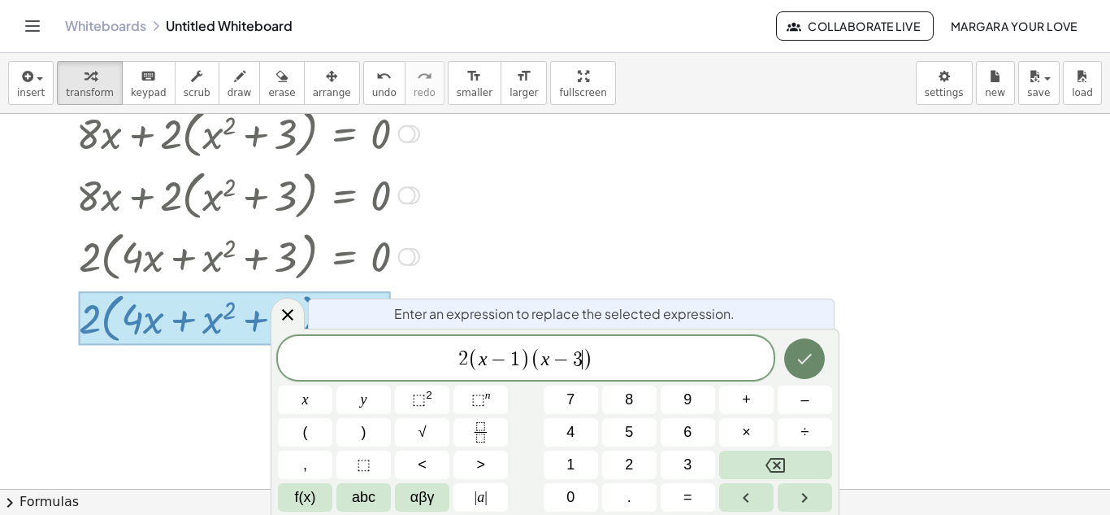
click at [813, 376] on button "Done" at bounding box center [804, 358] width 41 height 41
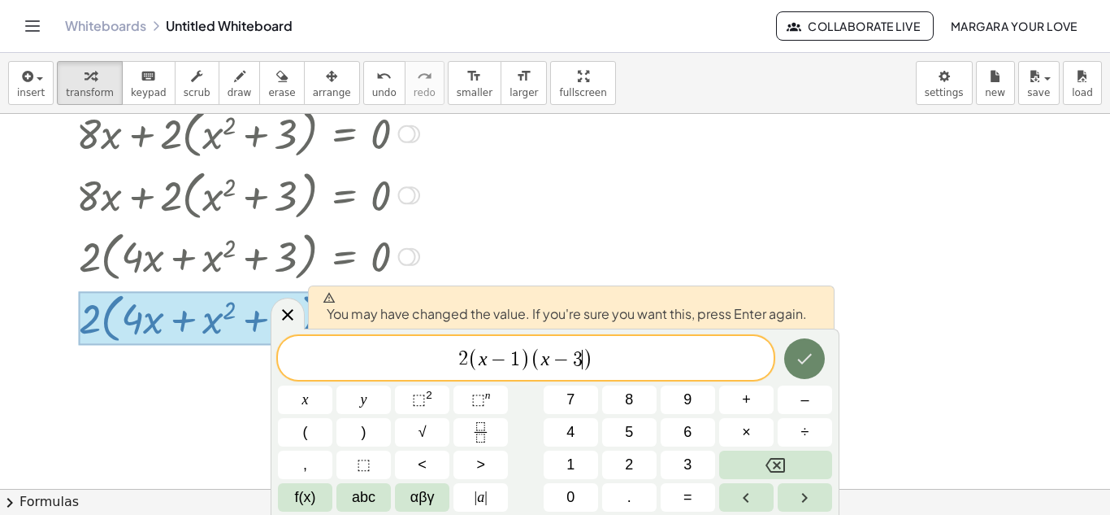
click at [810, 364] on icon "Done" at bounding box center [805, 359] width 20 height 20
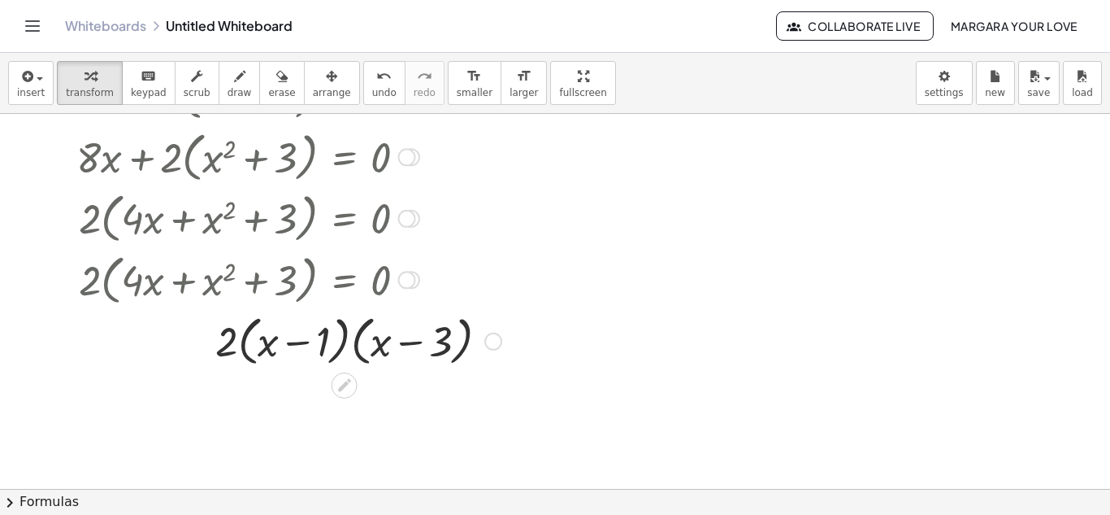
scroll to position [826, 0]
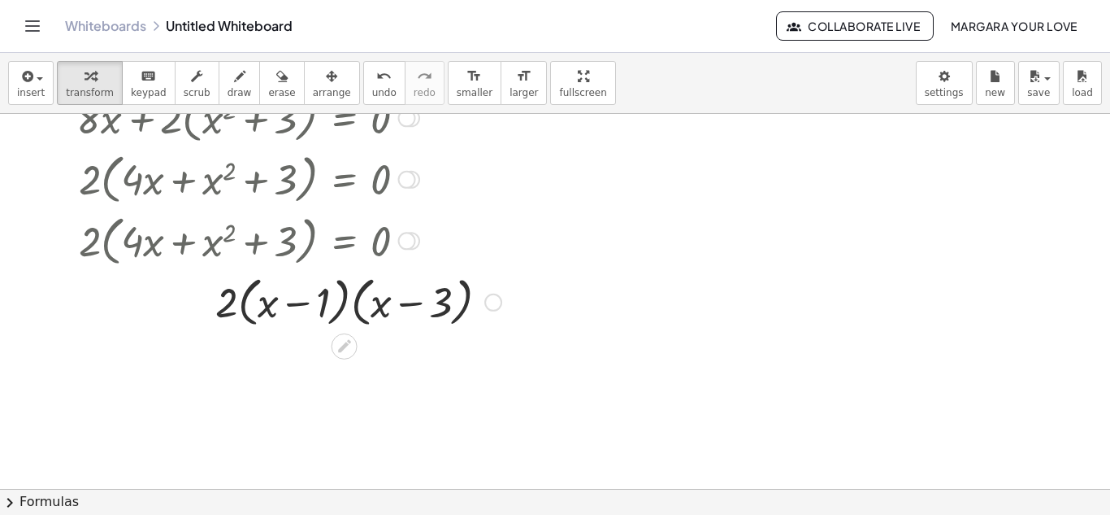
click at [391, 233] on div at bounding box center [217, 240] width 674 height 62
click at [495, 258] on div at bounding box center [217, 240] width 674 height 62
click at [31, 93] on span "insert" at bounding box center [31, 92] width 28 height 11
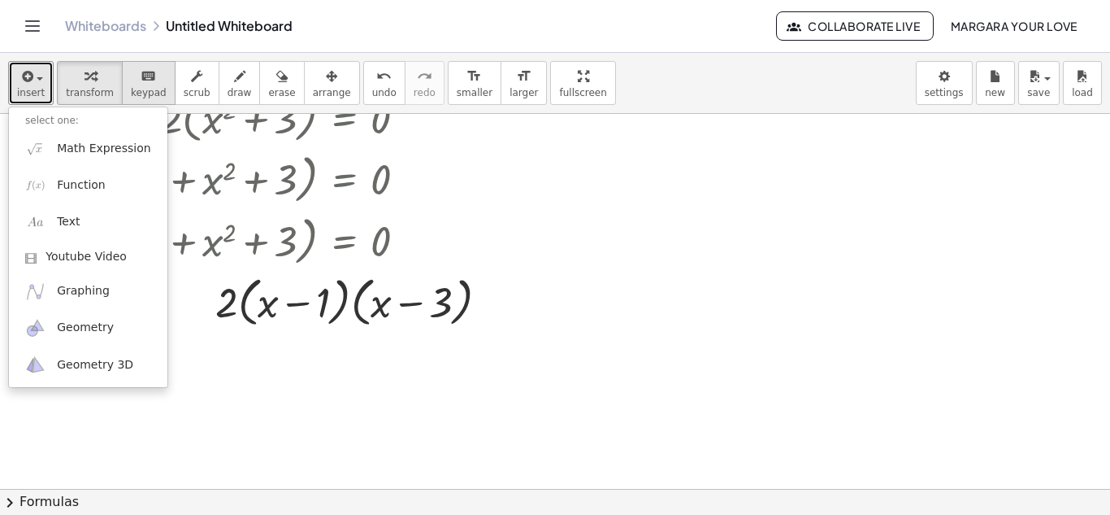
click at [122, 83] on button "keyboard keypad" at bounding box center [149, 83] width 54 height 44
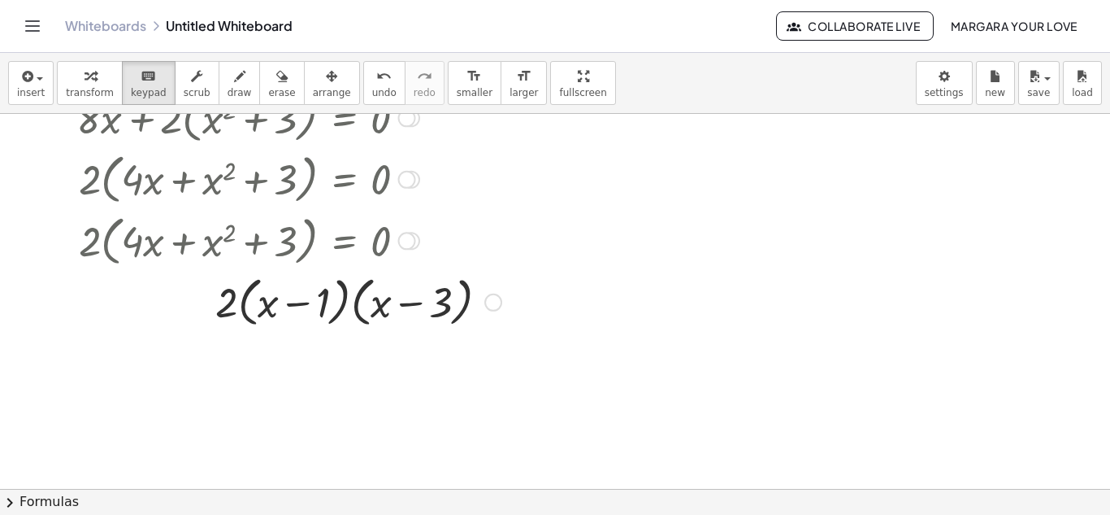
click at [487, 291] on div at bounding box center [325, 301] width 619 height 62
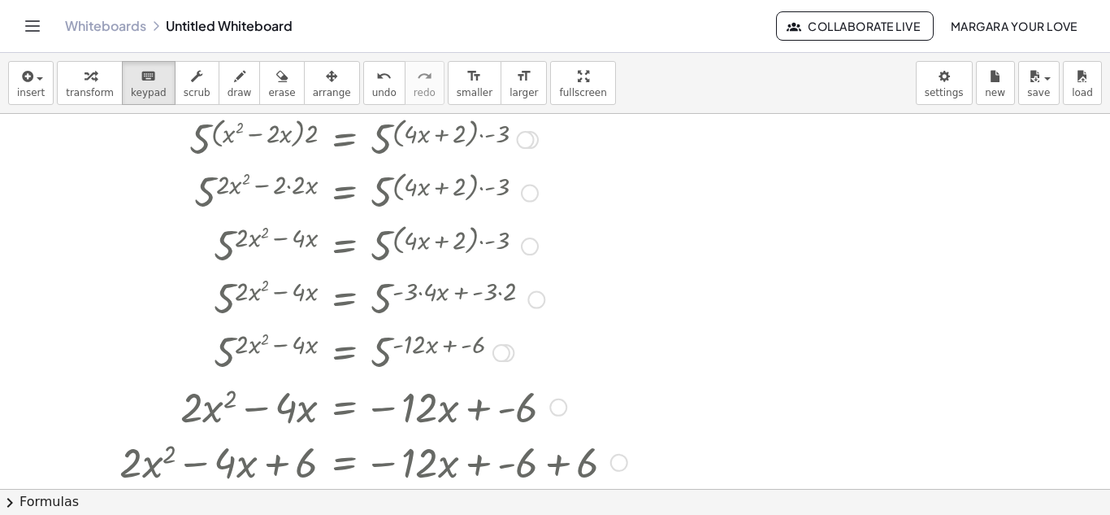
scroll to position [0, 0]
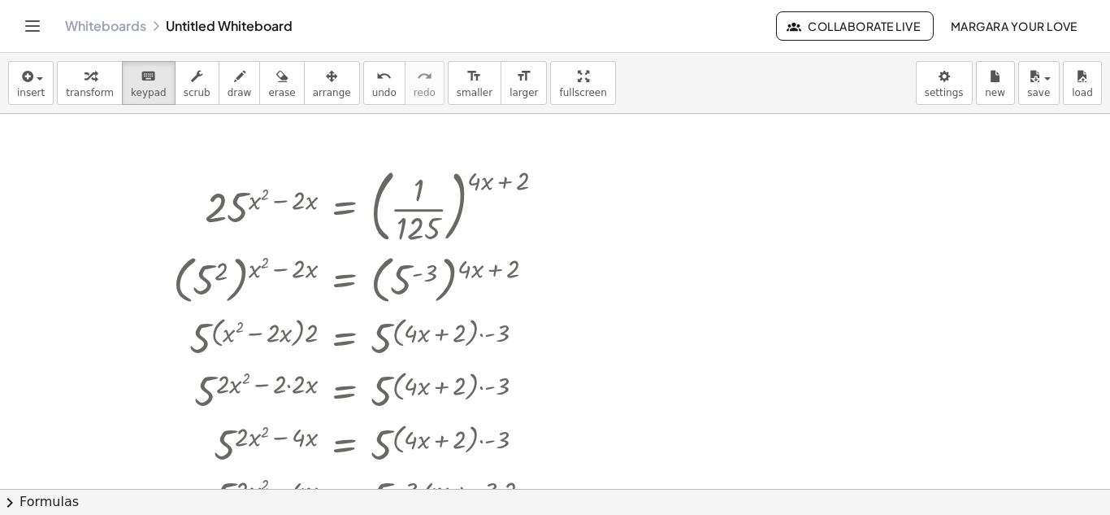
click at [564, 125] on div at bounding box center [555, 488] width 1110 height 749
click at [552, 204] on div at bounding box center [550, 207] width 18 height 18
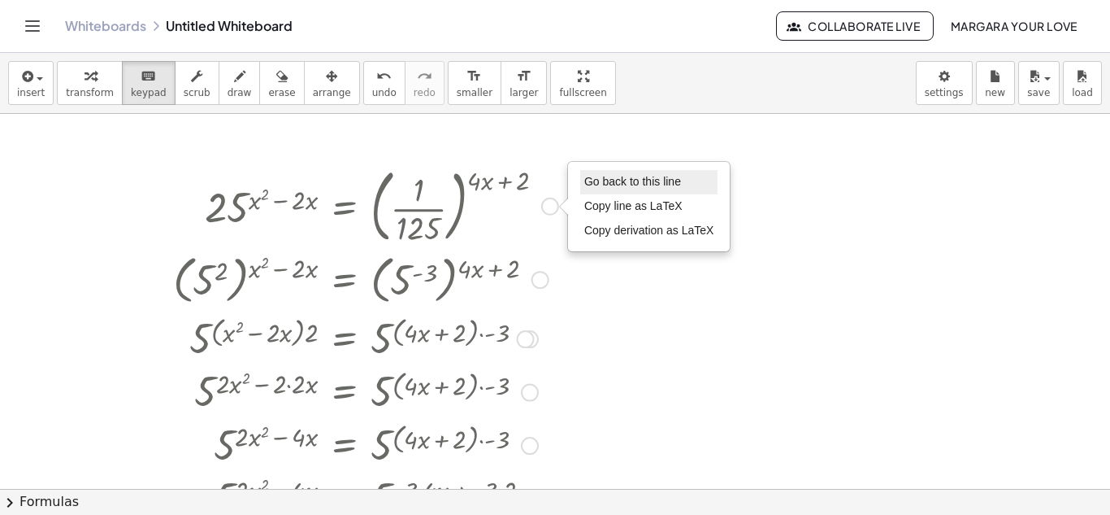
click at [612, 180] on span "Go back to this line" at bounding box center [632, 181] width 97 height 13
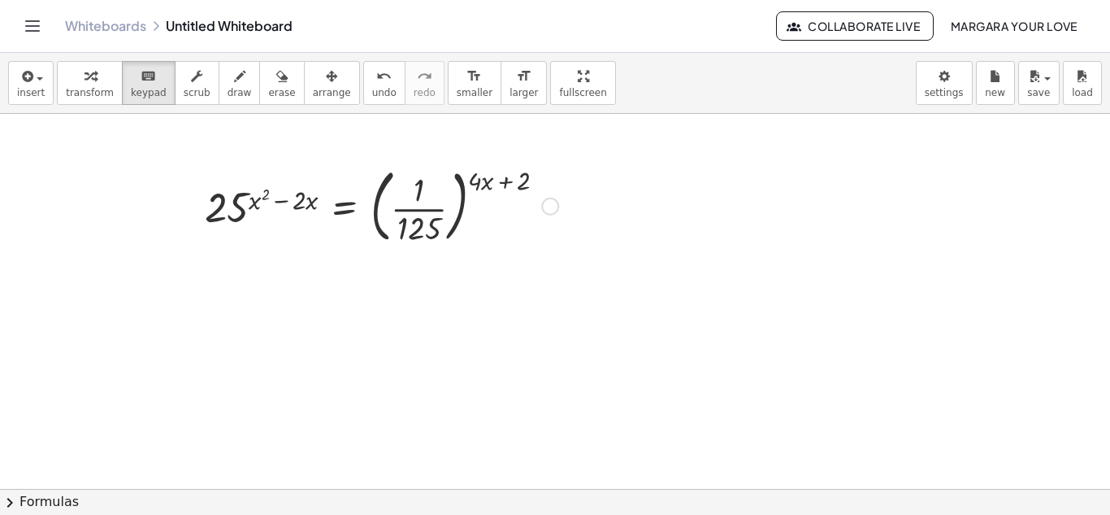
click at [430, 185] on div at bounding box center [382, 205] width 370 height 88
click at [550, 203] on div "Go back to this line Copy line as LaTeX Copy derivation as LaTeX" at bounding box center [550, 207] width 18 height 18
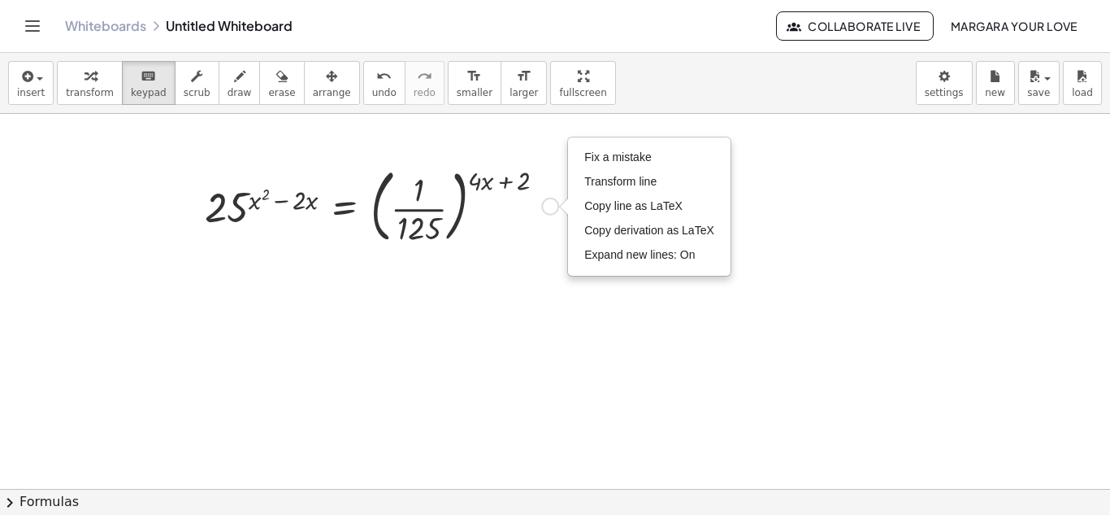
click at [475, 219] on div at bounding box center [382, 205] width 370 height 88
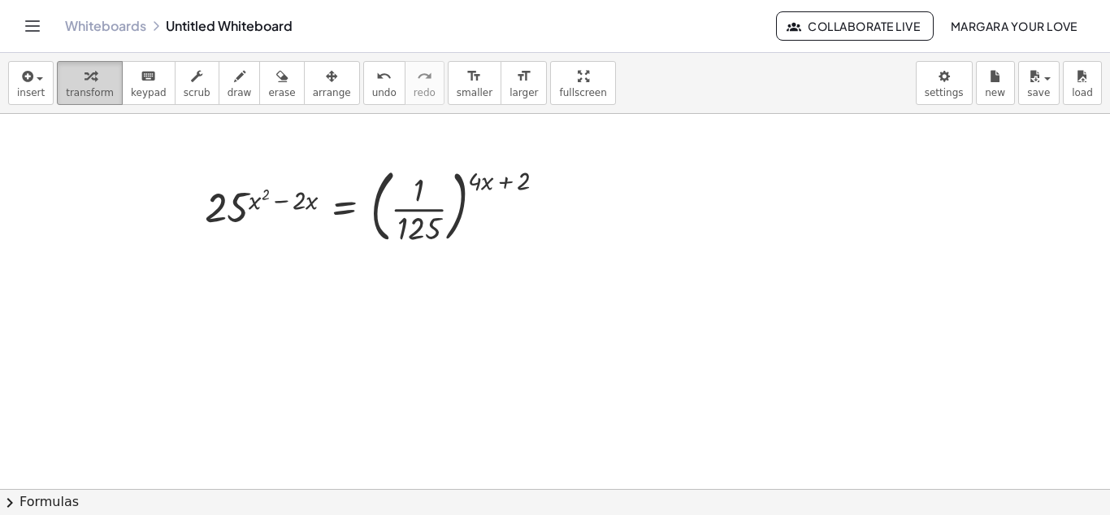
click at [94, 100] on button "transform" at bounding box center [90, 83] width 66 height 44
click at [154, 92] on button "keyboard keypad" at bounding box center [149, 83] width 54 height 44
click at [85, 76] on icon "button" at bounding box center [90, 77] width 11 height 20
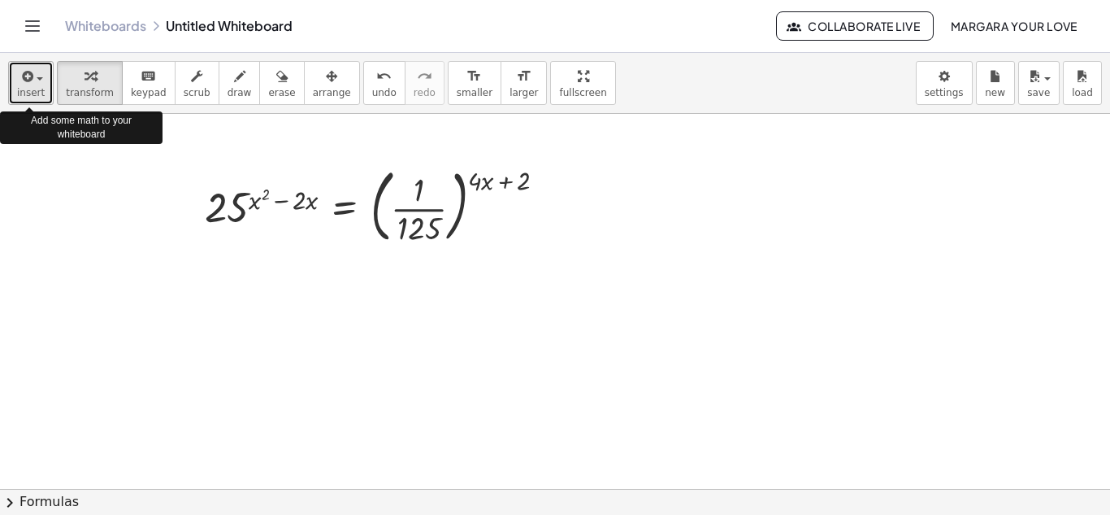
click at [32, 94] on span "insert" at bounding box center [31, 92] width 28 height 11
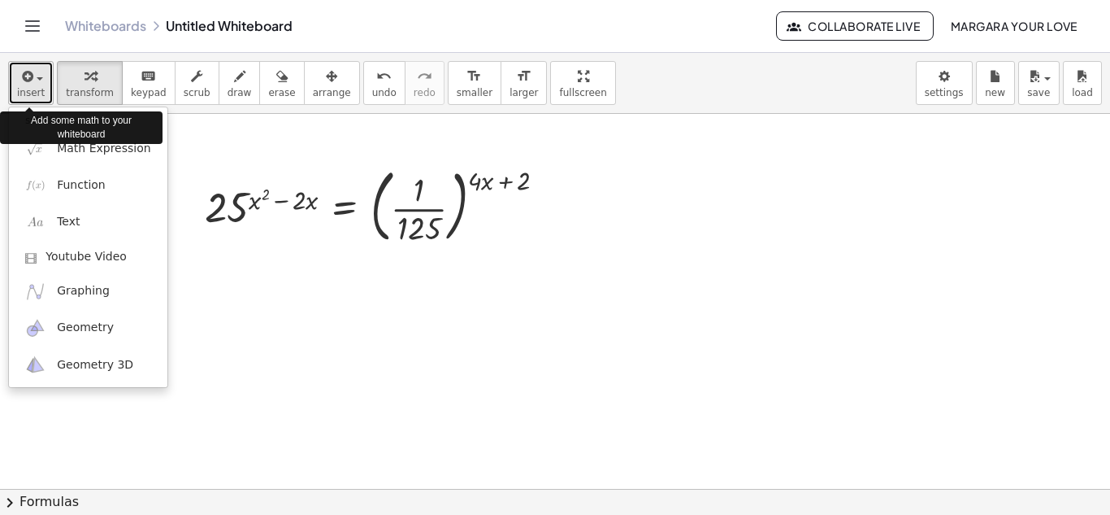
click at [31, 90] on span "insert" at bounding box center [31, 92] width 28 height 11
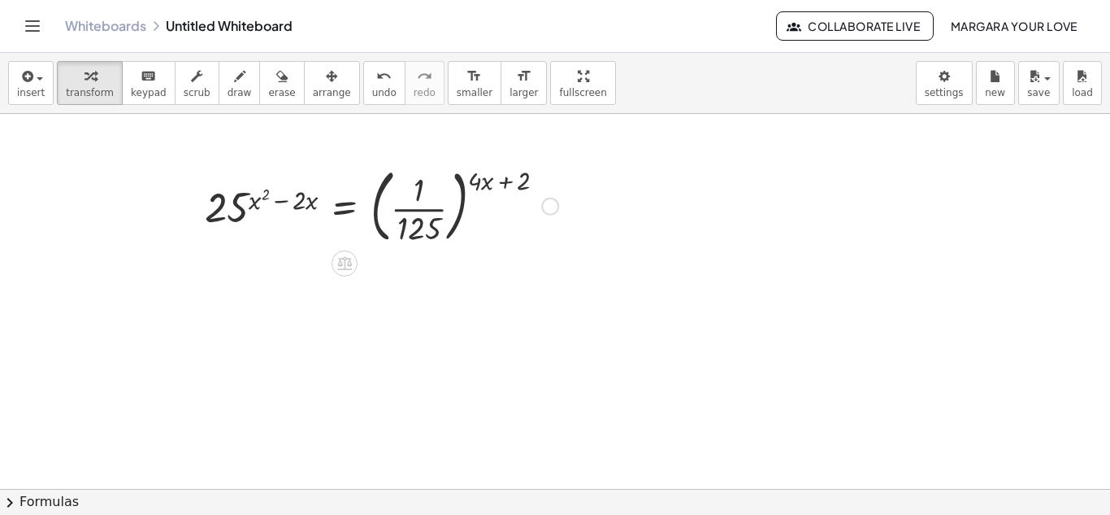
drag, startPoint x: 431, startPoint y: 220, endPoint x: 366, endPoint y: 189, distance: 72.3
click at [366, 189] on div at bounding box center [382, 205] width 370 height 88
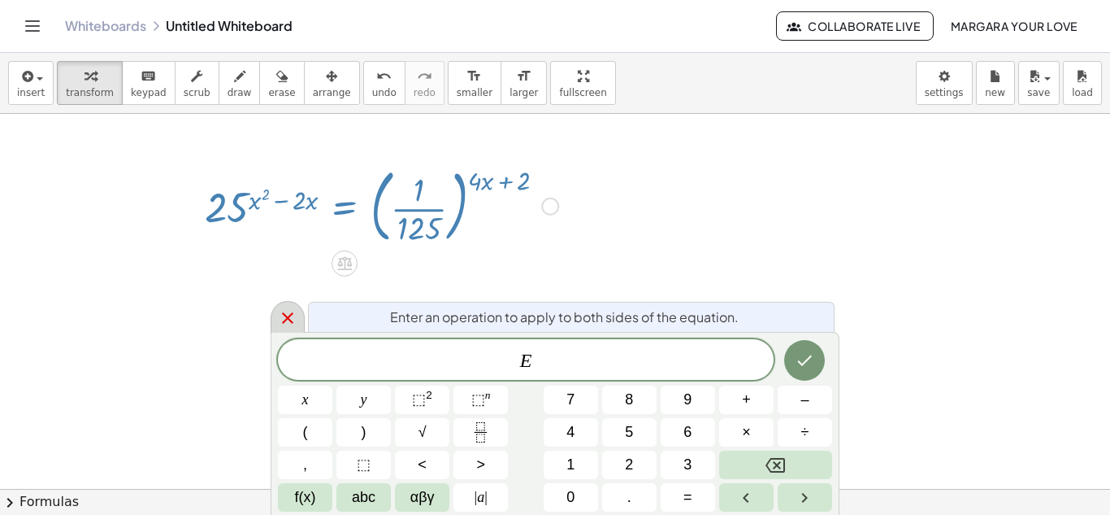
click at [280, 328] on div at bounding box center [288, 317] width 34 height 32
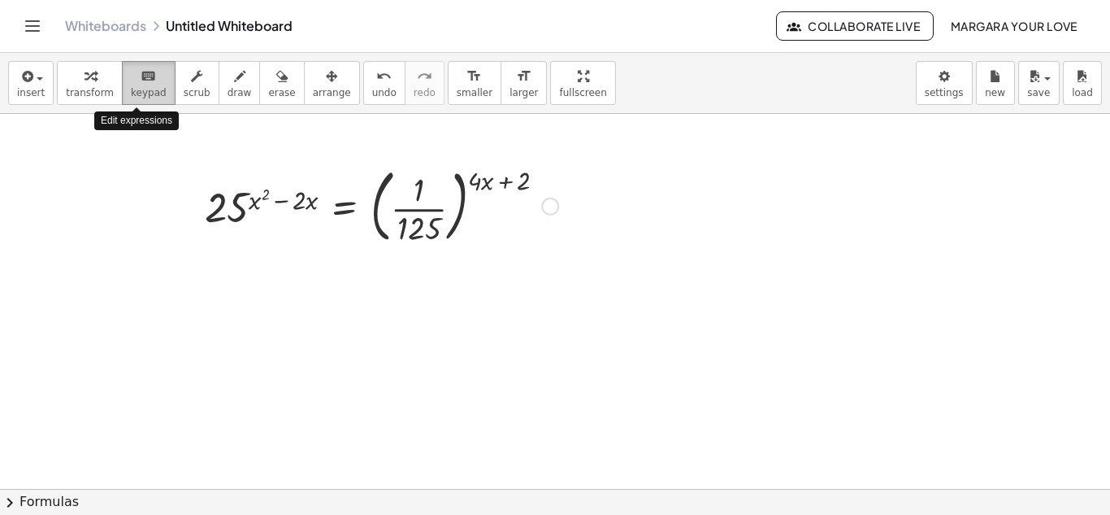
click at [122, 101] on button "keyboard keypad" at bounding box center [149, 83] width 54 height 44
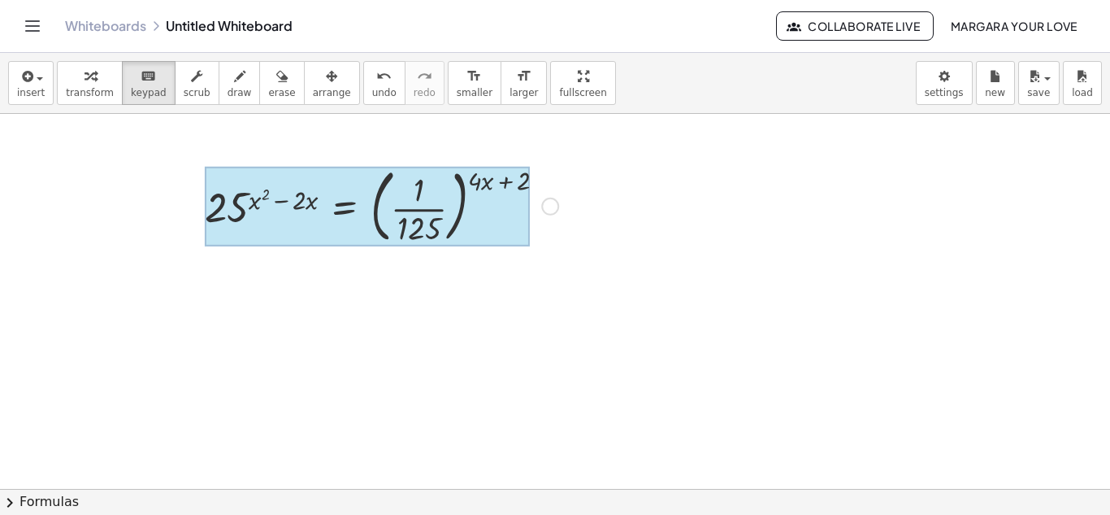
click at [367, 213] on div at bounding box center [367, 207] width 325 height 80
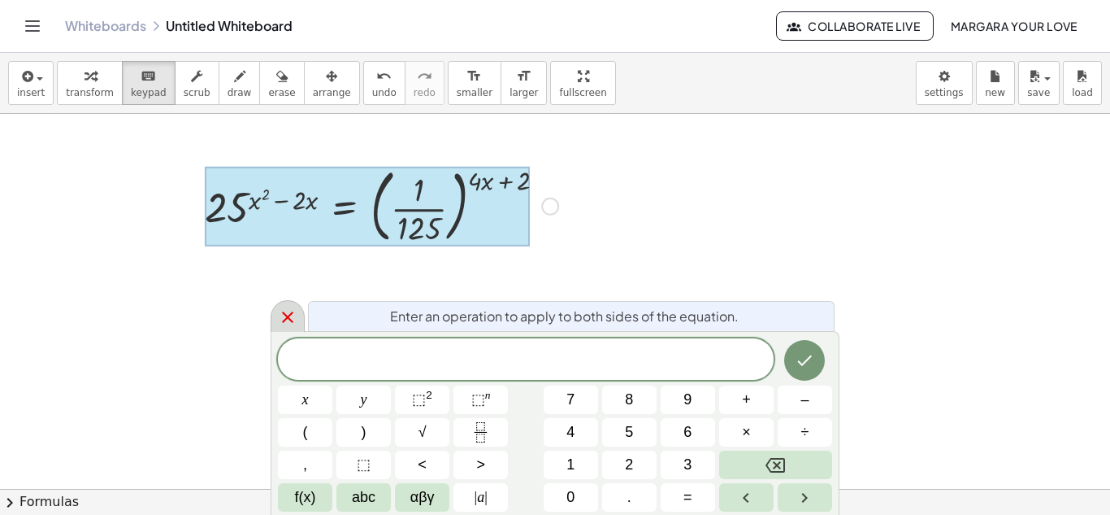
click at [289, 310] on icon at bounding box center [288, 317] width 20 height 20
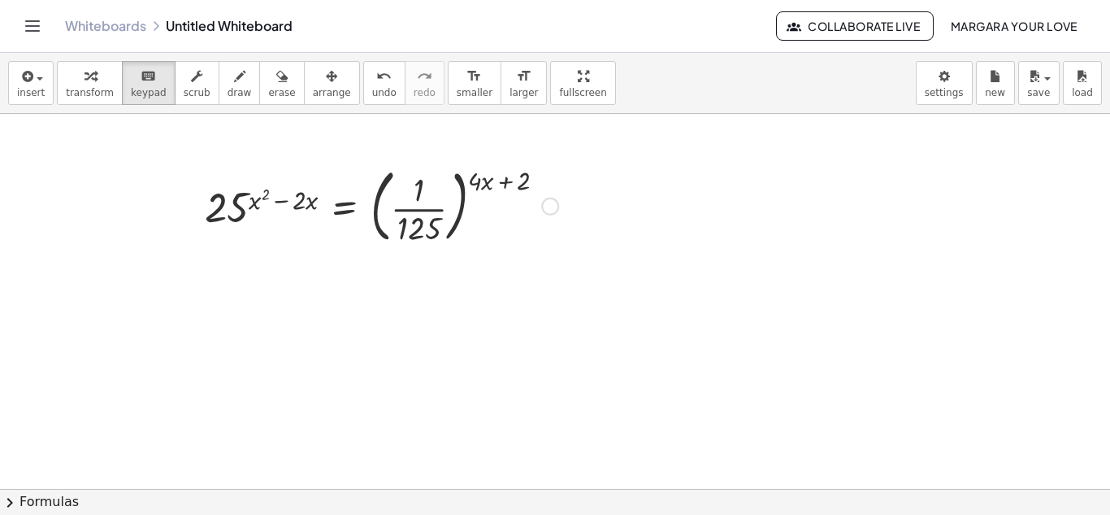
click at [554, 202] on div "Fix a mistake Transform line Copy line as LaTeX Copy derivation as LaTeX Expand…" at bounding box center [550, 207] width 18 height 18
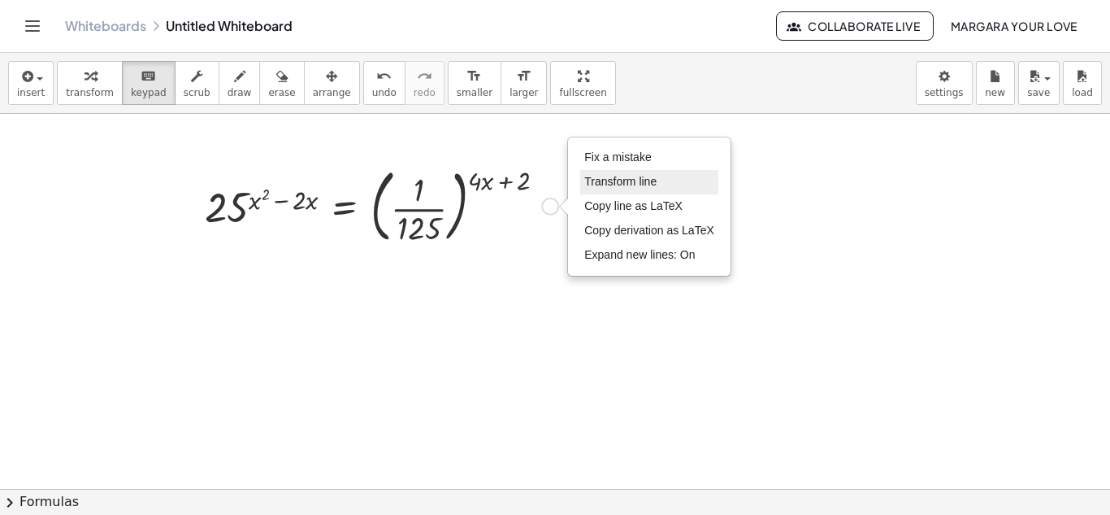
click at [598, 176] on span "Transform line" at bounding box center [620, 181] width 72 height 13
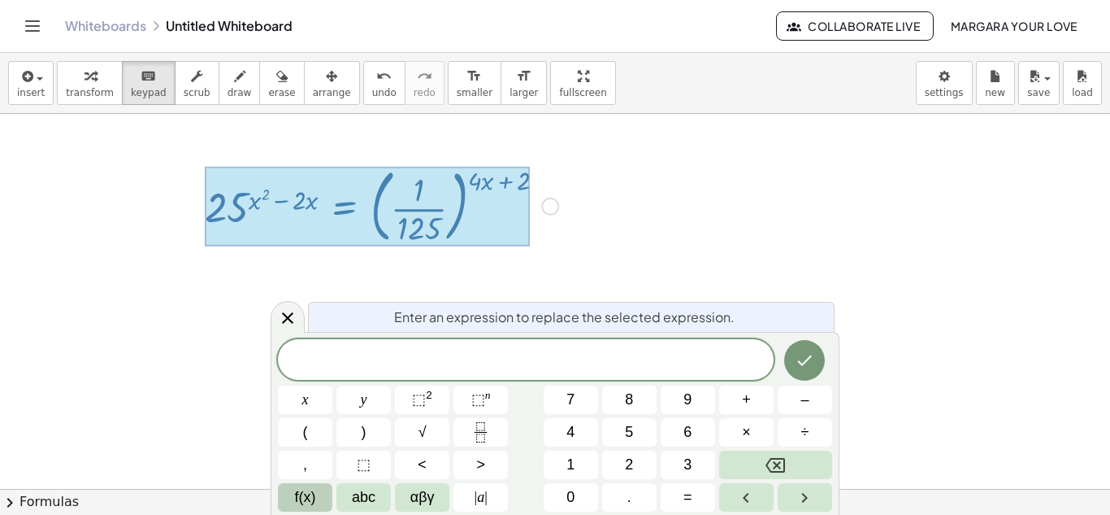
click at [297, 488] on span "f(x)" at bounding box center [305, 497] width 21 height 22
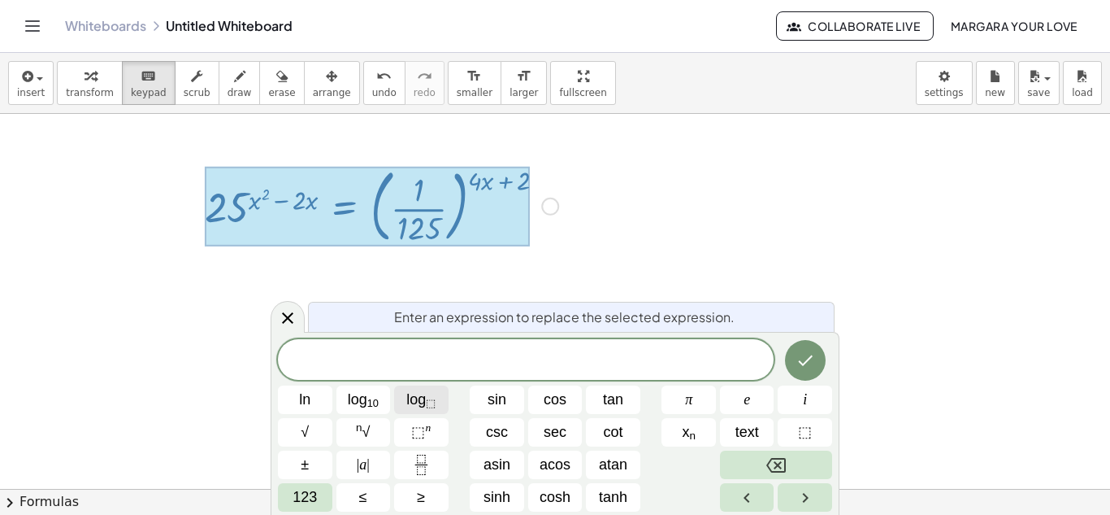
click at [429, 402] on sub "⬚" at bounding box center [431, 403] width 10 height 12
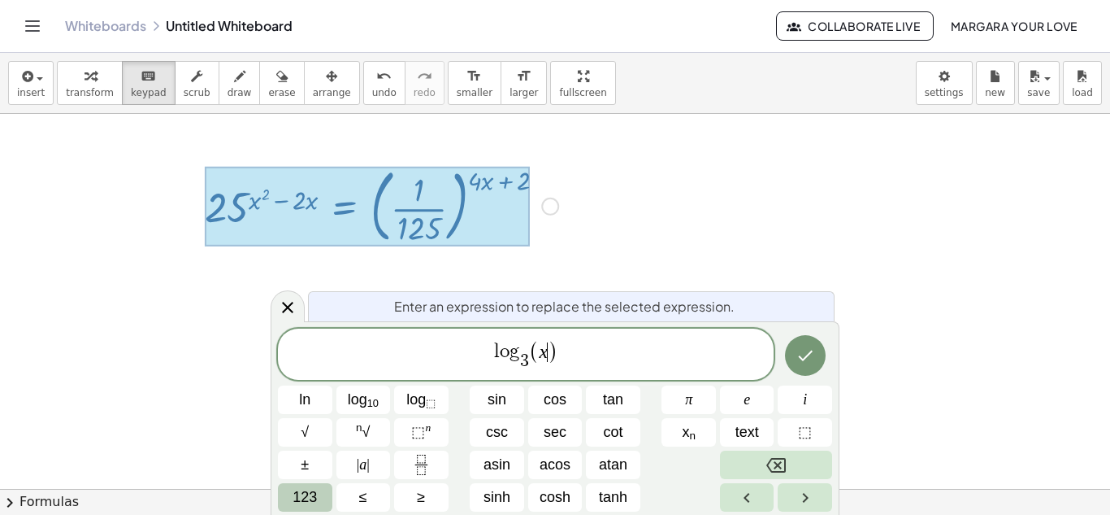
click at [311, 504] on span "123" at bounding box center [305, 497] width 24 height 22
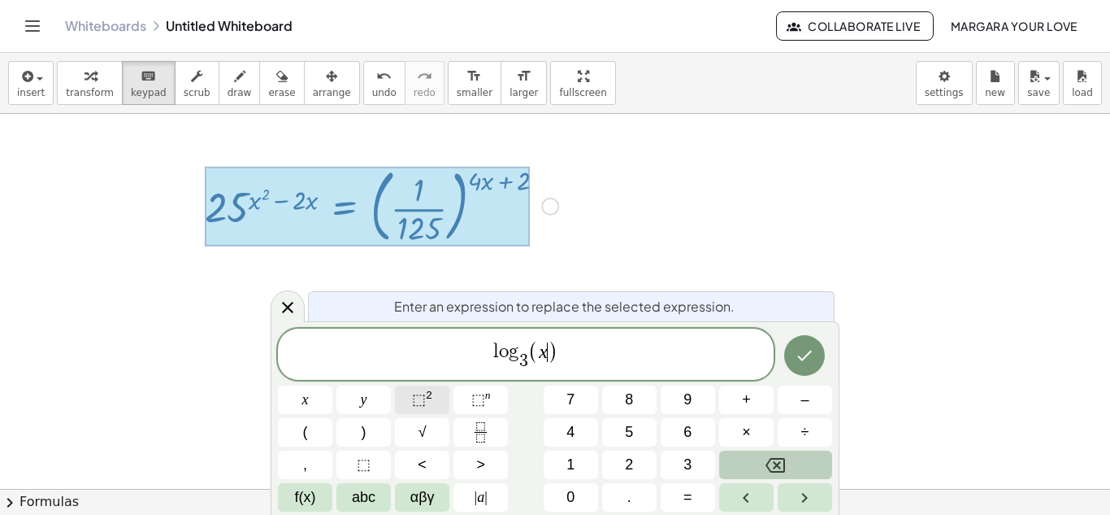
click at [419, 398] on span "⬚" at bounding box center [419, 399] width 14 height 16
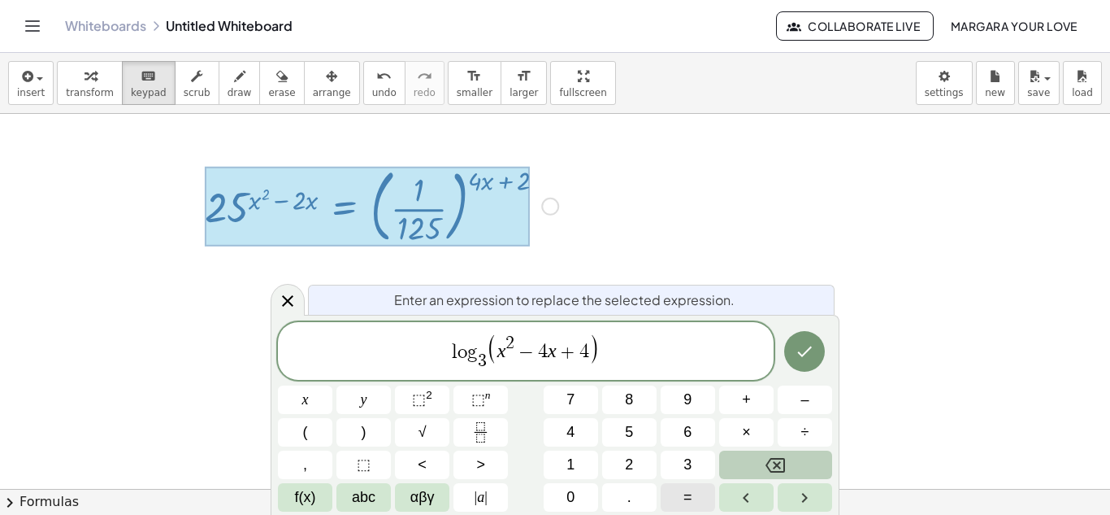
click at [685, 494] on span "=" at bounding box center [688, 497] width 9 height 22
click at [315, 497] on span "f(x)" at bounding box center [305, 497] width 21 height 22
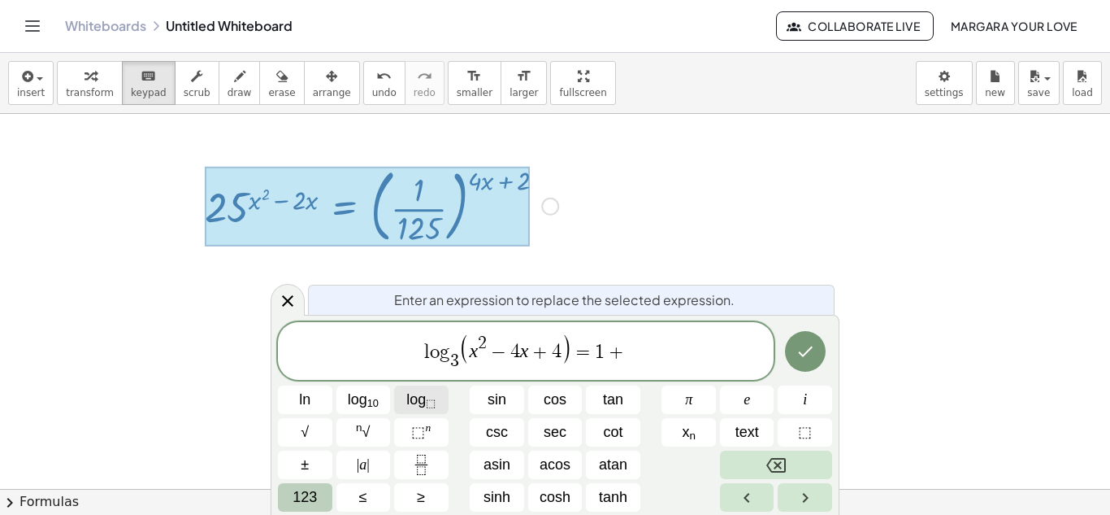
click at [411, 402] on span "log ⬚" at bounding box center [420, 400] width 29 height 22
click at [793, 339] on button "Done" at bounding box center [805, 351] width 41 height 41
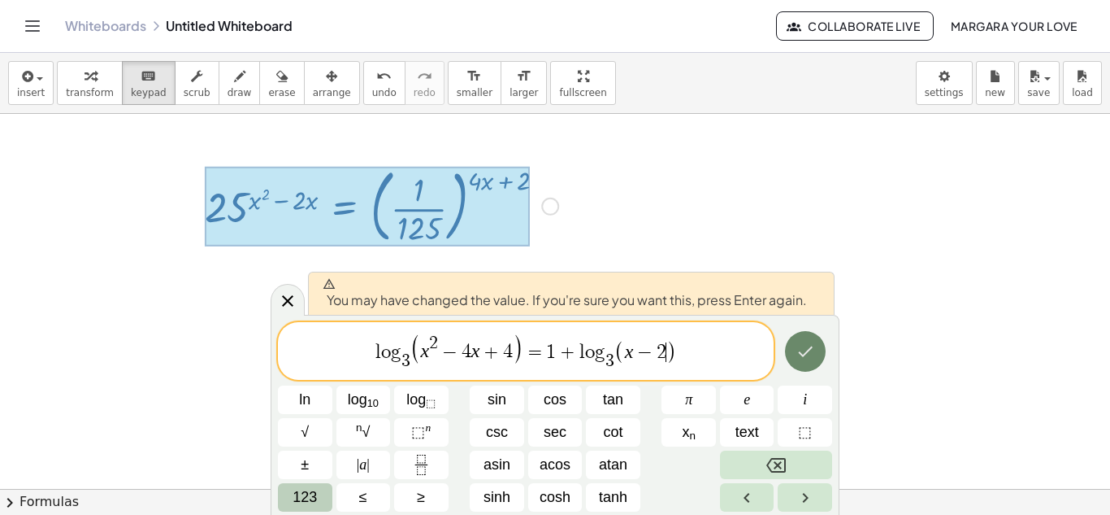
click at [804, 339] on button "Done" at bounding box center [805, 351] width 41 height 41
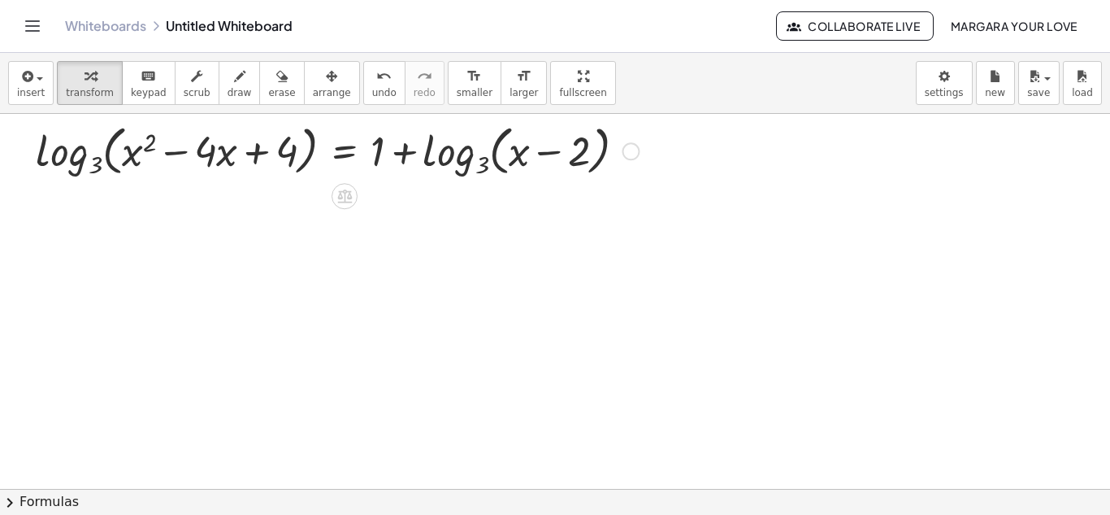
scroll to position [131, 0]
drag, startPoint x: 376, startPoint y: 152, endPoint x: 471, endPoint y: 156, distance: 94.4
click at [471, 156] on div at bounding box center [337, 149] width 619 height 63
drag, startPoint x: 379, startPoint y: 154, endPoint x: 398, endPoint y: 162, distance: 21.1
click at [398, 162] on div at bounding box center [337, 149] width 619 height 63
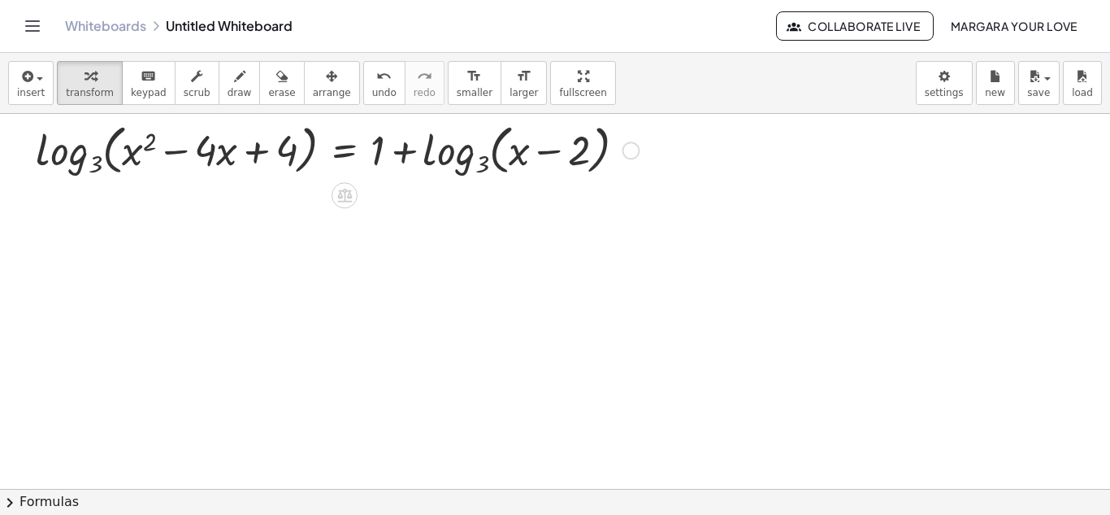
click at [631, 143] on div "Fix a mistake Transform line Copy line as LaTeX Copy derivation as LaTeX Expand…" at bounding box center [631, 150] width 18 height 18
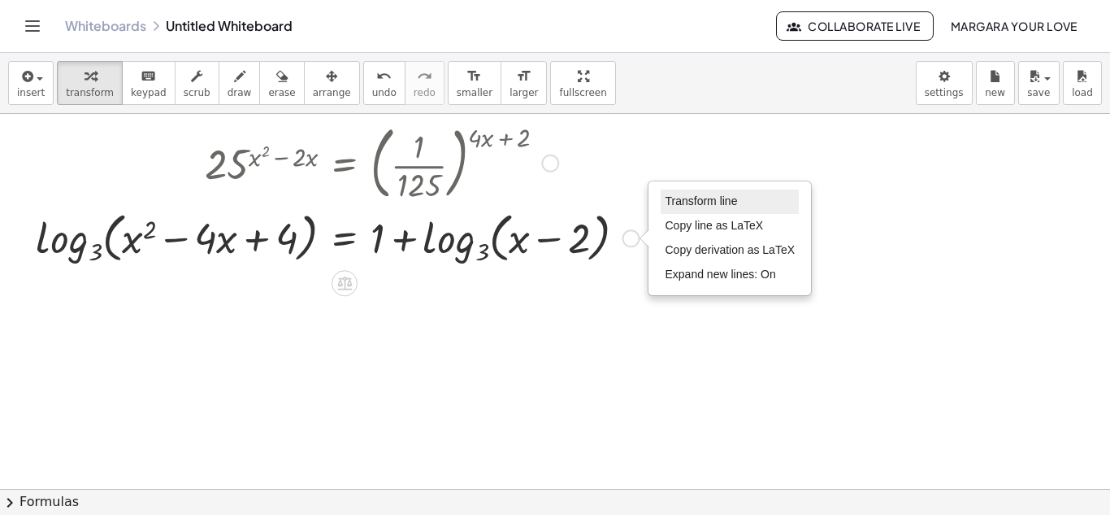
scroll to position [0, 0]
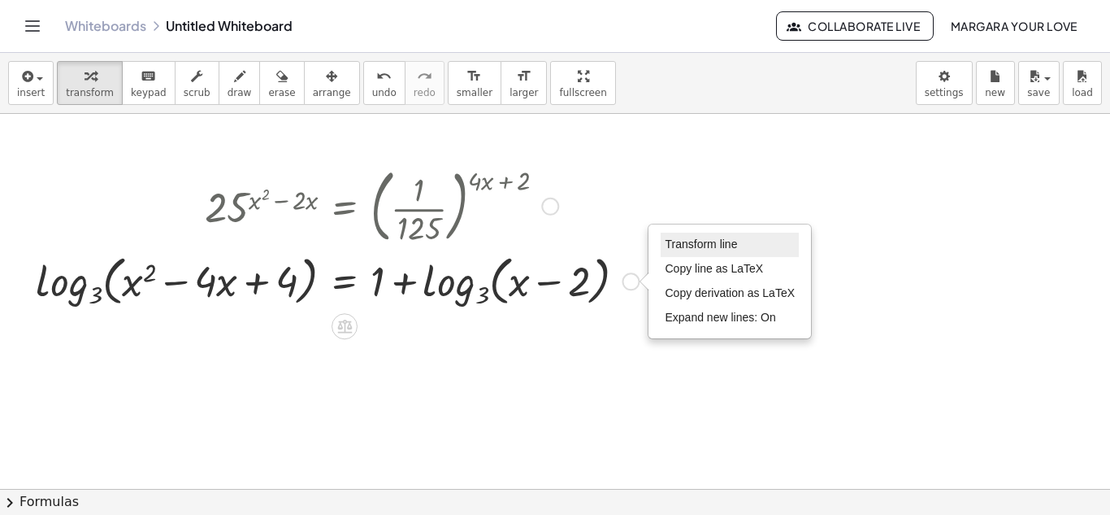
click at [686, 249] on span "Transform line" at bounding box center [701, 243] width 72 height 13
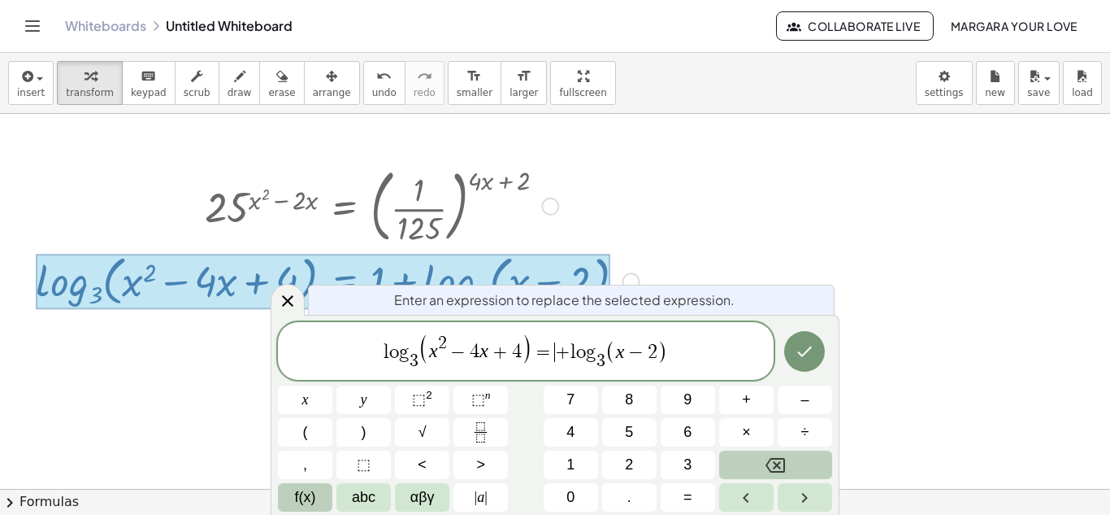
click at [319, 500] on button "f(x)" at bounding box center [305, 497] width 54 height 28
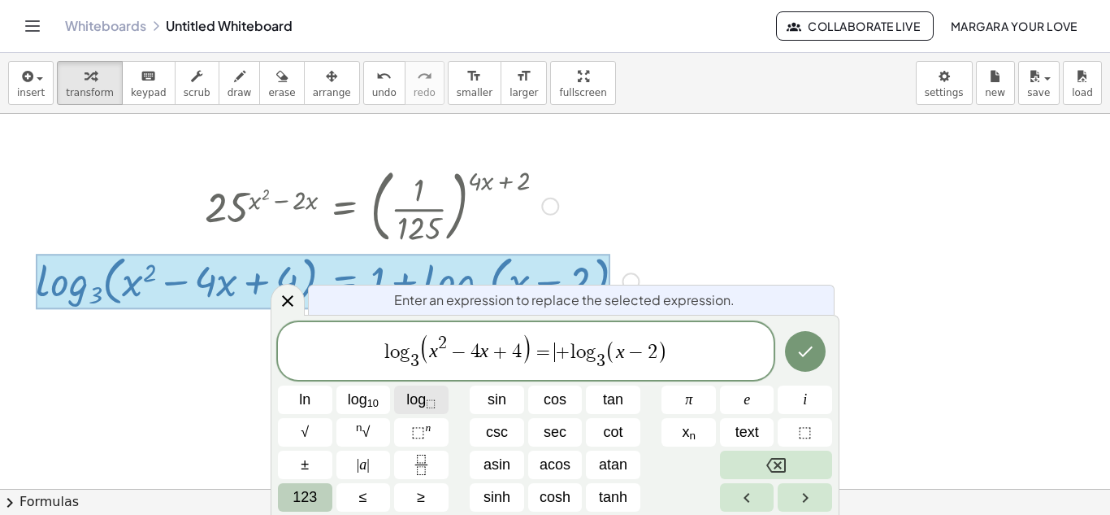
click at [398, 402] on button "log ⬚" at bounding box center [421, 399] width 54 height 28
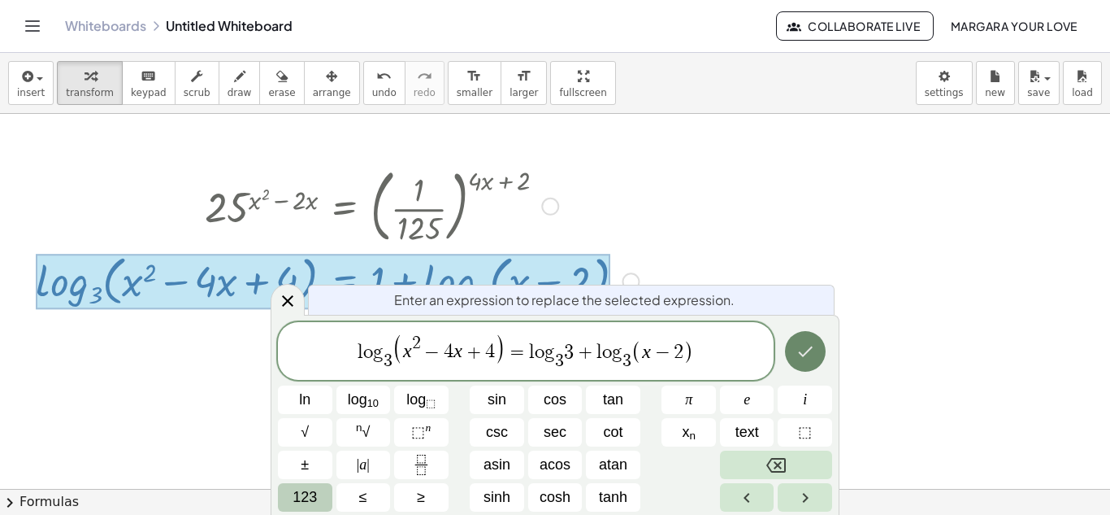
click at [806, 349] on icon "Done" at bounding box center [806, 351] width 20 height 20
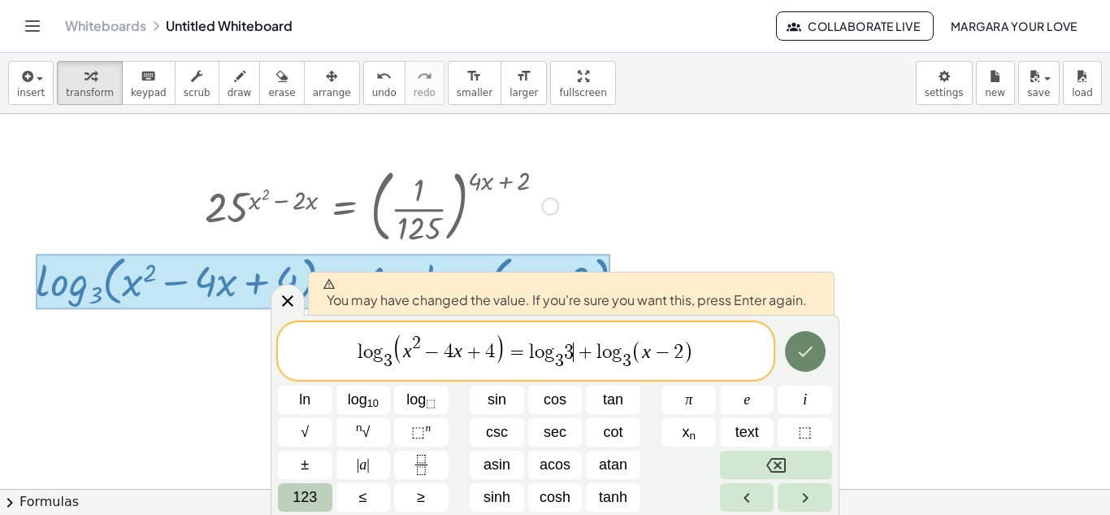
click at [802, 349] on icon "Done" at bounding box center [806, 351] width 20 height 20
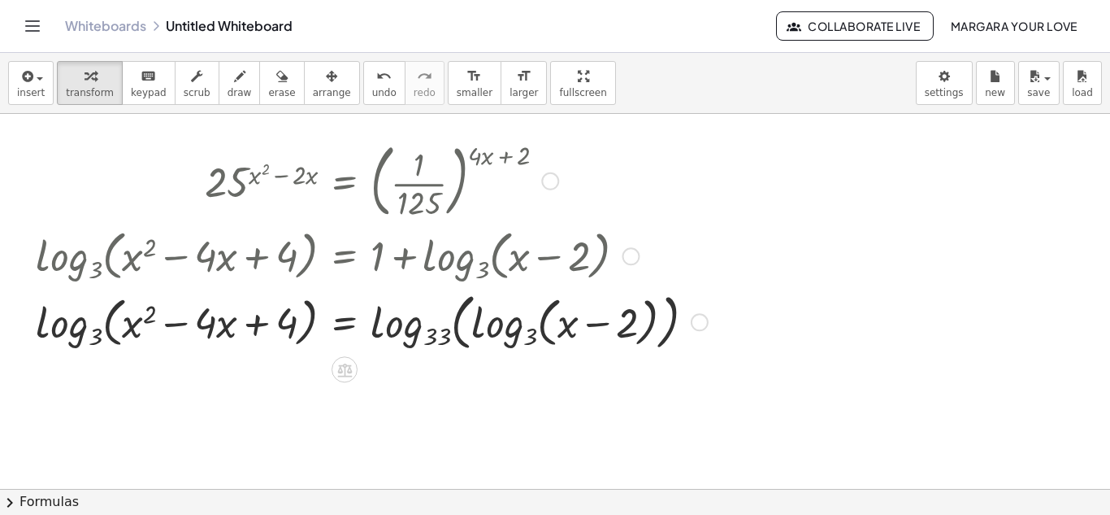
scroll to position [26, 0]
click at [697, 321] on div "Transform line Copy line as LaTeX Copy derivation as LaTeX Expand new lines: On" at bounding box center [700, 321] width 18 height 18
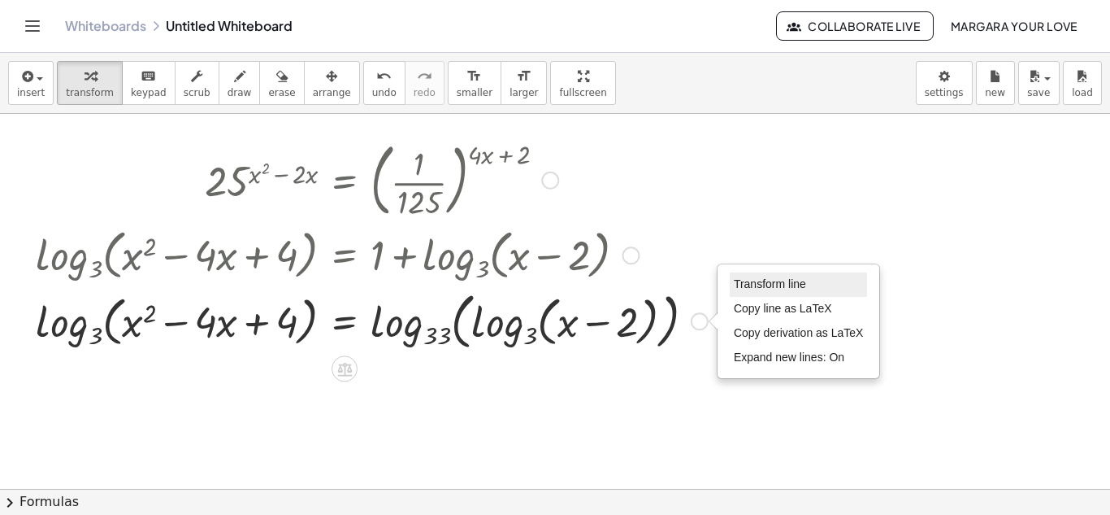
click at [768, 279] on span "Transform line" at bounding box center [770, 283] width 72 height 13
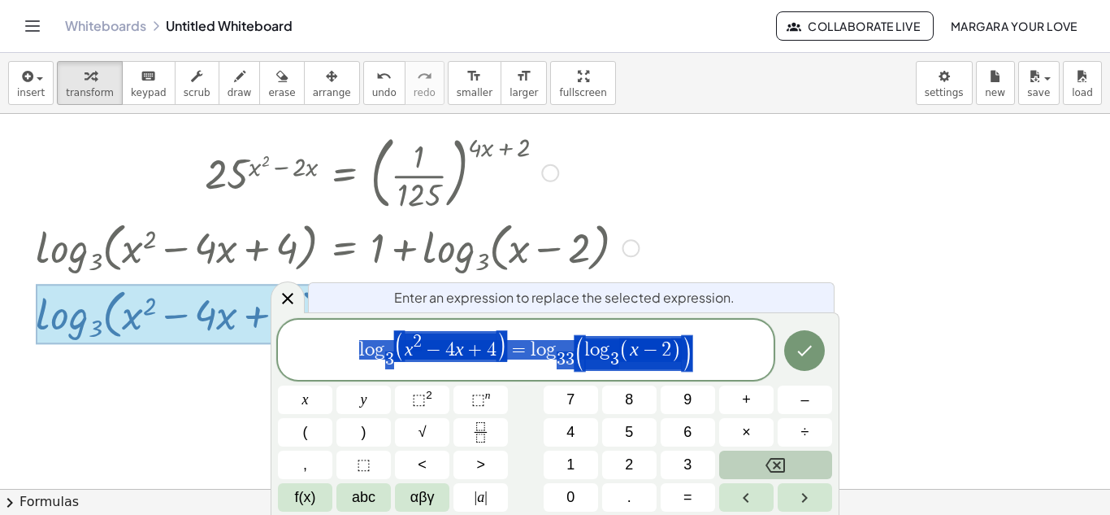
scroll to position [35, 0]
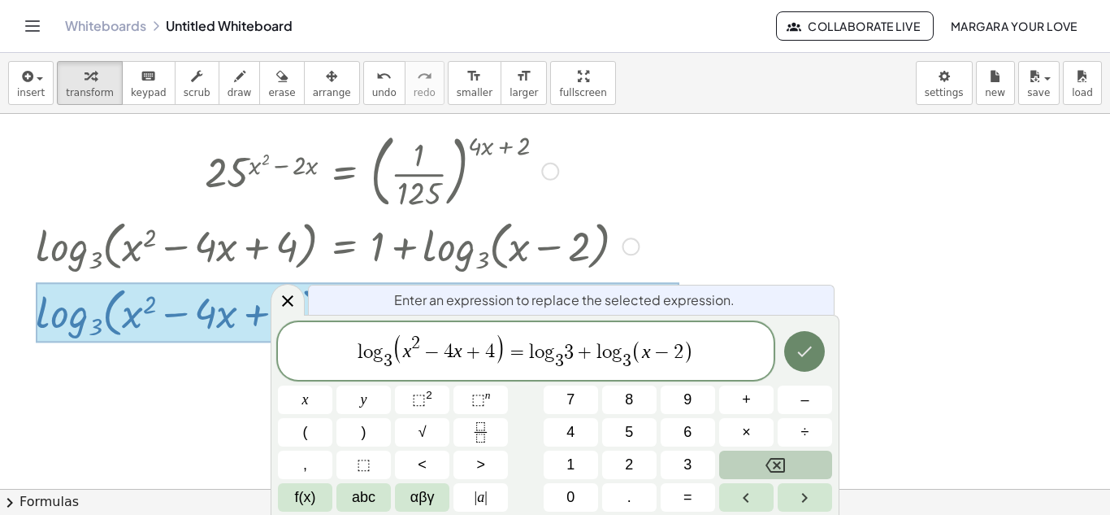
click at [813, 346] on icon "Done" at bounding box center [805, 351] width 20 height 20
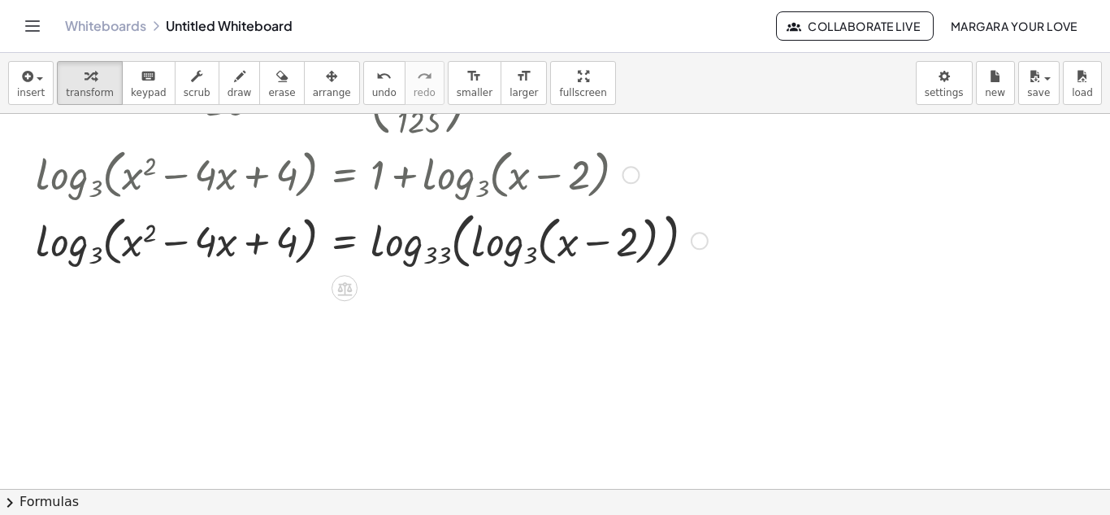
scroll to position [107, 0]
drag, startPoint x: 588, startPoint y: 393, endPoint x: 478, endPoint y: 347, distance: 118.8
click at [478, 347] on div at bounding box center [555, 381] width 1110 height 749
click at [702, 240] on div at bounding box center [700, 240] width 18 height 18
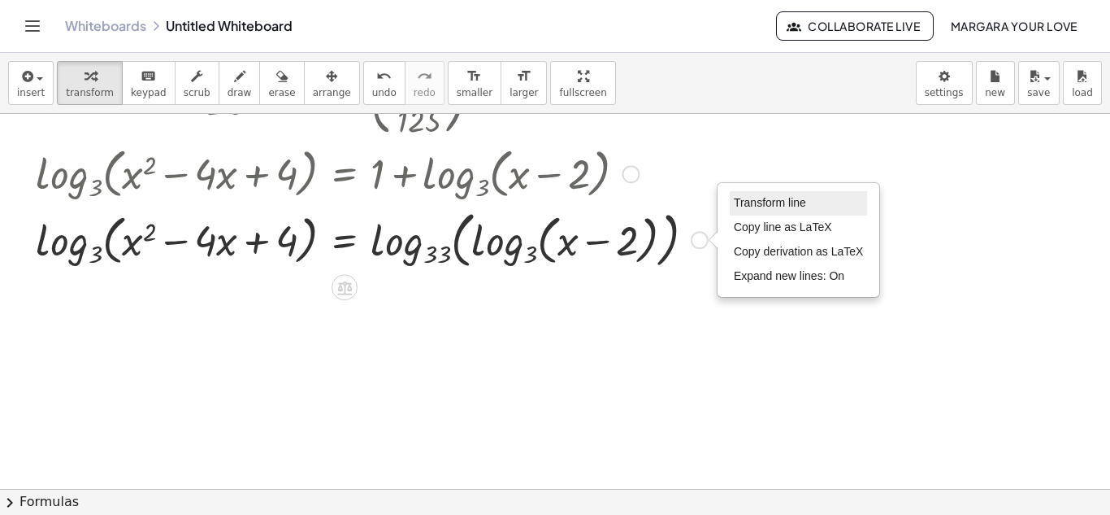
click at [763, 201] on span "Transform line" at bounding box center [770, 202] width 72 height 13
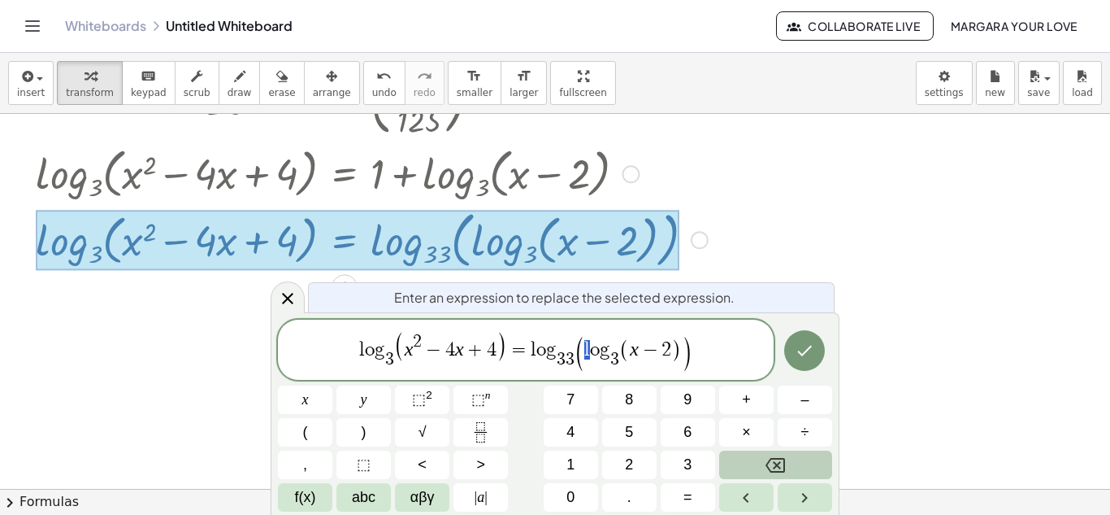
click at [574, 359] on span "l o g 3 ​ ( x 2 − 4 x + 4 ) = l o g 3 3 ​ ( l o g 3 ​ ( x − 2 ) )" at bounding box center [526, 350] width 496 height 43
click at [809, 349] on icon "Done" at bounding box center [805, 351] width 20 height 20
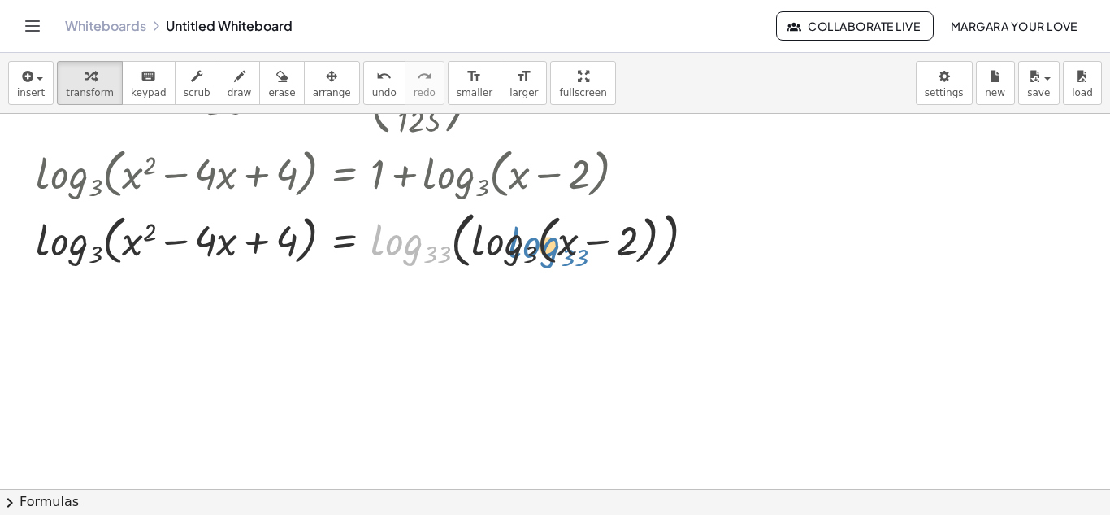
drag, startPoint x: 412, startPoint y: 259, endPoint x: 537, endPoint y: 257, distance: 124.4
click at [537, 257] on div at bounding box center [372, 238] width 689 height 69
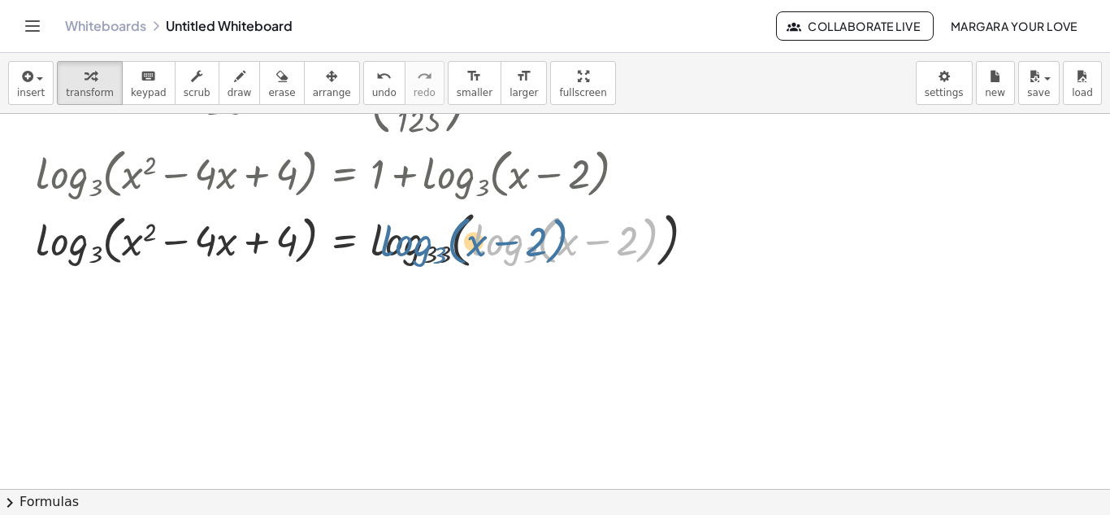
drag, startPoint x: 541, startPoint y: 237, endPoint x: 448, endPoint y: 236, distance: 93.5
click at [448, 236] on div at bounding box center [372, 238] width 689 height 69
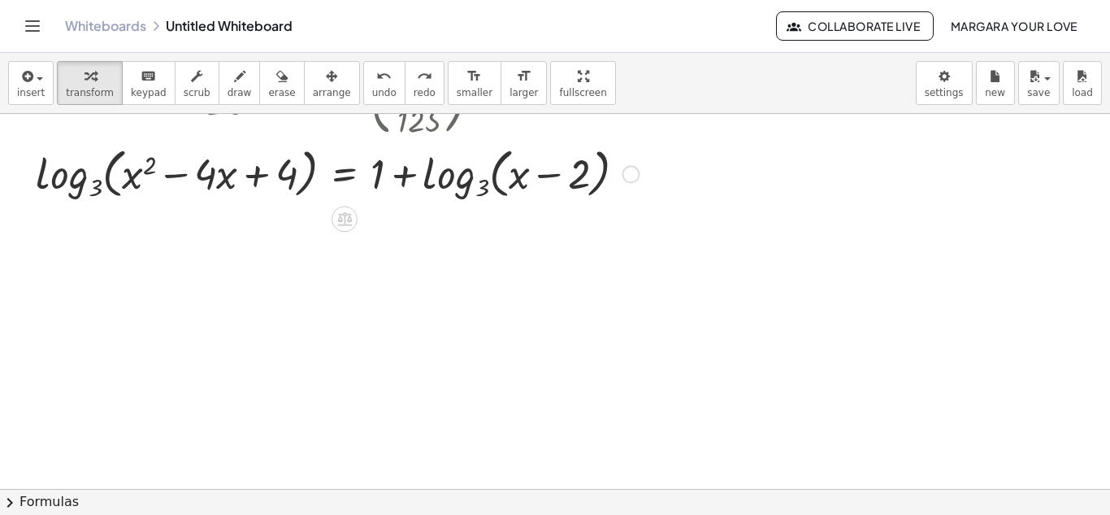
scroll to position [0, 0]
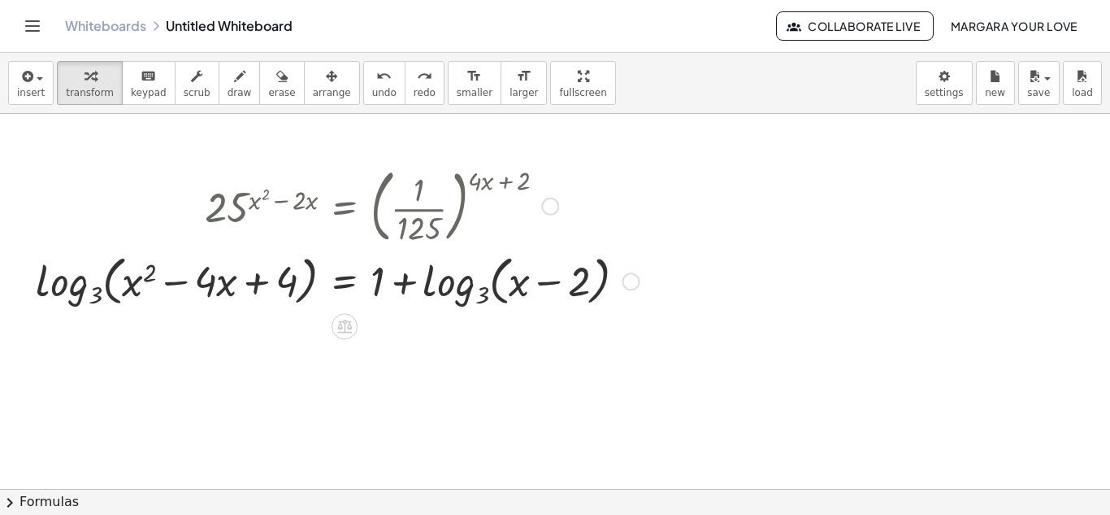
click at [631, 282] on div at bounding box center [631, 281] width 18 height 18
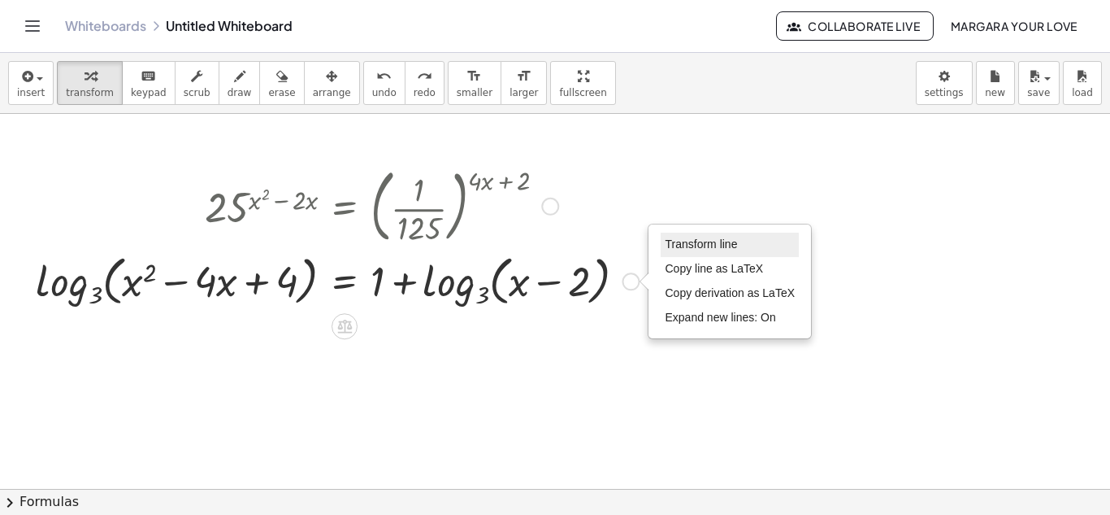
click at [719, 245] on span "Transform line" at bounding box center [701, 243] width 72 height 13
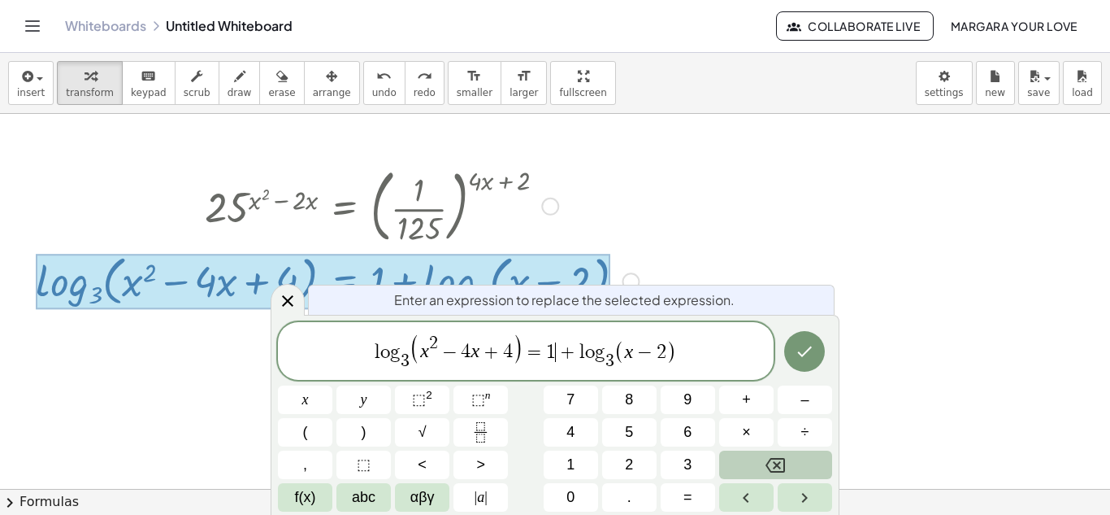
click at [556, 348] on span "l o g 3 ​ ( x 2 − 4 x + 4 ) = 1 ​ + l o g 3 ​ ( x − 2 )" at bounding box center [526, 352] width 496 height 41
click at [315, 497] on span "f(x)" at bounding box center [305, 497] width 21 height 22
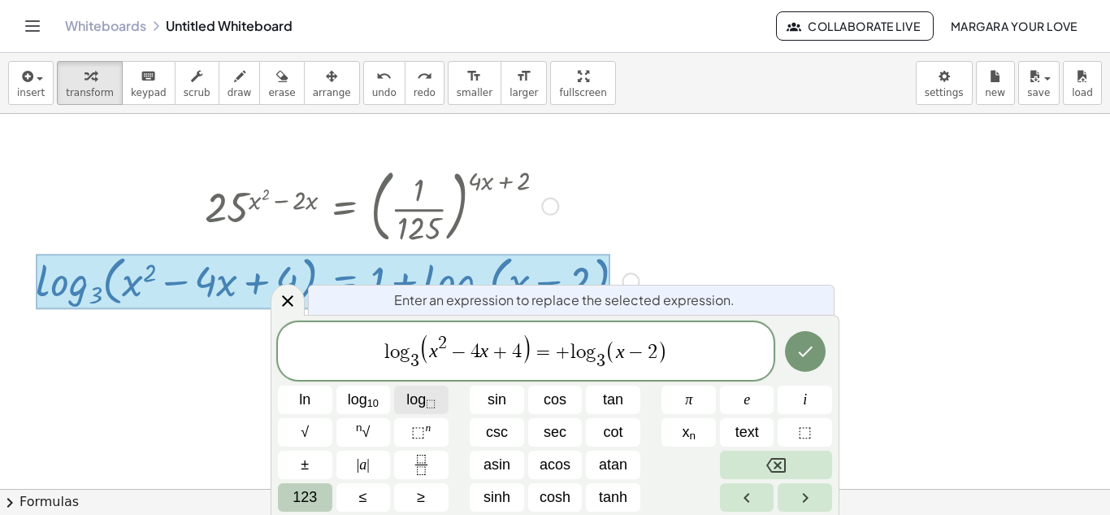
click at [426, 403] on span "log ⬚" at bounding box center [420, 400] width 29 height 22
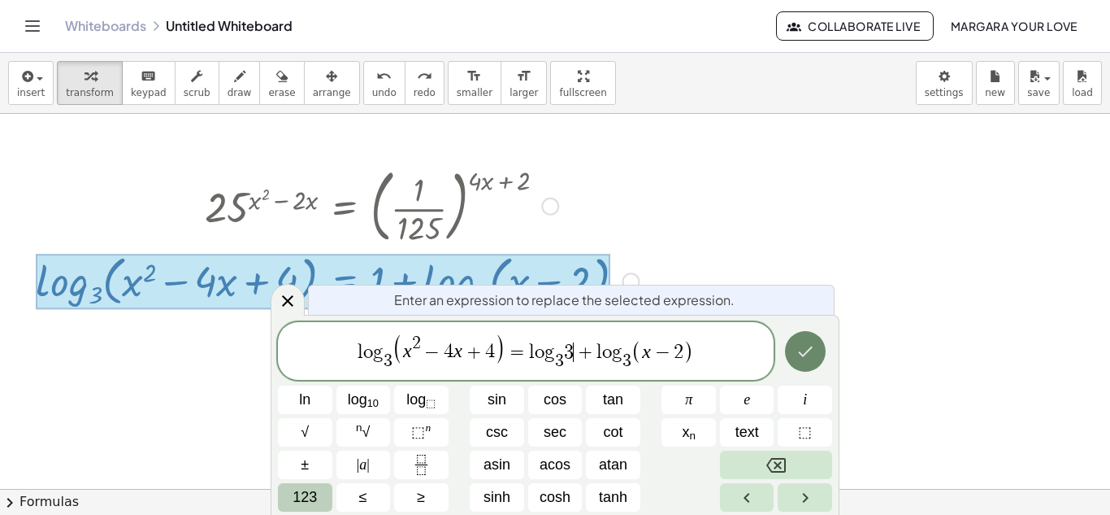
click at [797, 354] on icon "Done" at bounding box center [806, 351] width 20 height 20
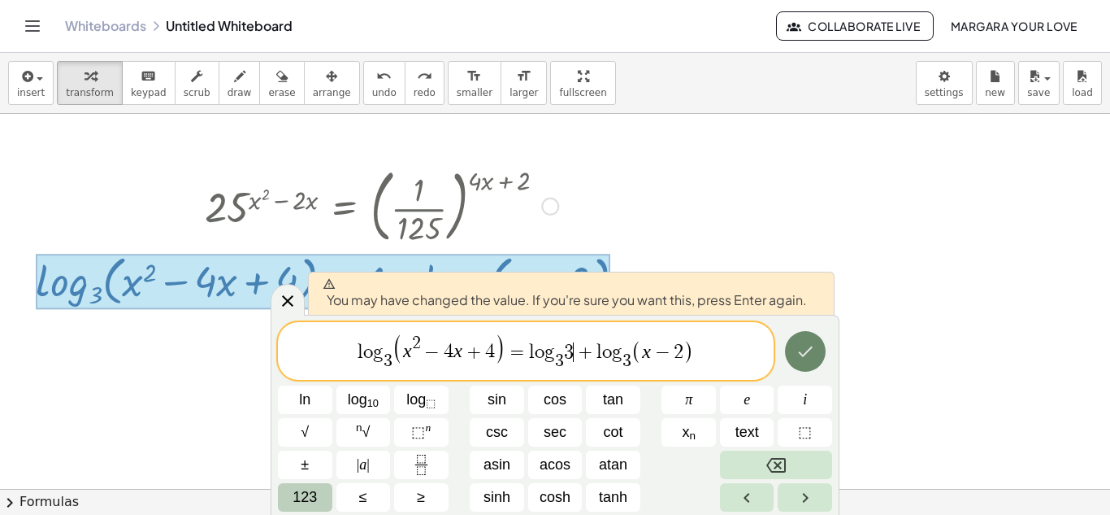
click at [800, 345] on icon "Done" at bounding box center [806, 351] width 20 height 20
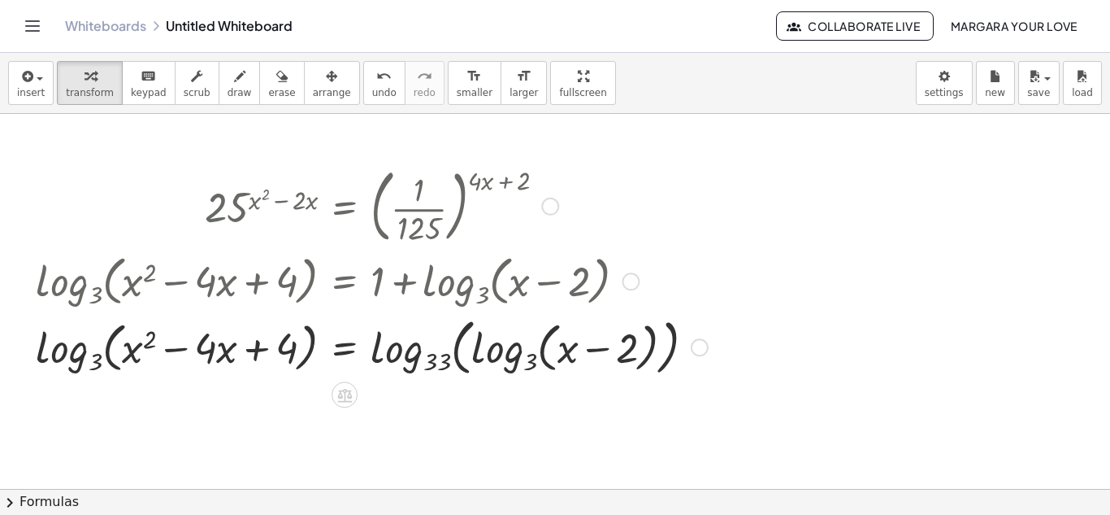
click at [430, 359] on div at bounding box center [372, 345] width 689 height 69
click at [702, 349] on div "Transform line Copy line as LaTeX Copy derivation as LaTeX Expand new lines: On" at bounding box center [700, 347] width 18 height 18
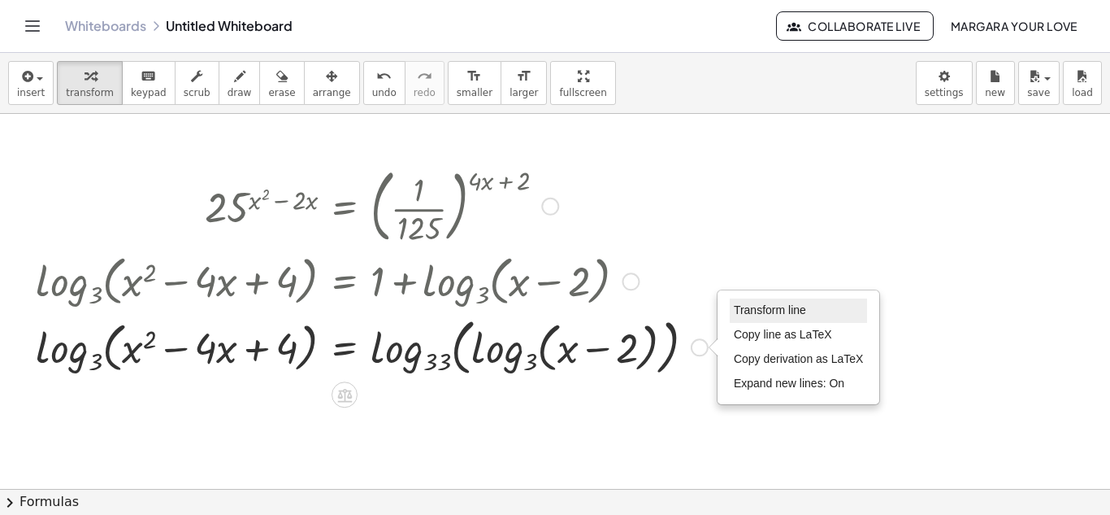
click at [751, 319] on li "Transform line" at bounding box center [799, 310] width 138 height 24
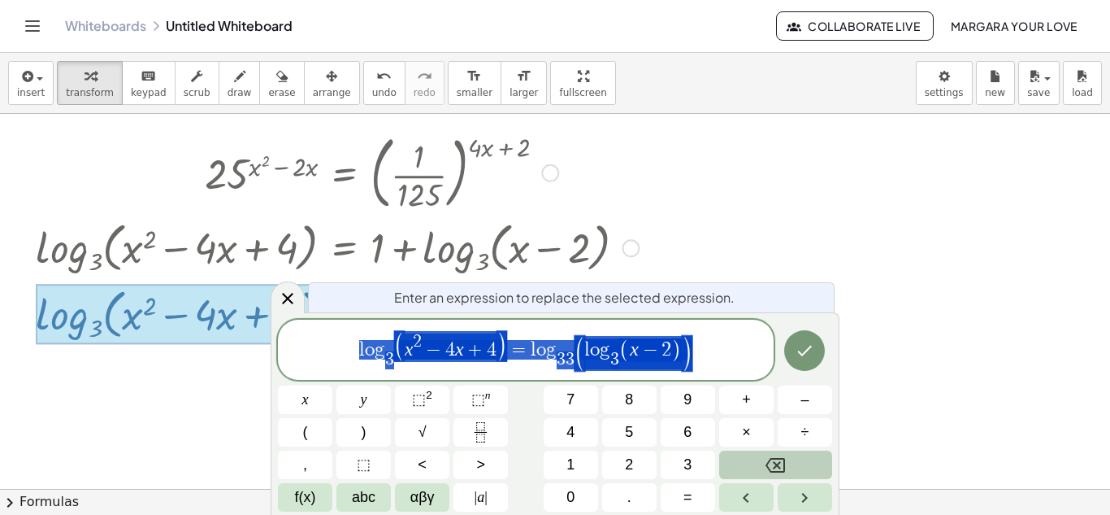
scroll to position [35, 0]
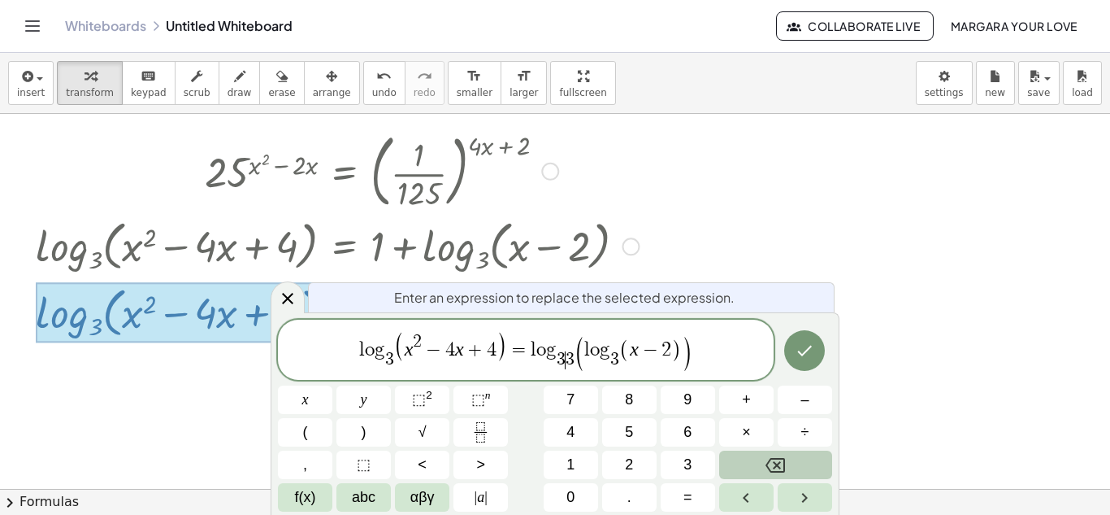
click at [574, 351] on span "l o g 3 ​ ( x 2 − 4 x + 4 ) = l o g 3 ​ 3 ​ ( l o g 3 ​ ( x − 2 ) )" at bounding box center [526, 350] width 496 height 43
click at [796, 363] on button "Done" at bounding box center [804, 350] width 41 height 41
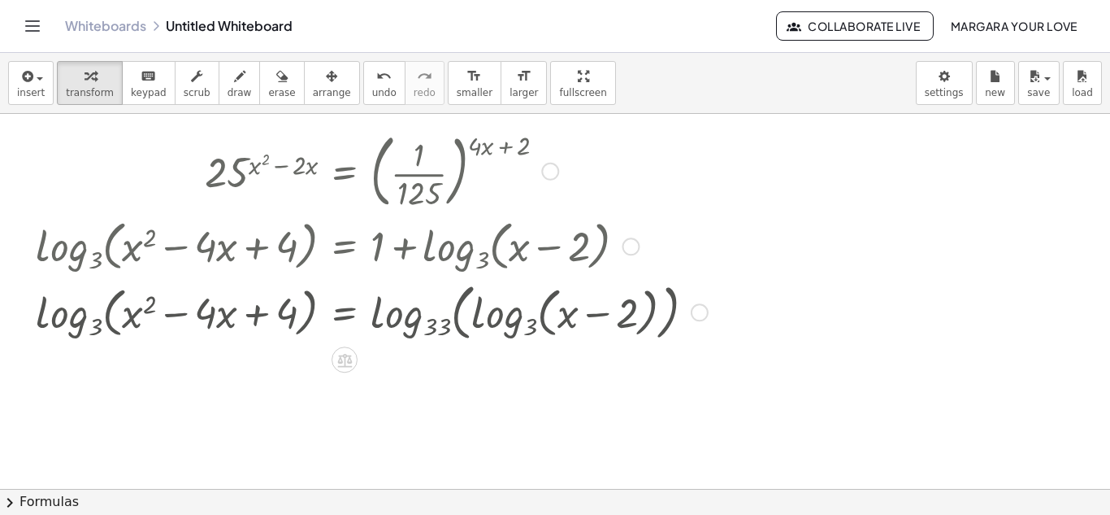
scroll to position [1, 0]
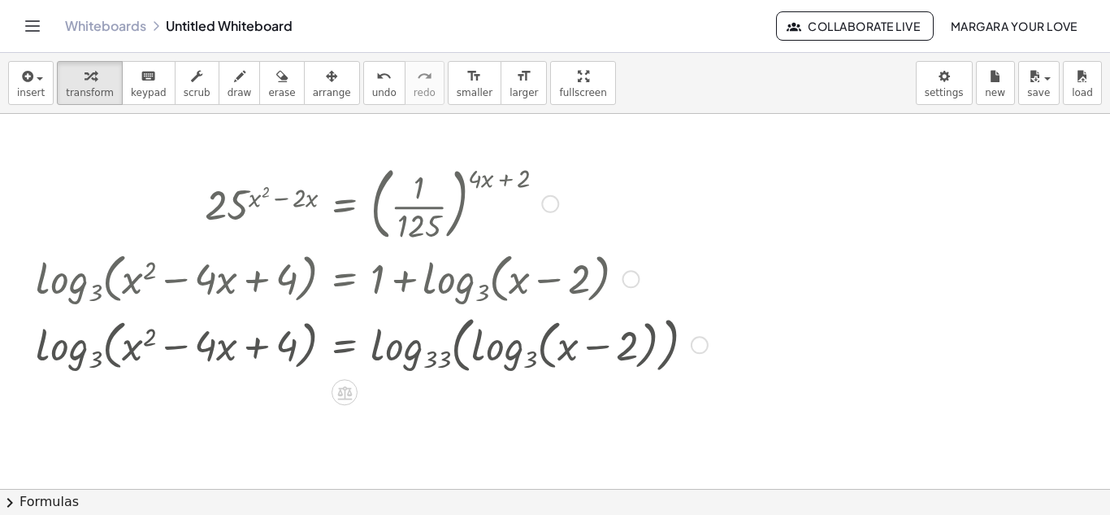
click at [796, 363] on div at bounding box center [555, 485] width 1110 height 749
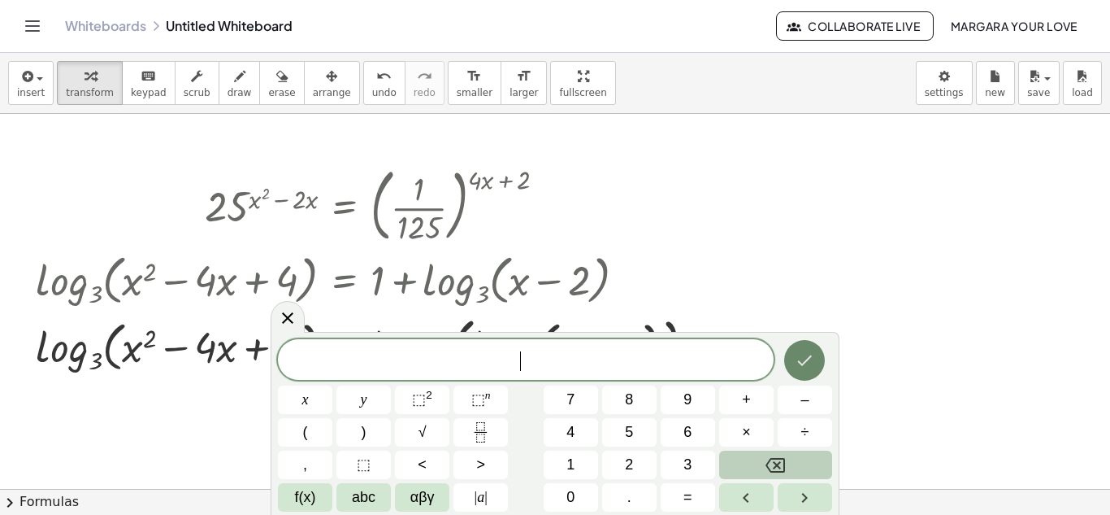
scroll to position [0, 0]
click at [761, 310] on div at bounding box center [555, 488] width 1110 height 749
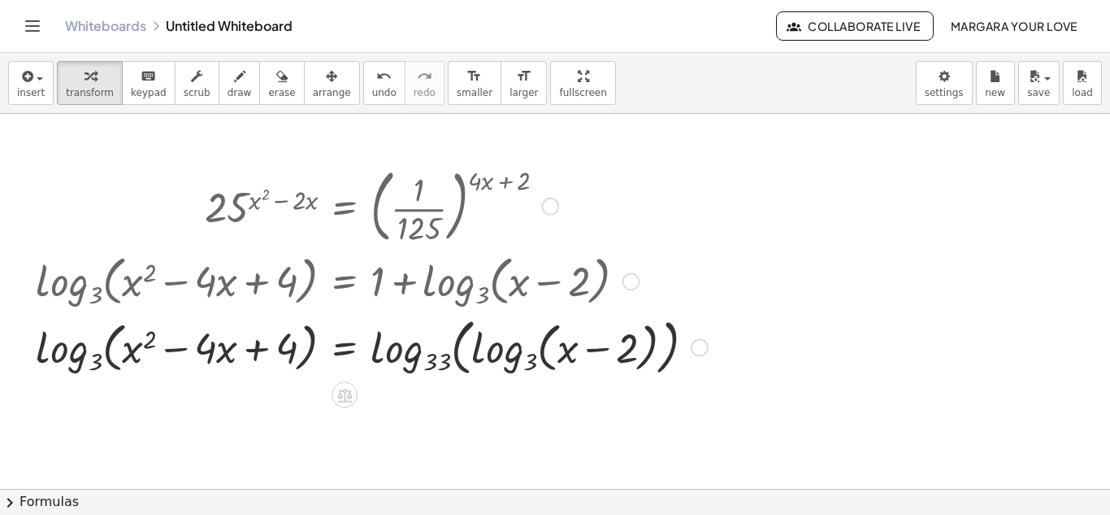
click at [697, 349] on div at bounding box center [700, 347] width 18 height 18
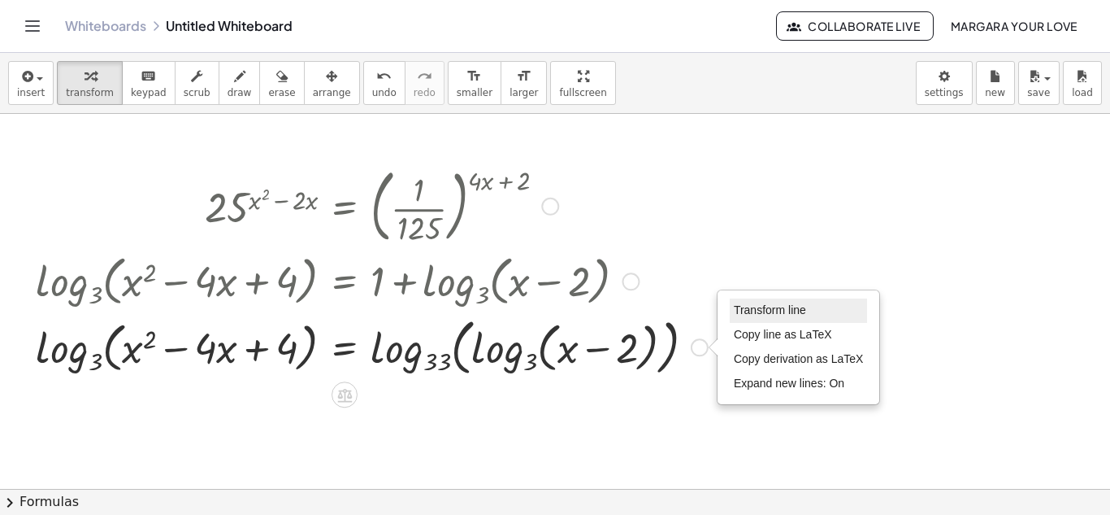
click at [757, 298] on li "Transform line" at bounding box center [799, 310] width 138 height 24
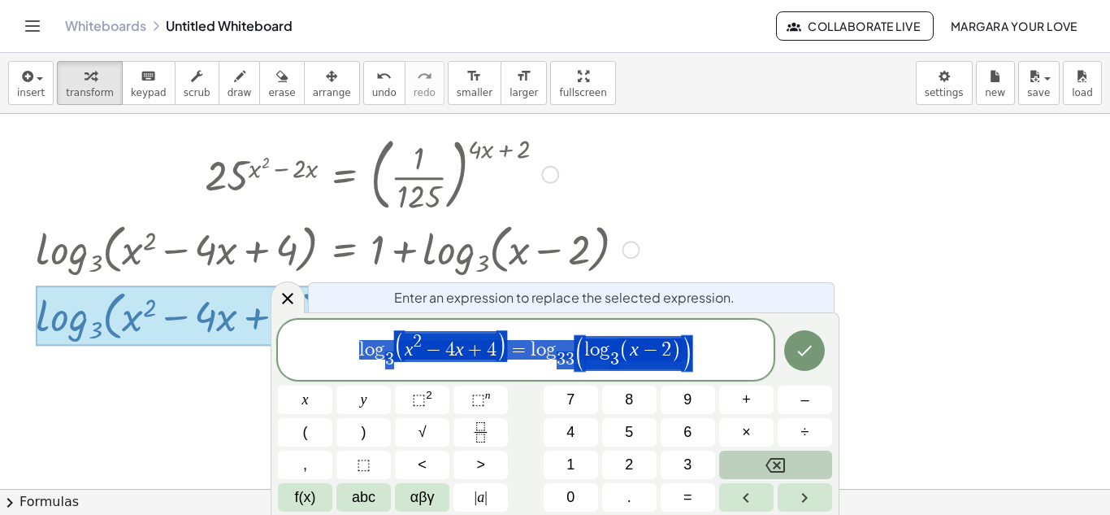
scroll to position [35, 0]
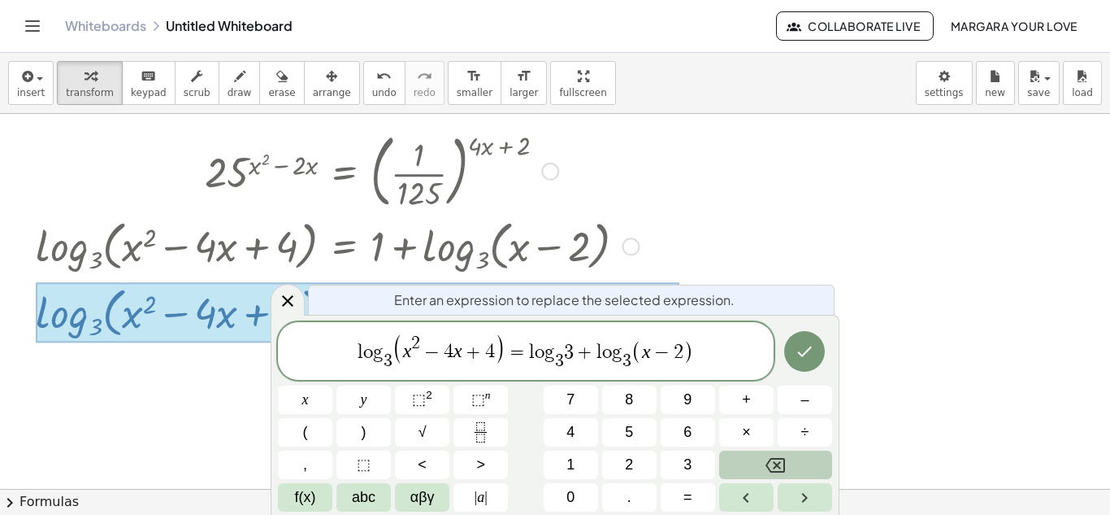
click at [567, 350] on span "3" at bounding box center [569, 352] width 10 height 20
click at [311, 436] on button "(" at bounding box center [305, 432] width 54 height 28
click at [350, 437] on button ")" at bounding box center [364, 432] width 54 height 28
click at [814, 355] on icon "Done" at bounding box center [805, 351] width 20 height 20
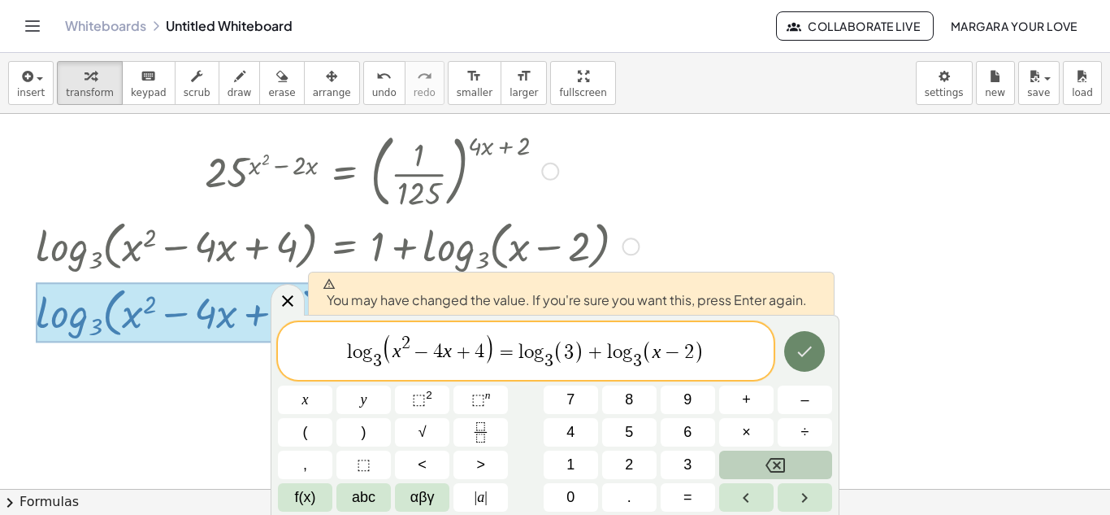
click at [815, 353] on icon "Done" at bounding box center [805, 351] width 20 height 20
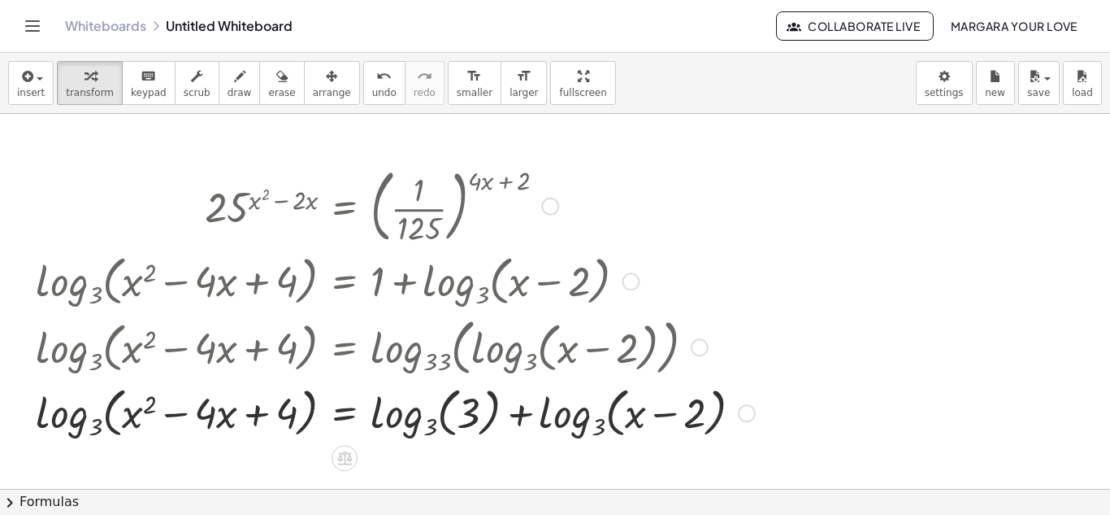
scroll to position [148, 0]
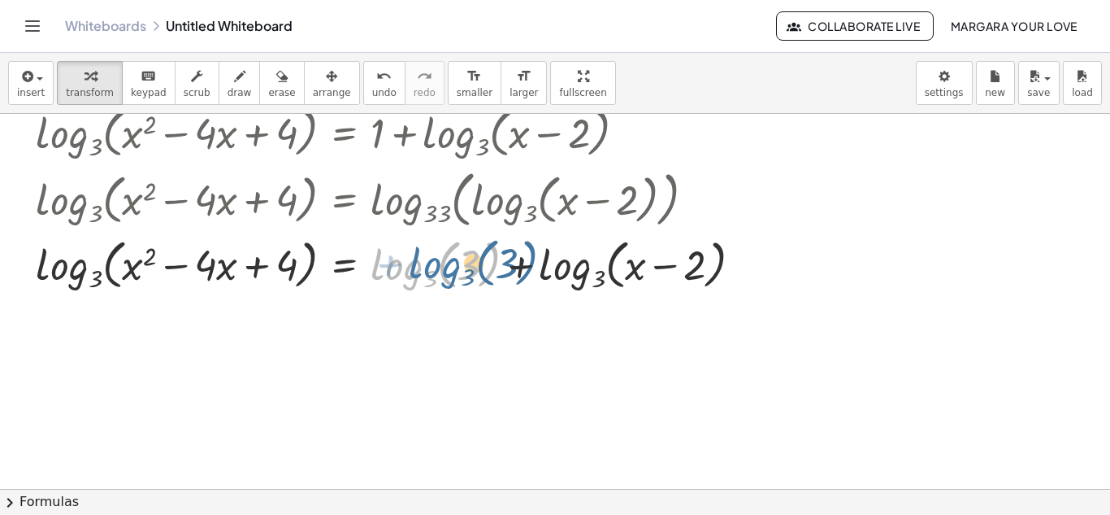
drag, startPoint x: 402, startPoint y: 272, endPoint x: 428, endPoint y: 275, distance: 25.4
click at [428, 275] on div at bounding box center [396, 263] width 736 height 63
drag, startPoint x: 479, startPoint y: 261, endPoint x: 395, endPoint y: 262, distance: 83.7
click at [395, 262] on div at bounding box center [396, 263] width 736 height 63
drag, startPoint x: 425, startPoint y: 274, endPoint x: 432, endPoint y: 265, distance: 11.6
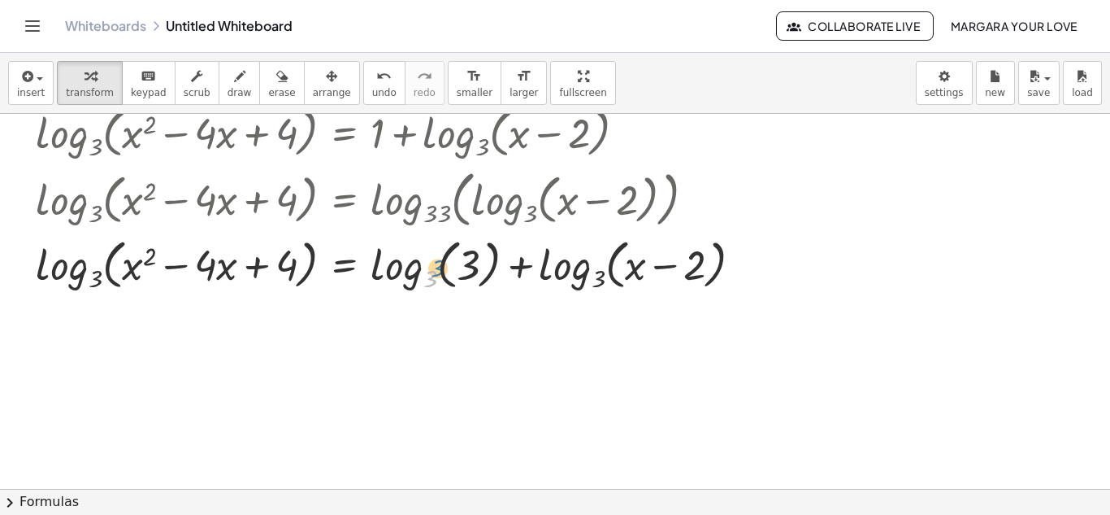
click at [432, 265] on div at bounding box center [396, 263] width 736 height 63
drag, startPoint x: 461, startPoint y: 258, endPoint x: 445, endPoint y: 261, distance: 16.6
click at [445, 261] on div at bounding box center [396, 263] width 736 height 63
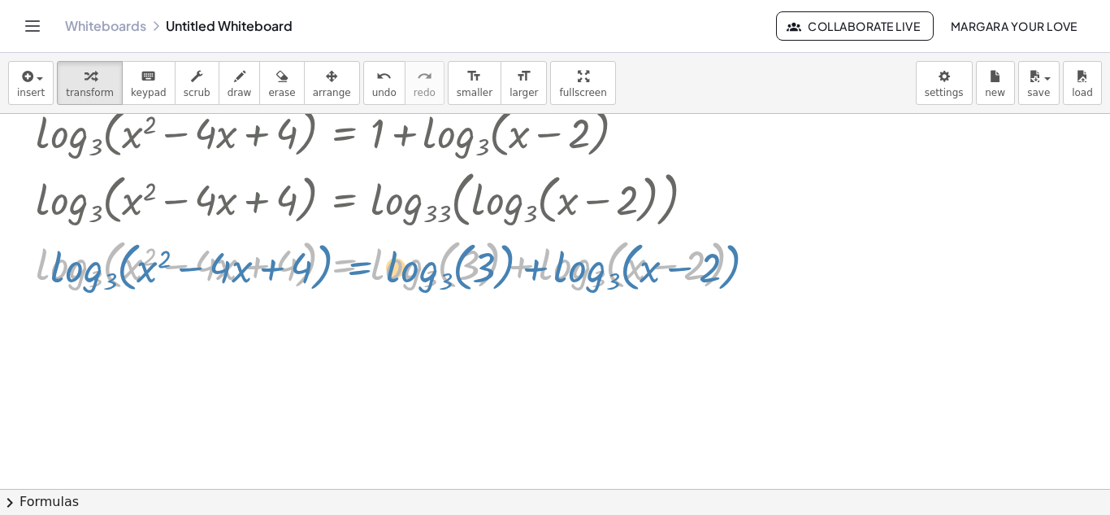
drag, startPoint x: 371, startPoint y: 268, endPoint x: 382, endPoint y: 270, distance: 11.5
click at [382, 270] on div at bounding box center [396, 263] width 736 height 63
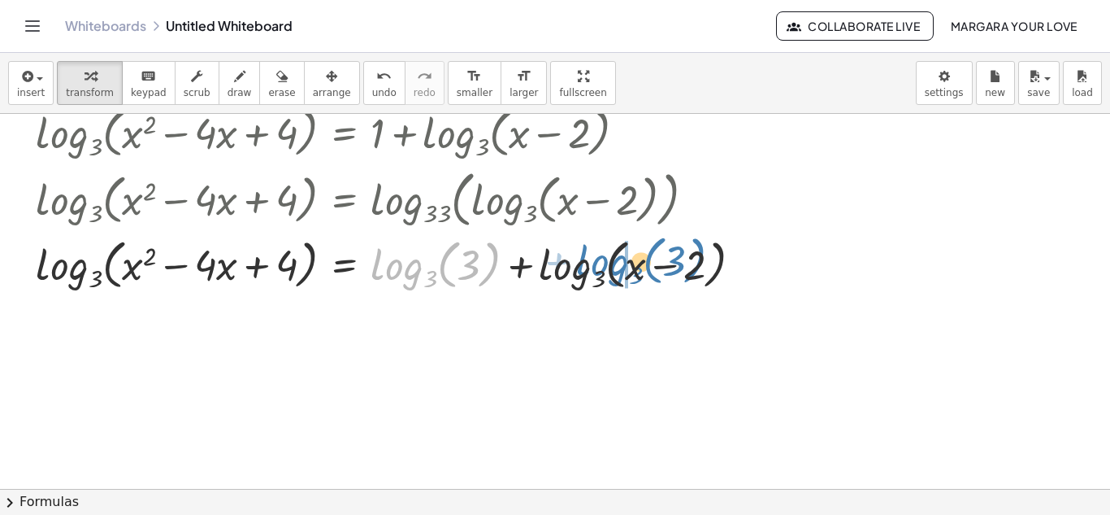
drag, startPoint x: 389, startPoint y: 268, endPoint x: 594, endPoint y: 265, distance: 205.7
click at [594, 265] on div at bounding box center [396, 263] width 736 height 63
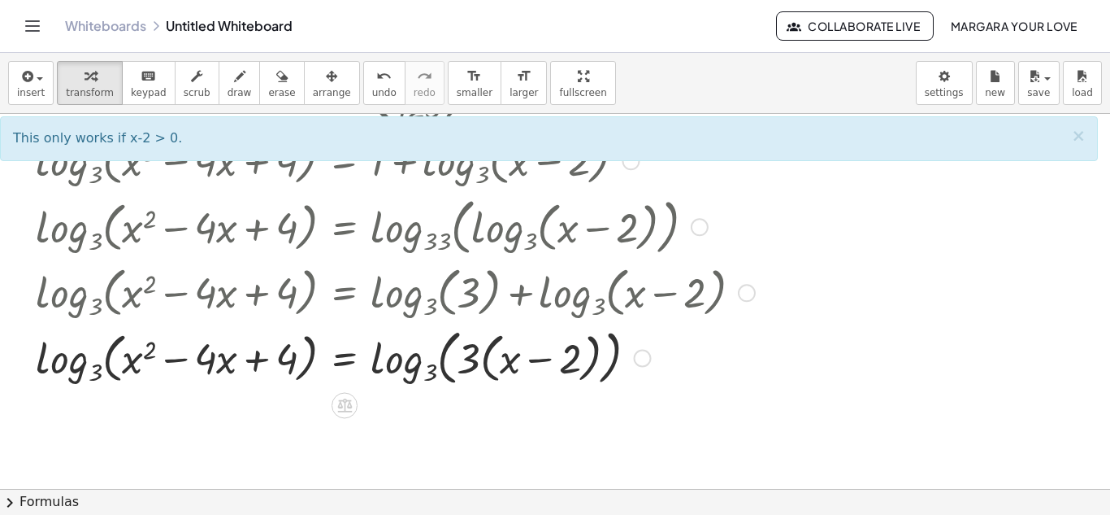
scroll to position [123, 0]
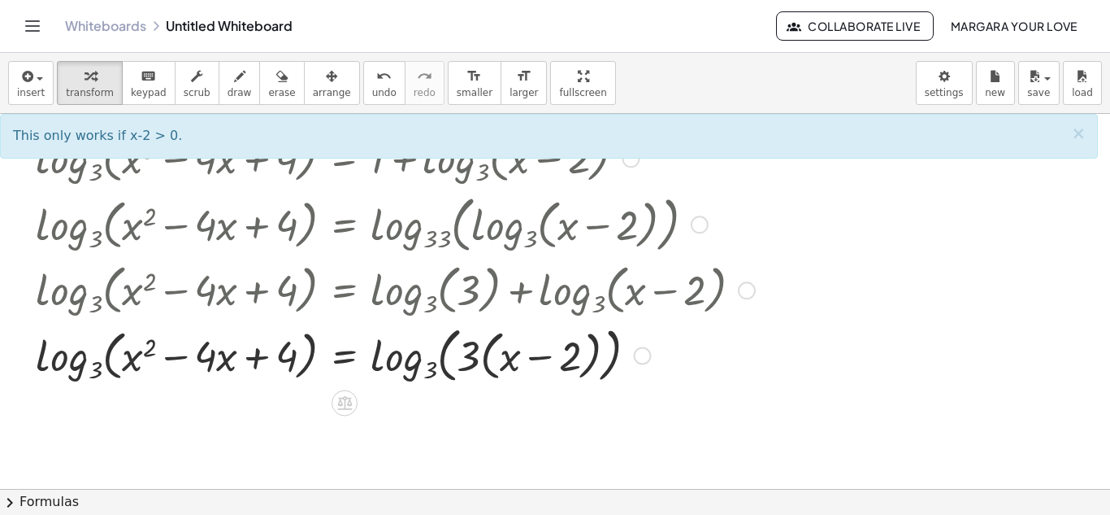
click at [413, 368] on div at bounding box center [396, 353] width 736 height 67
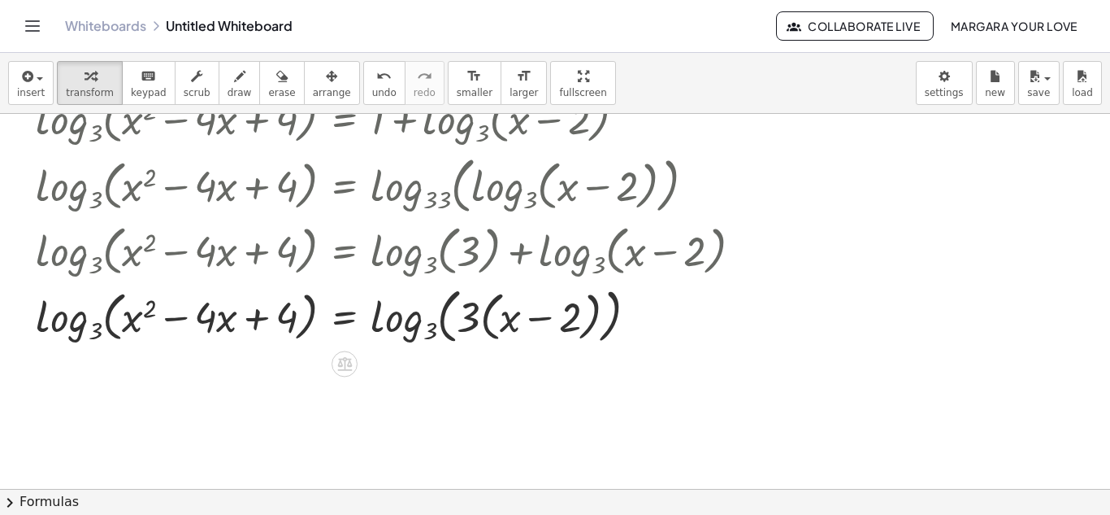
scroll to position [163, 0]
click at [650, 317] on div "Transform line Copy line as LaTeX Copy derivation as LaTeX Expand new lines: On" at bounding box center [643, 315] width 18 height 18
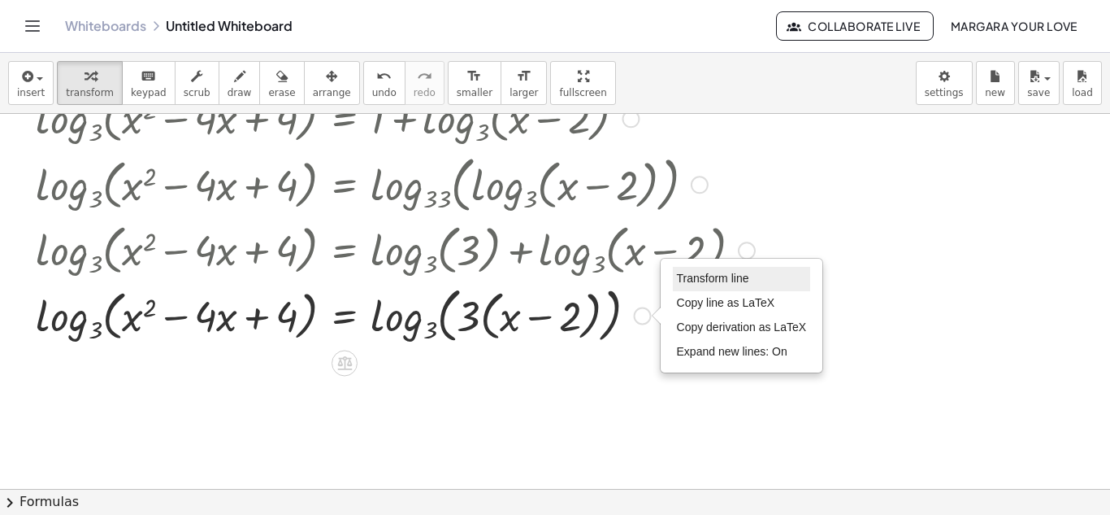
click at [702, 281] on span "Transform line" at bounding box center [713, 278] width 72 height 13
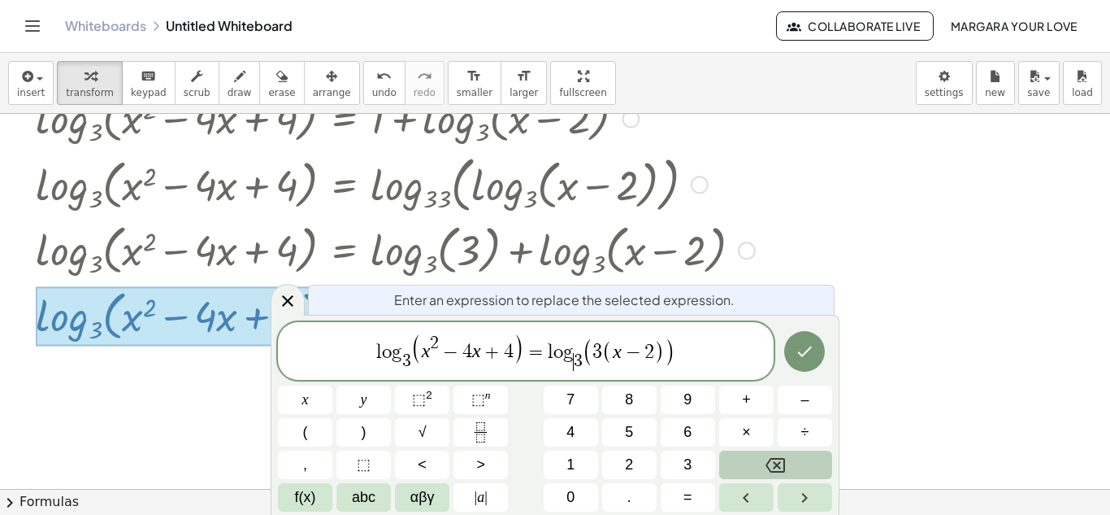
click at [584, 358] on span "(" at bounding box center [587, 351] width 11 height 28
click at [427, 354] on span "3" at bounding box center [423, 361] width 9 height 18
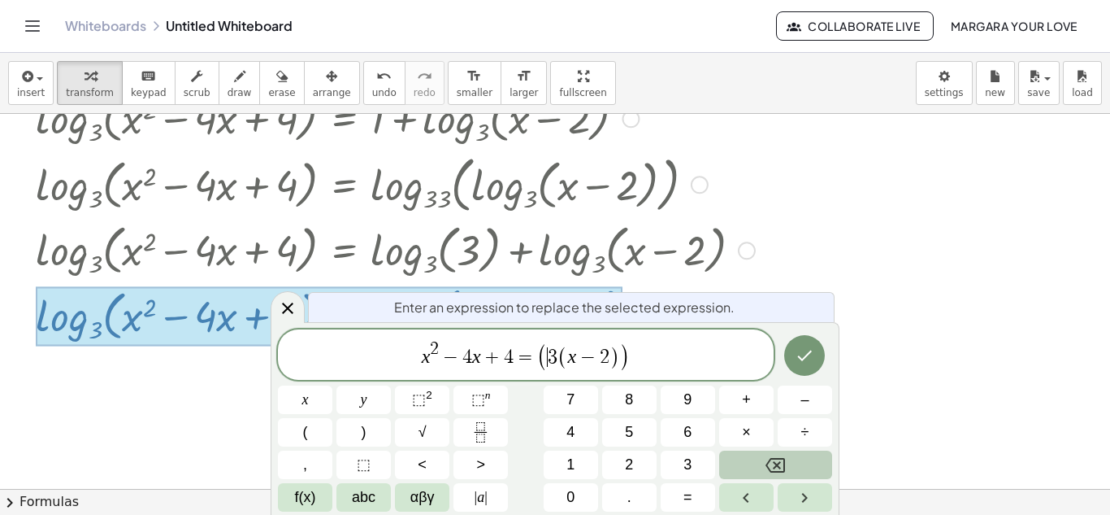
click at [545, 358] on span "(" at bounding box center [542, 357] width 11 height 28
click at [817, 362] on button "Done" at bounding box center [804, 356] width 41 height 41
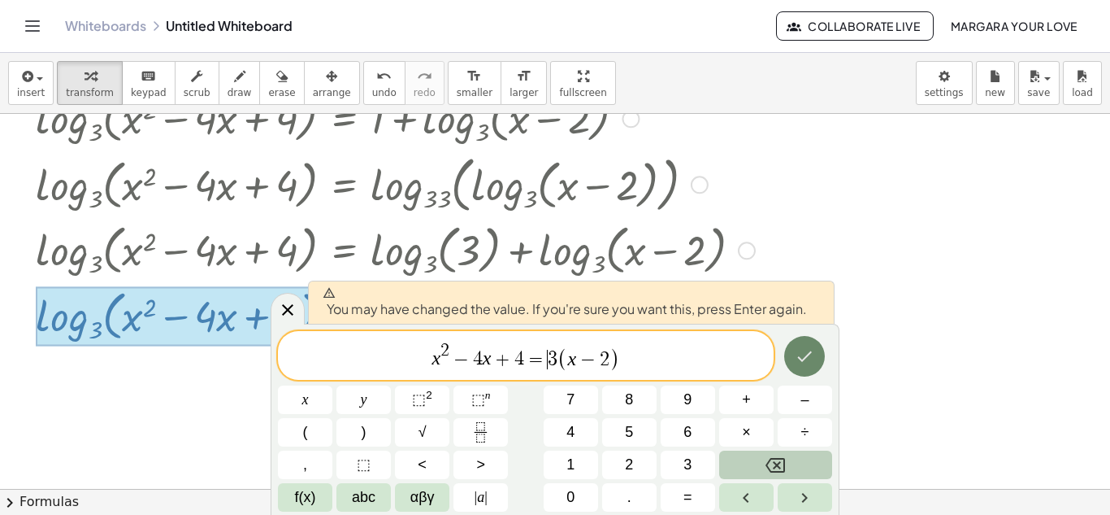
click at [810, 358] on icon "Done" at bounding box center [805, 356] width 20 height 20
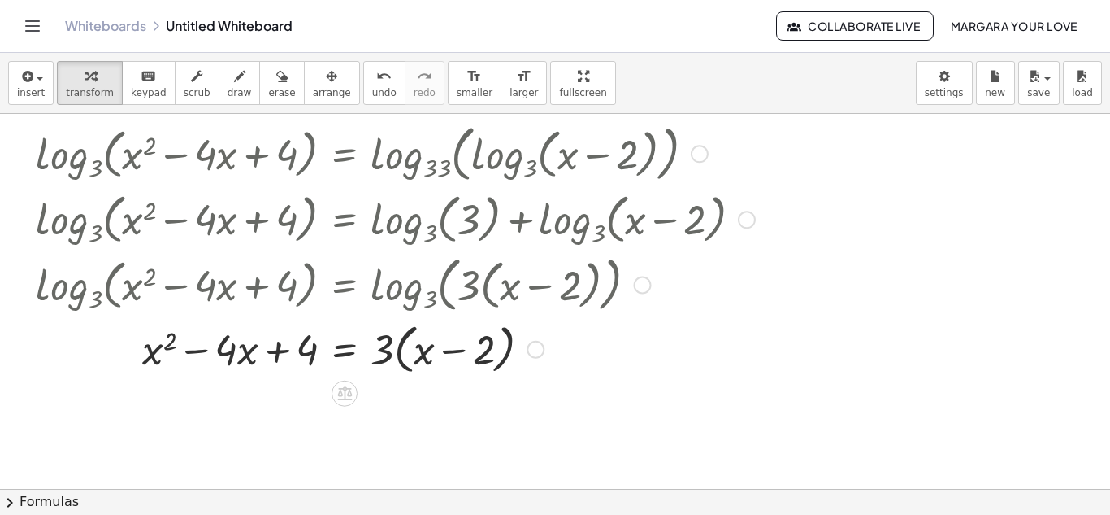
scroll to position [276, 0]
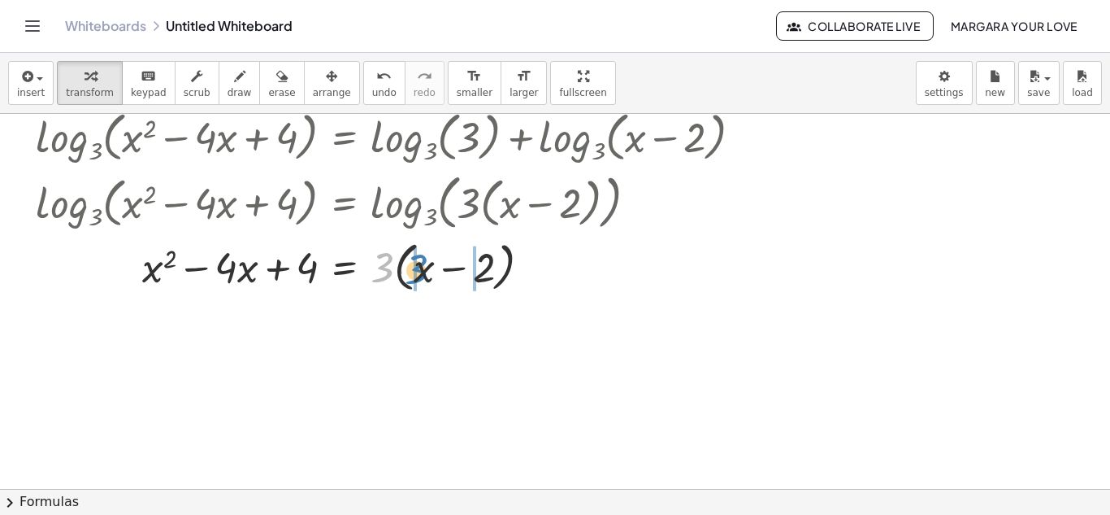
drag, startPoint x: 392, startPoint y: 274, endPoint x: 430, endPoint y: 276, distance: 38.2
click at [430, 276] on div at bounding box center [396, 266] width 736 height 62
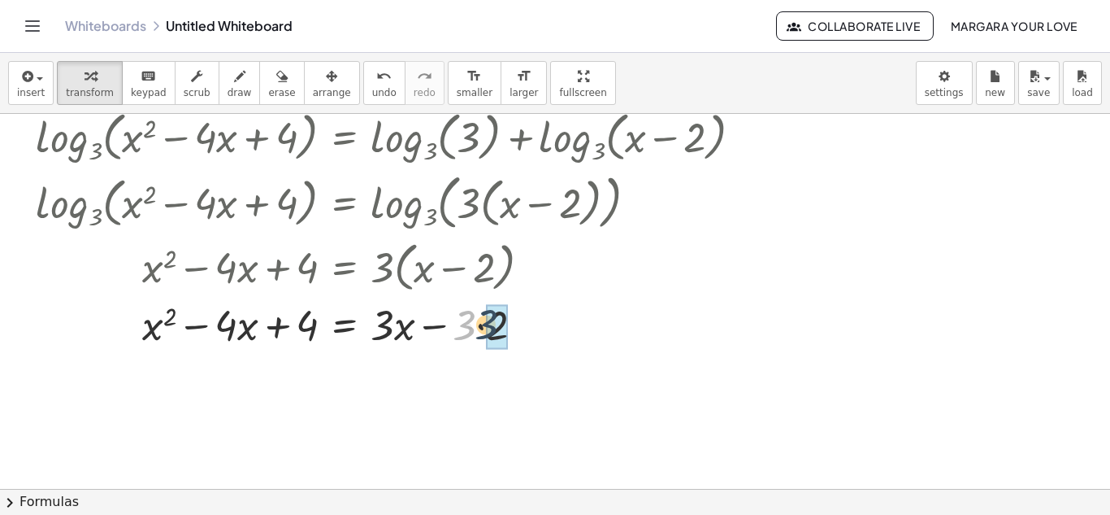
drag, startPoint x: 468, startPoint y: 339, endPoint x: 493, endPoint y: 337, distance: 24.4
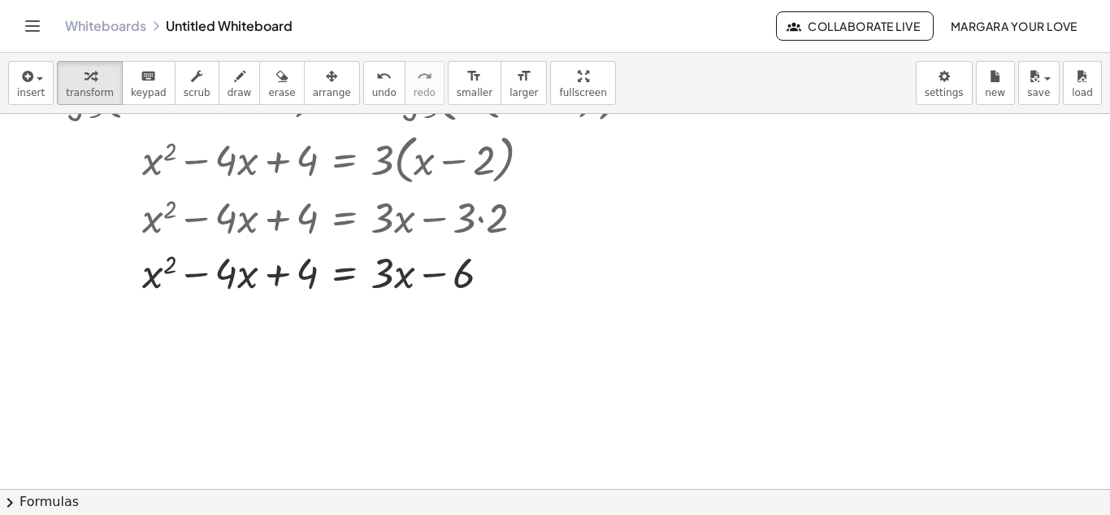
scroll to position [384, 0]
drag, startPoint x: 390, startPoint y: 279, endPoint x: 404, endPoint y: 284, distance: 14.7
click at [404, 284] on div at bounding box center [396, 270] width 736 height 55
click at [410, 269] on div at bounding box center [396, 270] width 736 height 55
drag, startPoint x: 458, startPoint y: 274, endPoint x: 294, endPoint y: 268, distance: 164.3
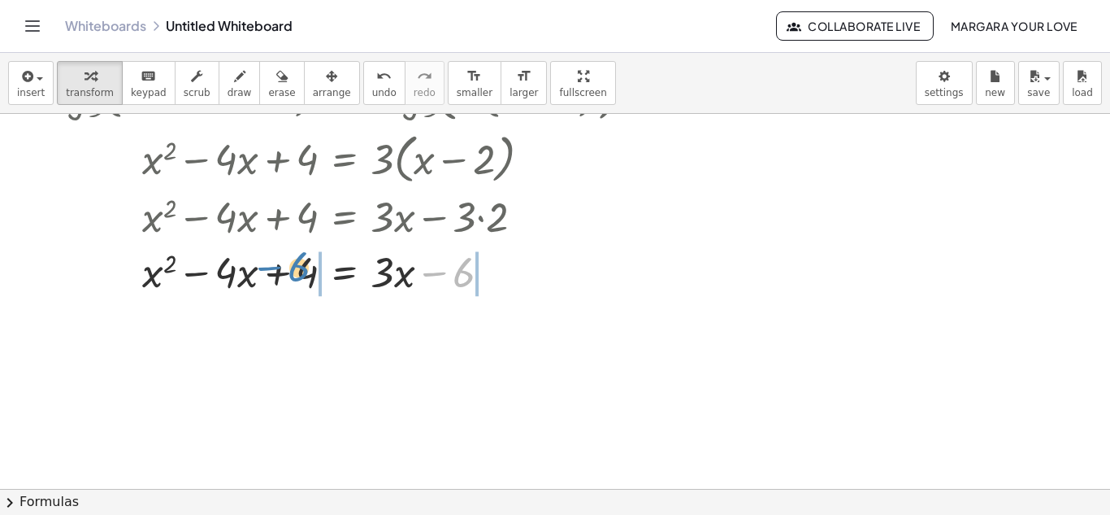
click at [294, 268] on div at bounding box center [396, 270] width 736 height 55
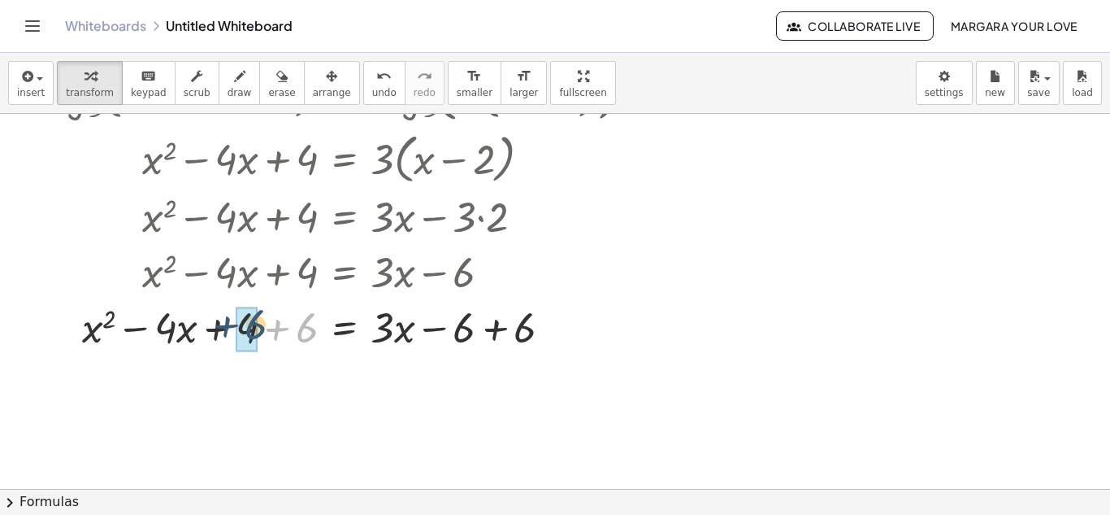
drag, startPoint x: 302, startPoint y: 335, endPoint x: 256, endPoint y: 331, distance: 45.7
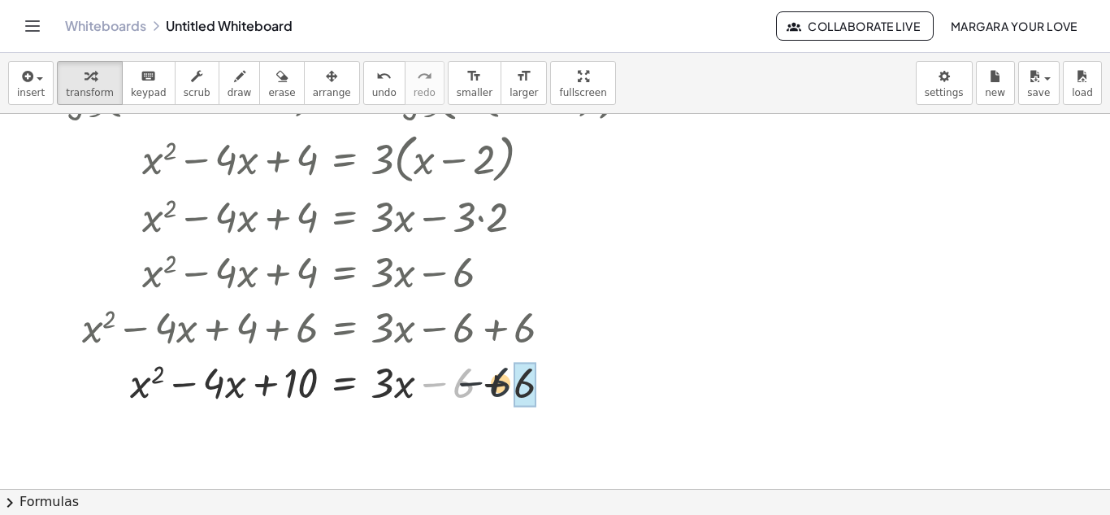
drag, startPoint x: 457, startPoint y: 385, endPoint x: 507, endPoint y: 385, distance: 50.4
click at [507, 385] on div at bounding box center [396, 381] width 736 height 55
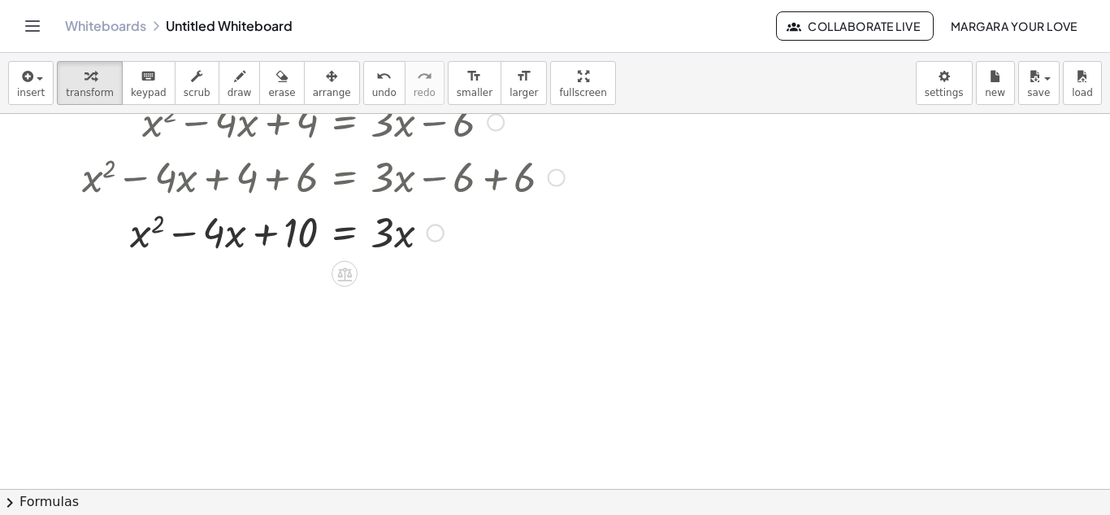
scroll to position [536, 0]
click at [437, 236] on div at bounding box center [431, 231] width 18 height 18
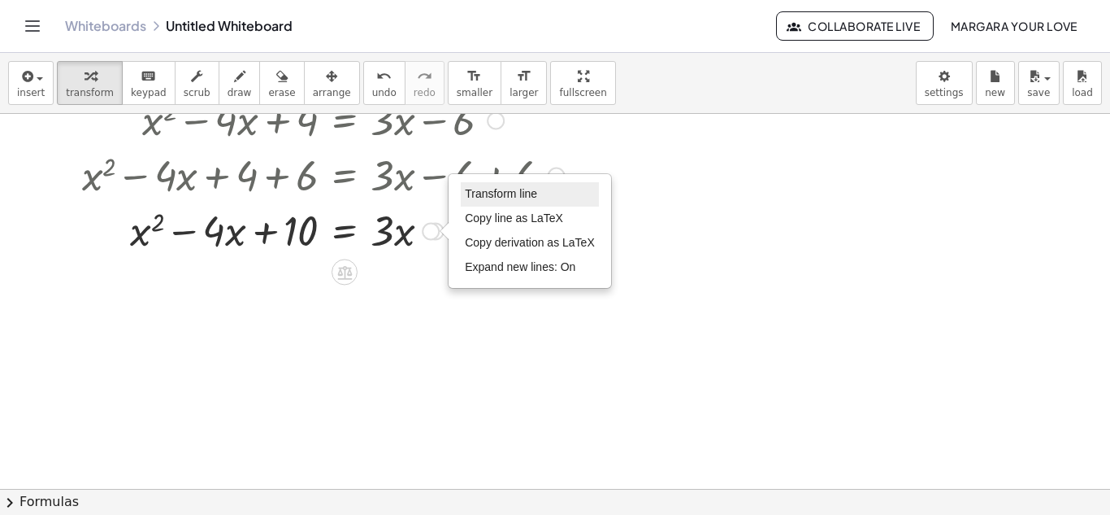
click at [507, 198] on span "Transform line" at bounding box center [501, 193] width 72 height 13
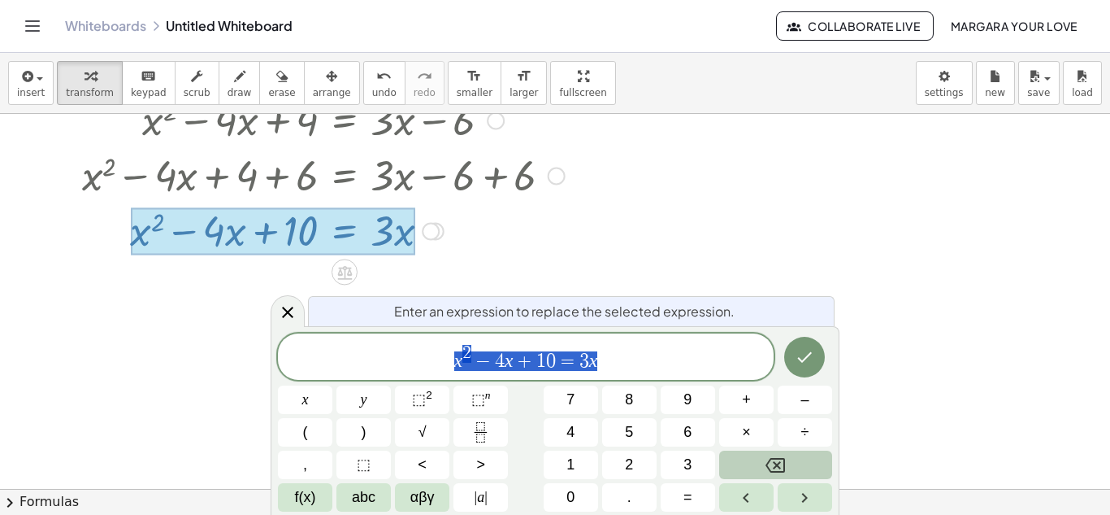
click at [632, 349] on span "x 2 − 4 x + 1 0 = 3 x" at bounding box center [526, 357] width 496 height 29
click at [524, 367] on span "+" at bounding box center [535, 361] width 24 height 20
click at [616, 375] on div "x 2 − 4 x − 3 x ​ + 1 0 =" at bounding box center [526, 356] width 496 height 46
click at [796, 351] on icon "Done" at bounding box center [805, 357] width 20 height 20
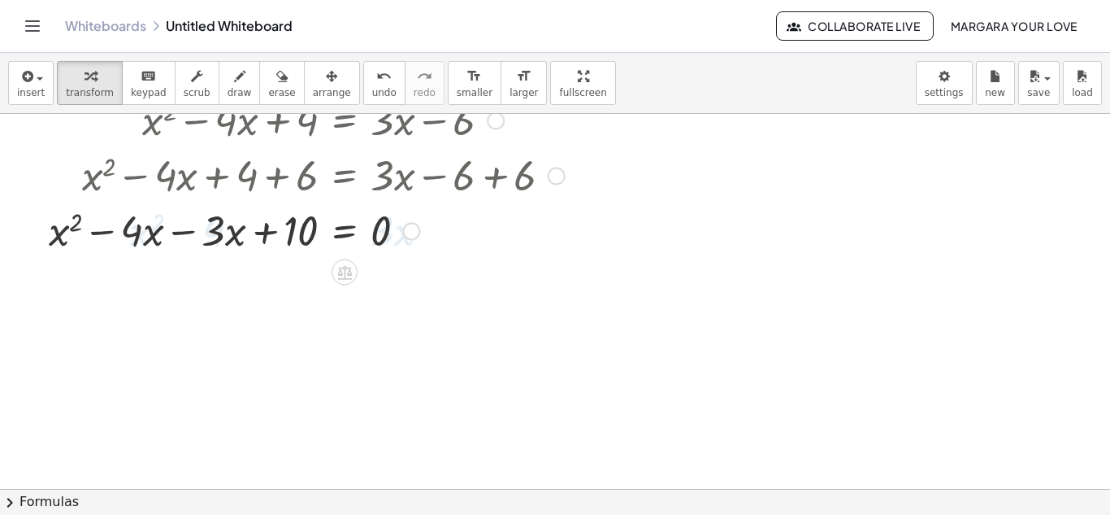
click at [809, 350] on div at bounding box center [555, 140] width 1110 height 1124
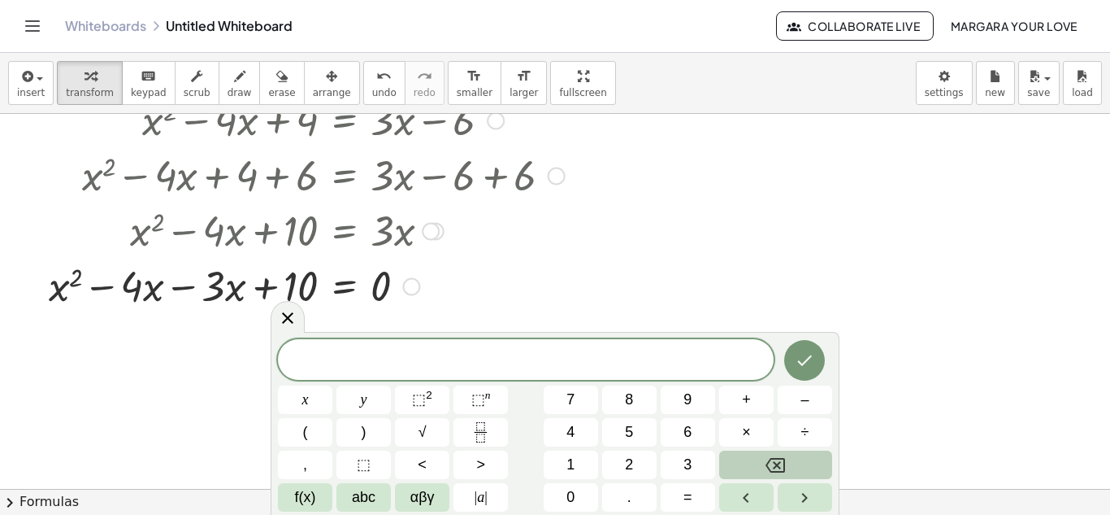
click at [754, 283] on div at bounding box center [396, 284] width 736 height 55
click at [293, 312] on icon at bounding box center [288, 317] width 20 height 20
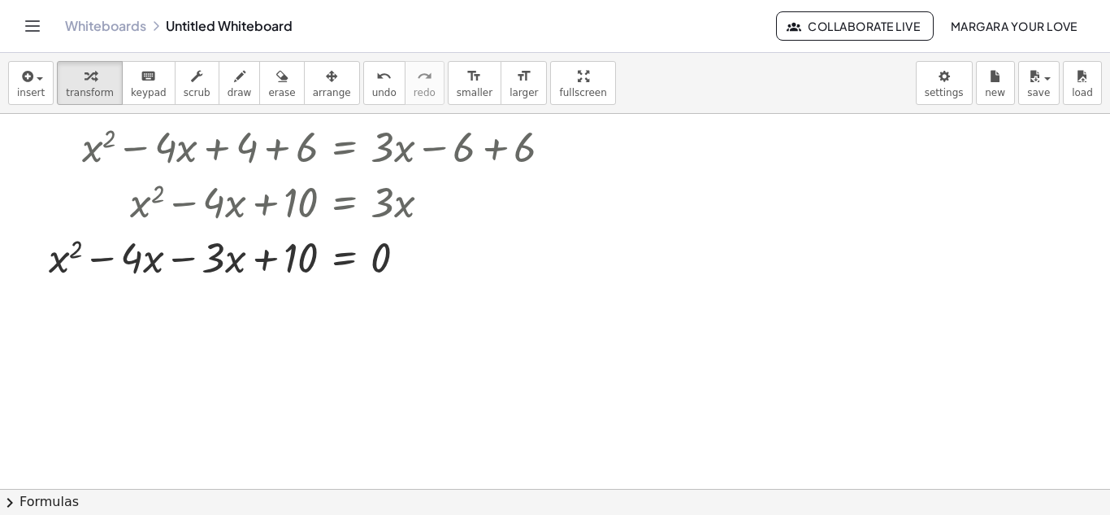
scroll to position [565, 0]
click at [228, 247] on div at bounding box center [396, 255] width 736 height 55
drag, startPoint x: 215, startPoint y: 255, endPoint x: 133, endPoint y: 252, distance: 81.4
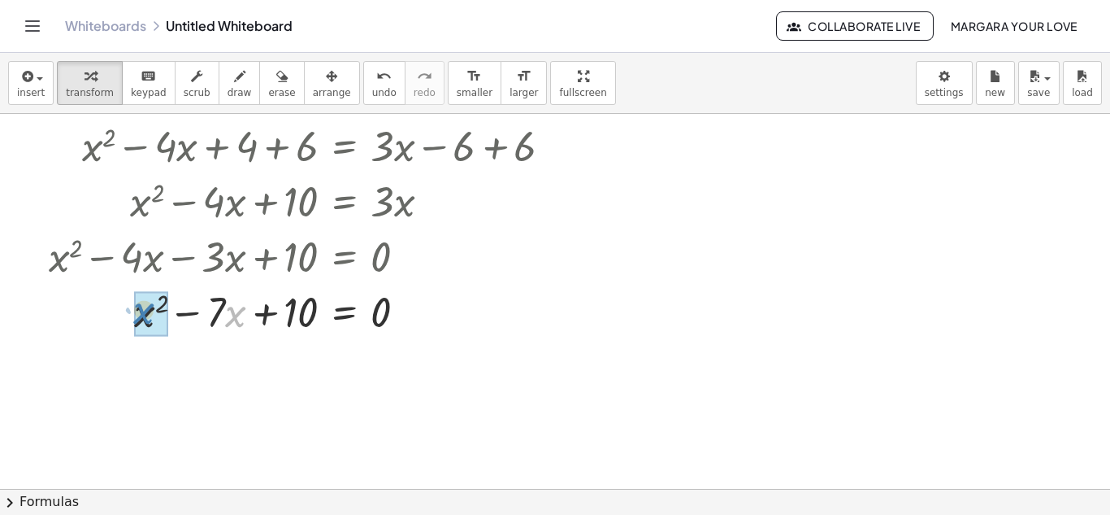
drag, startPoint x: 239, startPoint y: 317, endPoint x: 147, endPoint y: 314, distance: 91.9
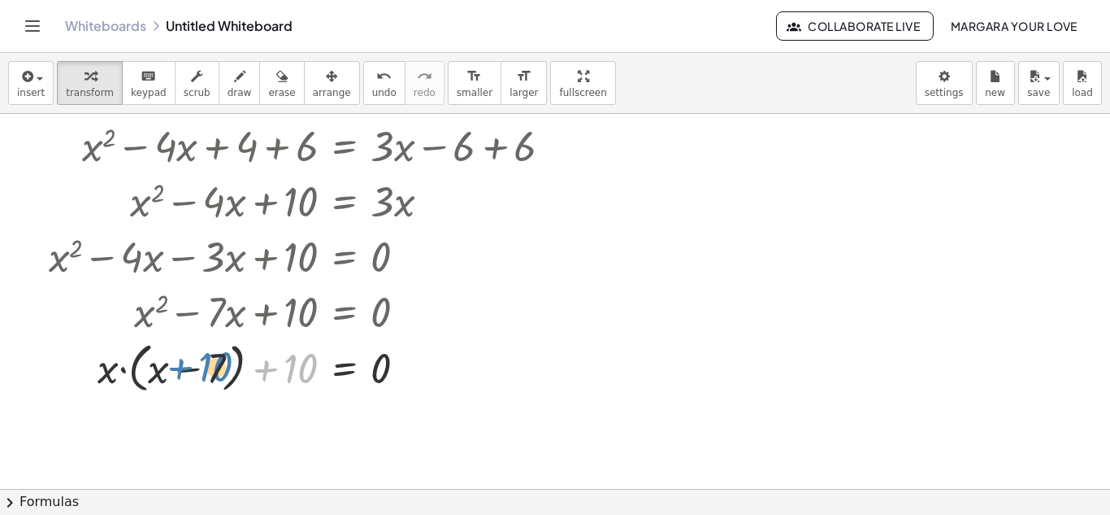
drag, startPoint x: 291, startPoint y: 363, endPoint x: 205, endPoint y: 362, distance: 86.2
click at [205, 362] on div at bounding box center [396, 367] width 736 height 62
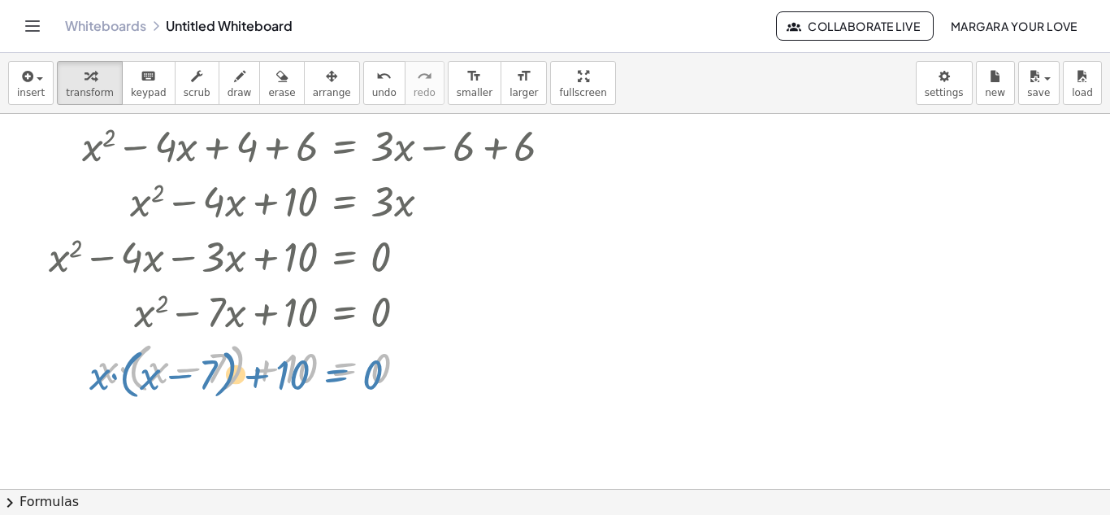
drag, startPoint x: 319, startPoint y: 375, endPoint x: 306, endPoint y: 380, distance: 14.9
click at [306, 380] on div at bounding box center [396, 367] width 736 height 62
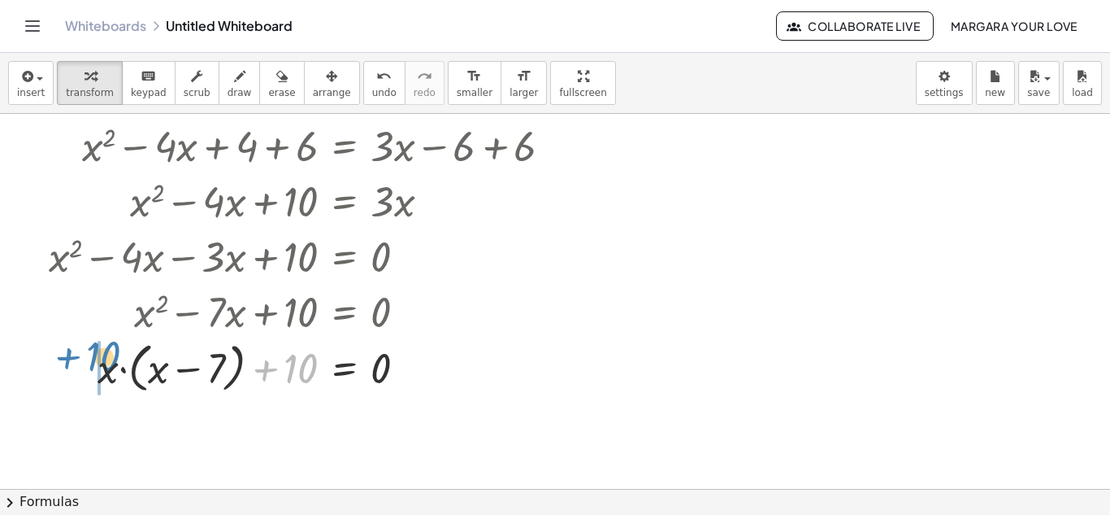
drag, startPoint x: 294, startPoint y: 367, endPoint x: 106, endPoint y: 363, distance: 187.8
click at [106, 363] on div at bounding box center [396, 367] width 736 height 62
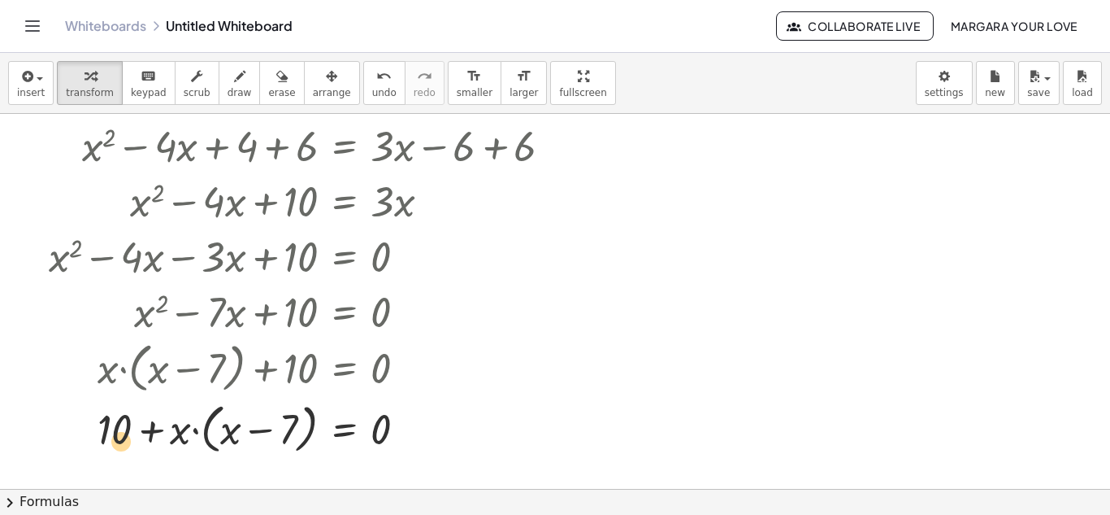
drag, startPoint x: 123, startPoint y: 427, endPoint x: 129, endPoint y: 437, distance: 12.4
click at [129, 437] on div at bounding box center [396, 428] width 736 height 62
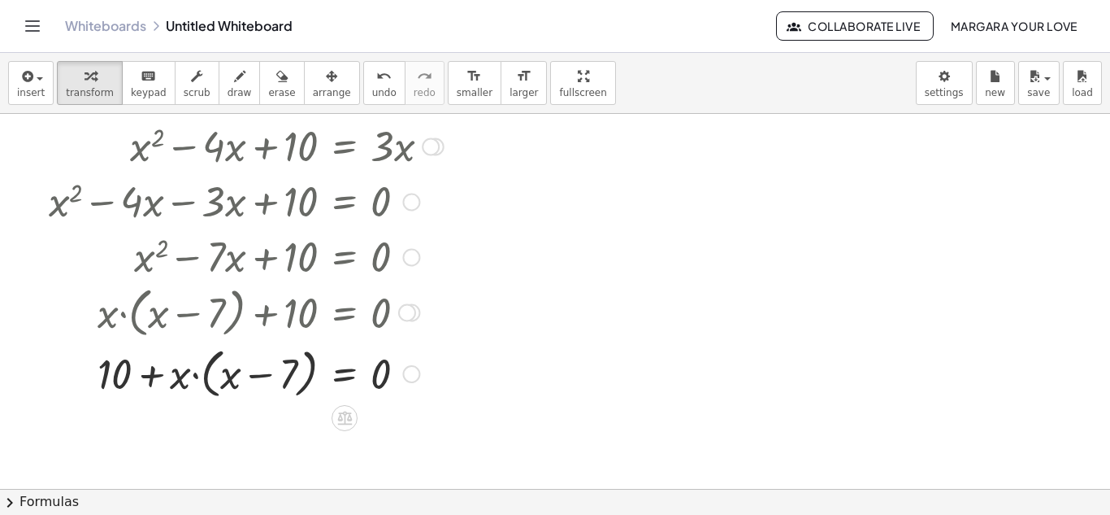
scroll to position [626, 0]
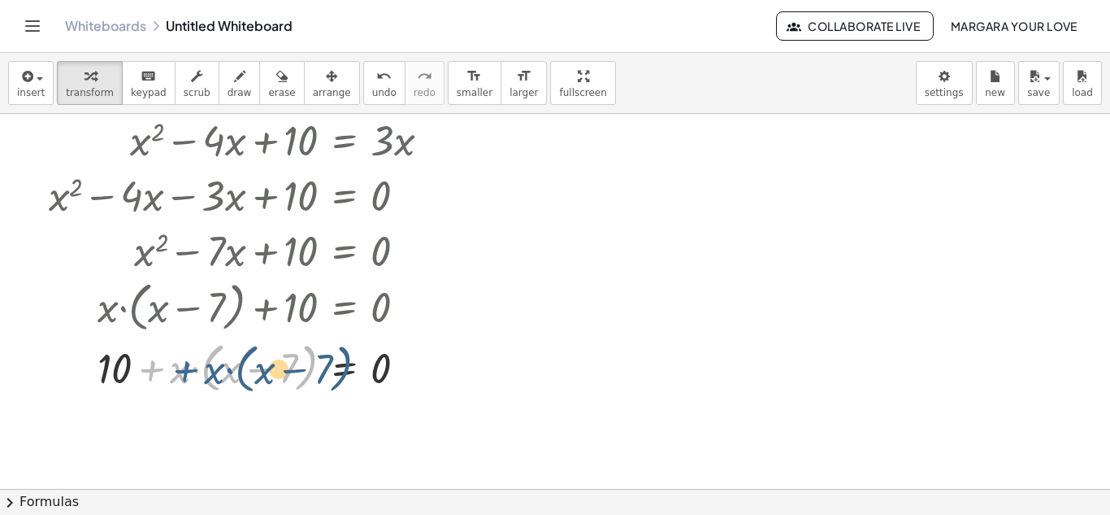
drag, startPoint x: 168, startPoint y: 374, endPoint x: 185, endPoint y: 375, distance: 16.3
click at [185, 375] on div at bounding box center [396, 367] width 736 height 62
drag, startPoint x: 187, startPoint y: 371, endPoint x: 293, endPoint y: 372, distance: 106.5
click at [293, 372] on div at bounding box center [396, 367] width 736 height 62
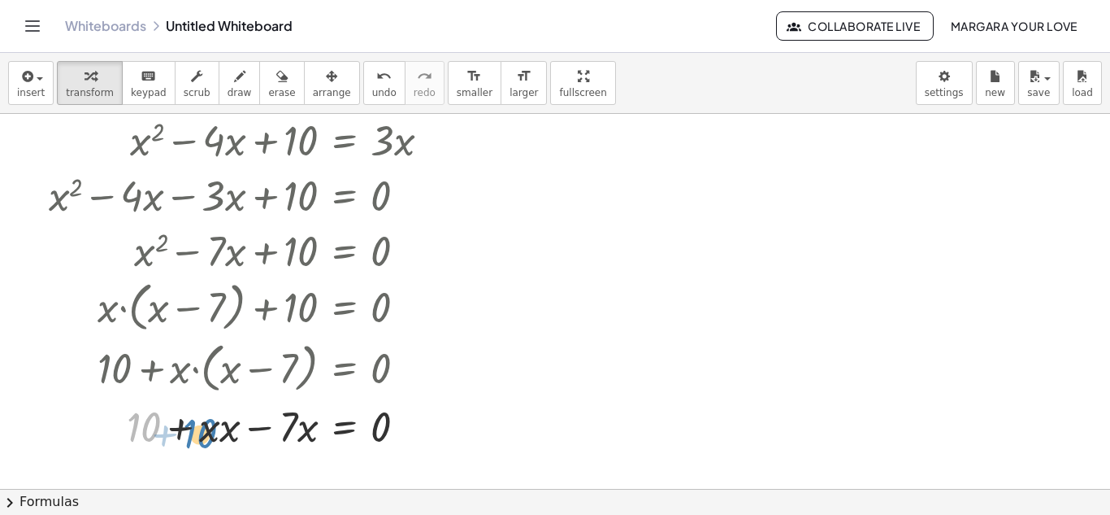
drag, startPoint x: 160, startPoint y: 425, endPoint x: 216, endPoint y: 432, distance: 56.6
click at [216, 432] on div at bounding box center [396, 425] width 736 height 55
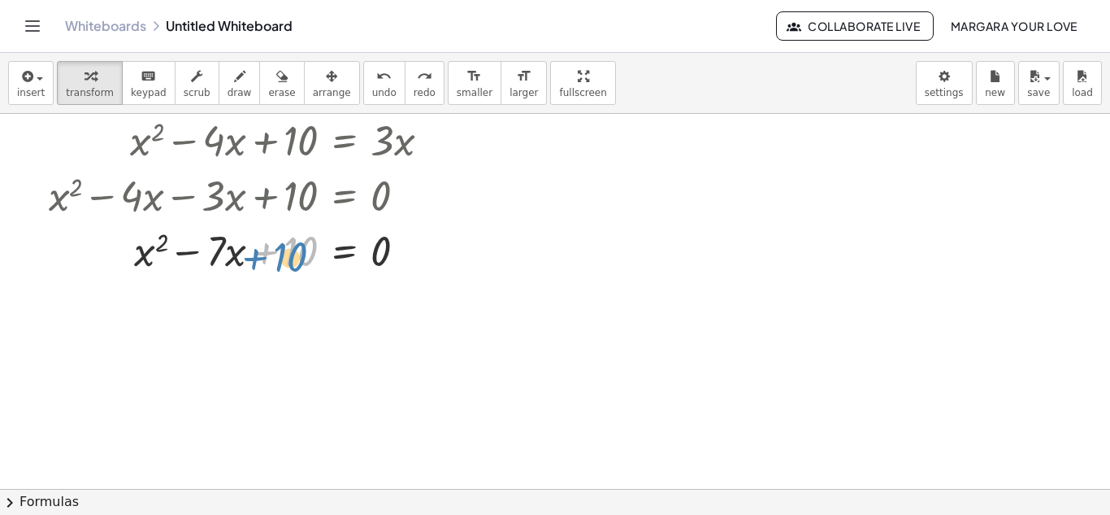
click at [287, 260] on div at bounding box center [399, 249] width 728 height 55
click at [298, 257] on div at bounding box center [399, 249] width 728 height 55
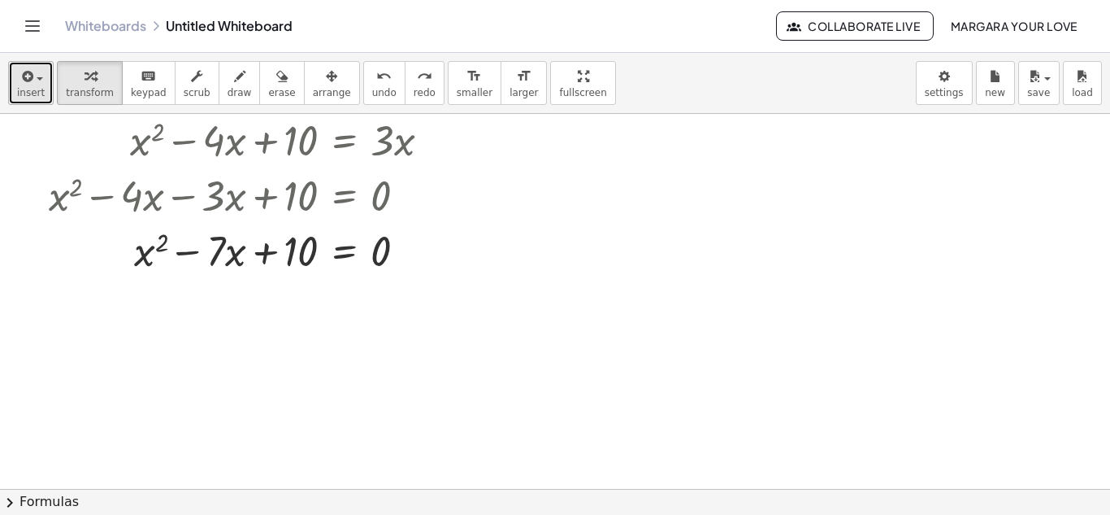
click at [34, 98] on span "insert" at bounding box center [31, 92] width 28 height 11
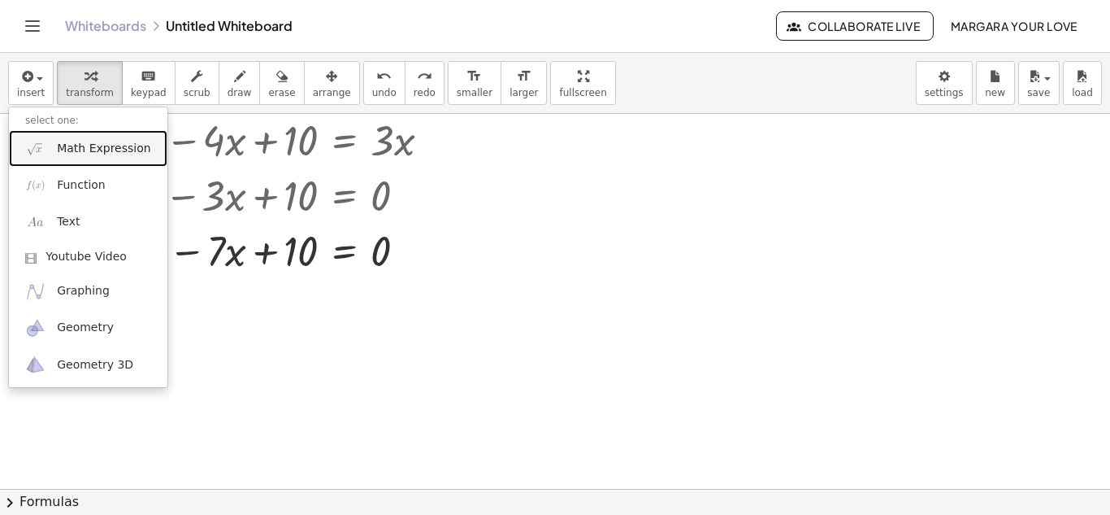
click at [76, 150] on span "Math Expression" at bounding box center [103, 149] width 93 height 16
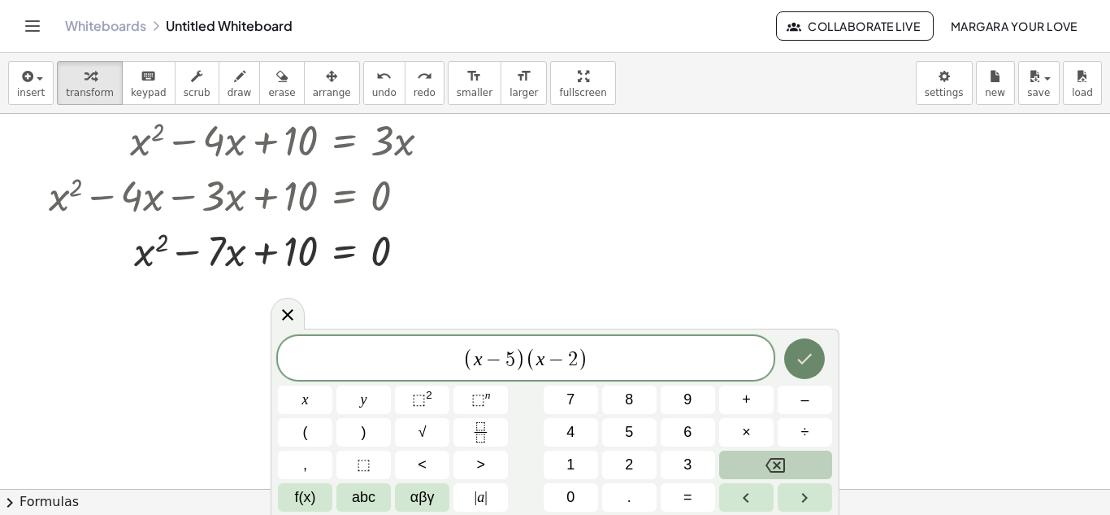
click at [813, 348] on button "Done" at bounding box center [804, 358] width 41 height 41
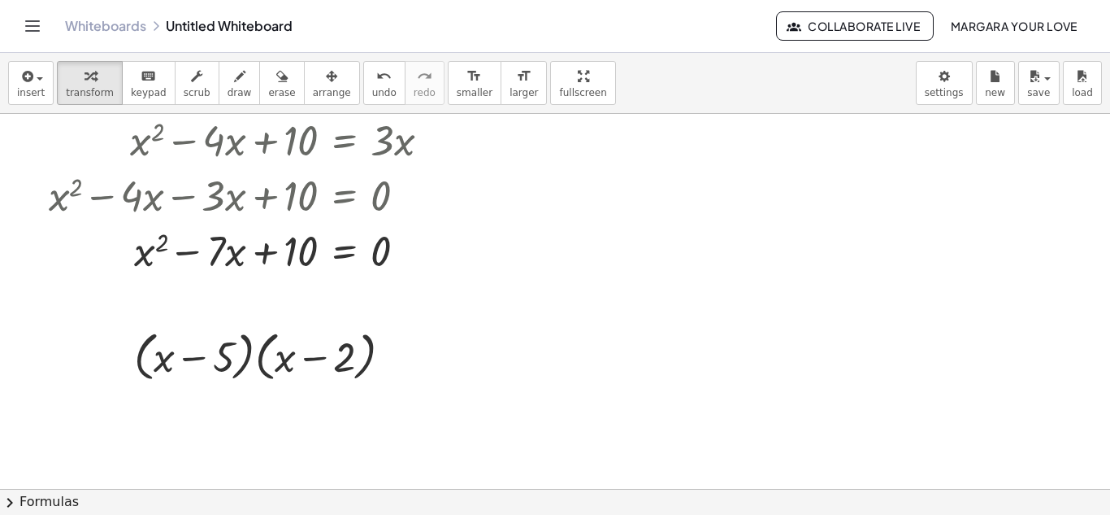
scroll to position [693, 0]
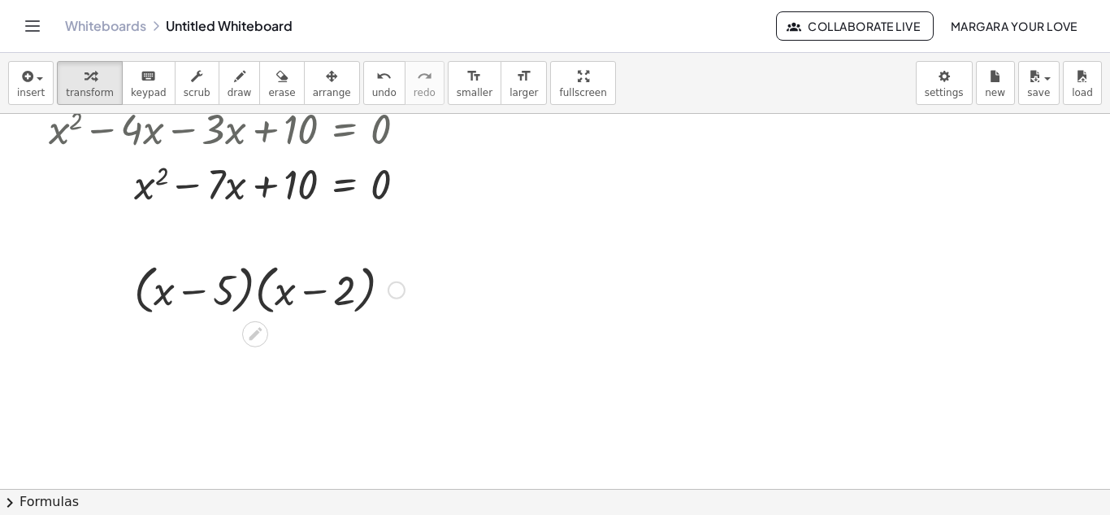
click at [400, 297] on div at bounding box center [397, 290] width 18 height 18
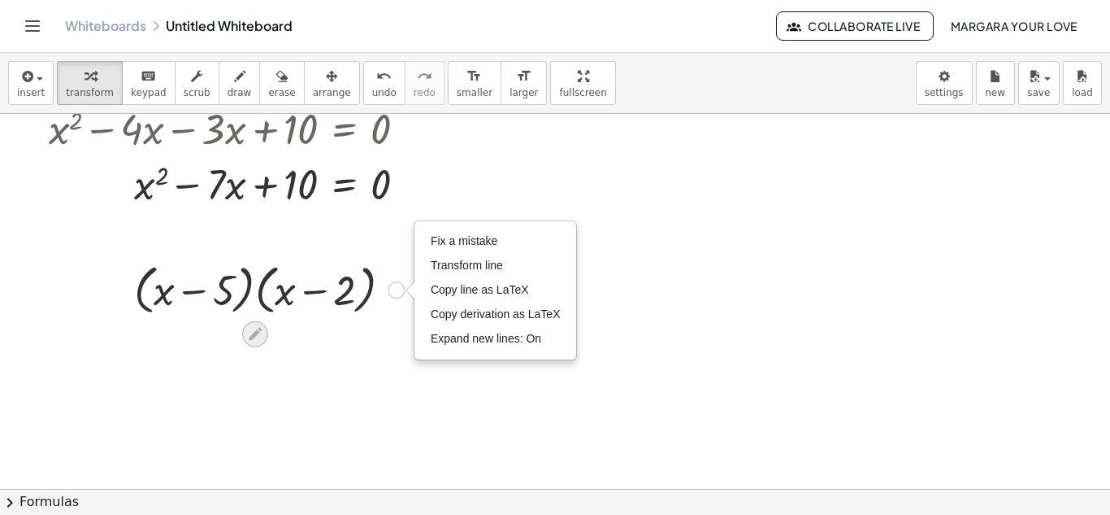
click at [259, 337] on icon at bounding box center [254, 333] width 17 height 17
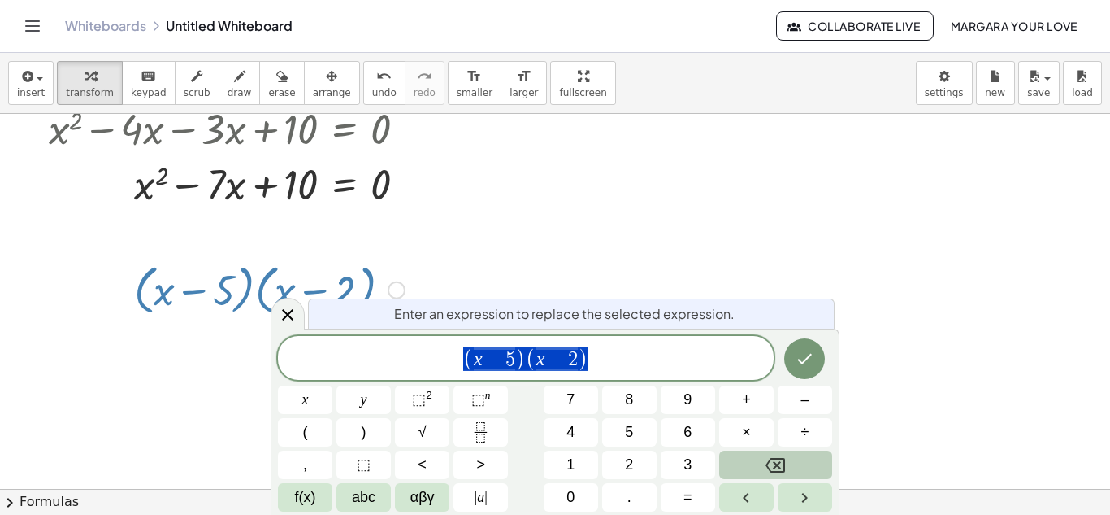
click at [651, 348] on span "( x − 5 ) ( x − 2 )" at bounding box center [526, 358] width 496 height 27
click at [689, 490] on span "=" at bounding box center [688, 497] width 9 height 22
click at [572, 489] on span "0" at bounding box center [571, 497] width 8 height 22
click at [815, 350] on icon "Done" at bounding box center [805, 359] width 20 height 20
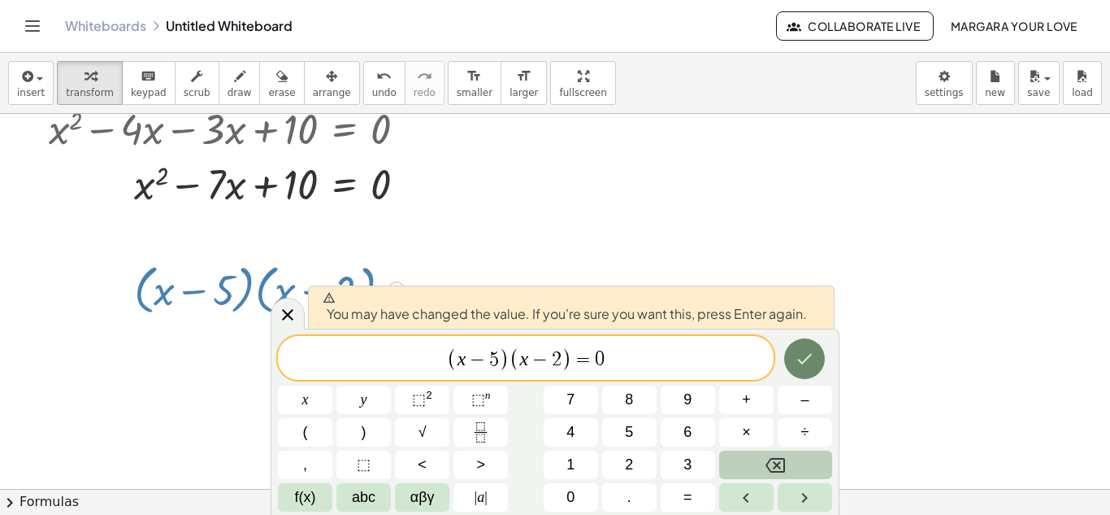
click at [806, 353] on icon "Done" at bounding box center [805, 359] width 20 height 20
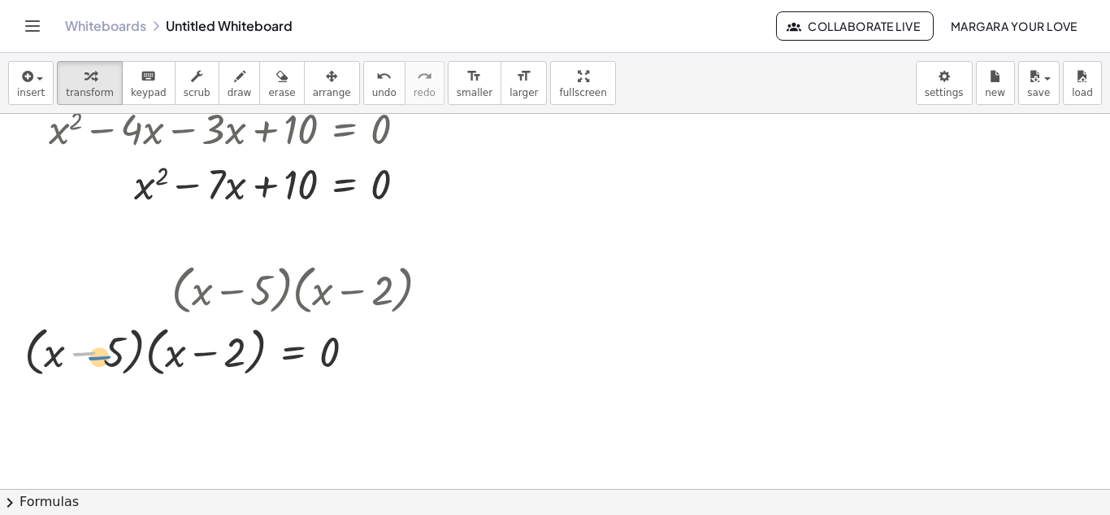
drag, startPoint x: 94, startPoint y: 349, endPoint x: 108, endPoint y: 354, distance: 14.7
click at [108, 354] on div at bounding box center [233, 350] width 434 height 62
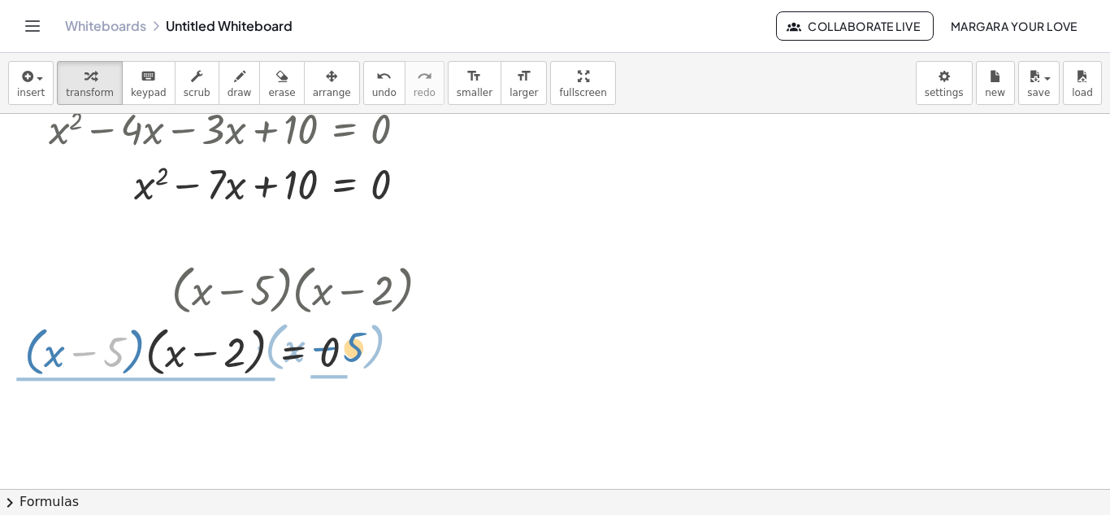
drag, startPoint x: 115, startPoint y: 350, endPoint x: 356, endPoint y: 345, distance: 240.7
click at [356, 345] on div at bounding box center [233, 350] width 434 height 62
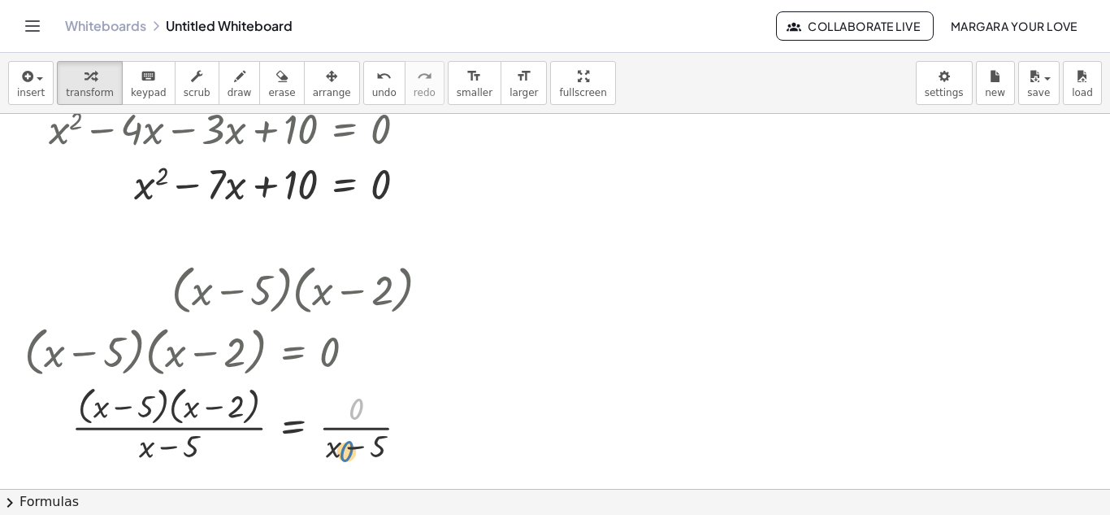
drag, startPoint x: 360, startPoint y: 409, endPoint x: 350, endPoint y: 454, distance: 46.6
click at [350, 454] on div at bounding box center [233, 423] width 434 height 86
drag, startPoint x: 355, startPoint y: 448, endPoint x: 359, endPoint y: 406, distance: 42.5
click at [359, 406] on div at bounding box center [233, 423] width 434 height 86
drag, startPoint x: 330, startPoint y: 450, endPoint x: 350, endPoint y: 409, distance: 45.1
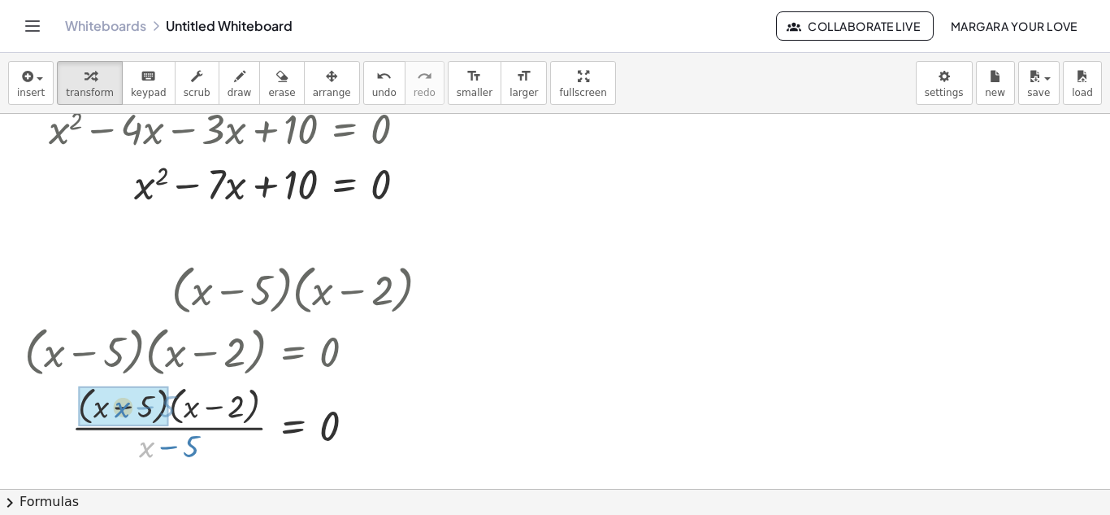
drag, startPoint x: 144, startPoint y: 450, endPoint x: 117, endPoint y: 406, distance: 50.8
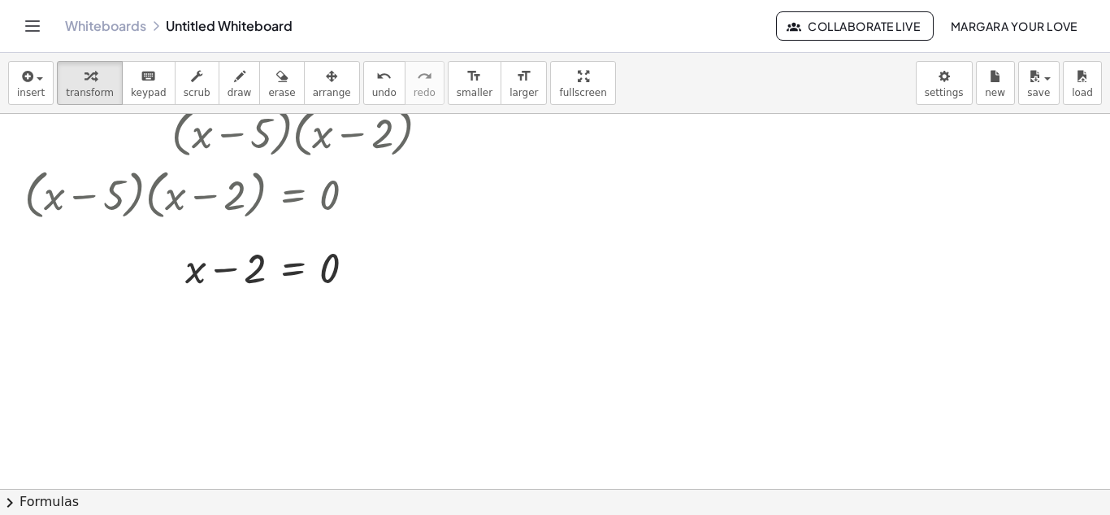
scroll to position [870, 0]
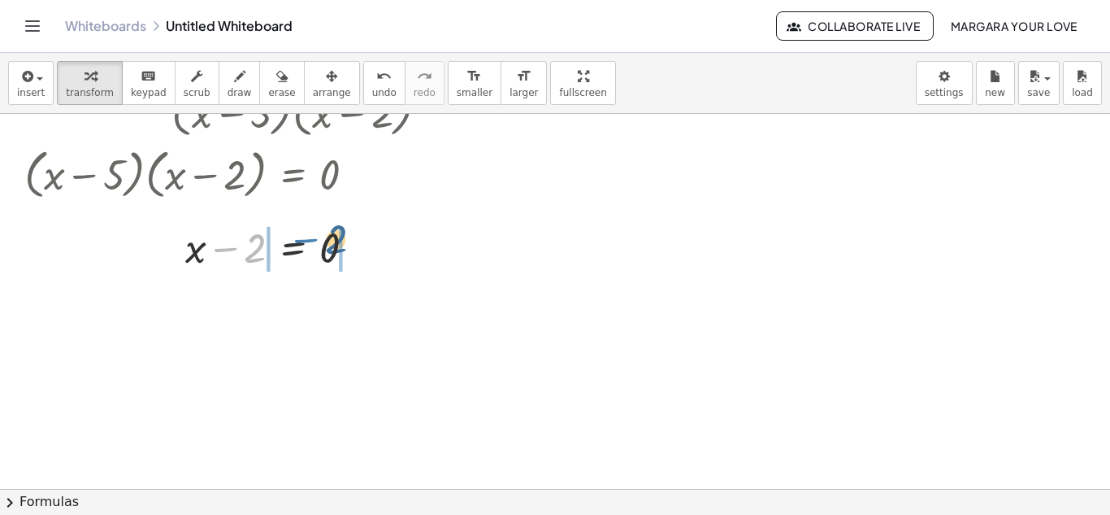
drag, startPoint x: 237, startPoint y: 248, endPoint x: 319, endPoint y: 239, distance: 81.8
click at [319, 239] on div at bounding box center [233, 246] width 434 height 55
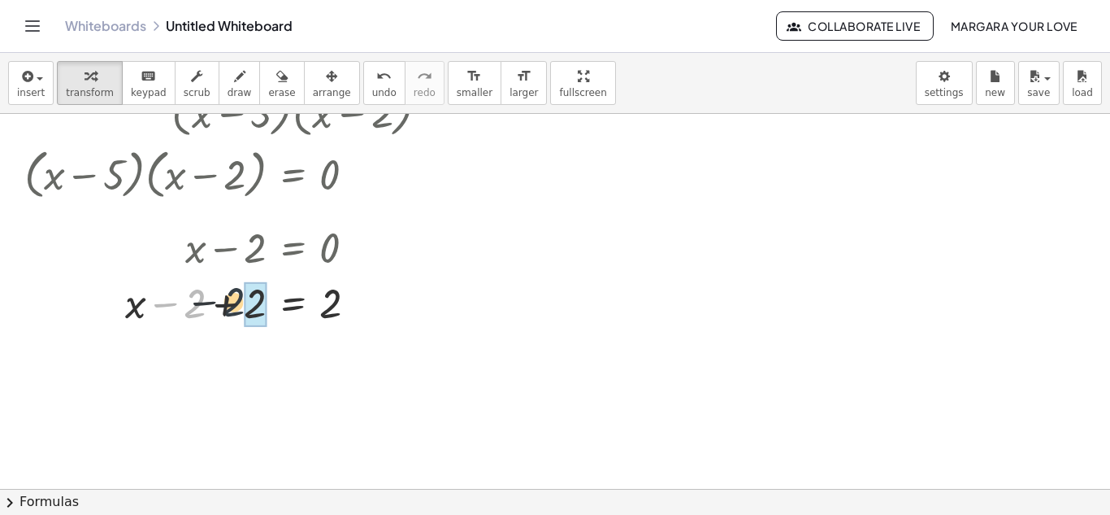
drag, startPoint x: 185, startPoint y: 304, endPoint x: 234, endPoint y: 306, distance: 48.8
click at [234, 306] on div at bounding box center [233, 301] width 434 height 55
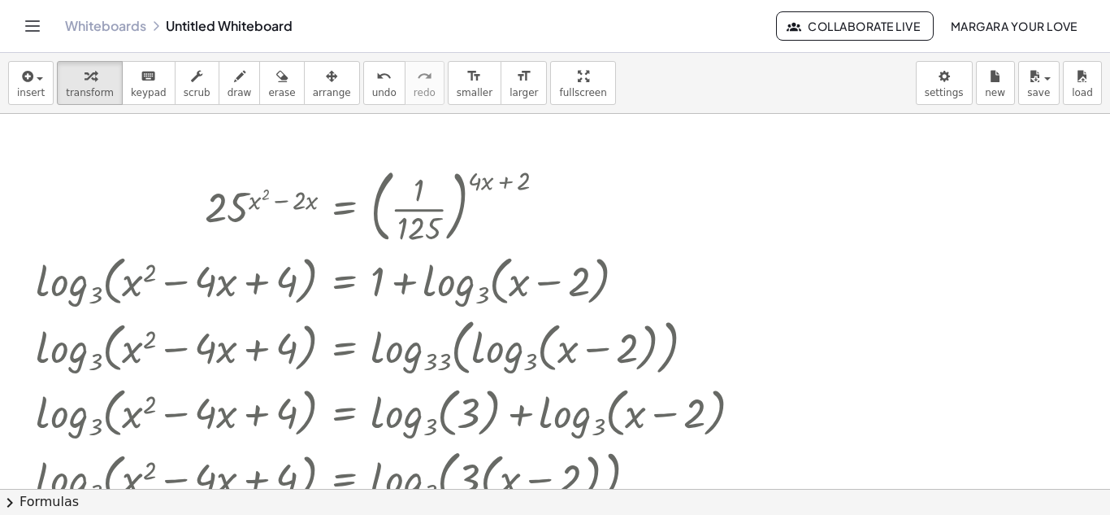
scroll to position [1049, 0]
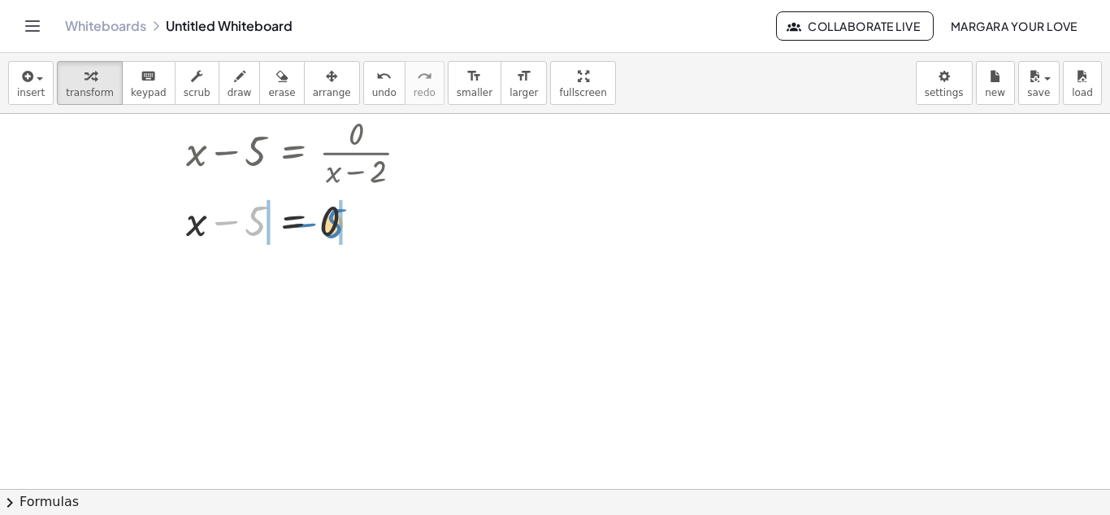
drag, startPoint x: 241, startPoint y: 227, endPoint x: 319, endPoint y: 229, distance: 78.9
click at [319, 229] on div at bounding box center [233, 219] width 434 height 55
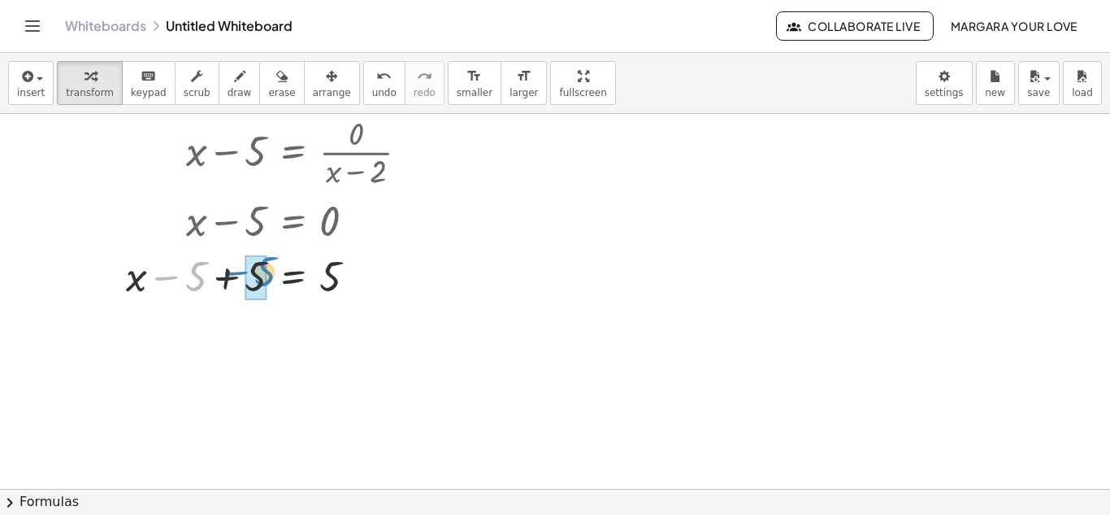
drag, startPoint x: 172, startPoint y: 281, endPoint x: 237, endPoint y: 277, distance: 65.2
click at [237, 277] on div at bounding box center [233, 274] width 434 height 55
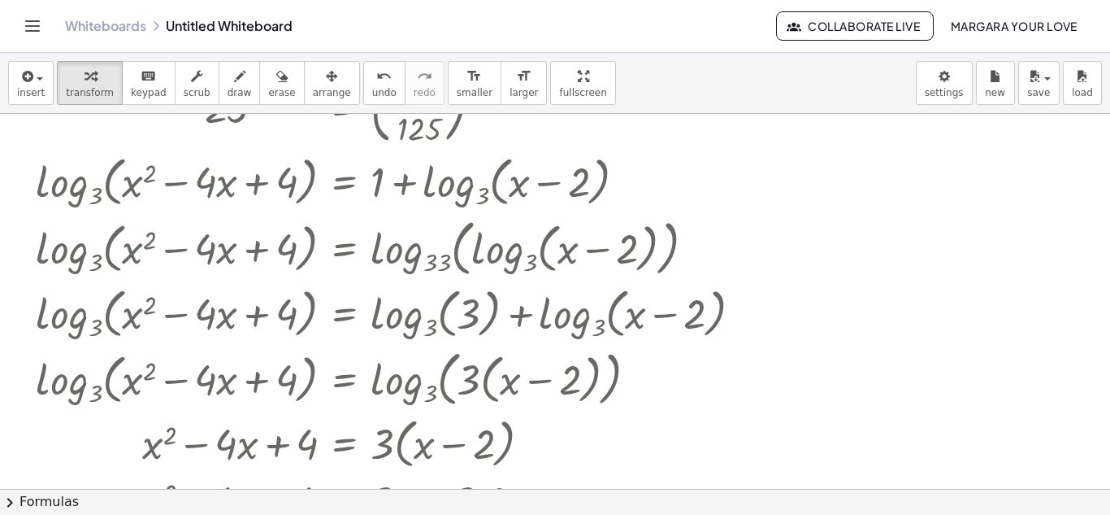
scroll to position [0, 0]
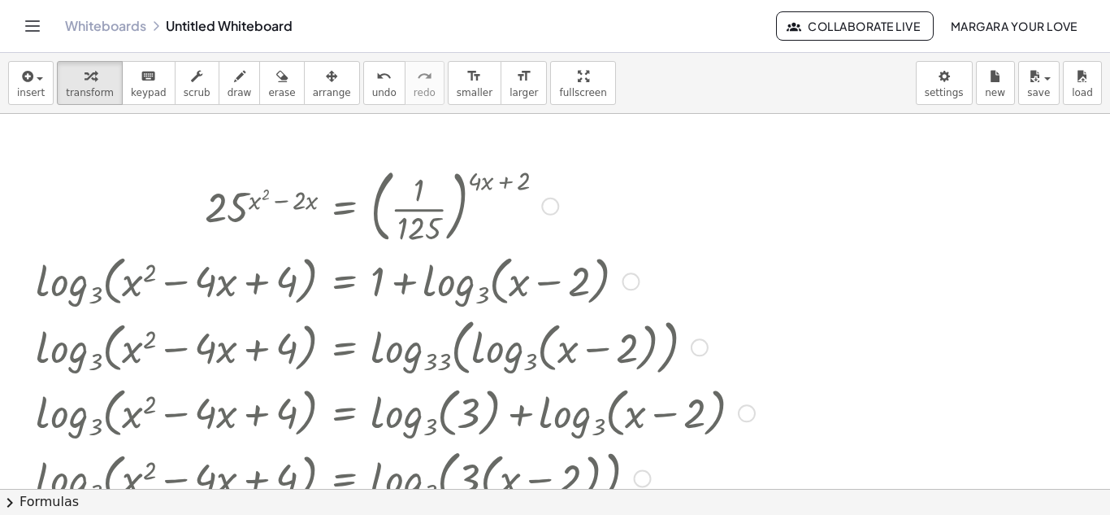
click at [552, 205] on div at bounding box center [550, 207] width 18 height 18
click at [631, 291] on div at bounding box center [396, 280] width 736 height 63
click at [632, 288] on div at bounding box center [631, 281] width 18 height 18
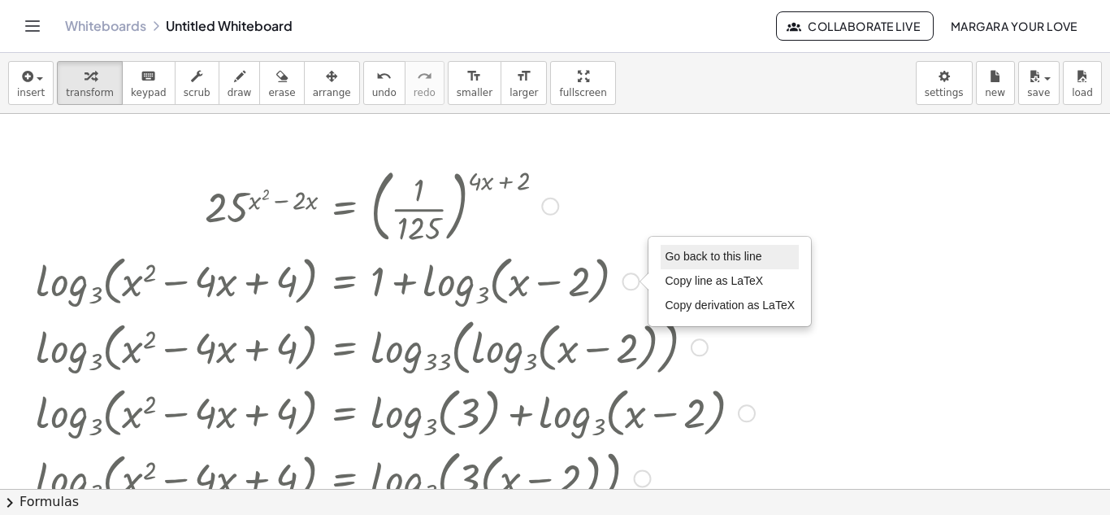
click at [664, 258] on li "Go back to this line" at bounding box center [730, 257] width 138 height 24
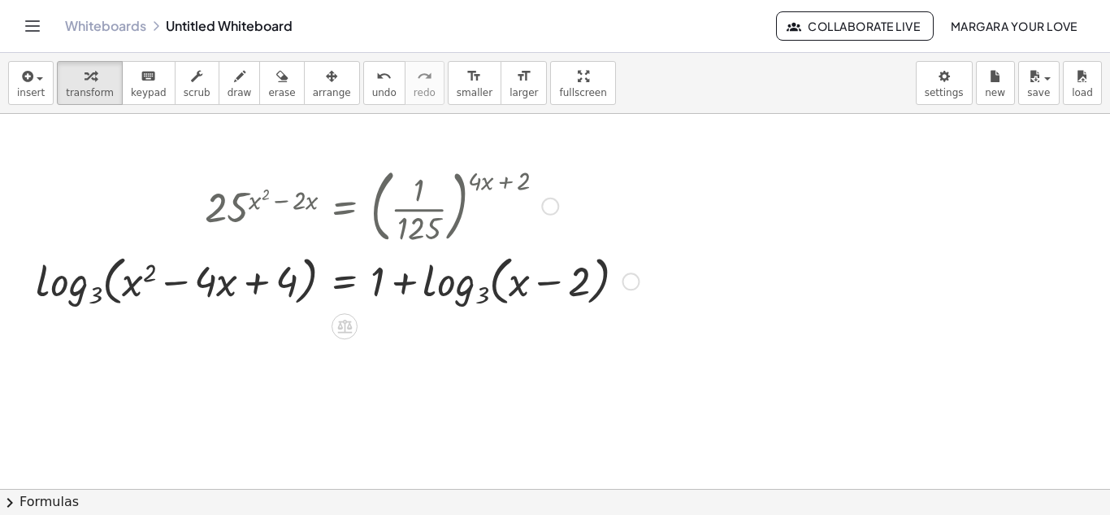
click at [630, 280] on div "Go back to this line Copy line as LaTeX Copy derivation as LaTeX" at bounding box center [631, 281] width 18 height 18
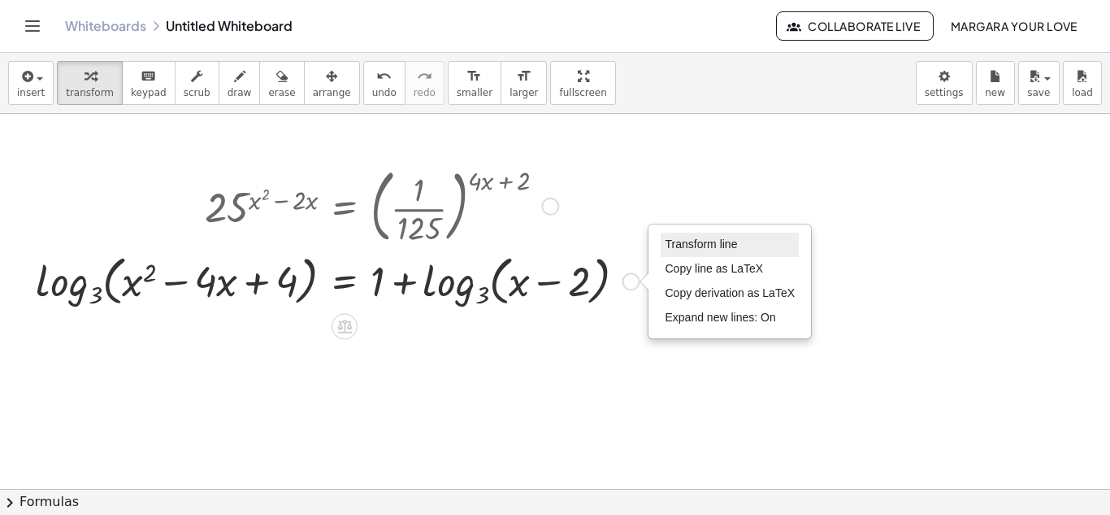
click at [694, 245] on span "Transform line" at bounding box center [701, 243] width 72 height 13
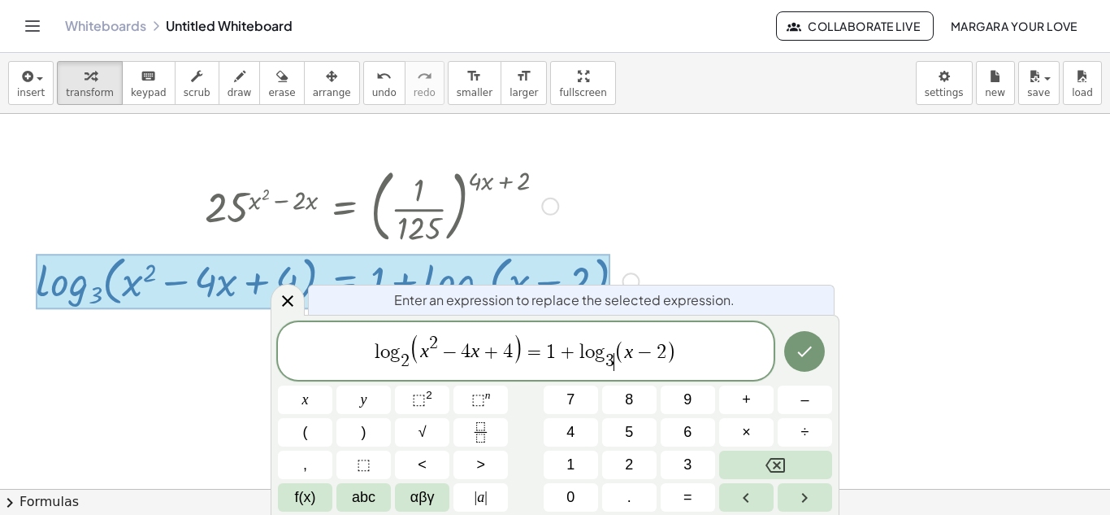
click at [613, 359] on span "3 ​" at bounding box center [610, 362] width 9 height 18
click at [470, 354] on span "x 2 − 4 ​ x + 4" at bounding box center [466, 348] width 93 height 26
click at [509, 350] on span "4" at bounding box center [508, 352] width 10 height 20
click at [666, 354] on span "( x − 2 ​ )" at bounding box center [646, 352] width 63 height 24
click at [798, 357] on icon "Done" at bounding box center [805, 351] width 20 height 20
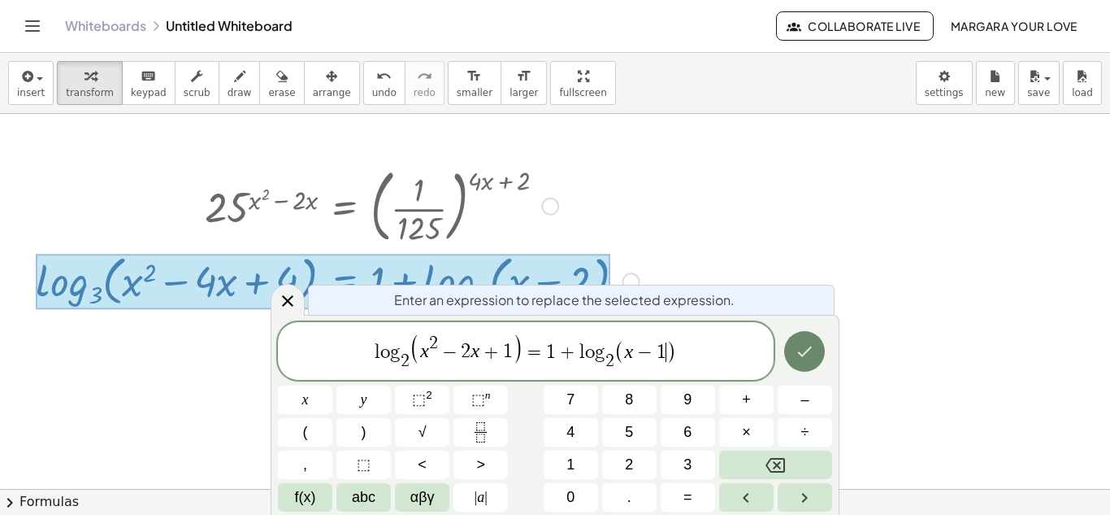
click at [798, 357] on icon "Done" at bounding box center [805, 351] width 20 height 20
click at [810, 354] on icon "Done" at bounding box center [805, 351] width 20 height 20
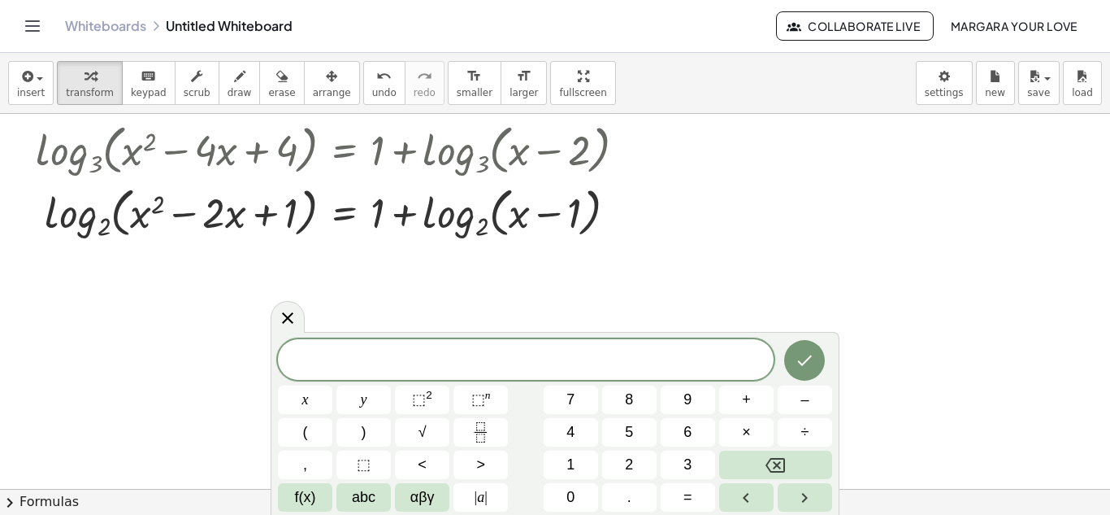
scroll to position [130, 0]
click at [279, 307] on div at bounding box center [288, 317] width 34 height 32
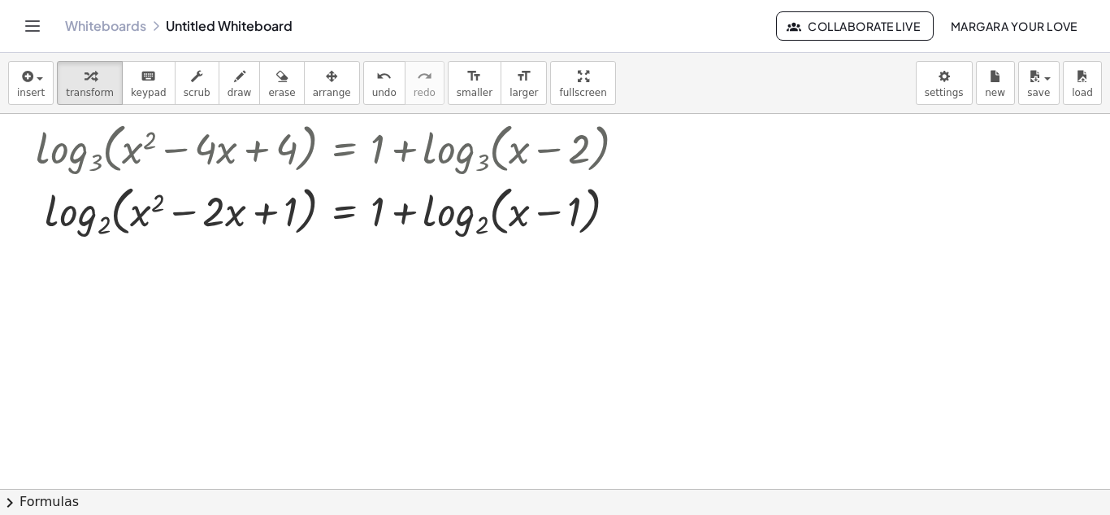
scroll to position [124, 0]
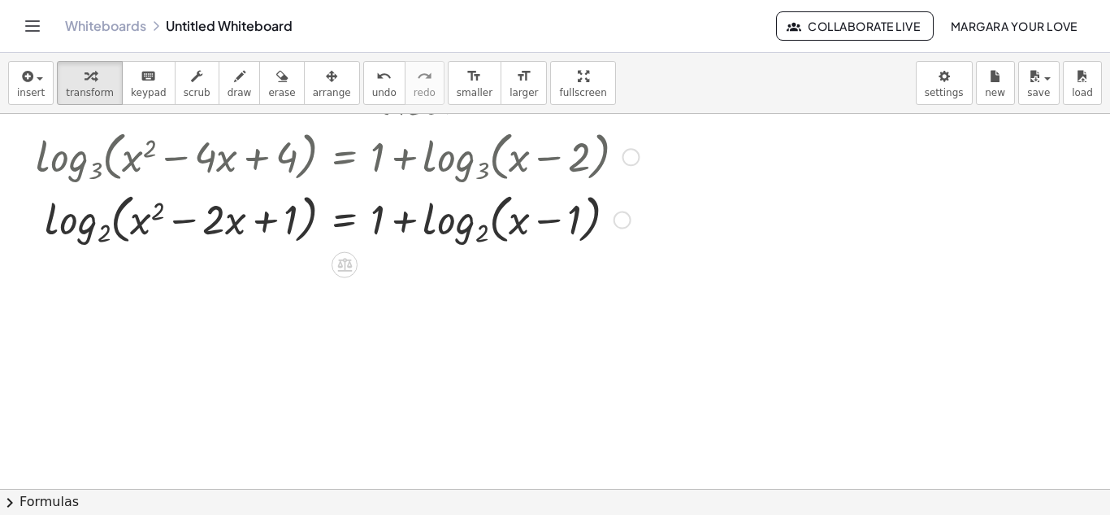
click at [618, 215] on div "Transform line Copy line as LaTeX Copy derivation as LaTeX Expand new lines: On" at bounding box center [623, 220] width 18 height 18
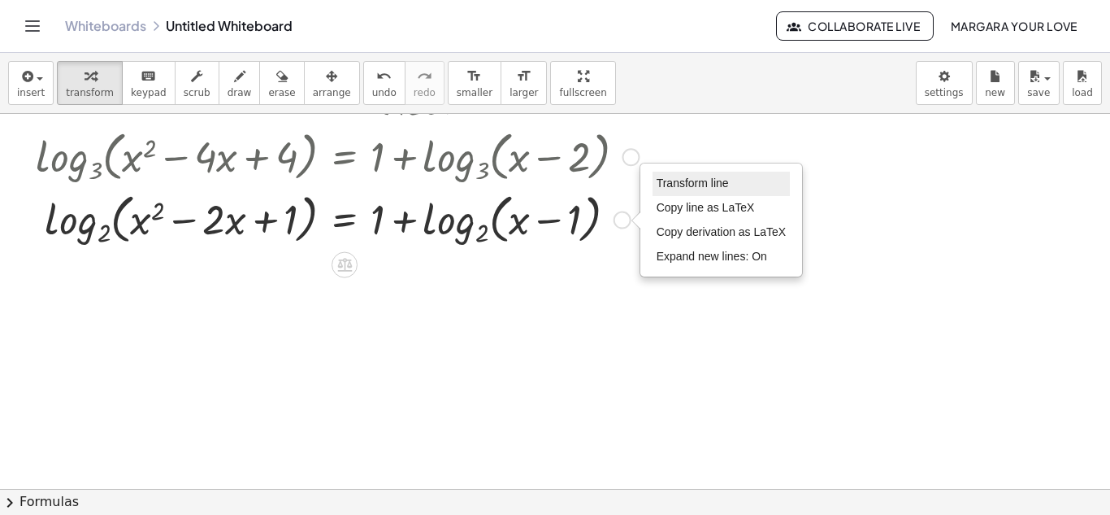
click at [677, 184] on span "Transform line" at bounding box center [693, 182] width 72 height 13
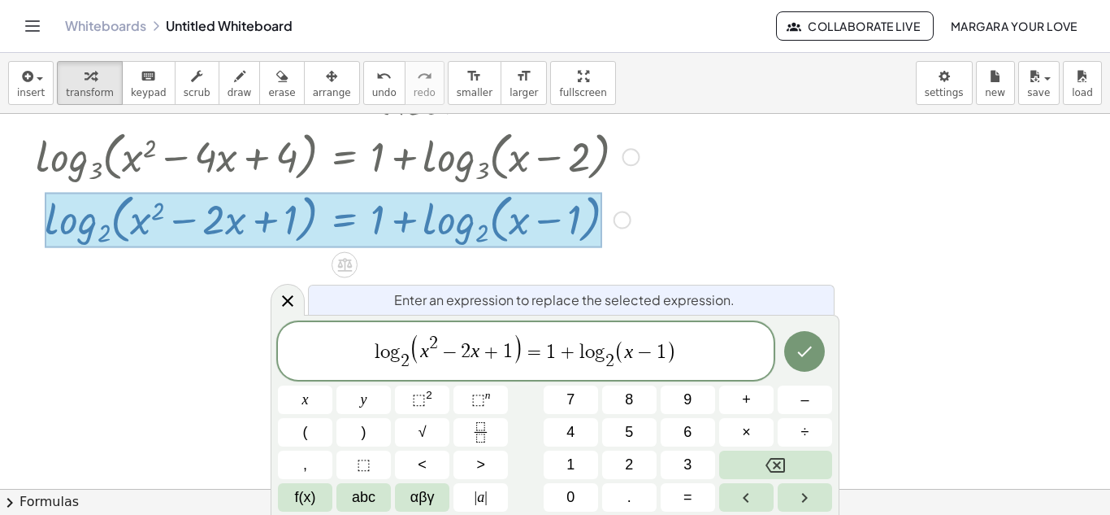
click at [579, 357] on span "l o g 2 ​ ( x 2 − 2 x + 1 ) = 1 + l o g 2 ​ ​ ( x − 1 )" at bounding box center [526, 352] width 496 height 41
click at [324, 492] on button "f(x)" at bounding box center [305, 497] width 54 height 28
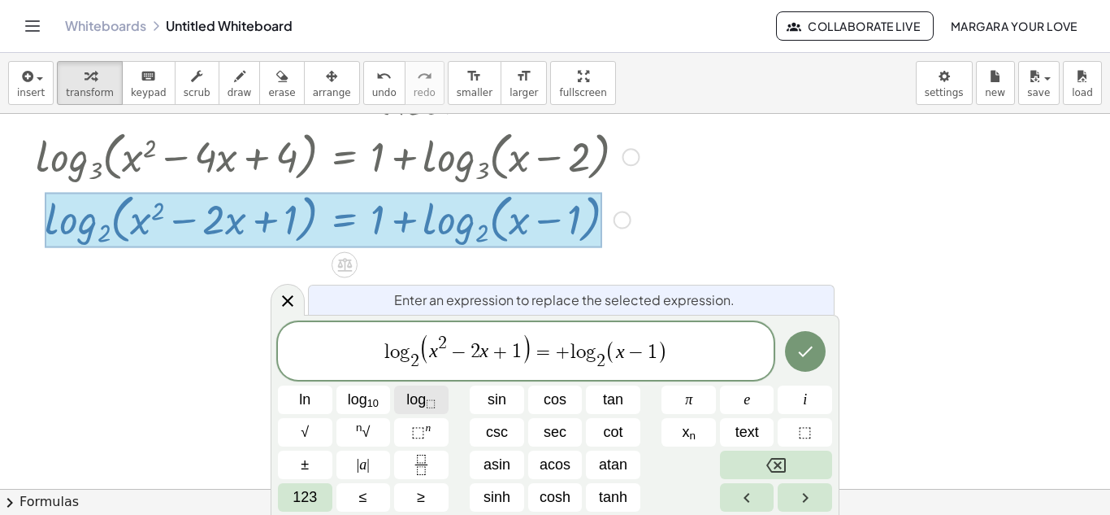
click at [405, 406] on button "log ⬚" at bounding box center [421, 399] width 54 height 28
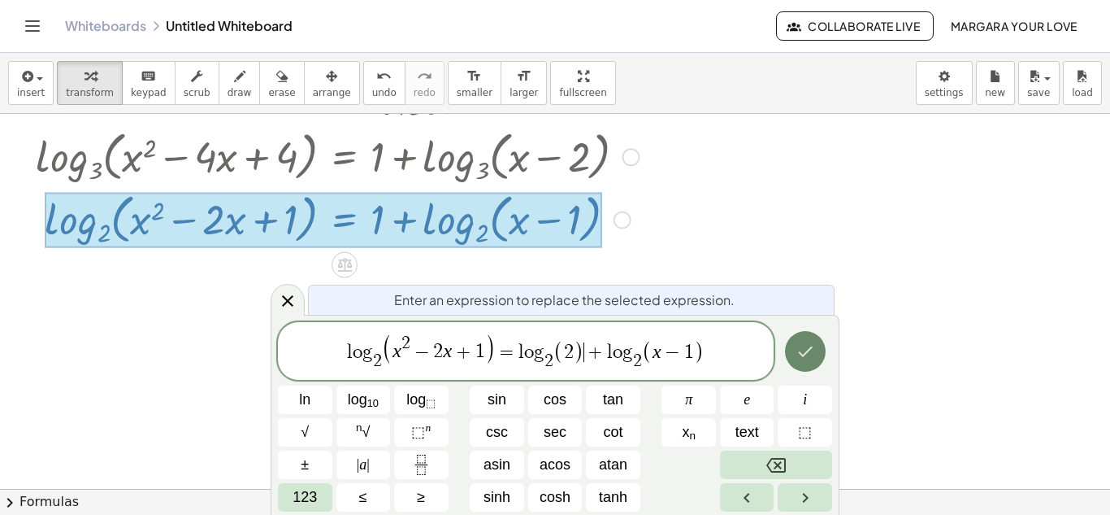
click at [800, 350] on icon "Done" at bounding box center [806, 351] width 20 height 20
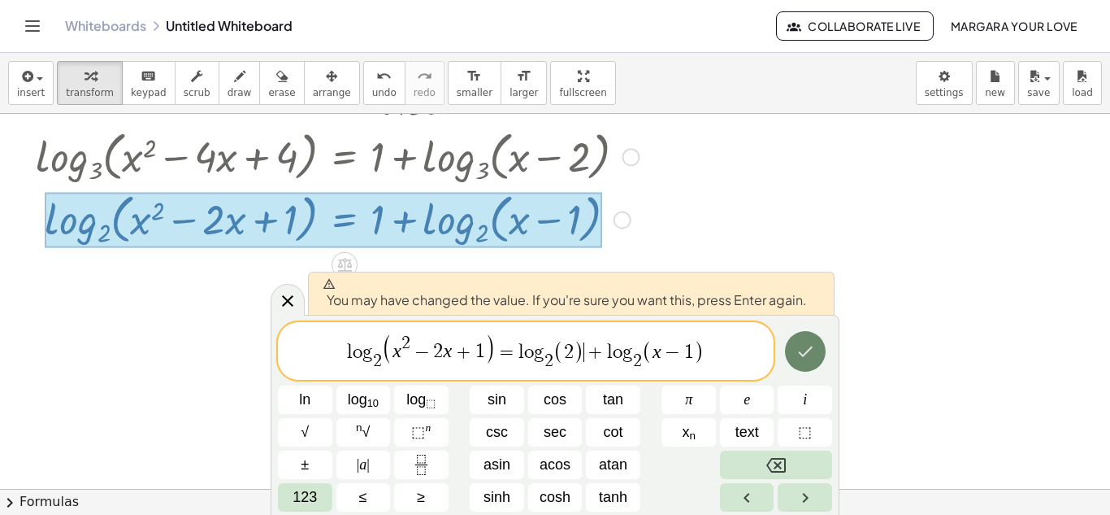
click at [797, 354] on icon "Done" at bounding box center [806, 351] width 20 height 20
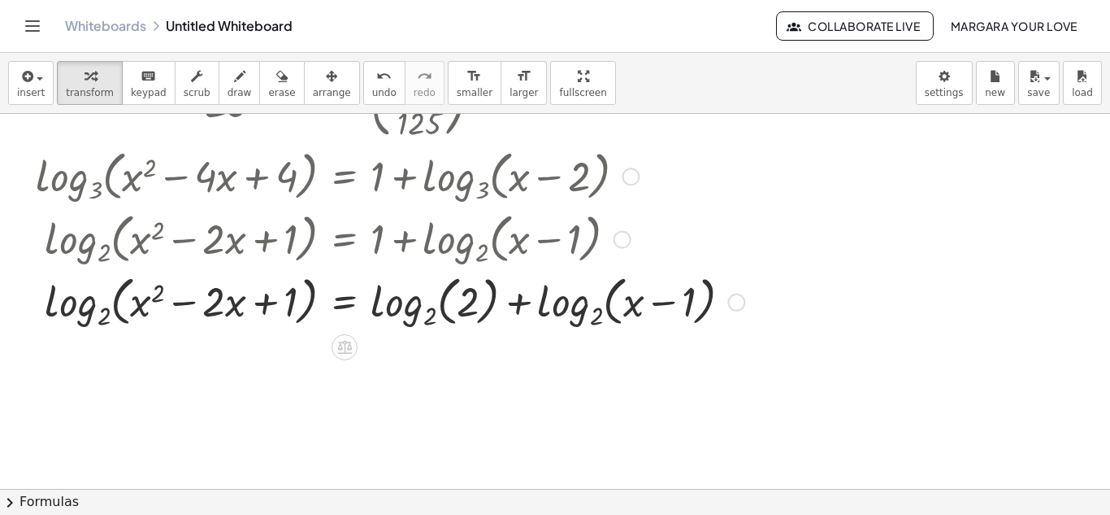
scroll to position [111, 0]
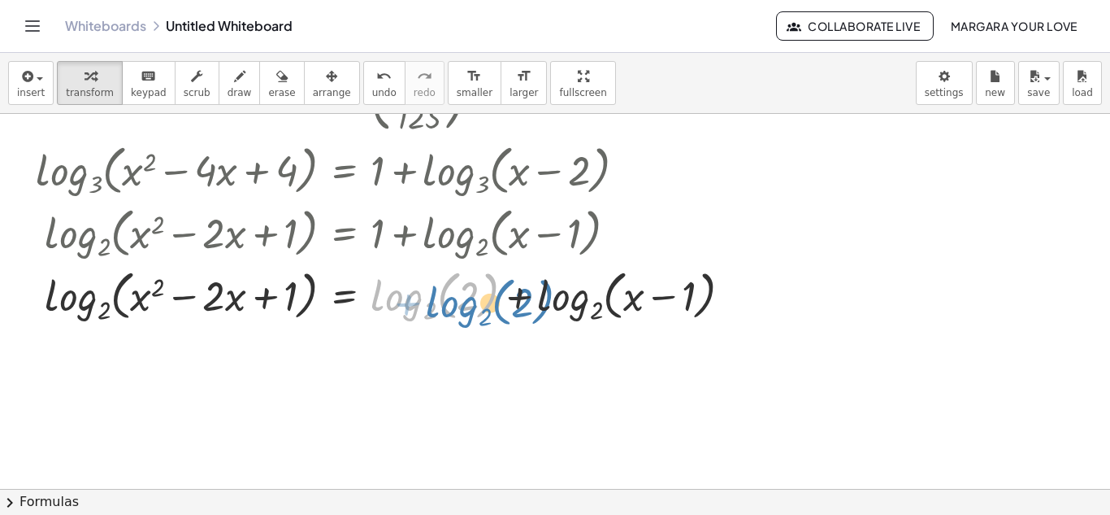
drag, startPoint x: 437, startPoint y: 301, endPoint x: 492, endPoint y: 306, distance: 54.8
click at [492, 306] on div at bounding box center [390, 294] width 725 height 63
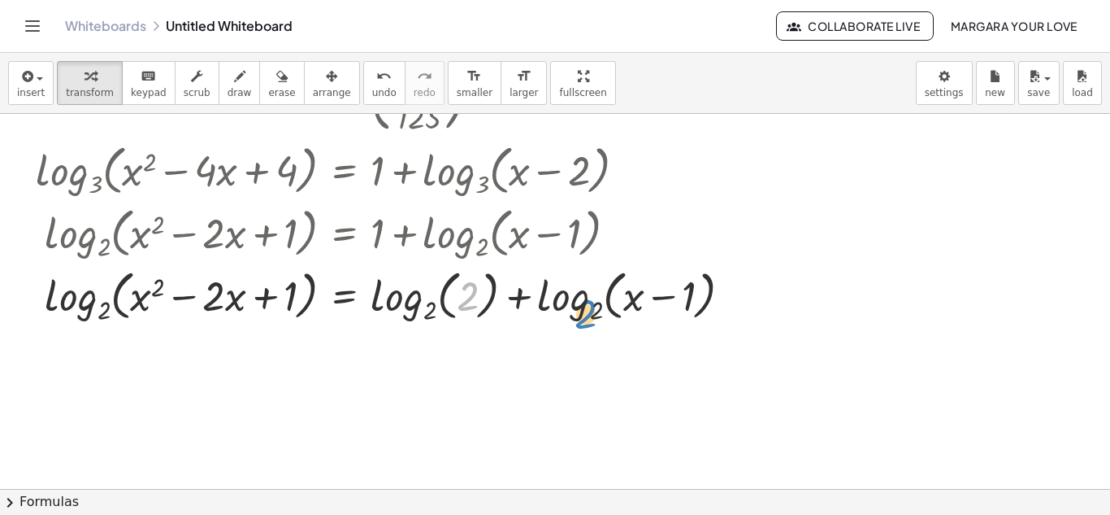
drag, startPoint x: 467, startPoint y: 293, endPoint x: 580, endPoint y: 309, distance: 113.4
click at [580, 309] on div at bounding box center [390, 294] width 725 height 63
drag, startPoint x: 434, startPoint y: 315, endPoint x: 481, endPoint y: 300, distance: 49.6
click at [481, 300] on div at bounding box center [390, 294] width 725 height 63
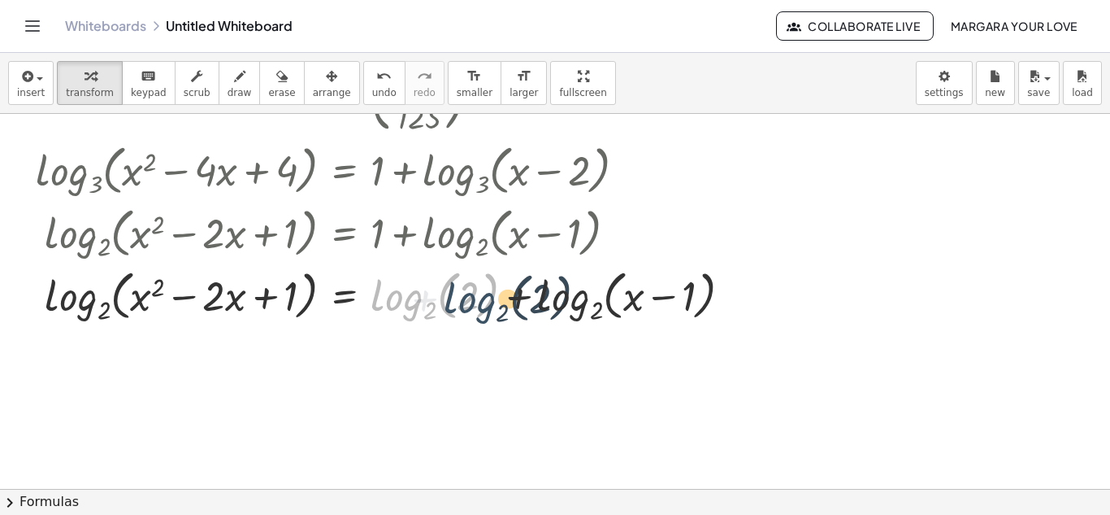
drag, startPoint x: 393, startPoint y: 301, endPoint x: 465, endPoint y: 292, distance: 72.9
click at [465, 292] on div at bounding box center [390, 294] width 725 height 63
drag, startPoint x: 468, startPoint y: 293, endPoint x: 411, endPoint y: 298, distance: 58.0
click at [411, 298] on div at bounding box center [390, 294] width 725 height 63
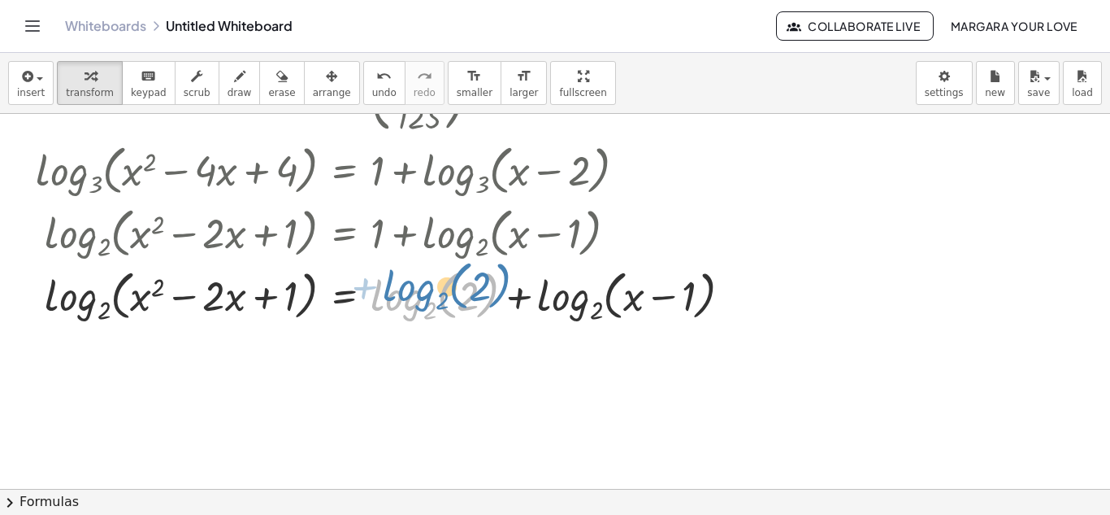
drag, startPoint x: 492, startPoint y: 286, endPoint x: 505, endPoint y: 279, distance: 14.9
click at [505, 279] on div at bounding box center [390, 294] width 725 height 63
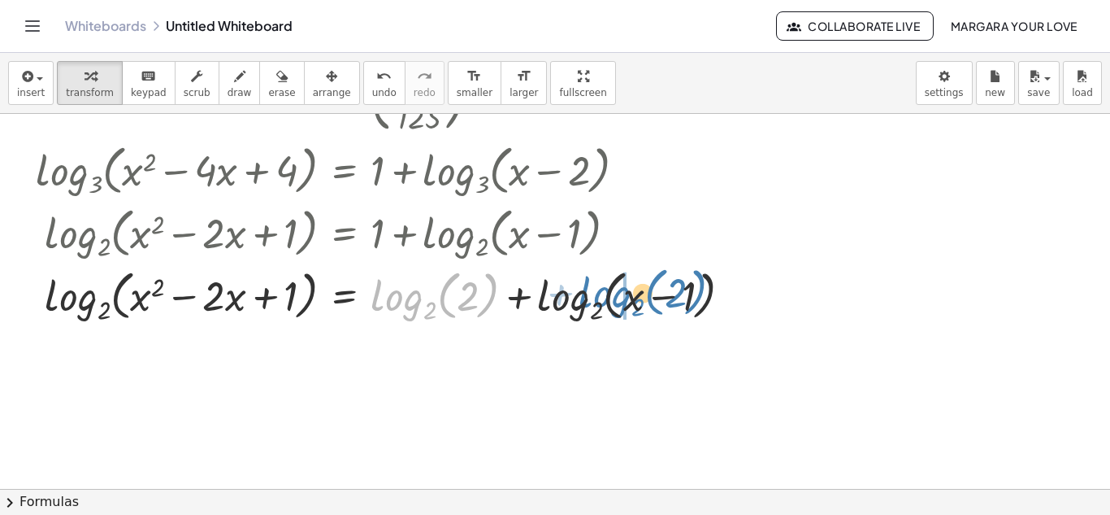
drag, startPoint x: 423, startPoint y: 308, endPoint x: 601, endPoint y: 292, distance: 178.8
click at [601, 292] on div at bounding box center [390, 294] width 725 height 63
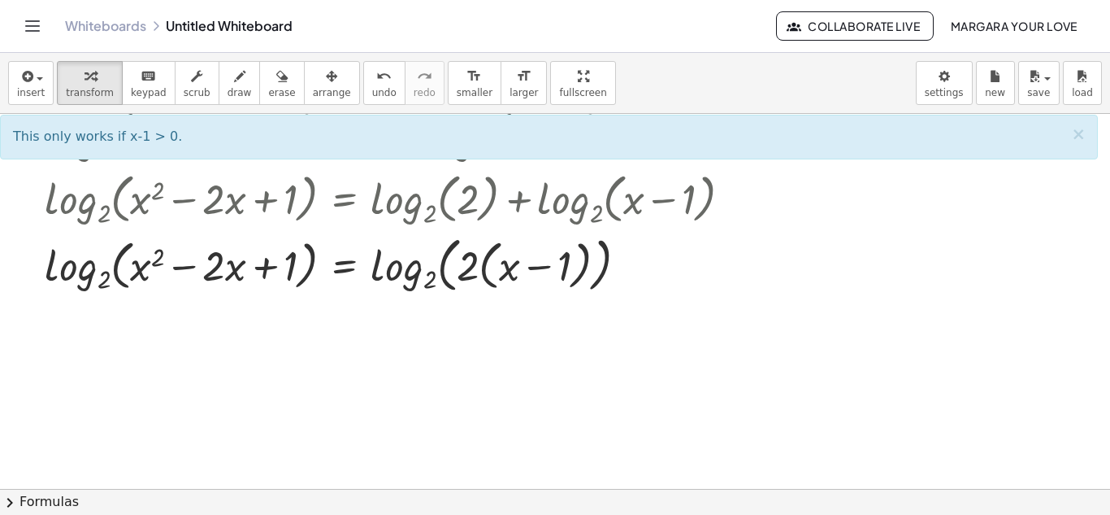
scroll to position [215, 0]
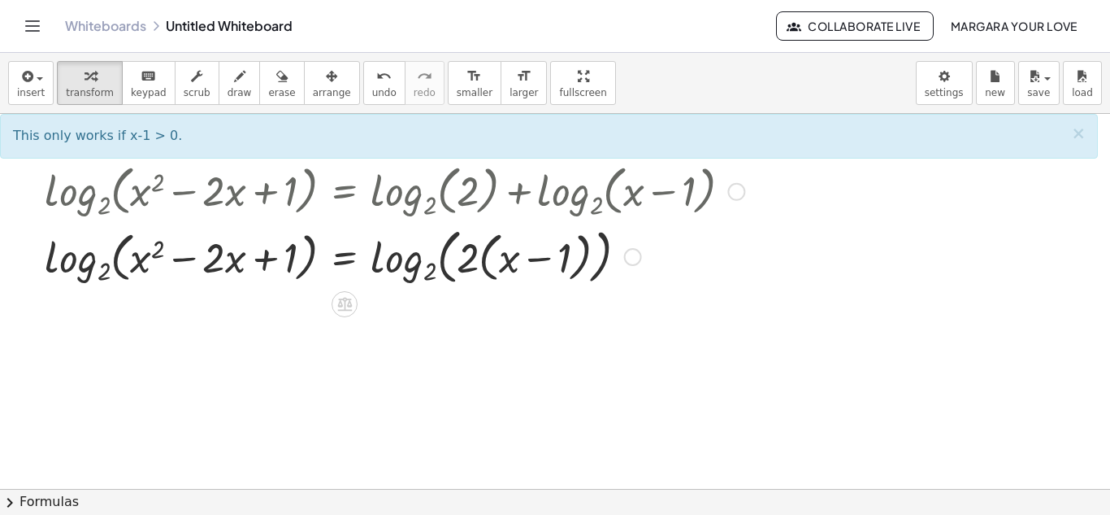
click at [633, 250] on div "Transform line Copy line as LaTeX Copy derivation as LaTeX Expand new lines: On" at bounding box center [633, 257] width 18 height 18
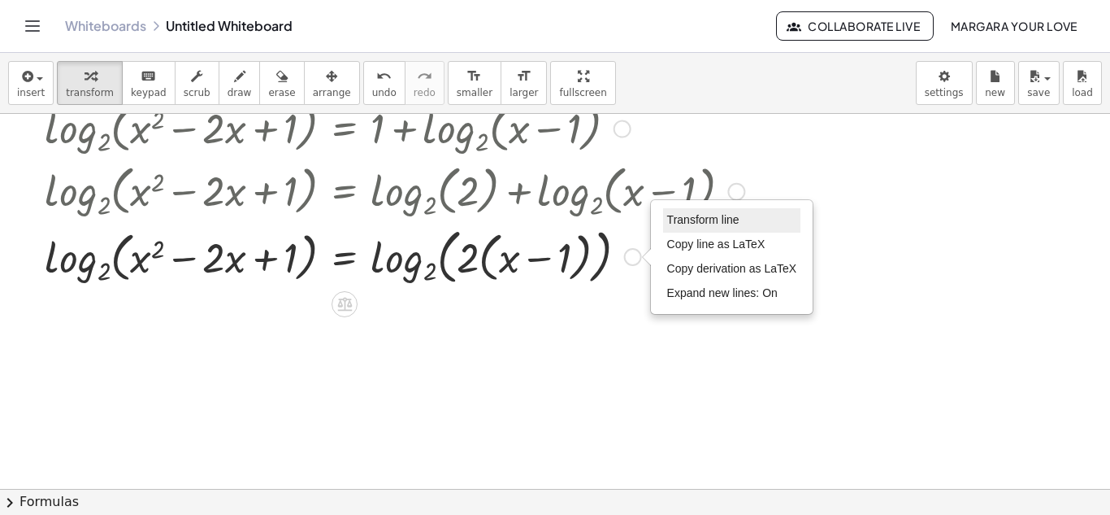
click at [704, 220] on span "Transform line" at bounding box center [703, 219] width 72 height 13
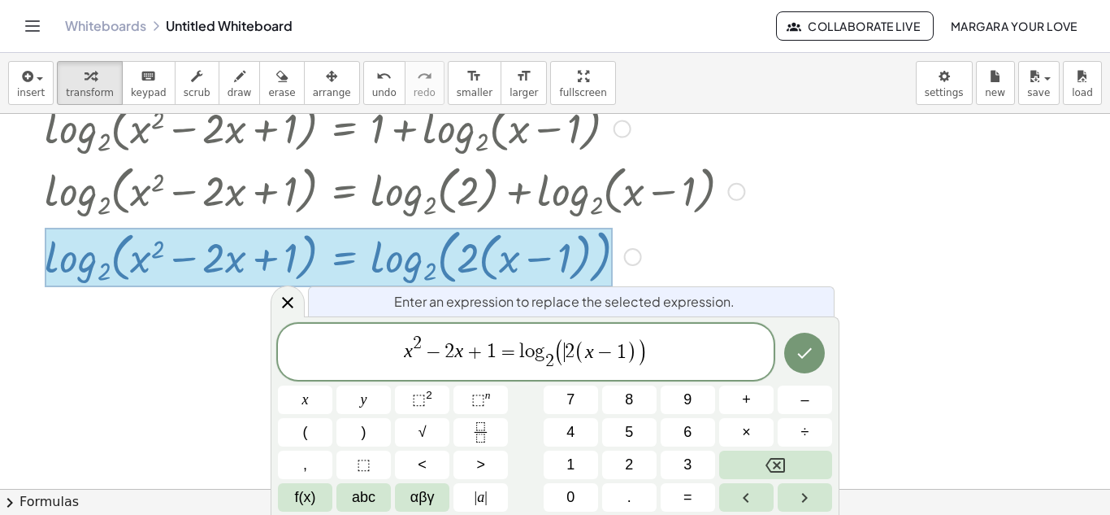
click at [561, 358] on span "(" at bounding box center [559, 351] width 11 height 28
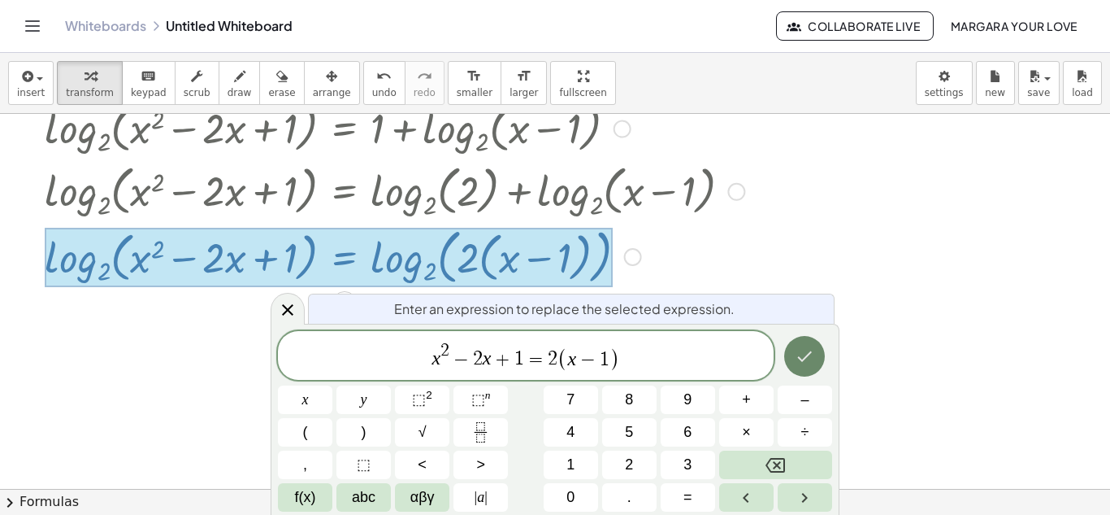
click at [817, 341] on button "Done" at bounding box center [804, 356] width 41 height 41
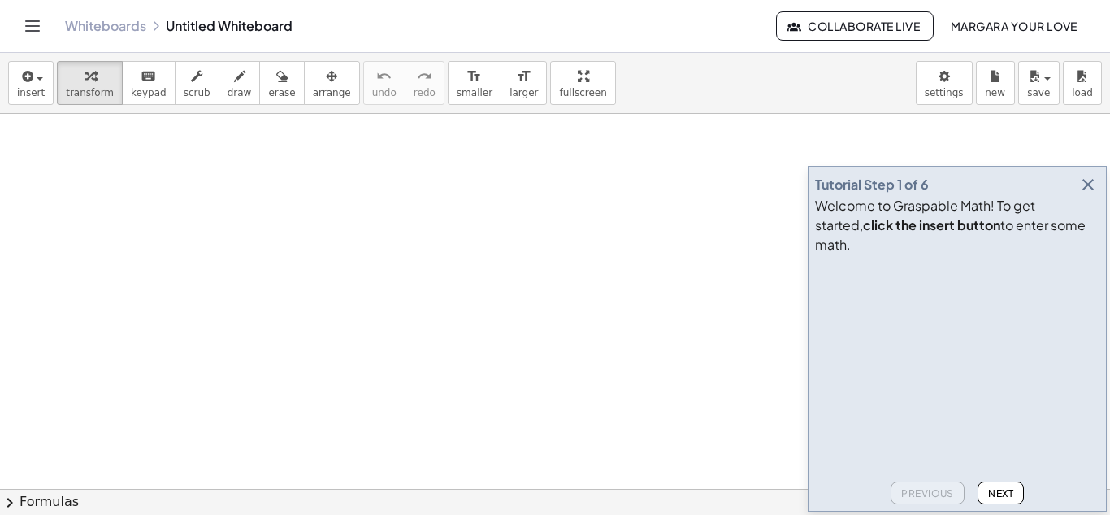
click at [462, 105] on div "insert select one: Math Expression Function Text Youtube Video Graphing Geometr…" at bounding box center [555, 83] width 1110 height 61
click at [17, 87] on span "insert" at bounding box center [31, 92] width 28 height 11
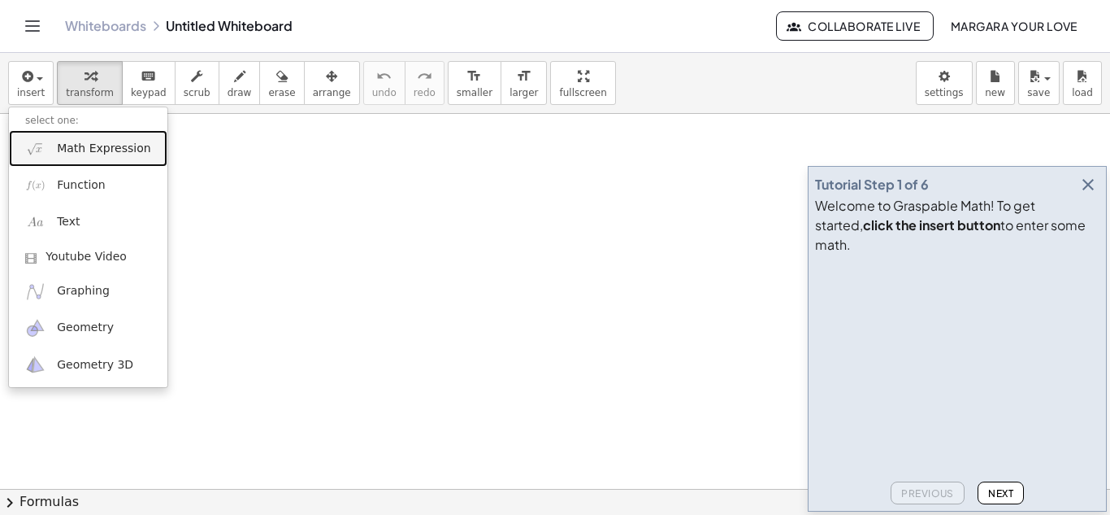
click at [57, 141] on span "Math Expression" at bounding box center [103, 149] width 93 height 16
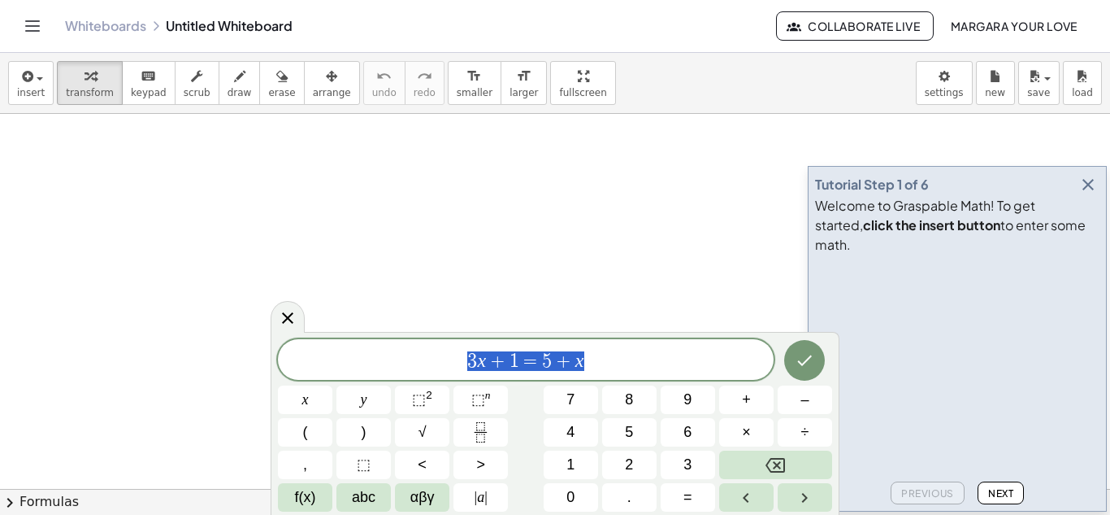
drag, startPoint x: 594, startPoint y: 364, endPoint x: 458, endPoint y: 364, distance: 135.8
click at [458, 364] on span "3 x + 1 = 5 + x" at bounding box center [526, 361] width 496 height 23
click at [424, 402] on span "⬚" at bounding box center [419, 399] width 14 height 16
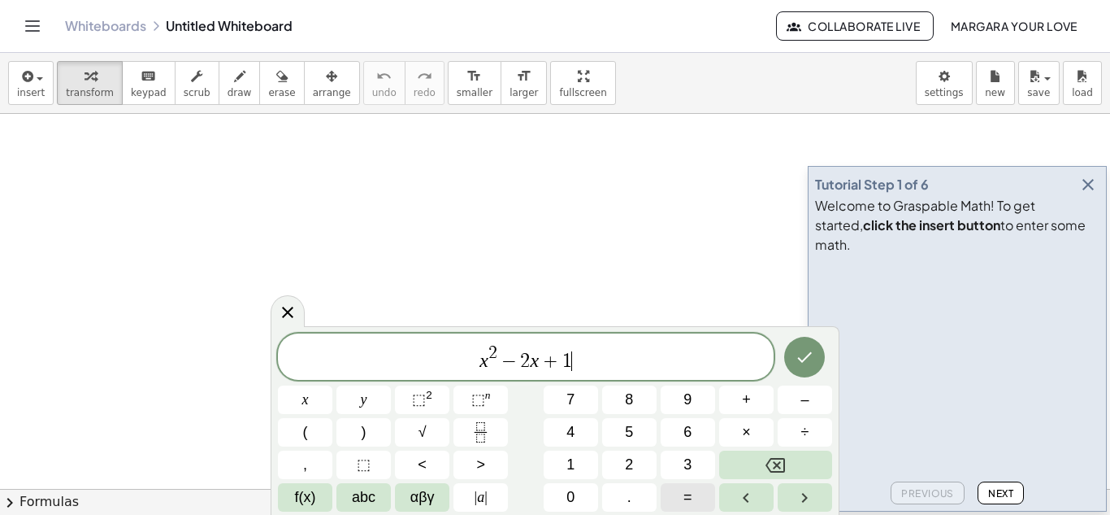
click at [676, 489] on button "=" at bounding box center [688, 497] width 54 height 28
click at [310, 440] on button "(" at bounding box center [305, 432] width 54 height 28
click at [370, 433] on button ")" at bounding box center [364, 432] width 54 height 28
click at [798, 354] on icon "Done" at bounding box center [805, 356] width 20 height 20
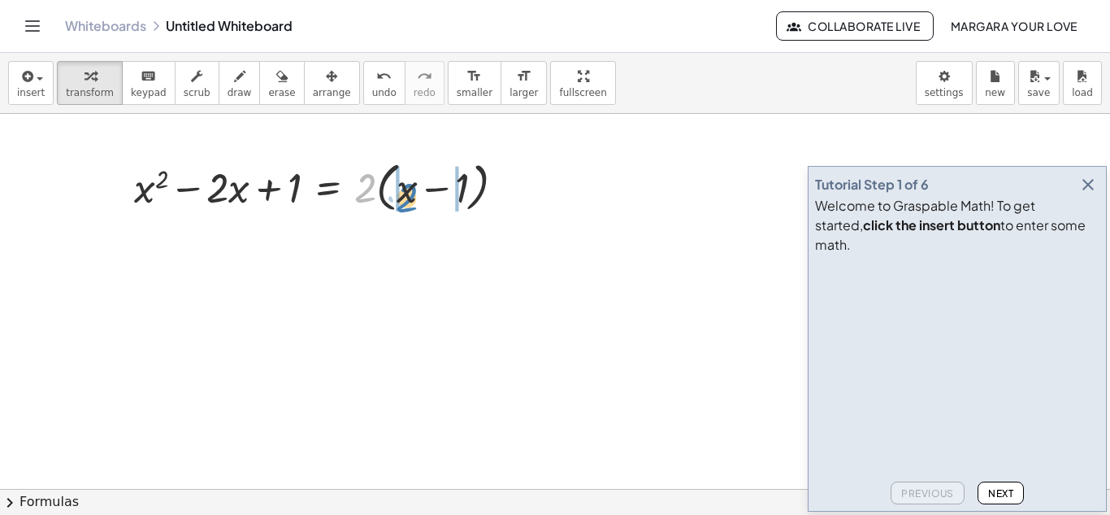
drag, startPoint x: 365, startPoint y: 188, endPoint x: 406, endPoint y: 197, distance: 42.4
click at [406, 197] on div at bounding box center [326, 186] width 400 height 62
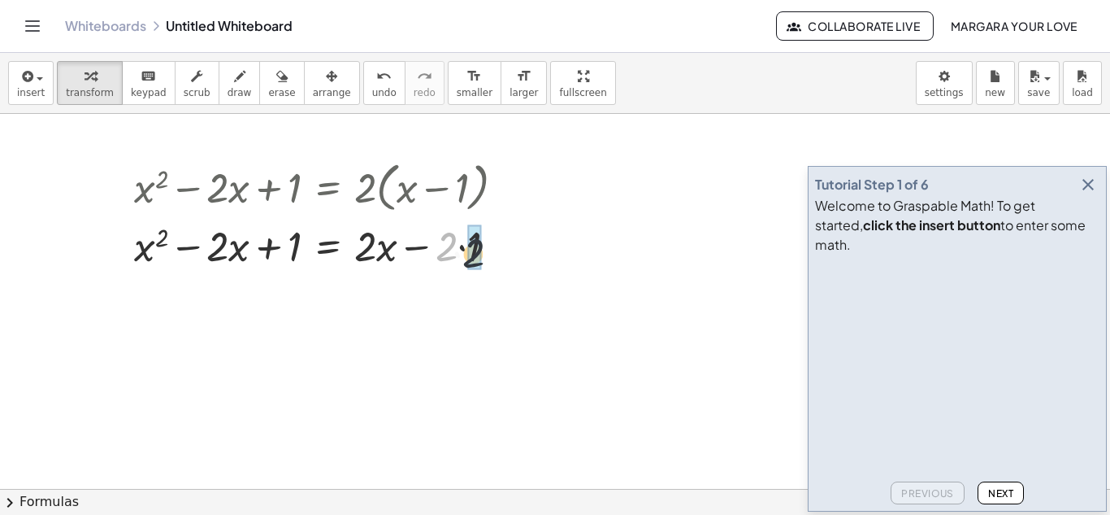
drag, startPoint x: 444, startPoint y: 237, endPoint x: 474, endPoint y: 243, distance: 30.8
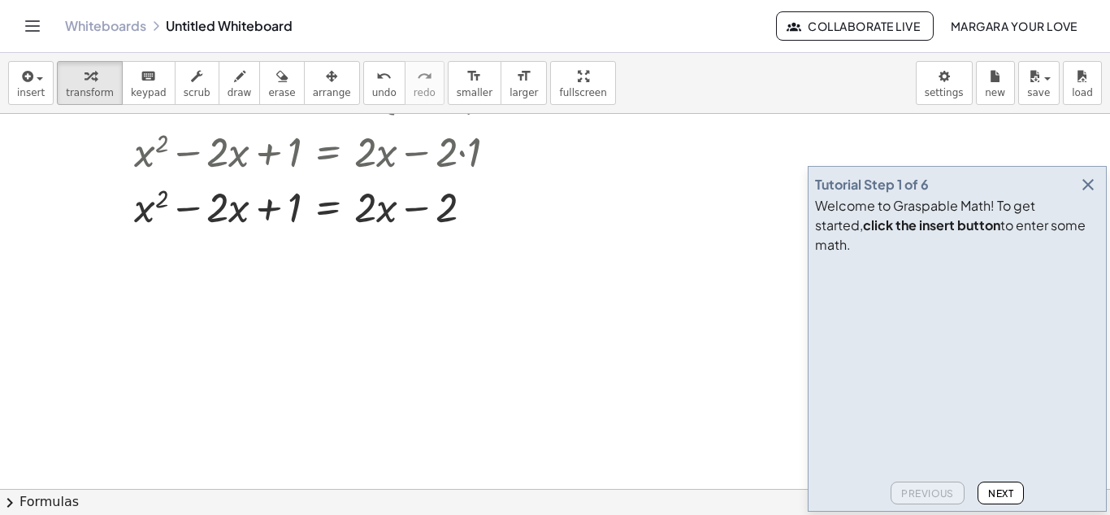
scroll to position [95, 0]
drag, startPoint x: 449, startPoint y: 211, endPoint x: 303, endPoint y: 206, distance: 145.6
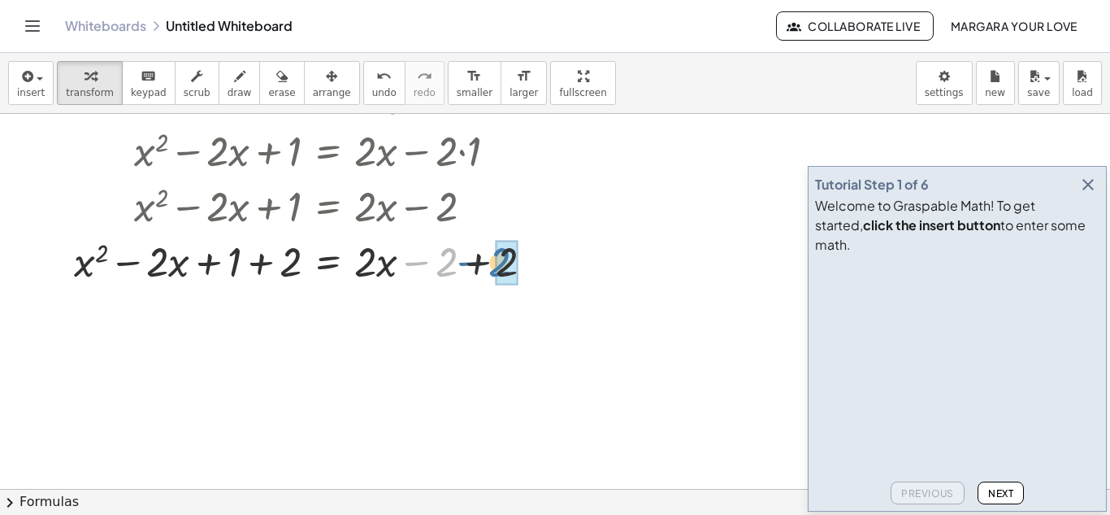
drag, startPoint x: 438, startPoint y: 267, endPoint x: 492, endPoint y: 268, distance: 53.7
click at [492, 268] on div at bounding box center [310, 259] width 489 height 55
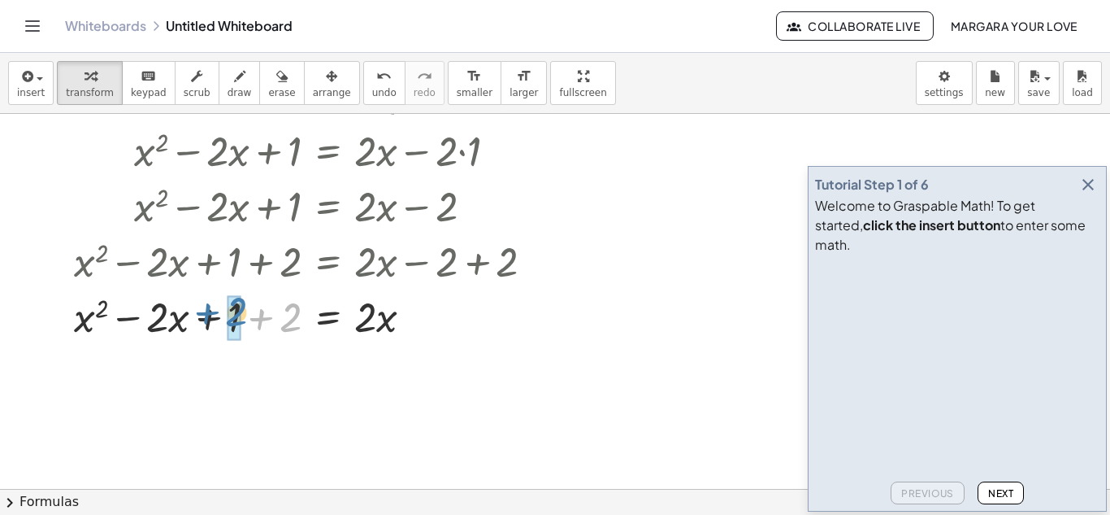
drag, startPoint x: 287, startPoint y: 315, endPoint x: 228, endPoint y: 310, distance: 58.8
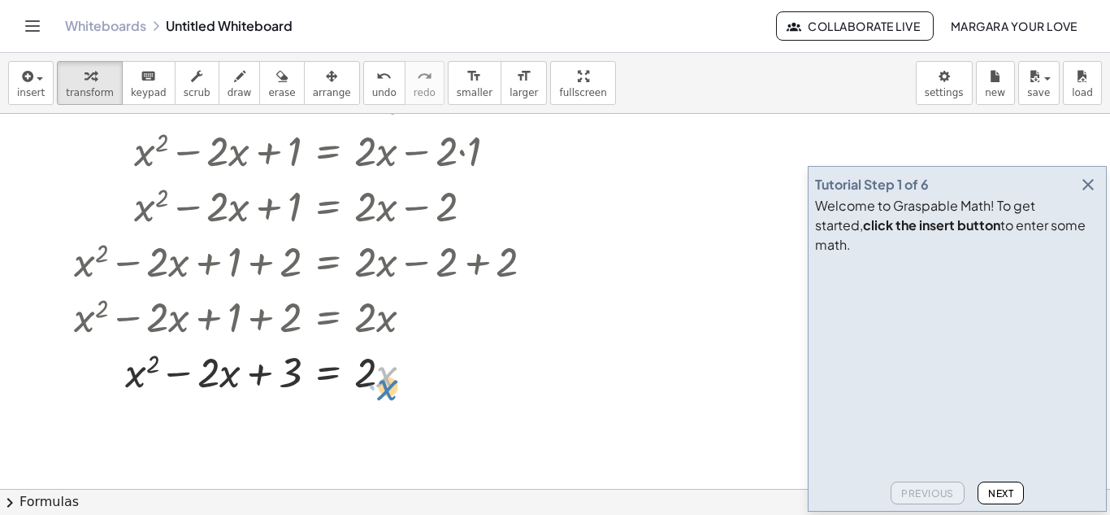
drag, startPoint x: 383, startPoint y: 373, endPoint x: 382, endPoint y: 386, distance: 13.0
click at [382, 386] on div at bounding box center [310, 370] width 489 height 55
drag, startPoint x: 220, startPoint y: 377, endPoint x: 428, endPoint y: 379, distance: 207.3
click at [428, 379] on div at bounding box center [310, 370] width 489 height 55
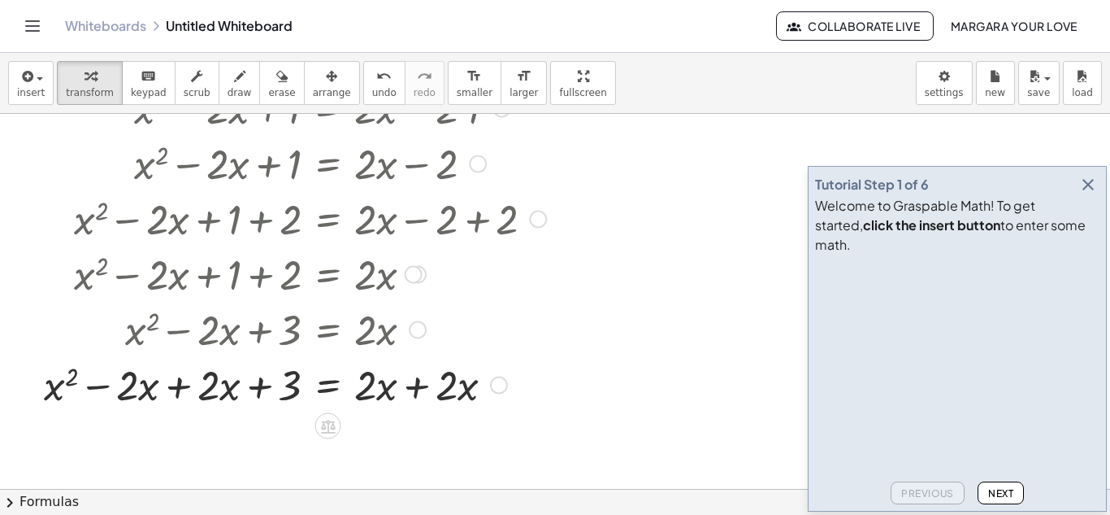
scroll to position [138, 0]
drag, startPoint x: 213, startPoint y: 382, endPoint x: 222, endPoint y: 391, distance: 12.6
click at [222, 391] on div at bounding box center [295, 382] width 519 height 55
drag, startPoint x: 289, startPoint y: 388, endPoint x: 364, endPoint y: 382, distance: 75.8
click at [364, 382] on div at bounding box center [295, 382] width 519 height 55
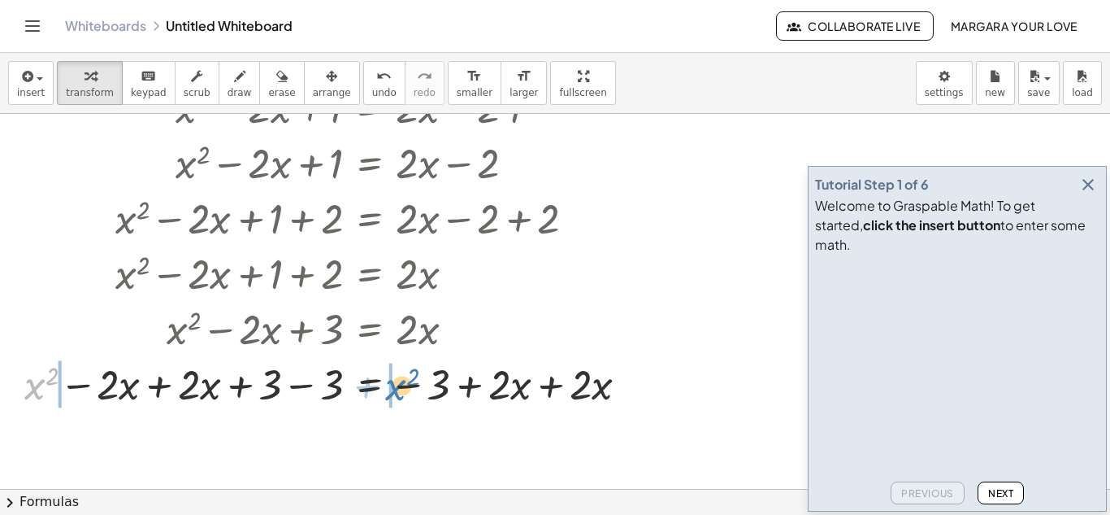
drag, startPoint x: 34, startPoint y: 391, endPoint x: 395, endPoint y: 391, distance: 360.9
click at [395, 391] on div at bounding box center [332, 382] width 633 height 55
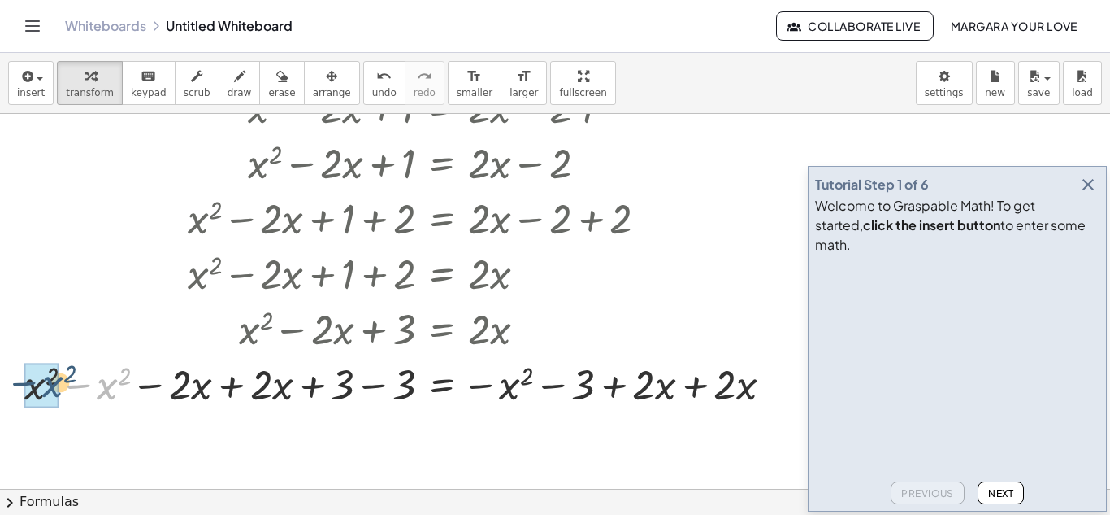
drag, startPoint x: 104, startPoint y: 394, endPoint x: 39, endPoint y: 393, distance: 65.0
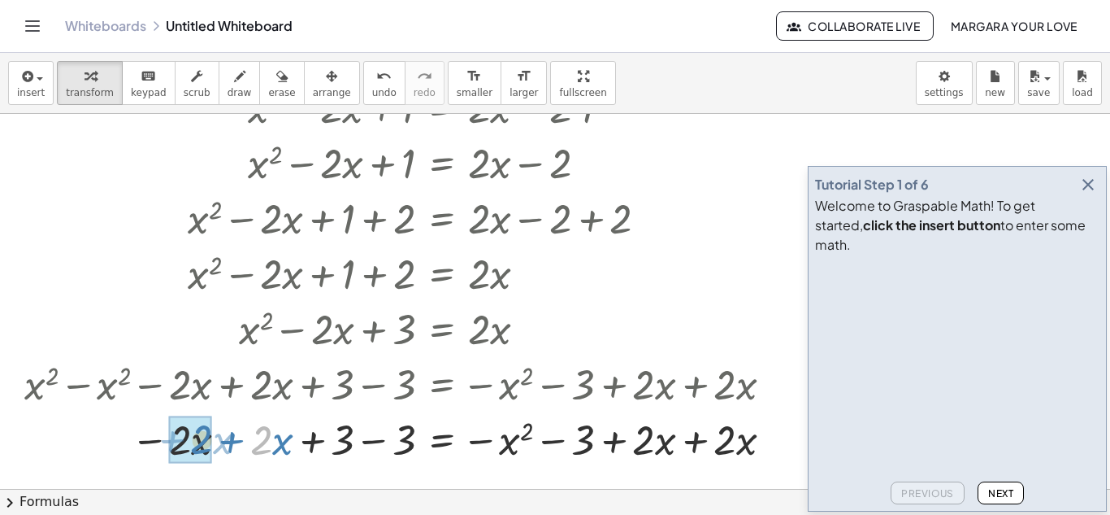
drag, startPoint x: 259, startPoint y: 442, endPoint x: 200, endPoint y: 442, distance: 59.3
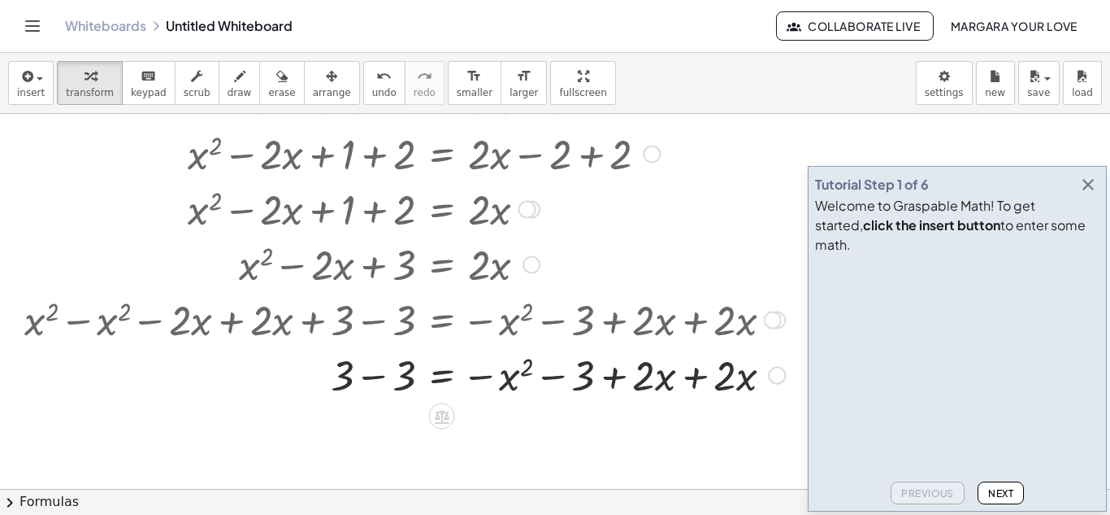
scroll to position [209, 0]
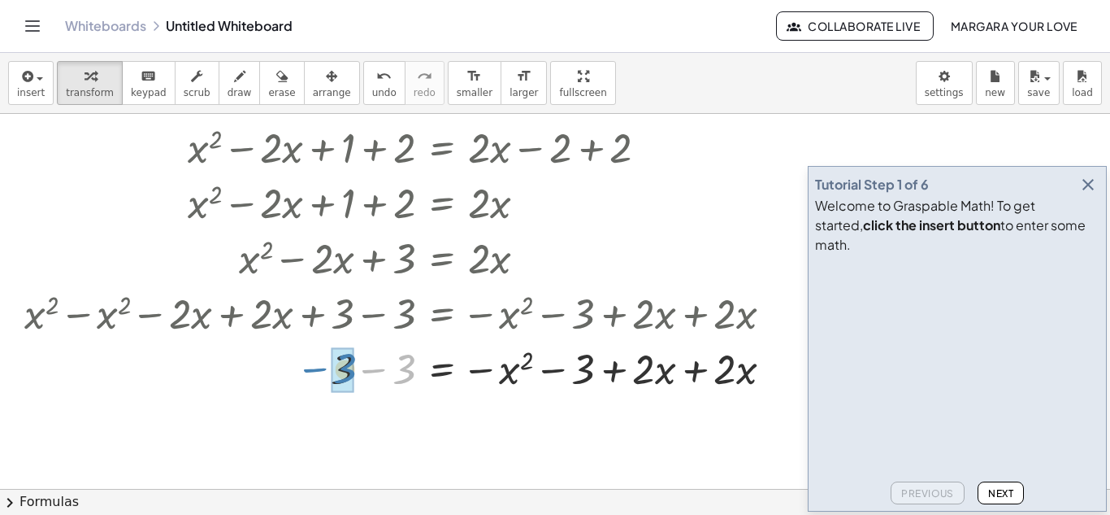
drag, startPoint x: 404, startPoint y: 374, endPoint x: 343, endPoint y: 374, distance: 61.0
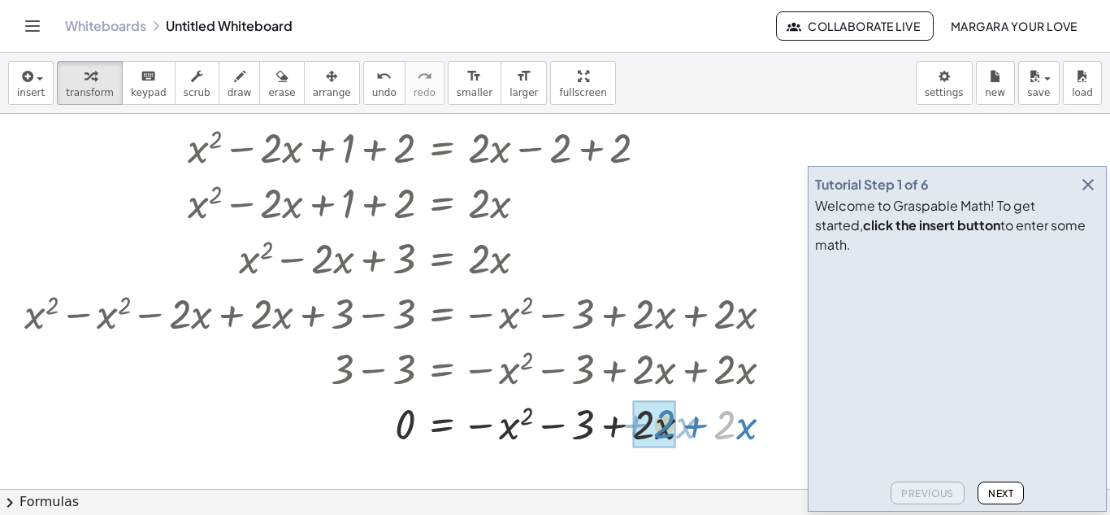
drag, startPoint x: 730, startPoint y: 430, endPoint x: 670, endPoint y: 429, distance: 60.2
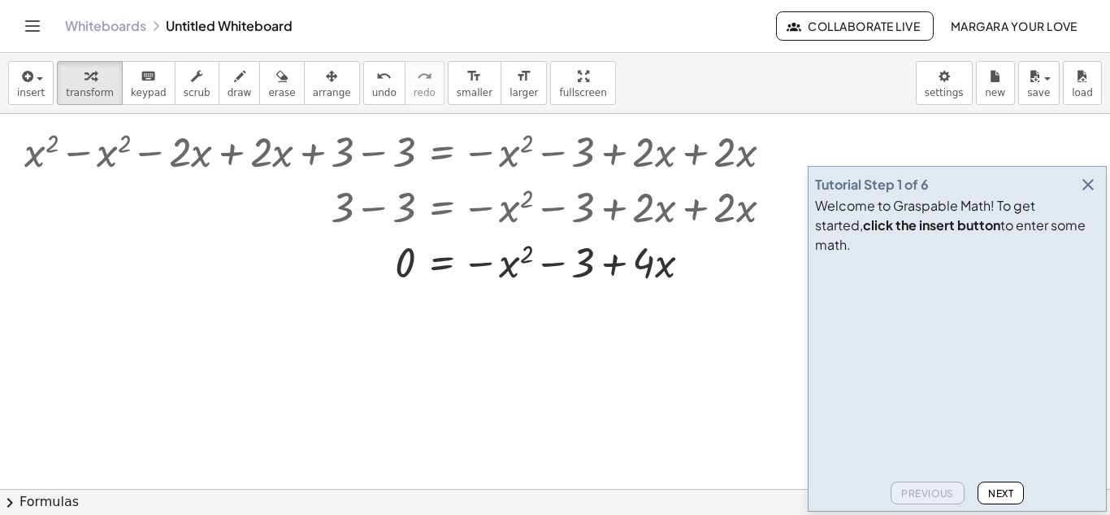
scroll to position [371, 0]
drag, startPoint x: 645, startPoint y: 267, endPoint x: 536, endPoint y: 271, distance: 109.8
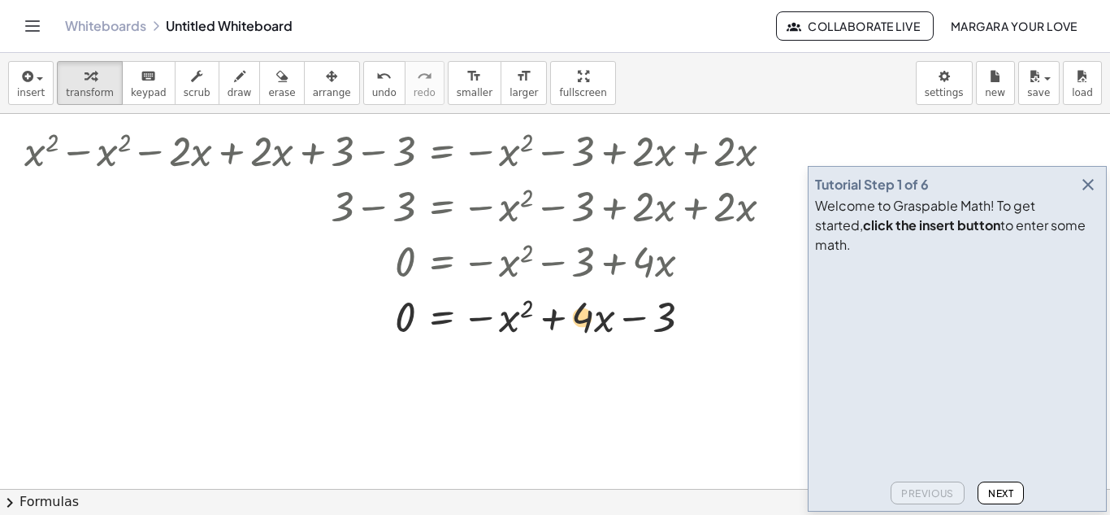
drag, startPoint x: 604, startPoint y: 323, endPoint x: 593, endPoint y: 324, distance: 10.6
click at [593, 324] on div at bounding box center [404, 315] width 777 height 55
drag, startPoint x: 529, startPoint y: 311, endPoint x: 615, endPoint y: 324, distance: 86.2
click at [614, 324] on div at bounding box center [404, 315] width 777 height 55
drag, startPoint x: 509, startPoint y: 323, endPoint x: 602, endPoint y: 319, distance: 92.8
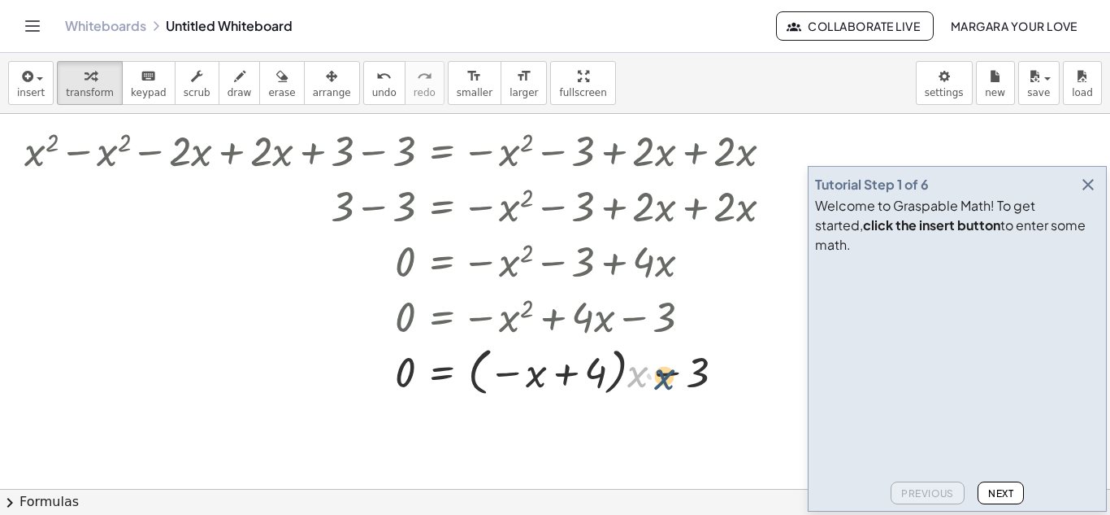
drag, startPoint x: 637, startPoint y: 376, endPoint x: 650, endPoint y: 375, distance: 13.8
click at [650, 375] on div at bounding box center [404, 370] width 777 height 59
drag, startPoint x: 640, startPoint y: 378, endPoint x: 611, endPoint y: 372, distance: 29.0
click at [611, 372] on div at bounding box center [404, 370] width 777 height 59
drag, startPoint x: 640, startPoint y: 372, endPoint x: 715, endPoint y: 374, distance: 74.8
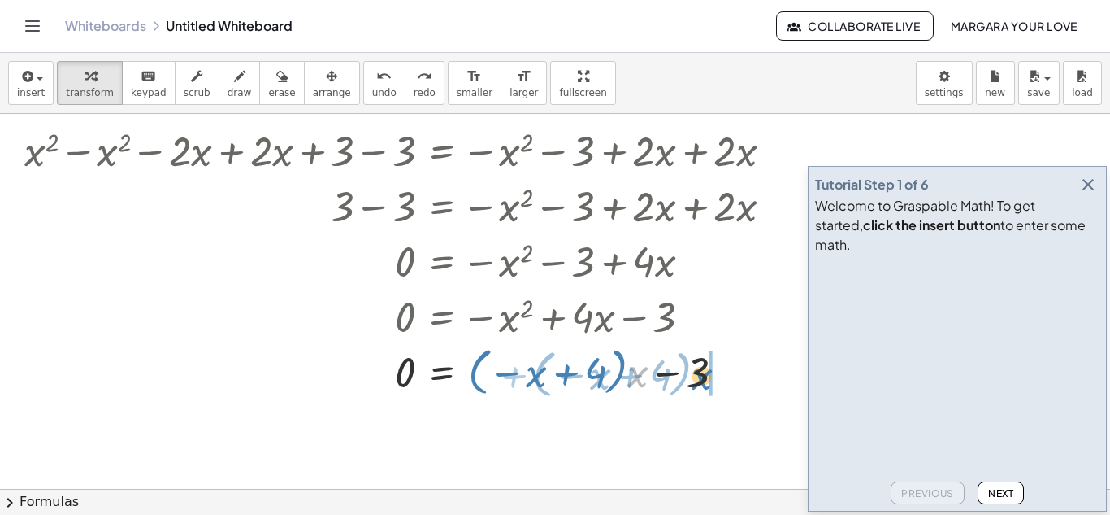
click at [715, 374] on div at bounding box center [417, 370] width 803 height 59
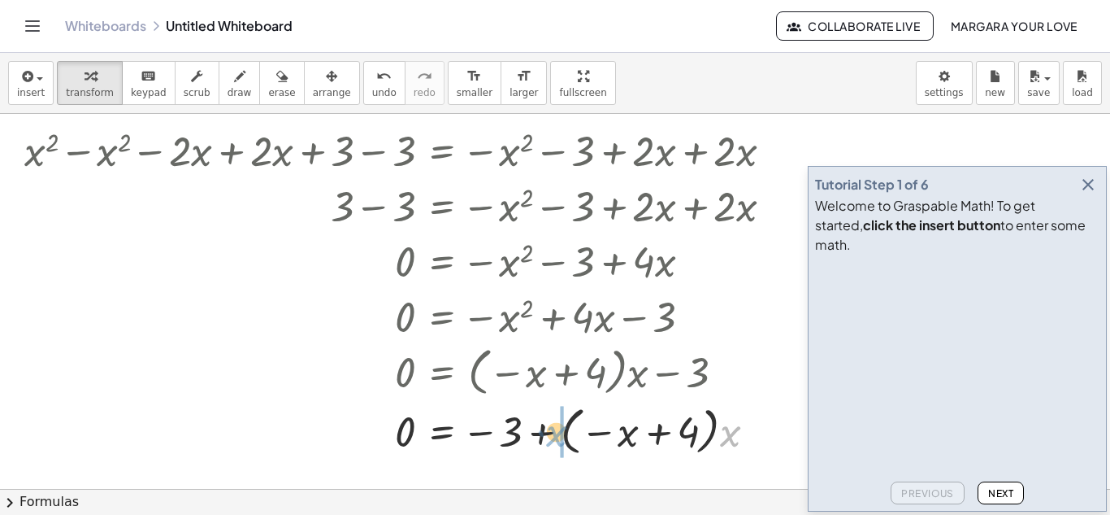
drag, startPoint x: 723, startPoint y: 435, endPoint x: 550, endPoint y: 435, distance: 174.0
click at [550, 435] on div at bounding box center [404, 429] width 777 height 59
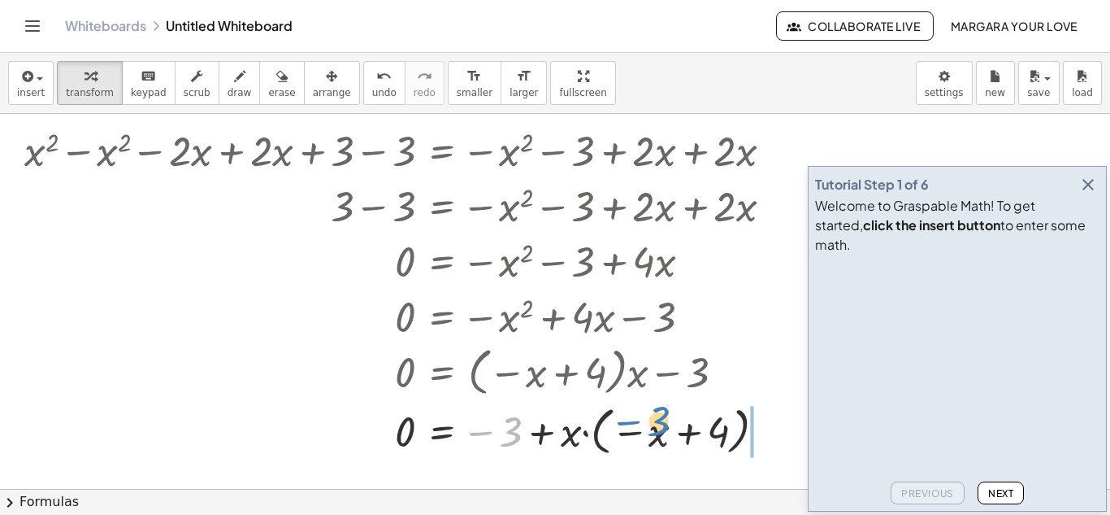
drag, startPoint x: 516, startPoint y: 431, endPoint x: 664, endPoint y: 420, distance: 148.3
click at [664, 420] on div at bounding box center [404, 429] width 777 height 59
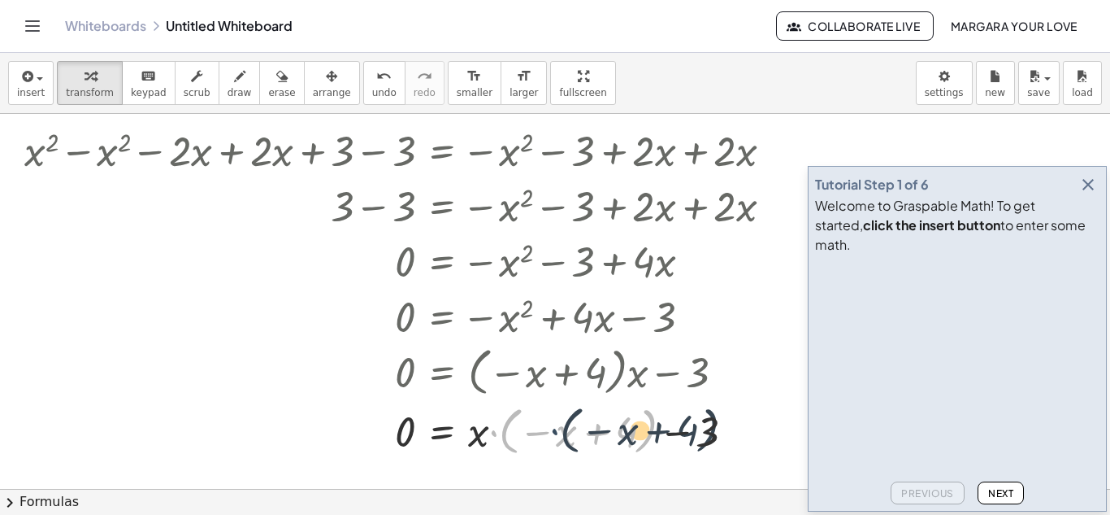
drag, startPoint x: 489, startPoint y: 437, endPoint x: 552, endPoint y: 440, distance: 62.7
click at [552, 440] on div at bounding box center [404, 429] width 777 height 59
drag, startPoint x: 705, startPoint y: 431, endPoint x: 596, endPoint y: 427, distance: 109.0
click at [596, 427] on div at bounding box center [404, 429] width 777 height 59
drag, startPoint x: 473, startPoint y: 440, endPoint x: 650, endPoint y: 450, distance: 177.5
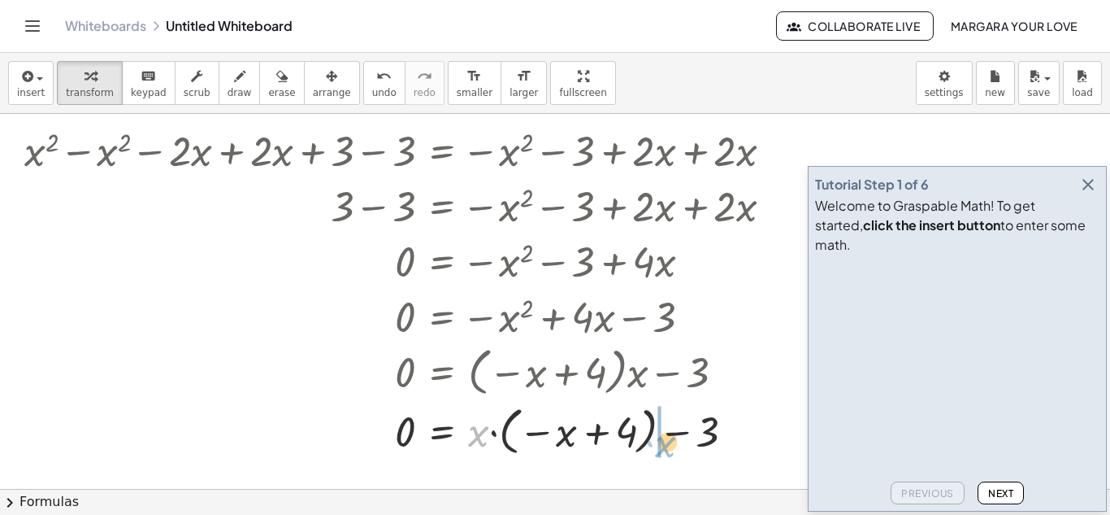
click at [650, 450] on div at bounding box center [404, 429] width 777 height 59
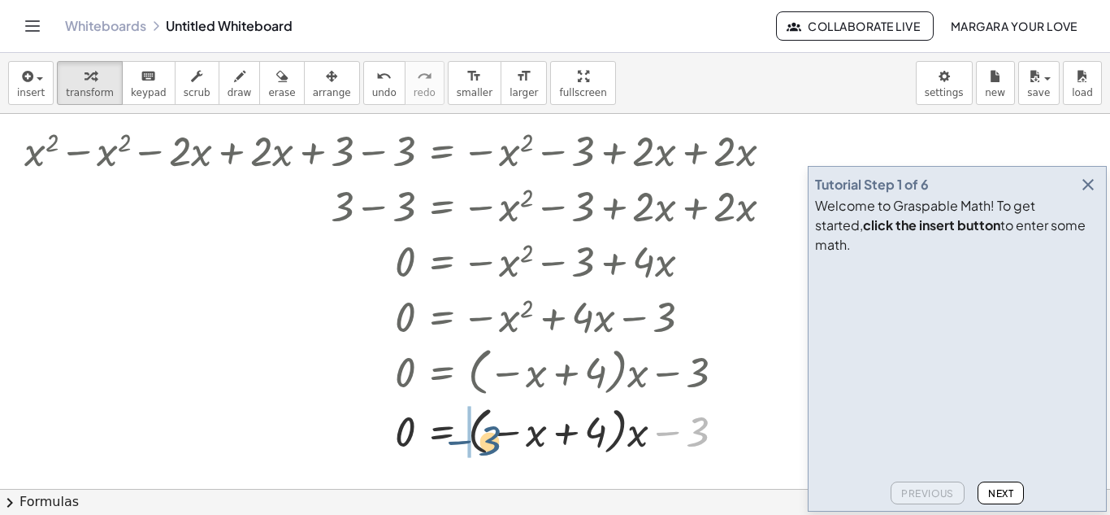
drag, startPoint x: 698, startPoint y: 429, endPoint x: 500, endPoint y: 435, distance: 198.4
click at [490, 437] on div at bounding box center [404, 429] width 777 height 59
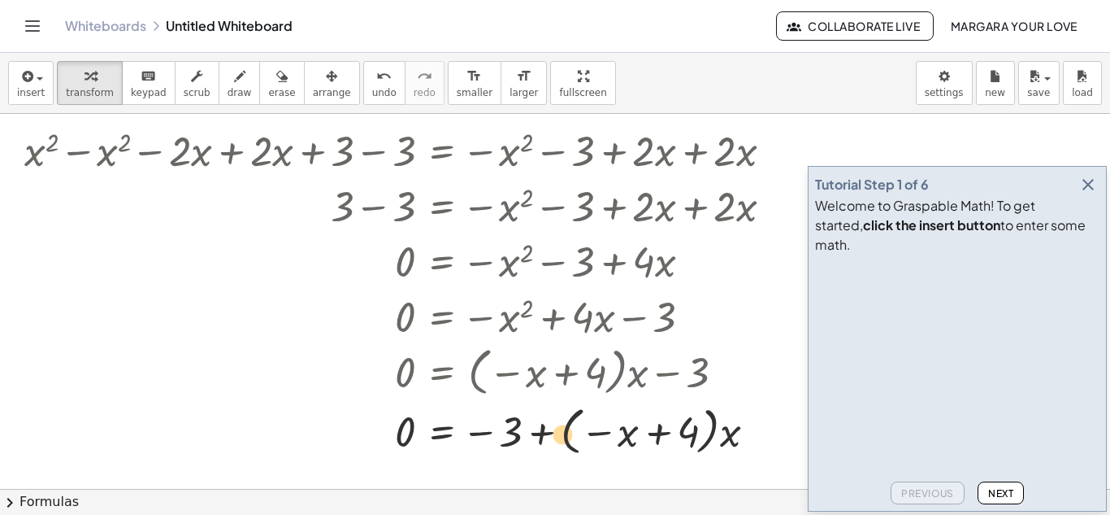
drag, startPoint x: 695, startPoint y: 428, endPoint x: 602, endPoint y: 432, distance: 93.5
click at [600, 432] on div at bounding box center [404, 429] width 777 height 59
click at [538, 436] on div at bounding box center [404, 430] width 777 height 62
drag, startPoint x: 519, startPoint y: 433, endPoint x: 688, endPoint y: 421, distance: 169.5
click at [688, 421] on div at bounding box center [404, 430] width 777 height 62
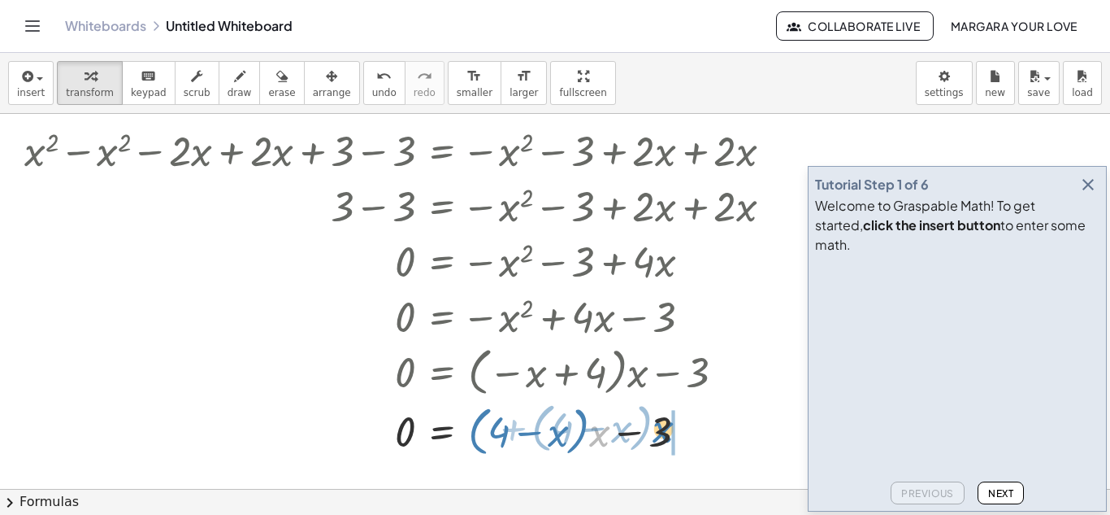
drag, startPoint x: 599, startPoint y: 436, endPoint x: 660, endPoint y: 432, distance: 61.1
click at [660, 432] on div at bounding box center [404, 430] width 777 height 62
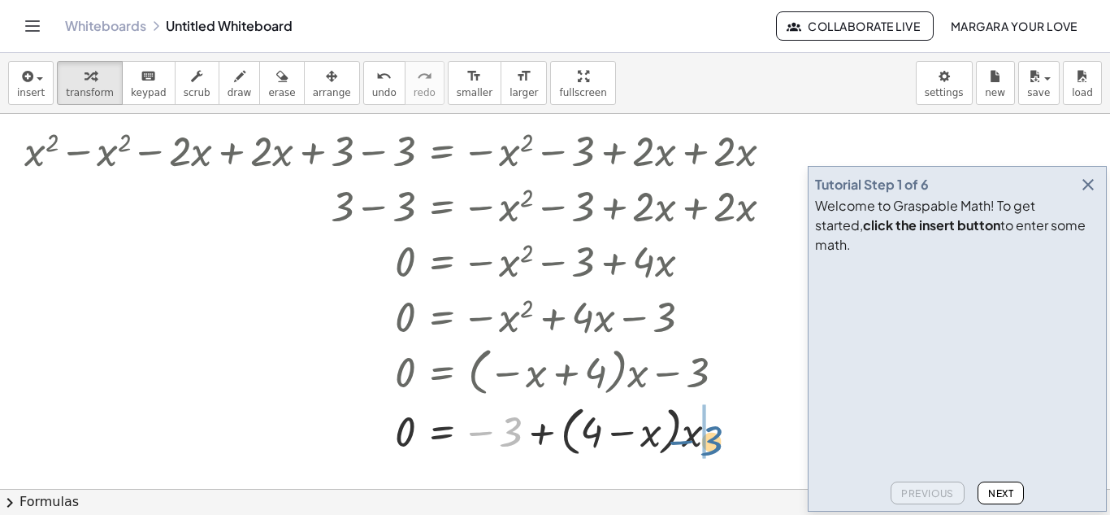
drag, startPoint x: 513, startPoint y: 434, endPoint x: 715, endPoint y: 444, distance: 201.8
click at [715, 444] on div at bounding box center [404, 430] width 777 height 62
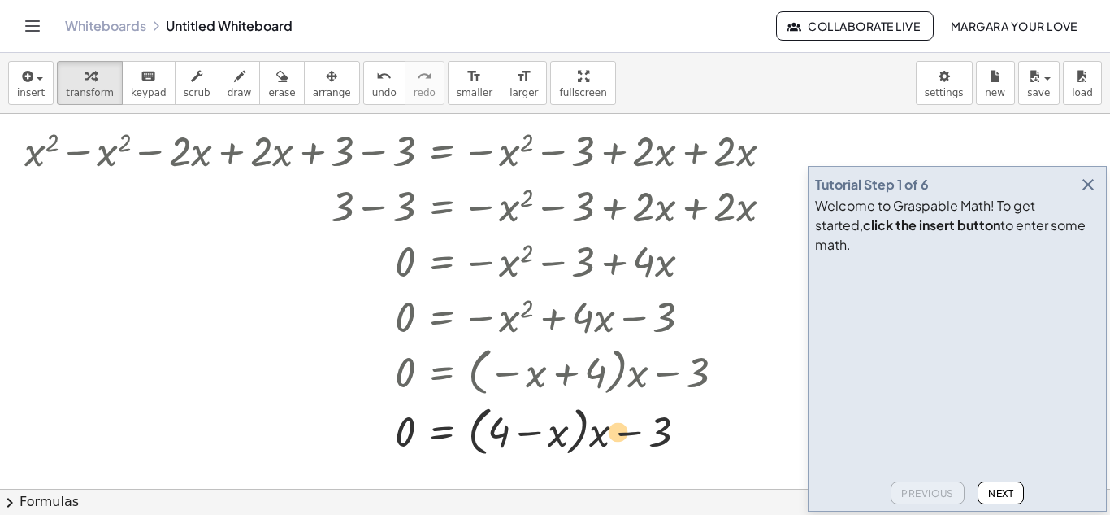
drag, startPoint x: 594, startPoint y: 440, endPoint x: 610, endPoint y: 439, distance: 15.5
click at [610, 439] on div at bounding box center [404, 430] width 777 height 62
drag, startPoint x: 562, startPoint y: 434, endPoint x: 623, endPoint y: 428, distance: 62.1
click at [623, 428] on div at bounding box center [404, 430] width 777 height 62
drag, startPoint x: 476, startPoint y: 441, endPoint x: 645, endPoint y: 439, distance: 168.3
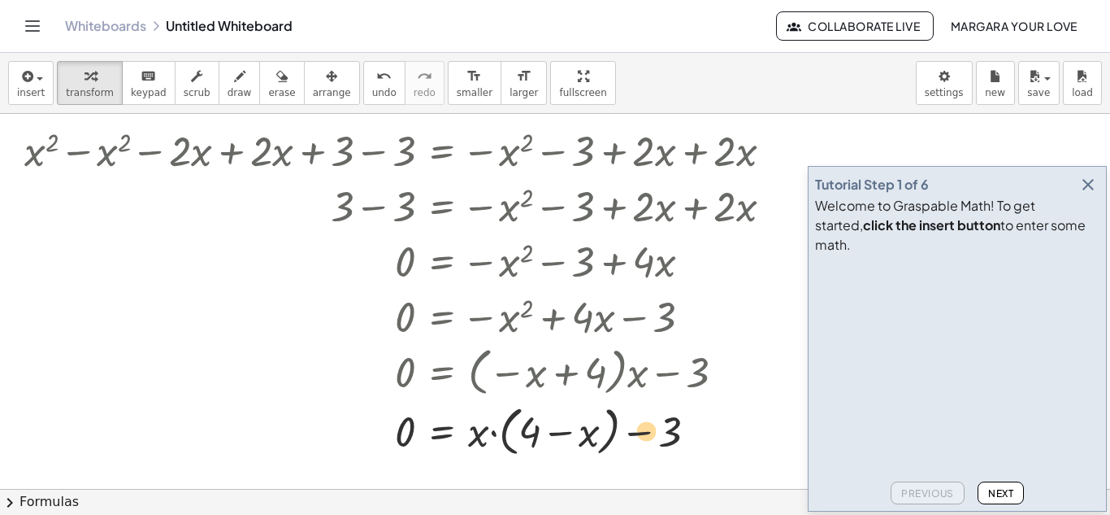
click at [645, 439] on div at bounding box center [404, 430] width 777 height 62
drag, startPoint x: 667, startPoint y: 440, endPoint x: 633, endPoint y: 440, distance: 33.3
click at [633, 440] on div at bounding box center [404, 430] width 777 height 62
drag, startPoint x: 538, startPoint y: 430, endPoint x: 673, endPoint y: 436, distance: 135.1
click at [673, 436] on div at bounding box center [404, 430] width 777 height 62
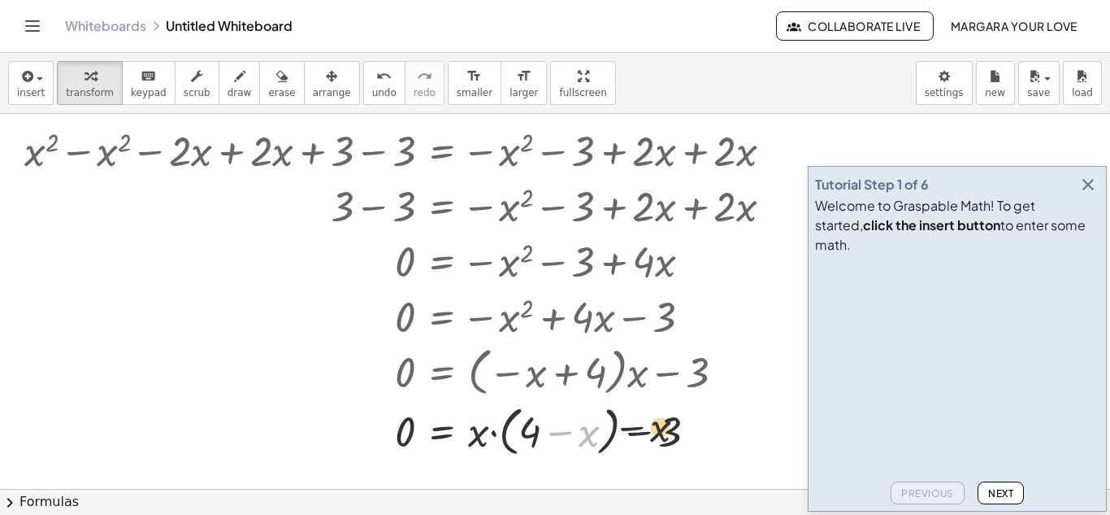
drag, startPoint x: 582, startPoint y: 432, endPoint x: 677, endPoint y: 425, distance: 95.4
click at [677, 425] on div at bounding box center [404, 430] width 777 height 62
drag, startPoint x: 592, startPoint y: 431, endPoint x: 736, endPoint y: 425, distance: 144.8
click at [736, 425] on div at bounding box center [404, 430] width 777 height 62
drag, startPoint x: 476, startPoint y: 432, endPoint x: 660, endPoint y: 426, distance: 184.6
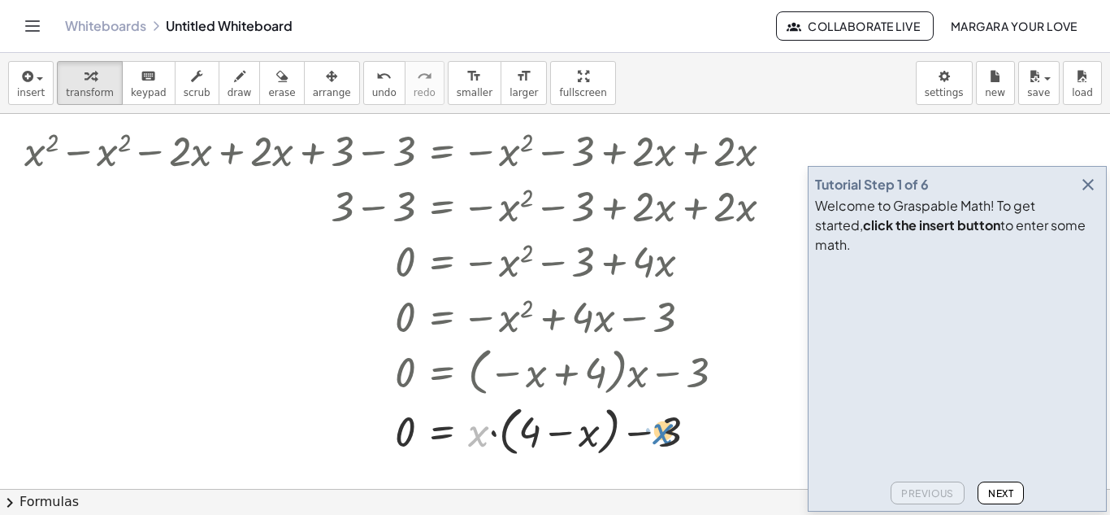
click at [660, 426] on div at bounding box center [404, 430] width 777 height 62
drag, startPoint x: 476, startPoint y: 427, endPoint x: 567, endPoint y: 428, distance: 91.0
click at [567, 428] on div at bounding box center [404, 430] width 777 height 62
drag, startPoint x: 604, startPoint y: 431, endPoint x: 655, endPoint y: 432, distance: 51.2
drag, startPoint x: 642, startPoint y: 436, endPoint x: 494, endPoint y: 437, distance: 148.0
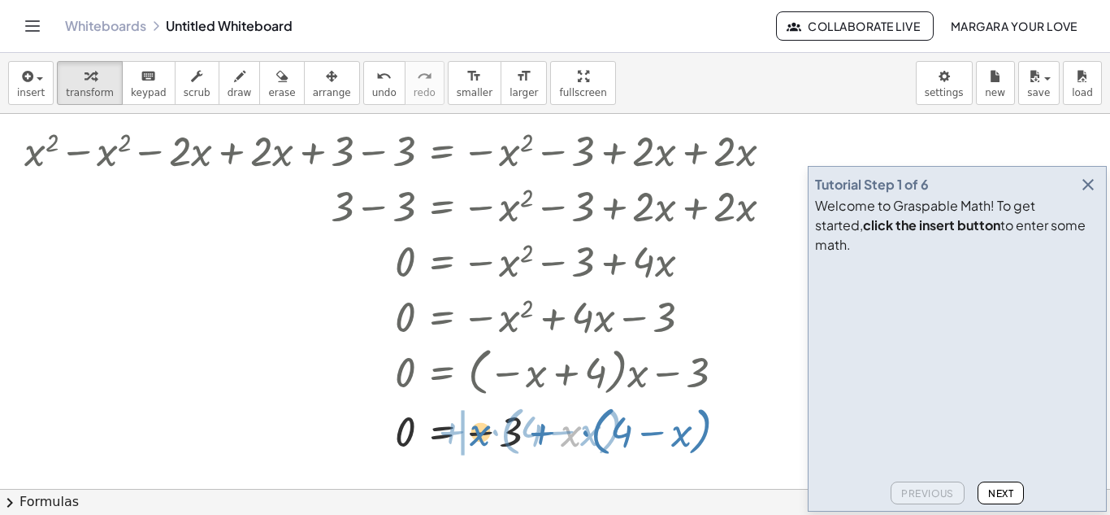
drag, startPoint x: 572, startPoint y: 437, endPoint x: 482, endPoint y: 437, distance: 90.2
click at [482, 437] on div at bounding box center [404, 430] width 777 height 62
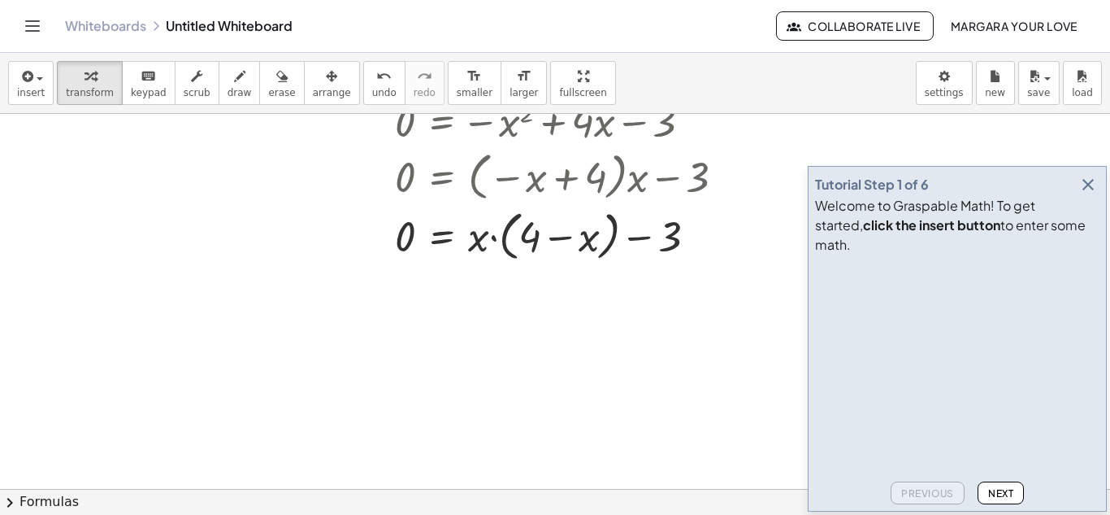
scroll to position [418, 0]
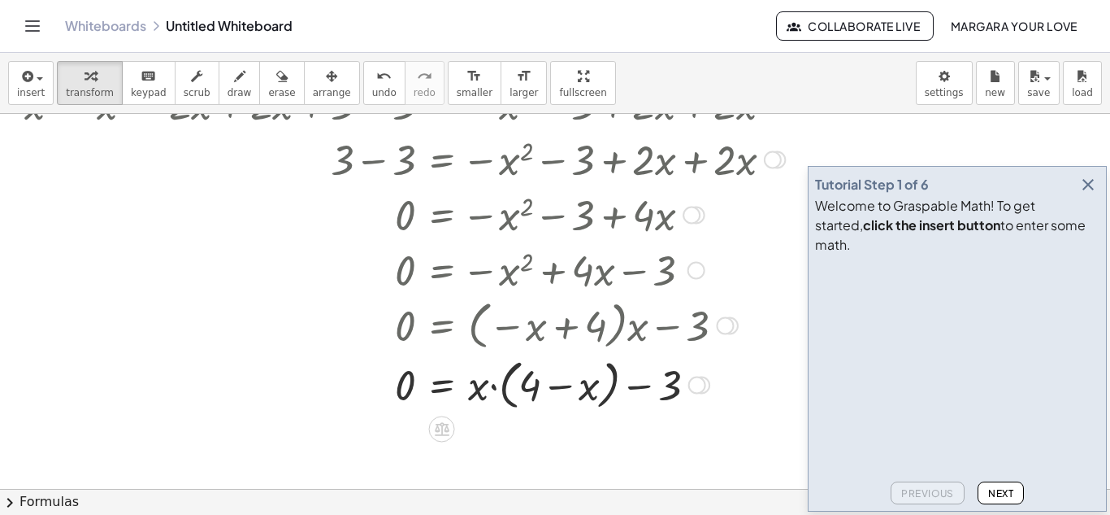
click at [706, 387] on div at bounding box center [698, 385] width 18 height 18
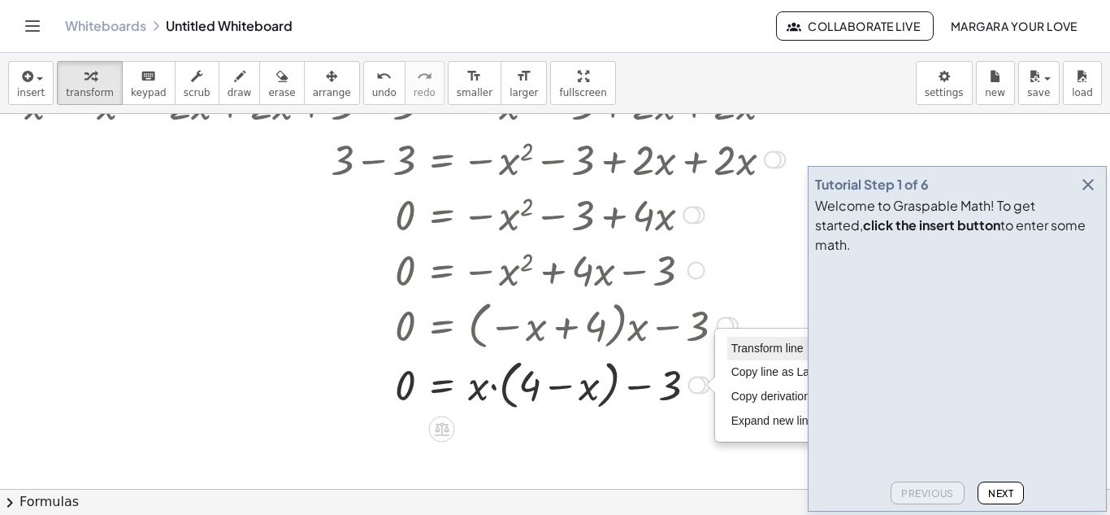
click at [739, 341] on span "Transform line" at bounding box center [768, 347] width 72 height 13
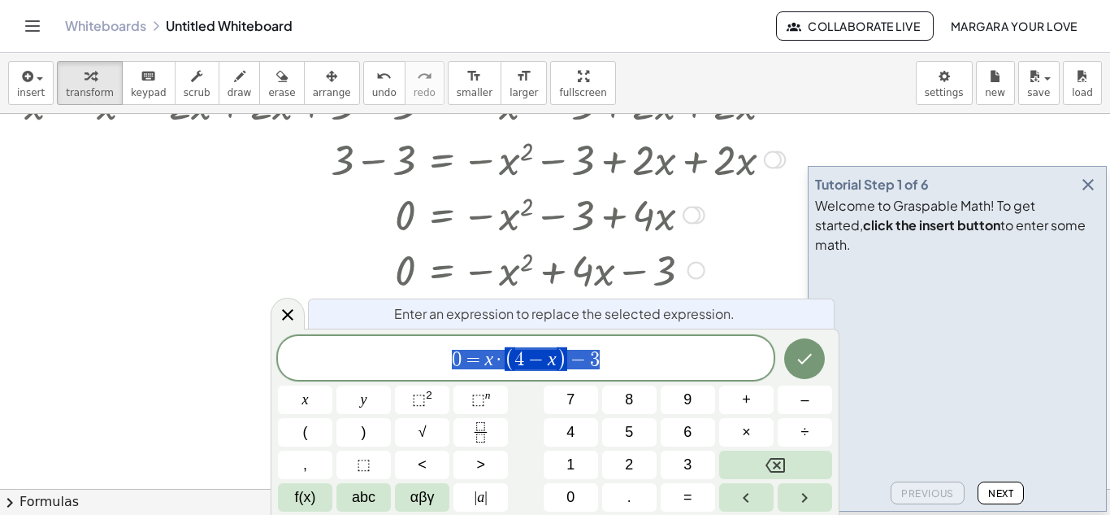
click at [606, 356] on span "0 = x · ( 4 − x ) − 3" at bounding box center [526, 358] width 496 height 27
click at [810, 345] on button "Done" at bounding box center [804, 358] width 41 height 41
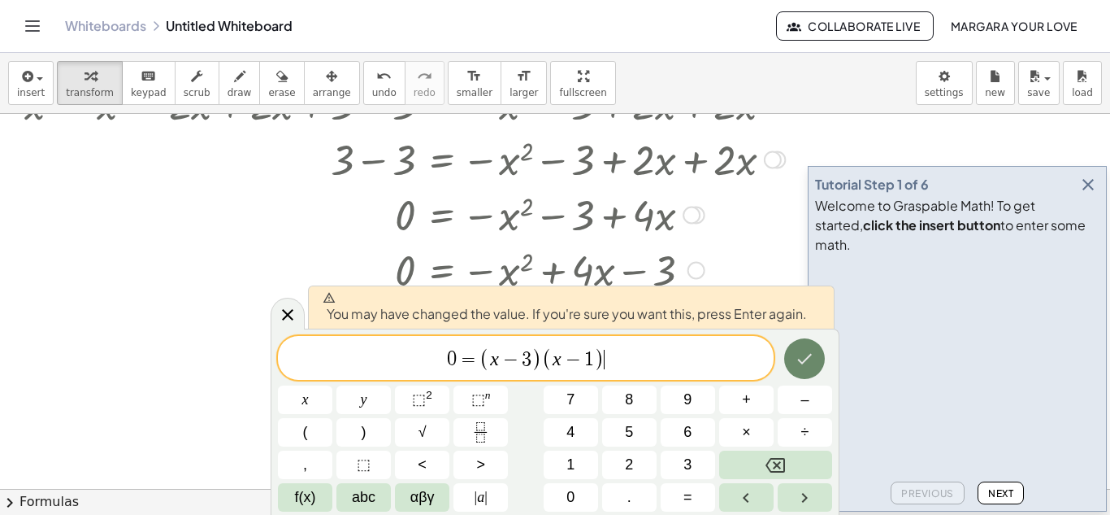
click at [819, 361] on button "Done" at bounding box center [804, 358] width 41 height 41
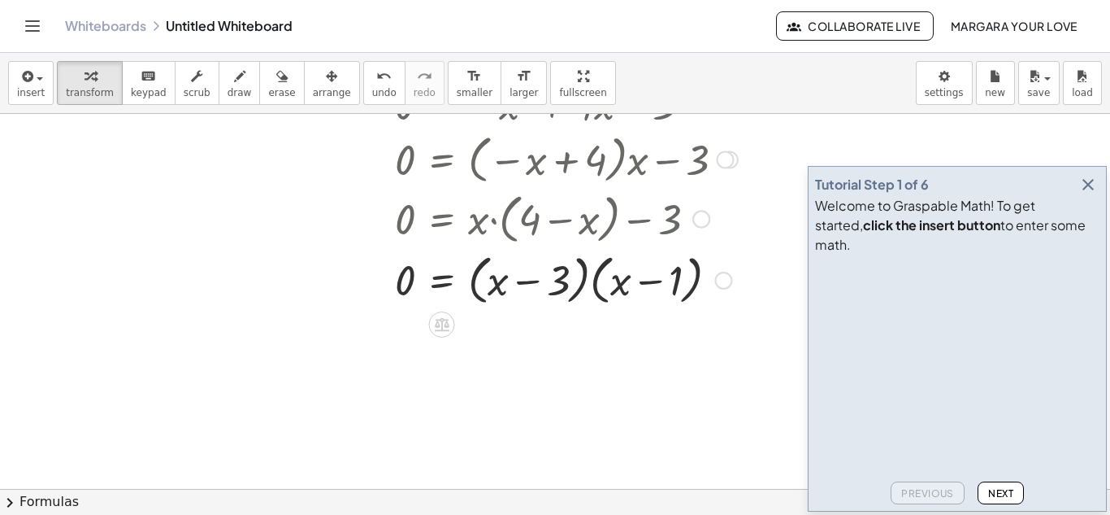
scroll to position [593, 0]
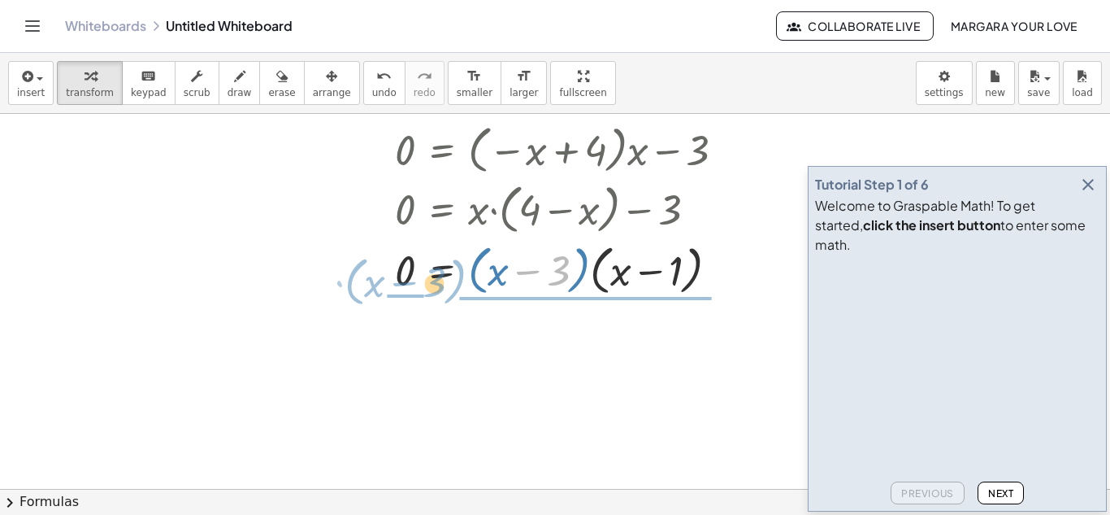
drag, startPoint x: 554, startPoint y: 278, endPoint x: 434, endPoint y: 289, distance: 120.8
click at [434, 289] on div at bounding box center [404, 269] width 777 height 62
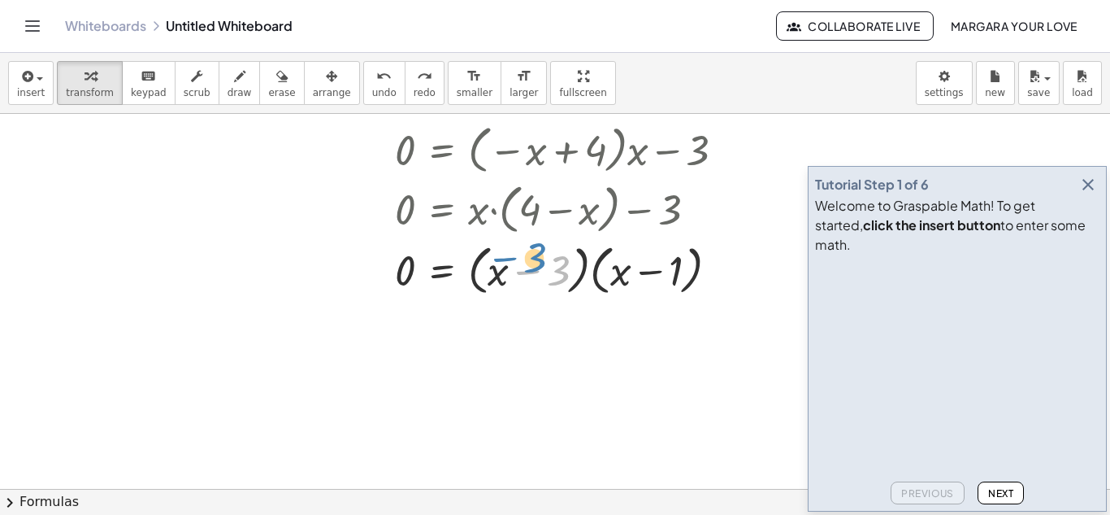
drag, startPoint x: 560, startPoint y: 260, endPoint x: 590, endPoint y: 253, distance: 31.0
click at [590, 253] on div at bounding box center [455, 269] width 769 height 62
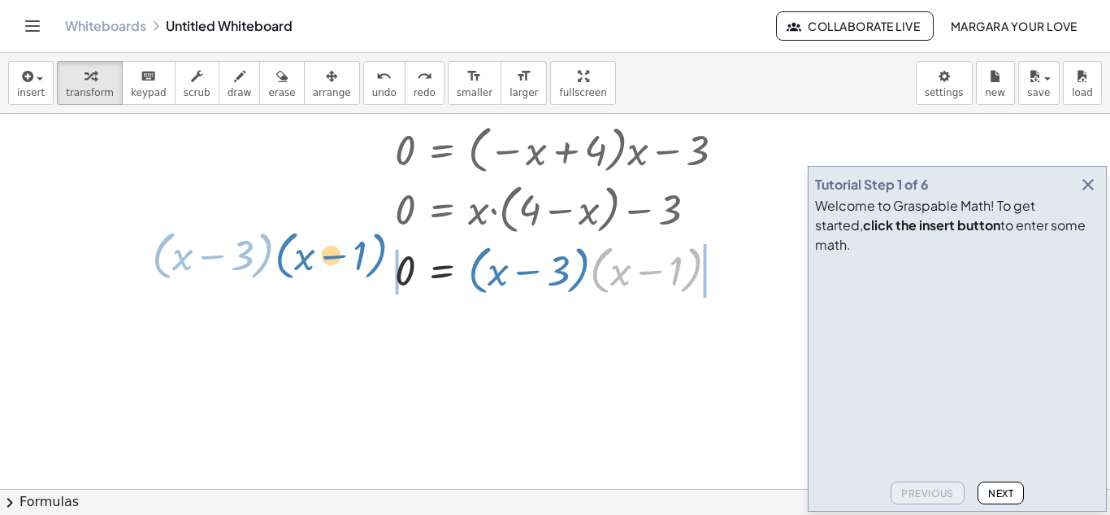
drag, startPoint x: 603, startPoint y: 263, endPoint x: 290, endPoint y: 247, distance: 313.3
click at [290, 247] on div at bounding box center [455, 269] width 769 height 62
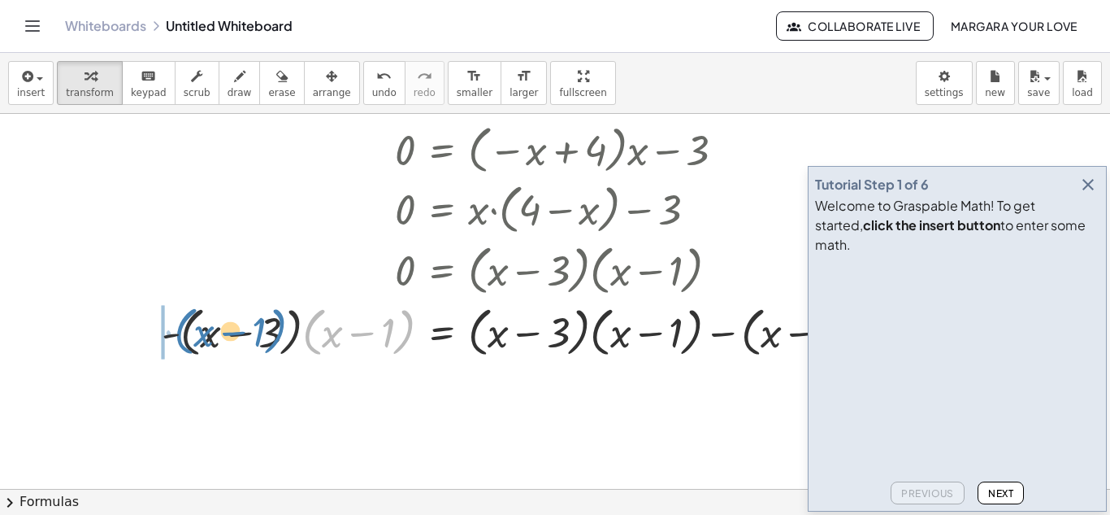
drag, startPoint x: 319, startPoint y: 328, endPoint x: 189, endPoint y: 328, distance: 129.3
click at [189, 328] on div at bounding box center [514, 331] width 997 height 62
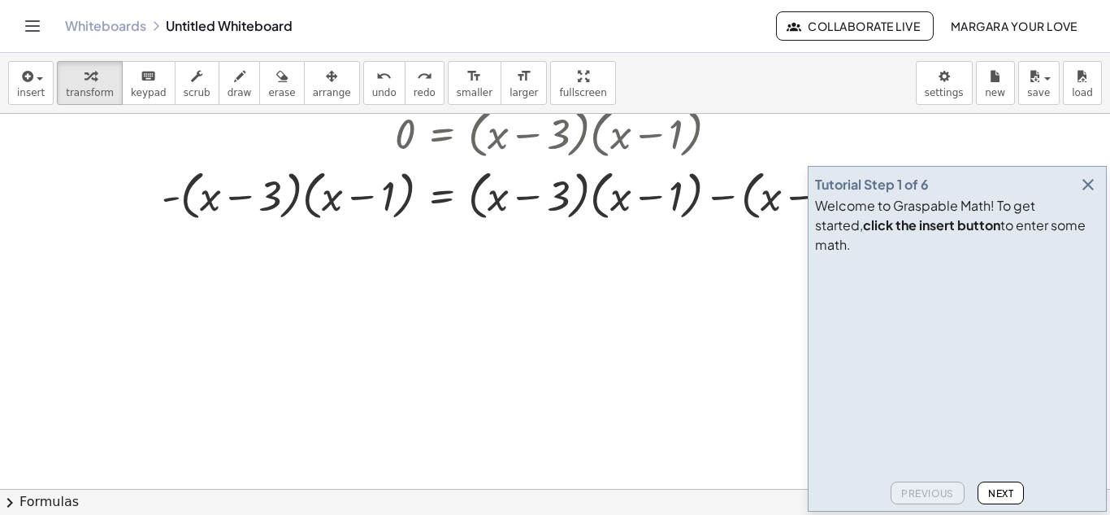
scroll to position [702, 0]
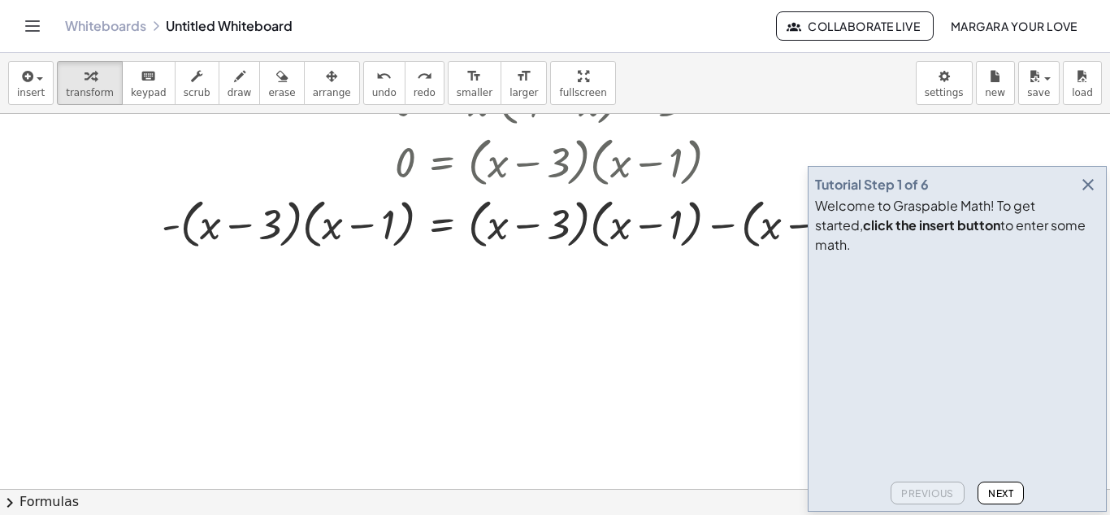
click at [1088, 194] on icon "button" at bounding box center [1089, 185] width 20 height 20
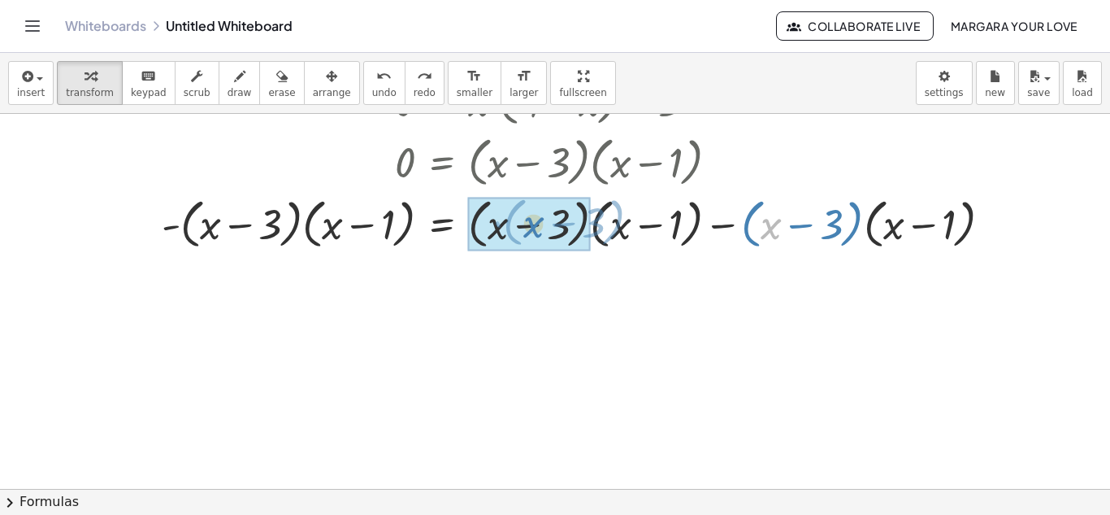
drag, startPoint x: 547, startPoint y: 230, endPoint x: 522, endPoint y: 228, distance: 25.3
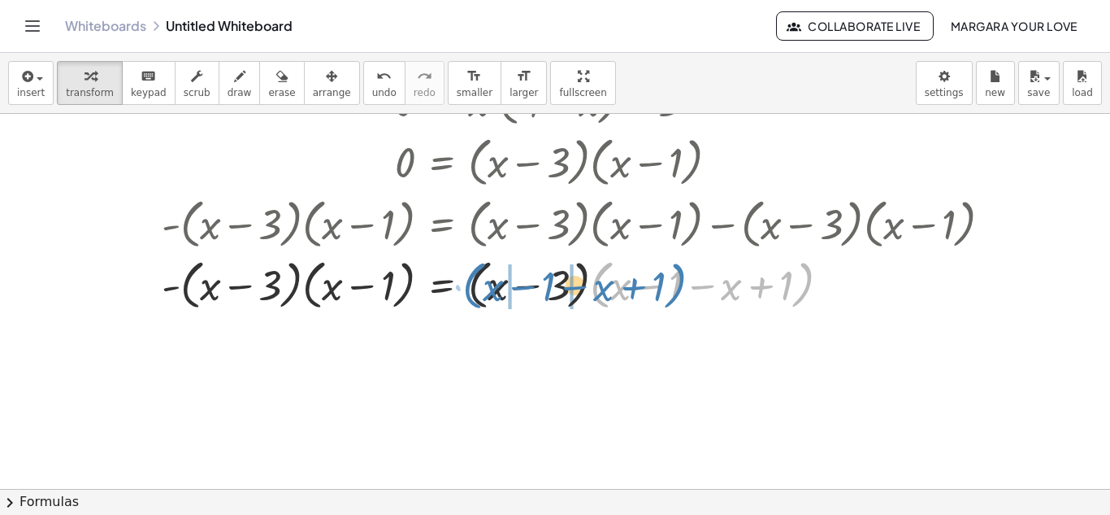
drag, startPoint x: 606, startPoint y: 280, endPoint x: 473, endPoint y: 280, distance: 133.3
click at [473, 280] on div at bounding box center [514, 284] width 997 height 62
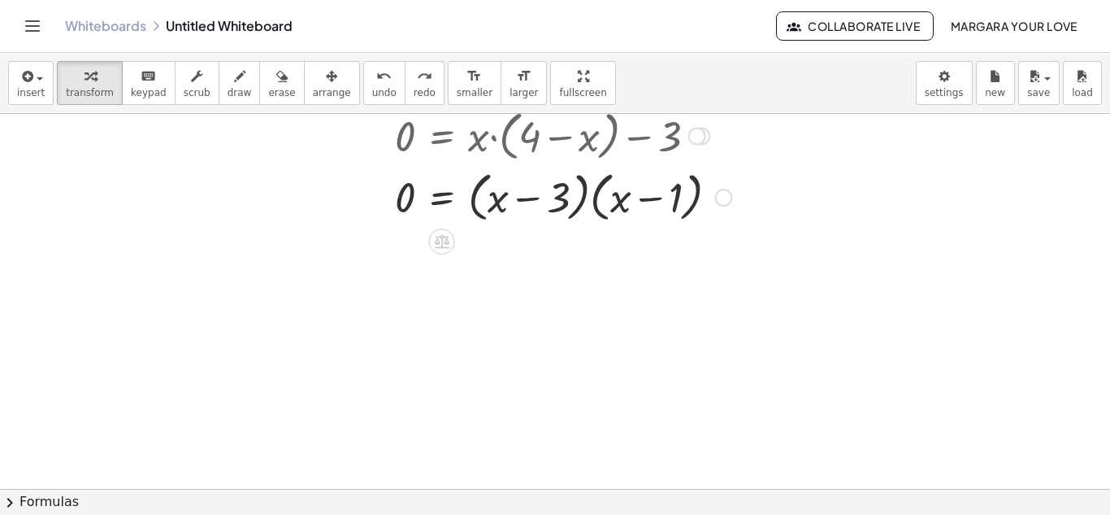
scroll to position [662, 0]
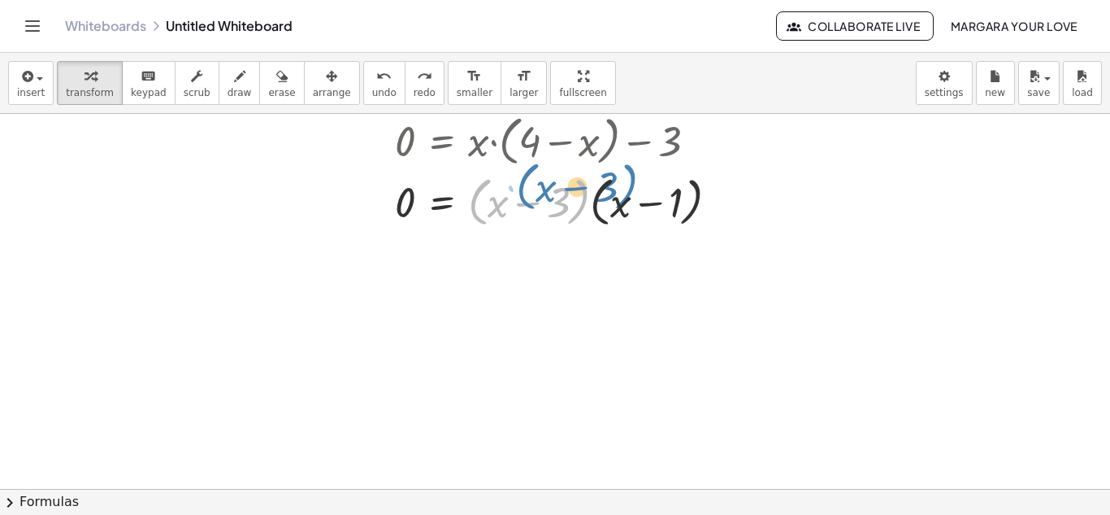
drag, startPoint x: 488, startPoint y: 197, endPoint x: 541, endPoint y: 181, distance: 55.0
click at [541, 181] on div at bounding box center [404, 201] width 777 height 62
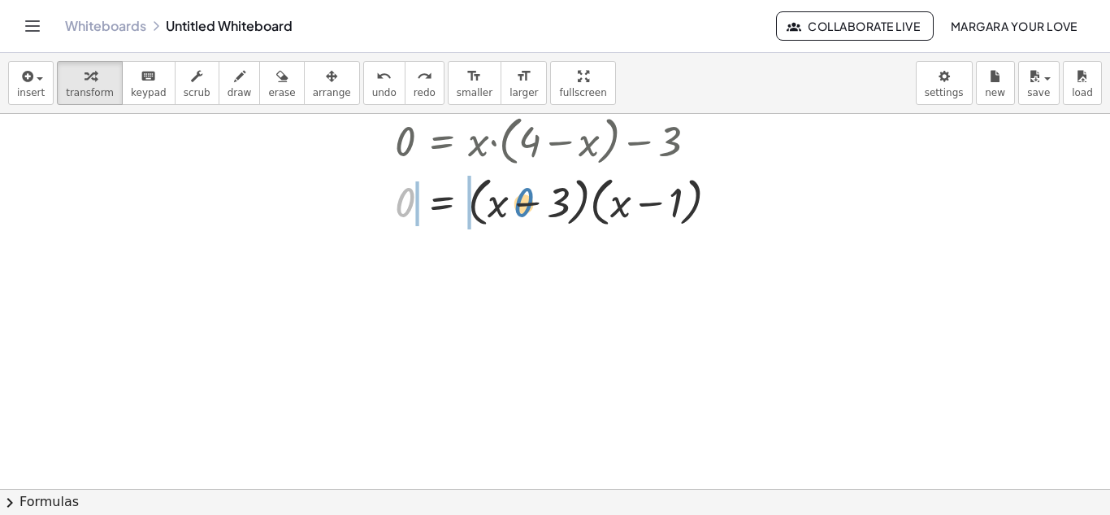
drag, startPoint x: 401, startPoint y: 202, endPoint x: 467, endPoint y: 207, distance: 66.8
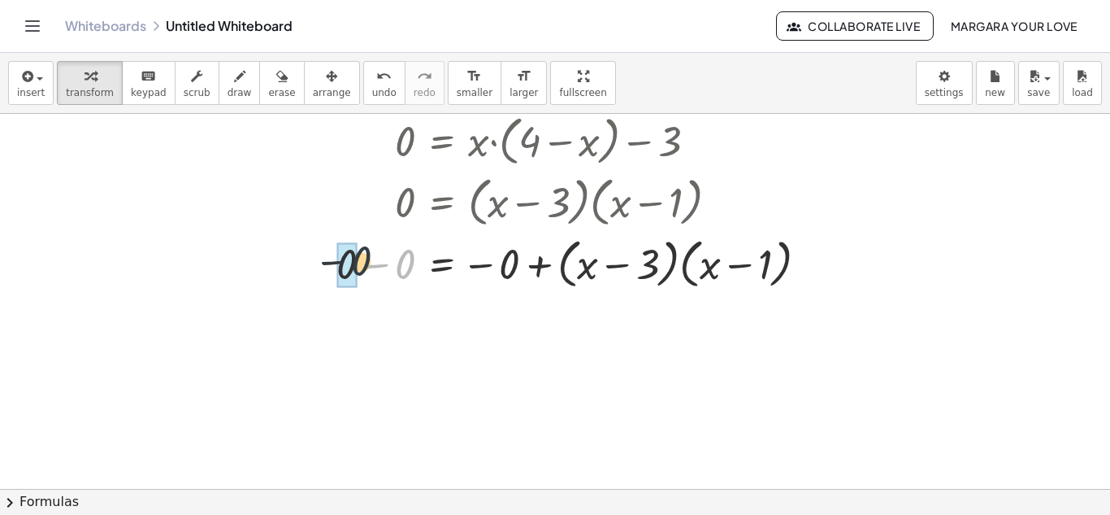
drag, startPoint x: 406, startPoint y: 261, endPoint x: 358, endPoint y: 258, distance: 48.1
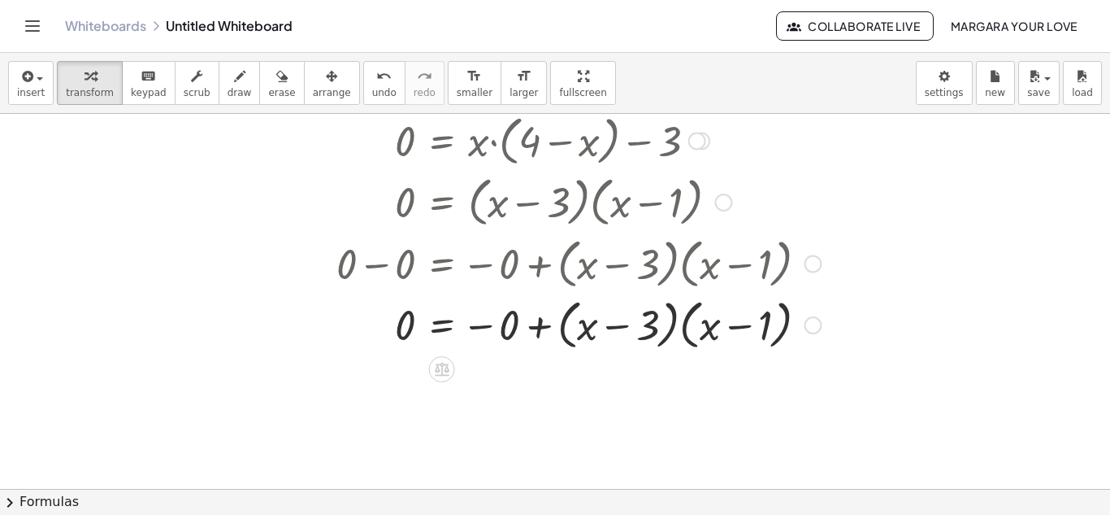
drag, startPoint x: 506, startPoint y: 259, endPoint x: 537, endPoint y: 272, distance: 32.5
click at [537, 272] on div at bounding box center [393, 263] width 871 height 62
drag, startPoint x: 521, startPoint y: 307, endPoint x: 513, endPoint y: 323, distance: 17.5
click at [543, 316] on div at bounding box center [423, 324] width 814 height 62
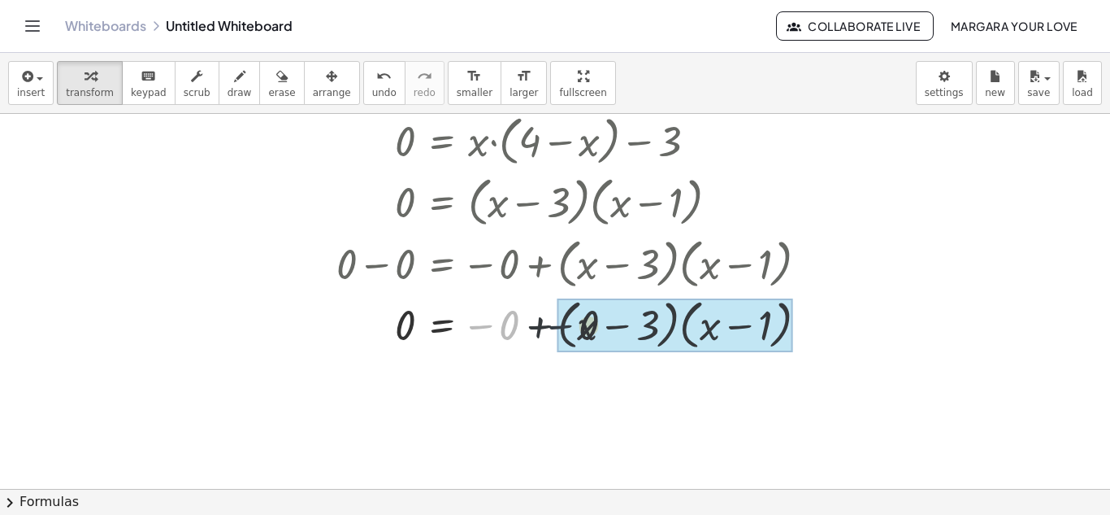
drag, startPoint x: 497, startPoint y: 323, endPoint x: 636, endPoint y: 319, distance: 139.1
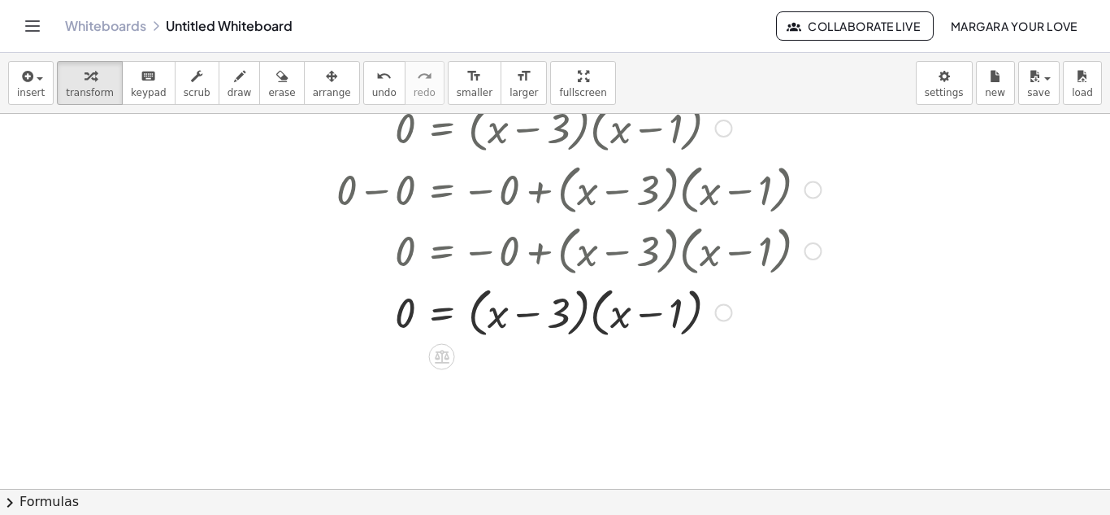
scroll to position [737, 0]
drag, startPoint x: 582, startPoint y: 304, endPoint x: 462, endPoint y: 311, distance: 120.5
click at [406, 307] on div at bounding box center [423, 310] width 814 height 62
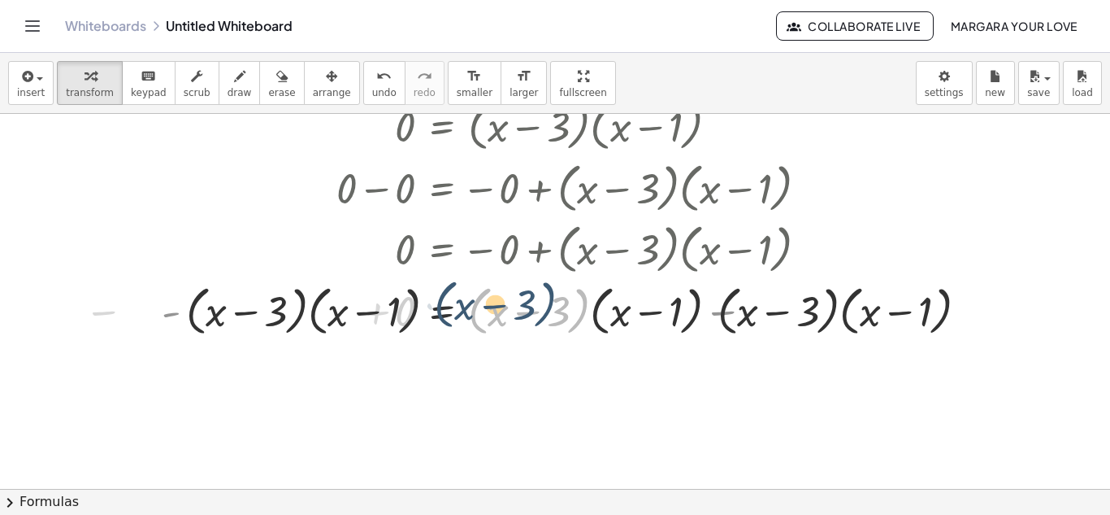
drag, startPoint x: 462, startPoint y: 311, endPoint x: 453, endPoint y: 309, distance: 9.1
click at [452, 309] on div at bounding box center [514, 310] width 997 height 62
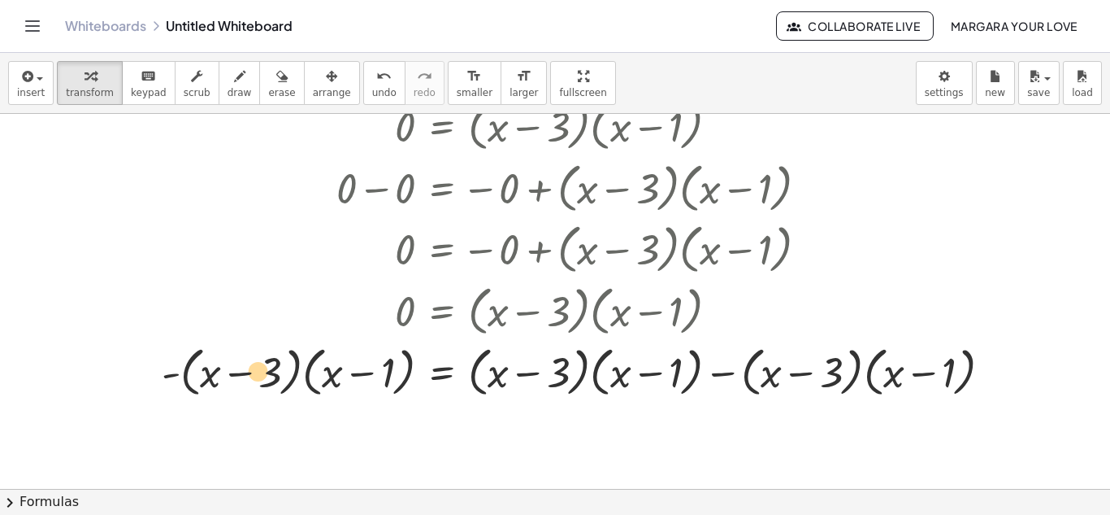
drag, startPoint x: 368, startPoint y: 381, endPoint x: 263, endPoint y: 379, distance: 105.7
click at [263, 379] on div at bounding box center [514, 371] width 997 height 62
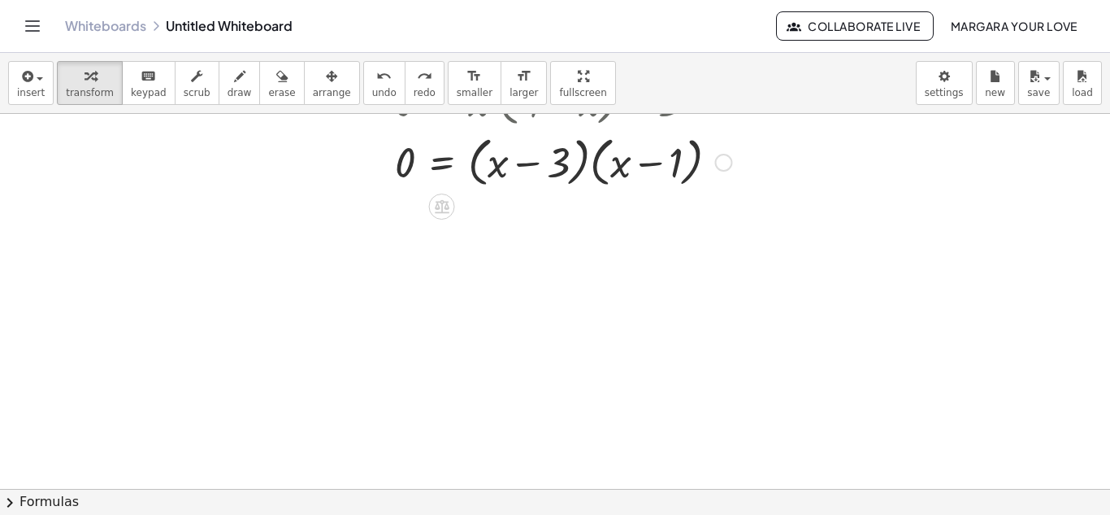
scroll to position [701, 0]
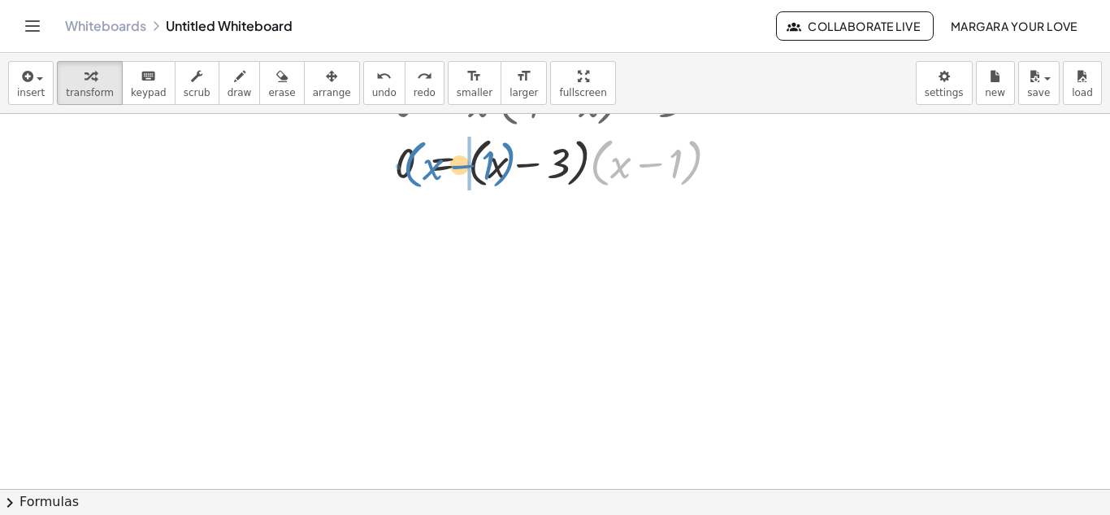
drag, startPoint x: 598, startPoint y: 150, endPoint x: 411, endPoint y: 152, distance: 187.8
click at [411, 152] on div at bounding box center [404, 162] width 777 height 62
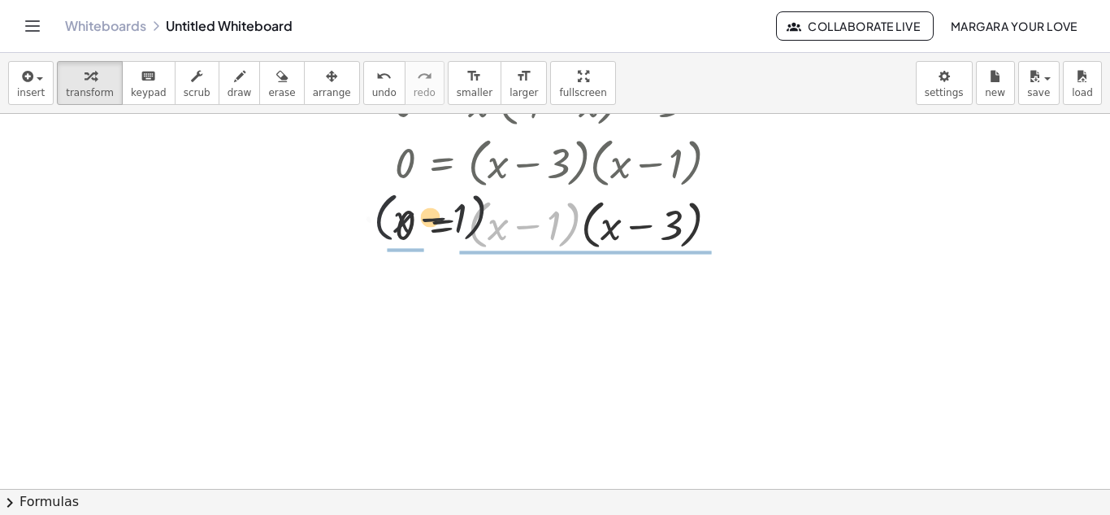
drag, startPoint x: 482, startPoint y: 214, endPoint x: 373, endPoint y: 207, distance: 109.1
click at [373, 207] on div at bounding box center [404, 224] width 777 height 62
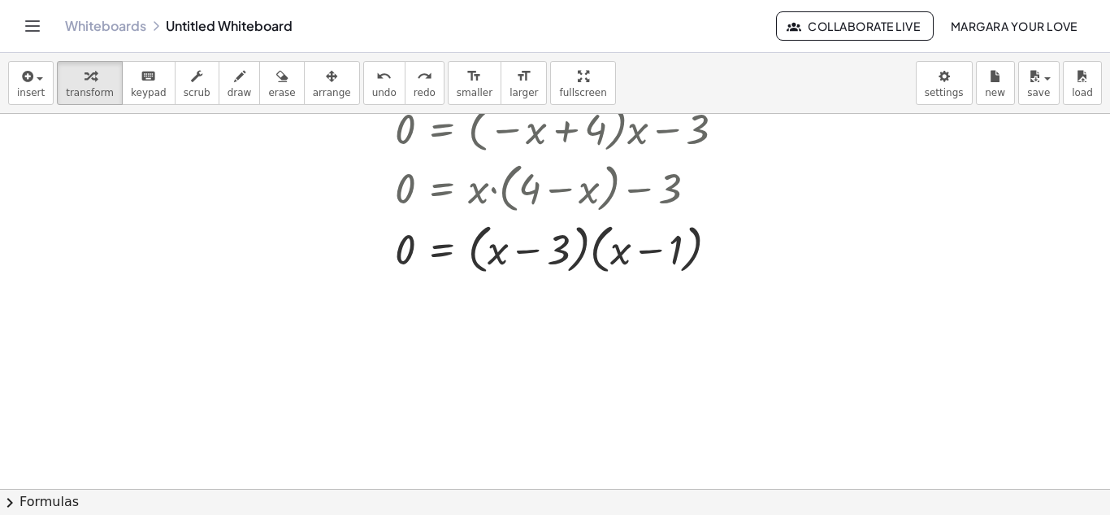
scroll to position [615, 0]
